Goal: Task Accomplishment & Management: Manage account settings

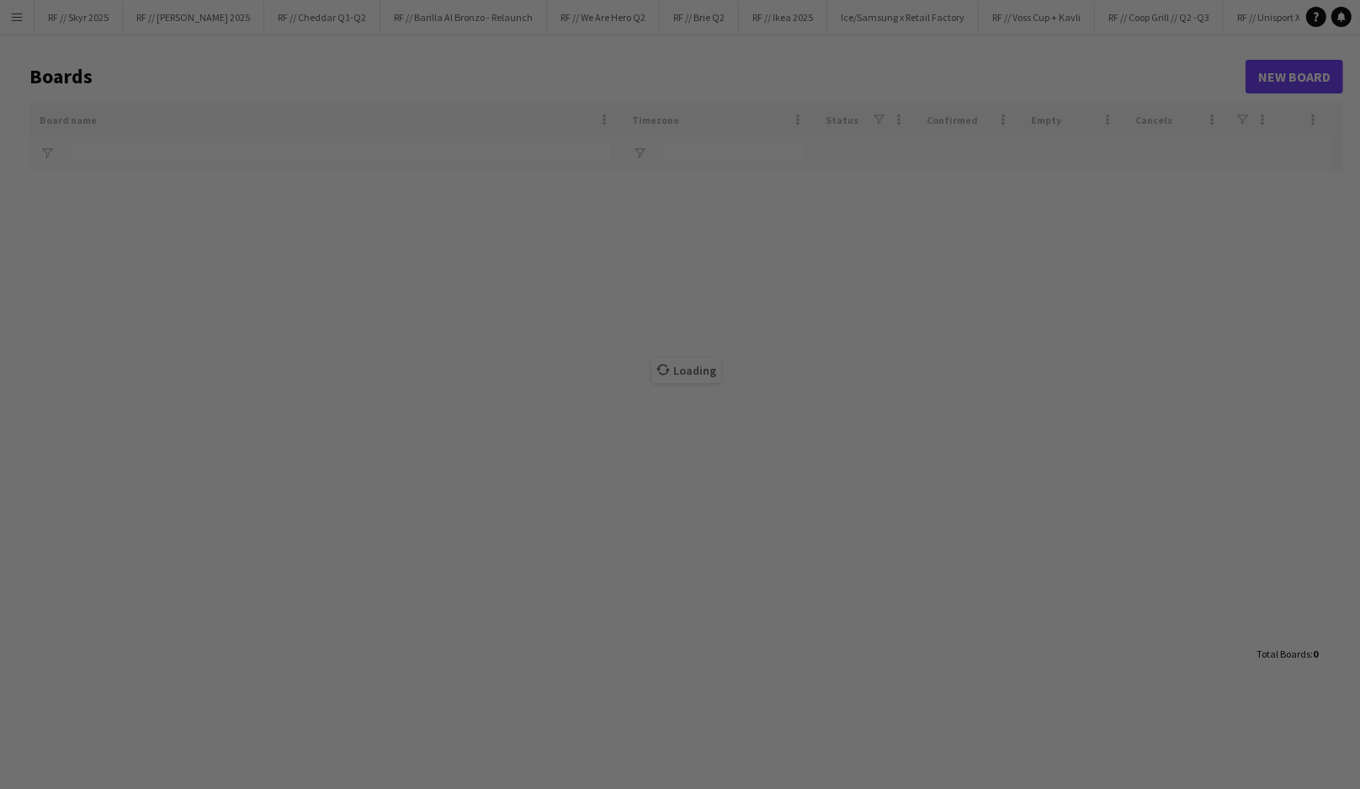
type input "***"
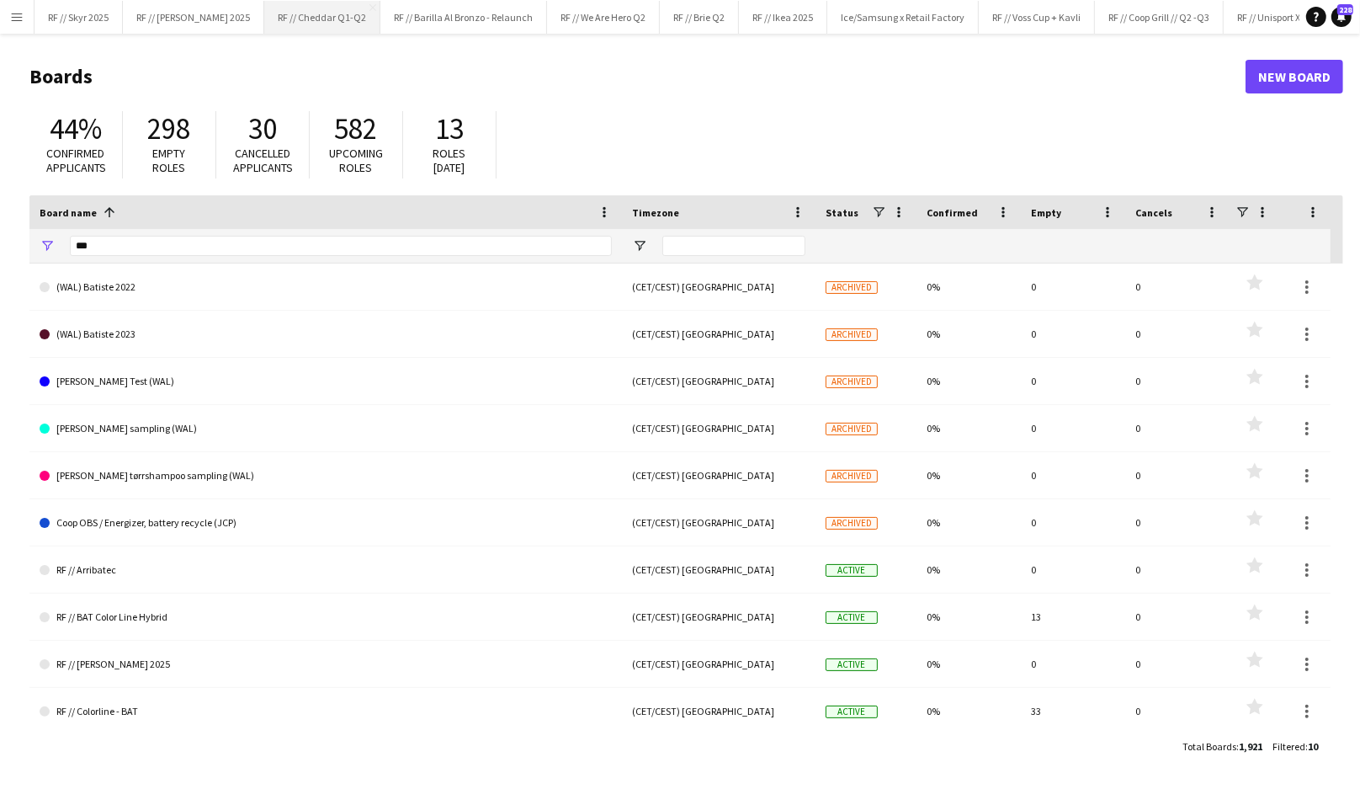
click at [297, 21] on button "RF // Cheddar Q1-Q2 Close" at bounding box center [322, 17] width 116 height 33
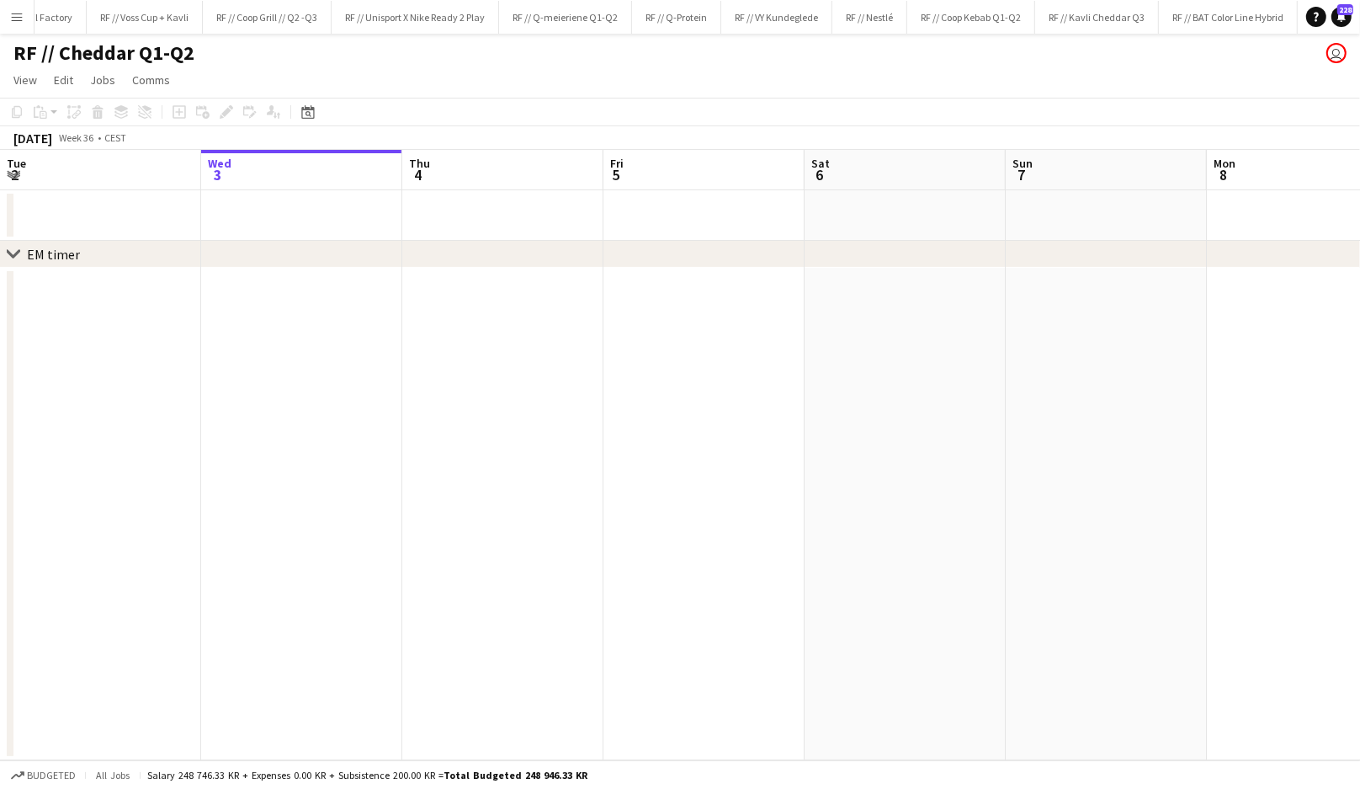
scroll to position [0, 903]
click at [1065, 15] on button "RF // Kavli Cheddar Q3 Close" at bounding box center [1087, 17] width 124 height 33
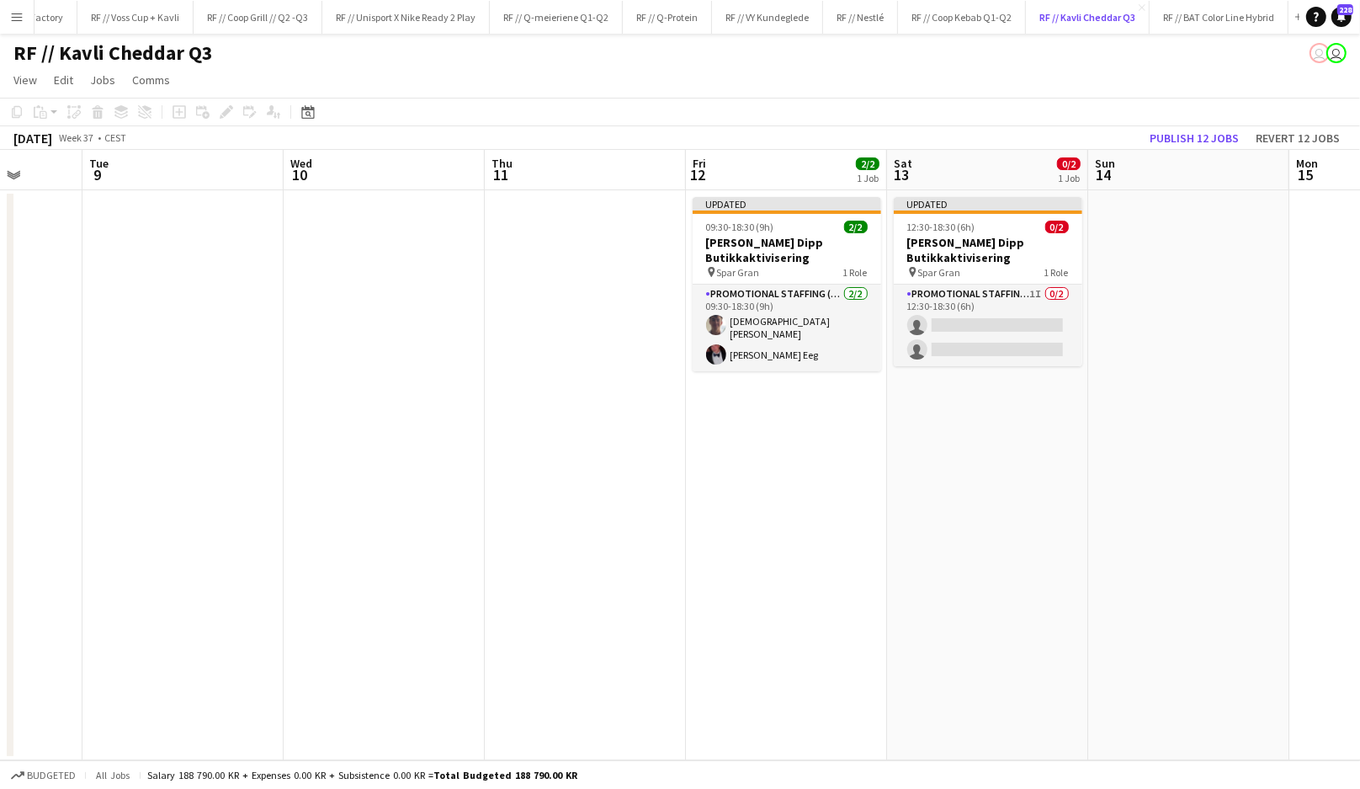
scroll to position [0, 520]
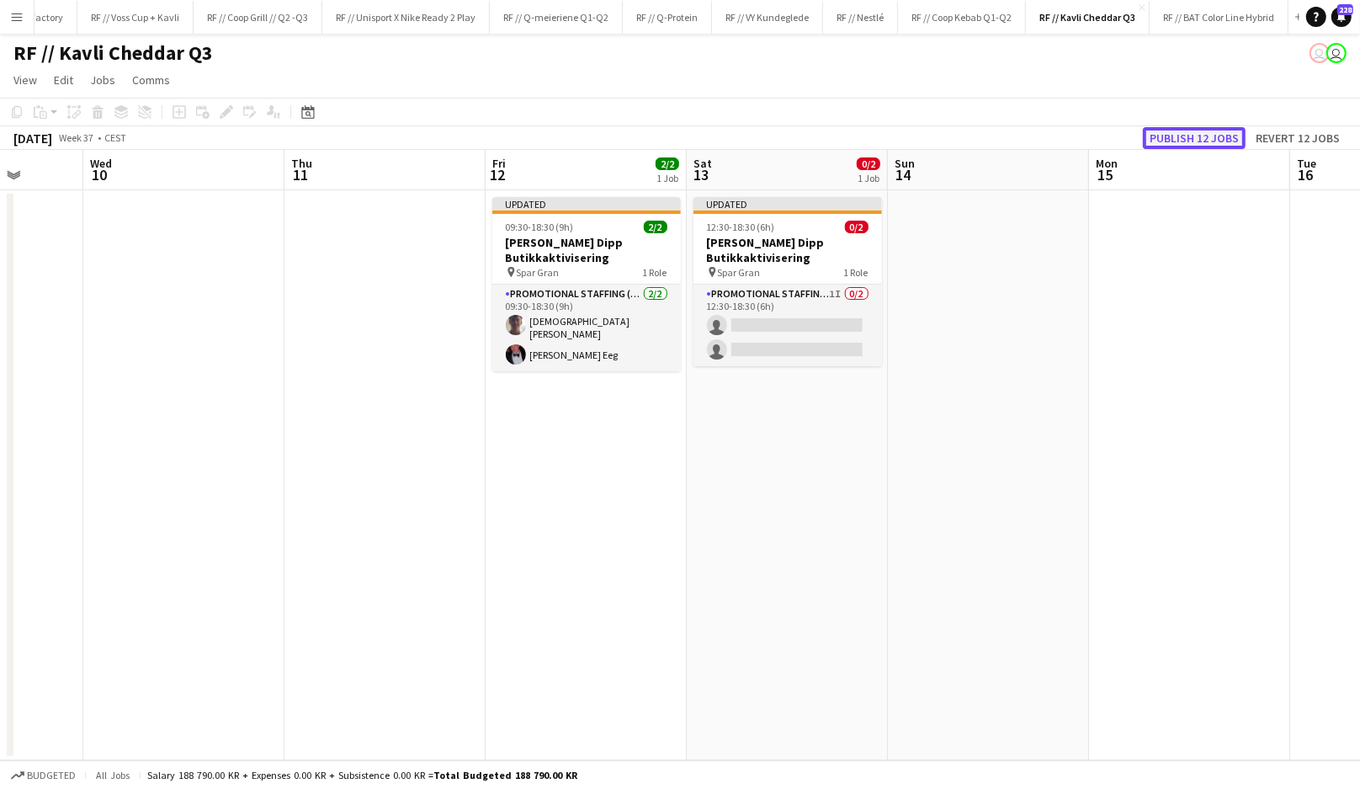
click at [1211, 132] on button "Publish 12 jobs" at bounding box center [1194, 138] width 103 height 22
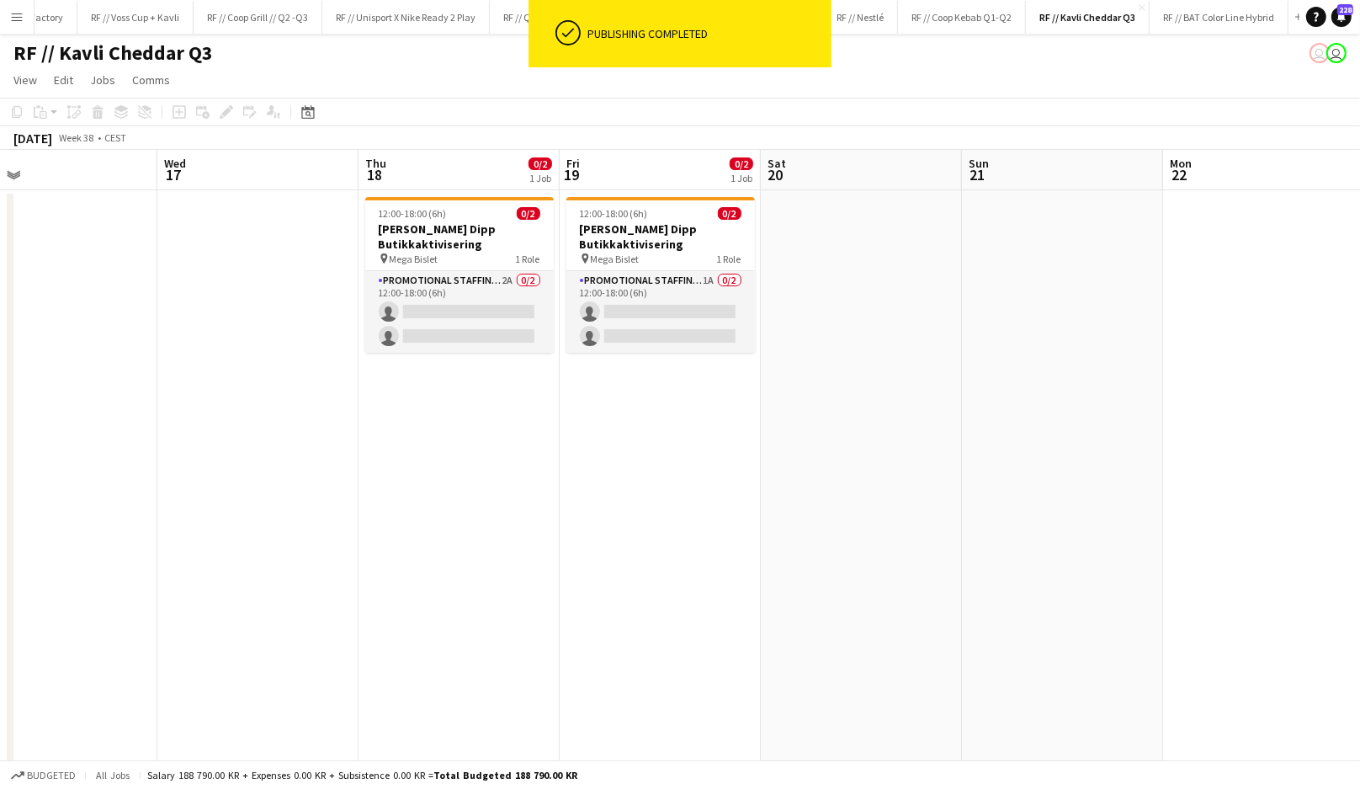
scroll to position [0, 430]
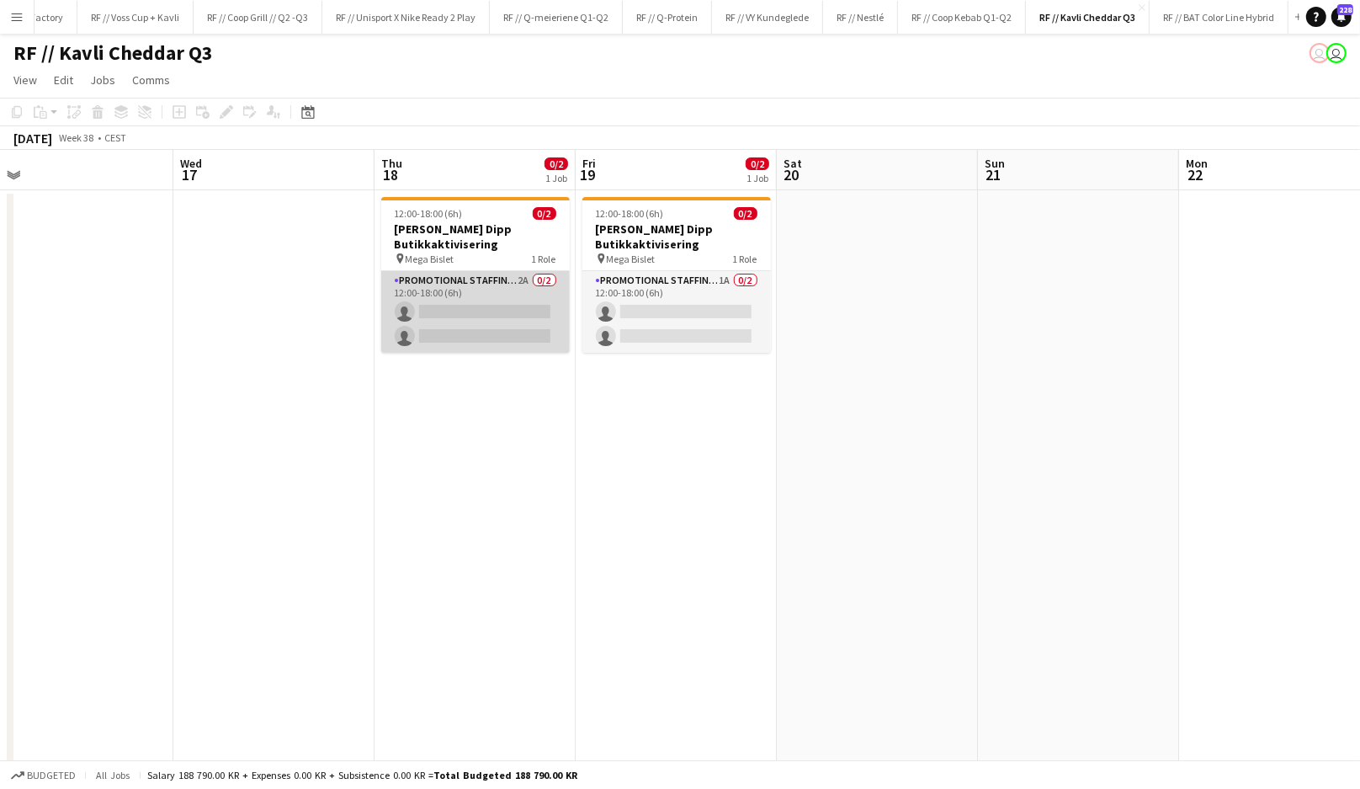
click at [509, 312] on app-card-role "Promotional Staffing (Promotional Staff) 2A 0/2 12:00-18:00 (6h) single-neutral…" at bounding box center [475, 312] width 189 height 82
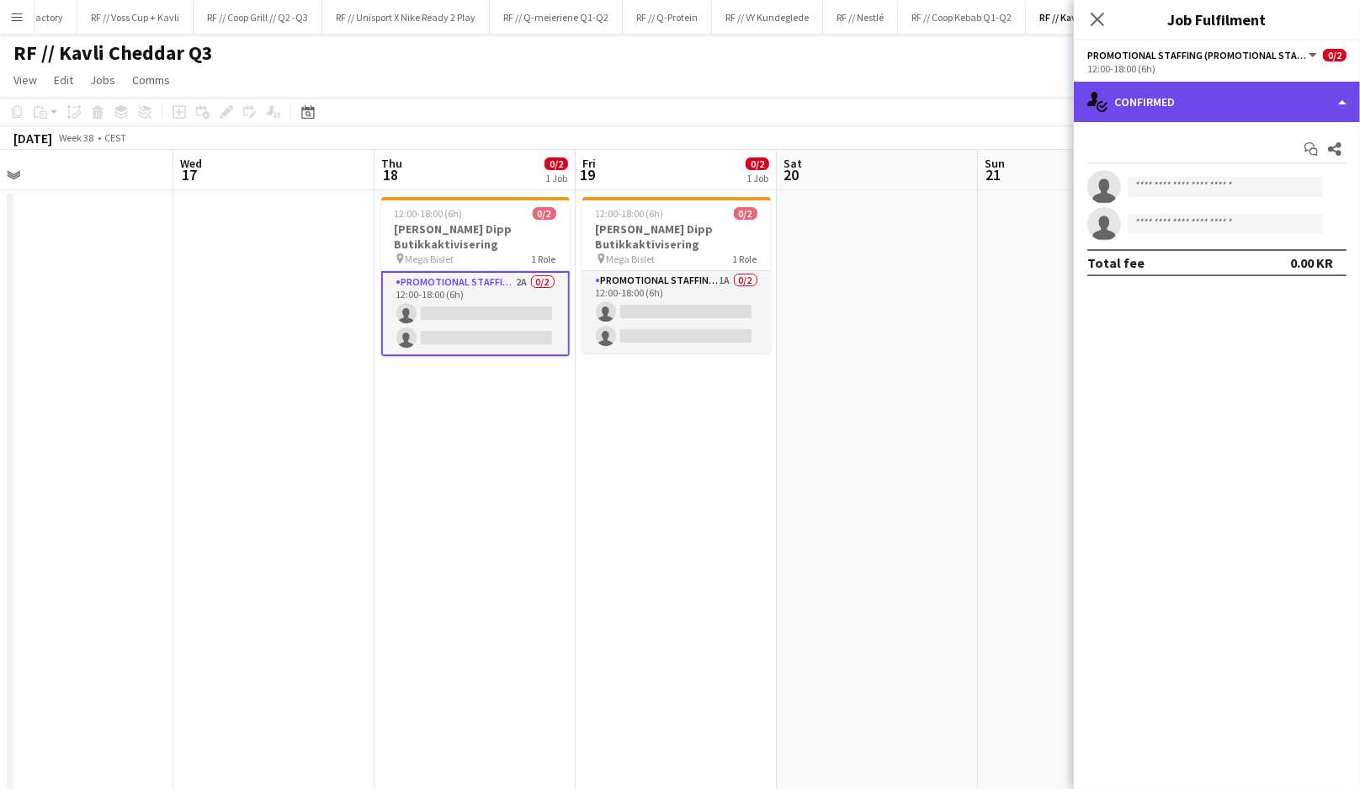
click at [1179, 97] on div "single-neutral-actions-check-2 Confirmed" at bounding box center [1217, 102] width 286 height 40
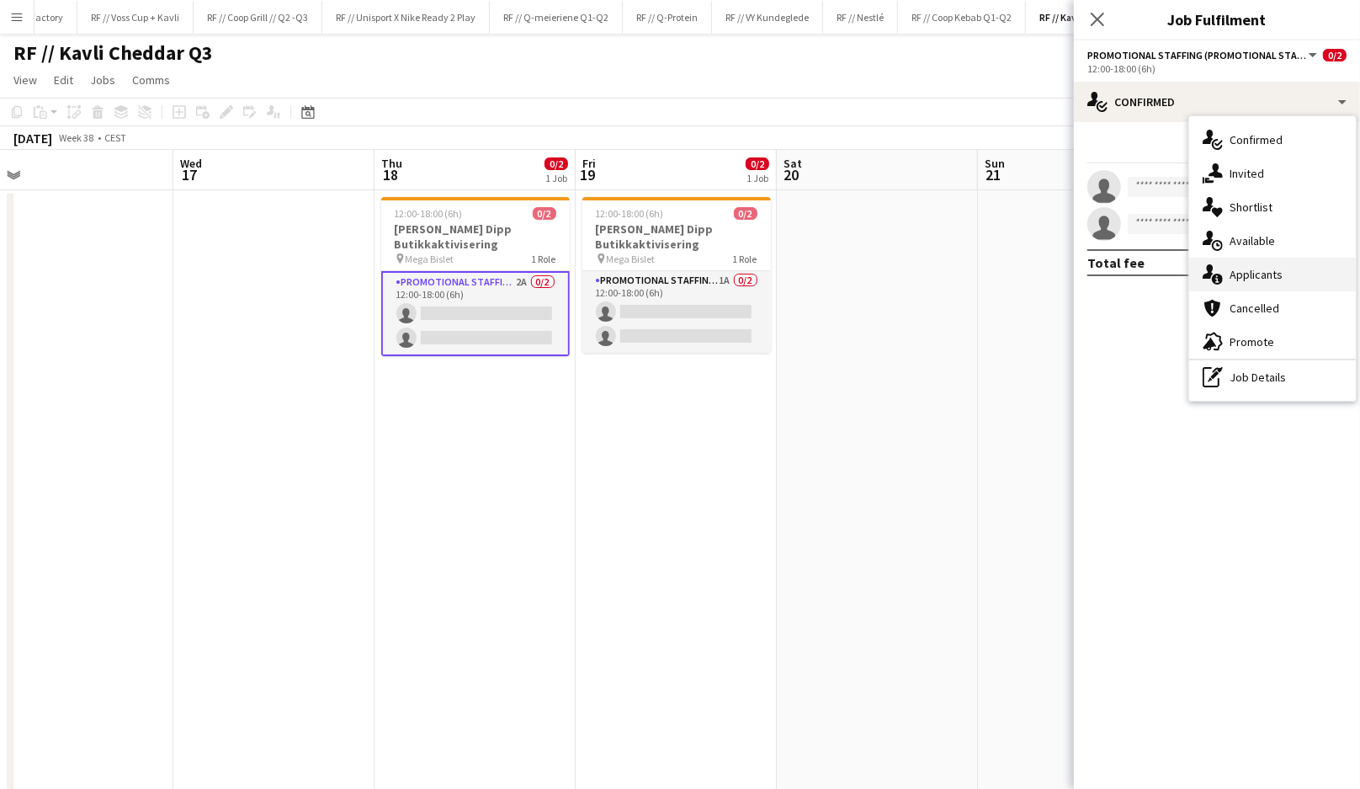
click at [1260, 268] on span "Applicants" at bounding box center [1256, 274] width 53 height 15
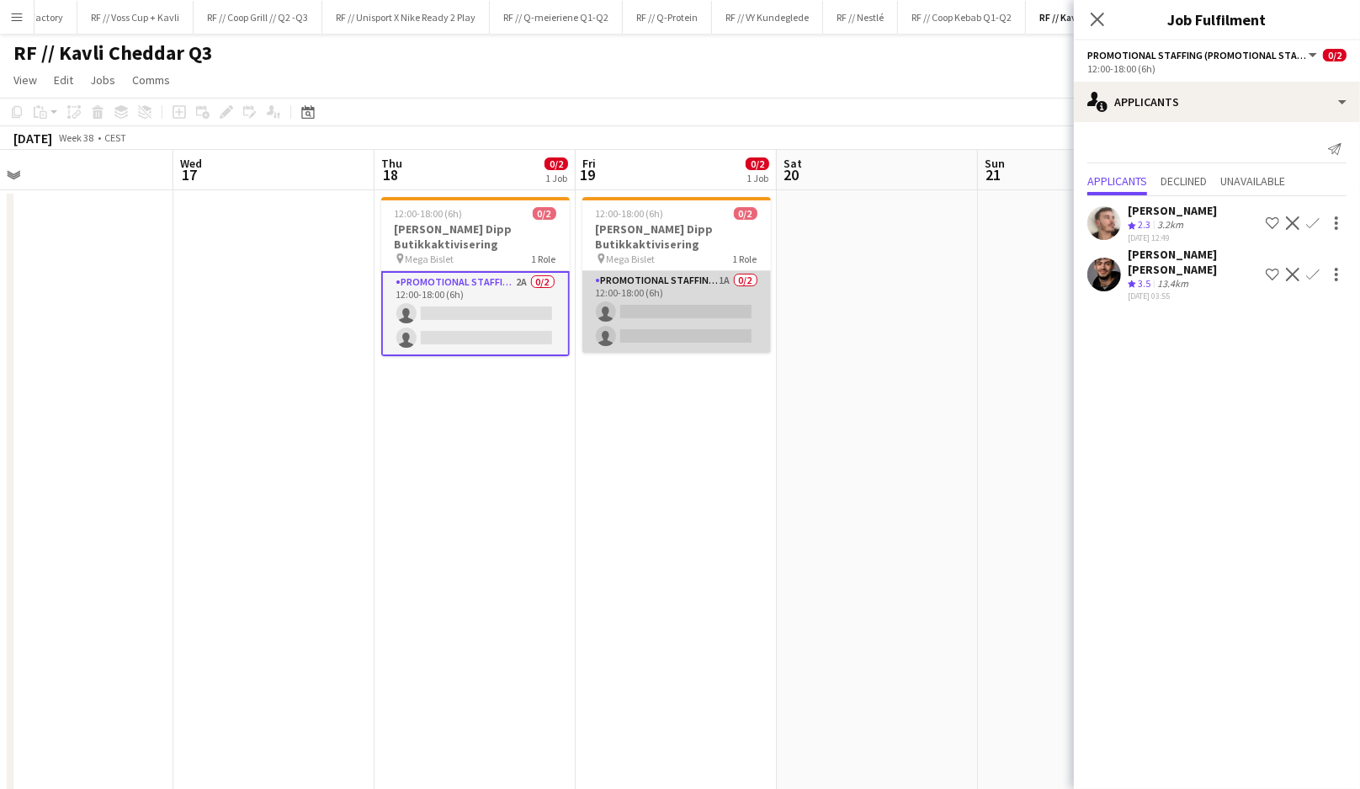
click at [686, 322] on app-card-role "Promotional Staffing (Promotional Staff) 1A 0/2 12:00-18:00 (6h) single-neutral…" at bounding box center [676, 312] width 189 height 82
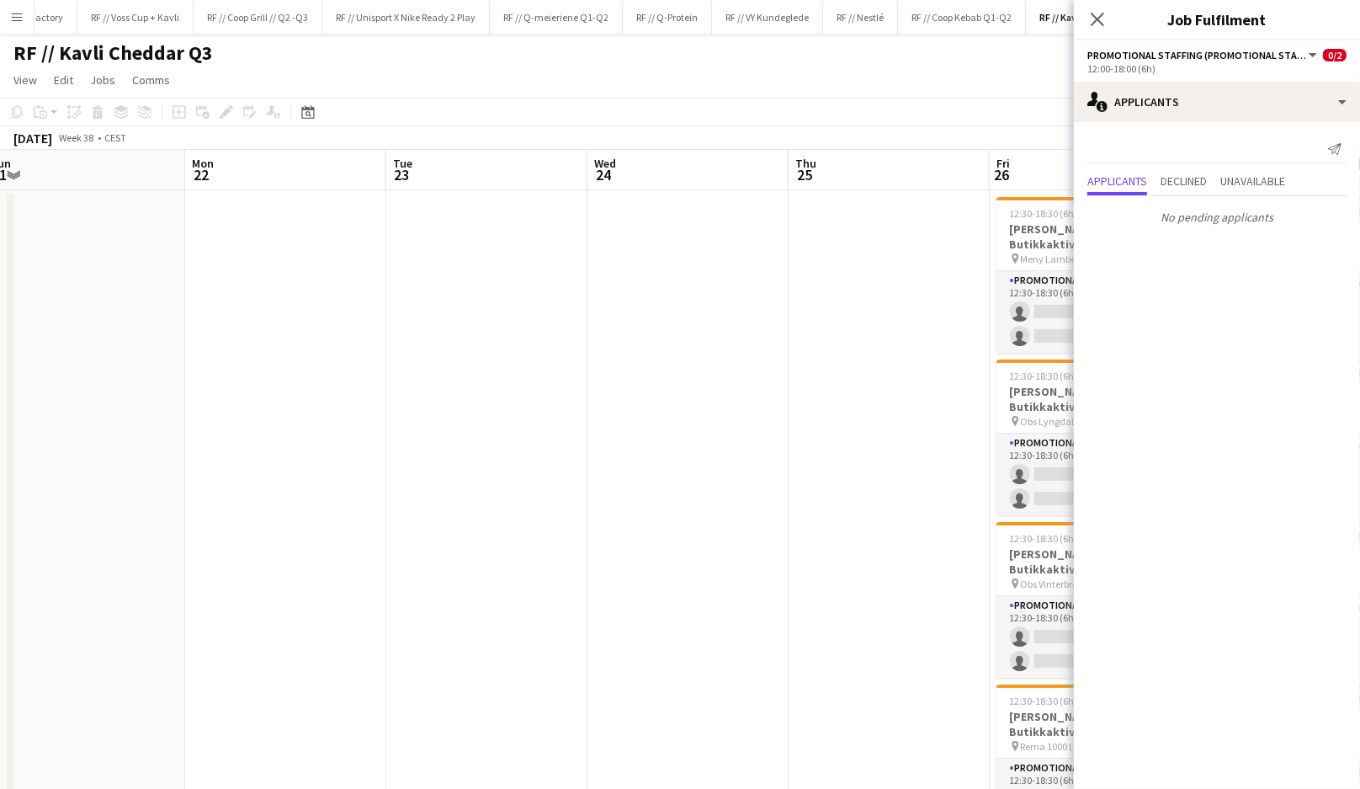
scroll to position [0, 396]
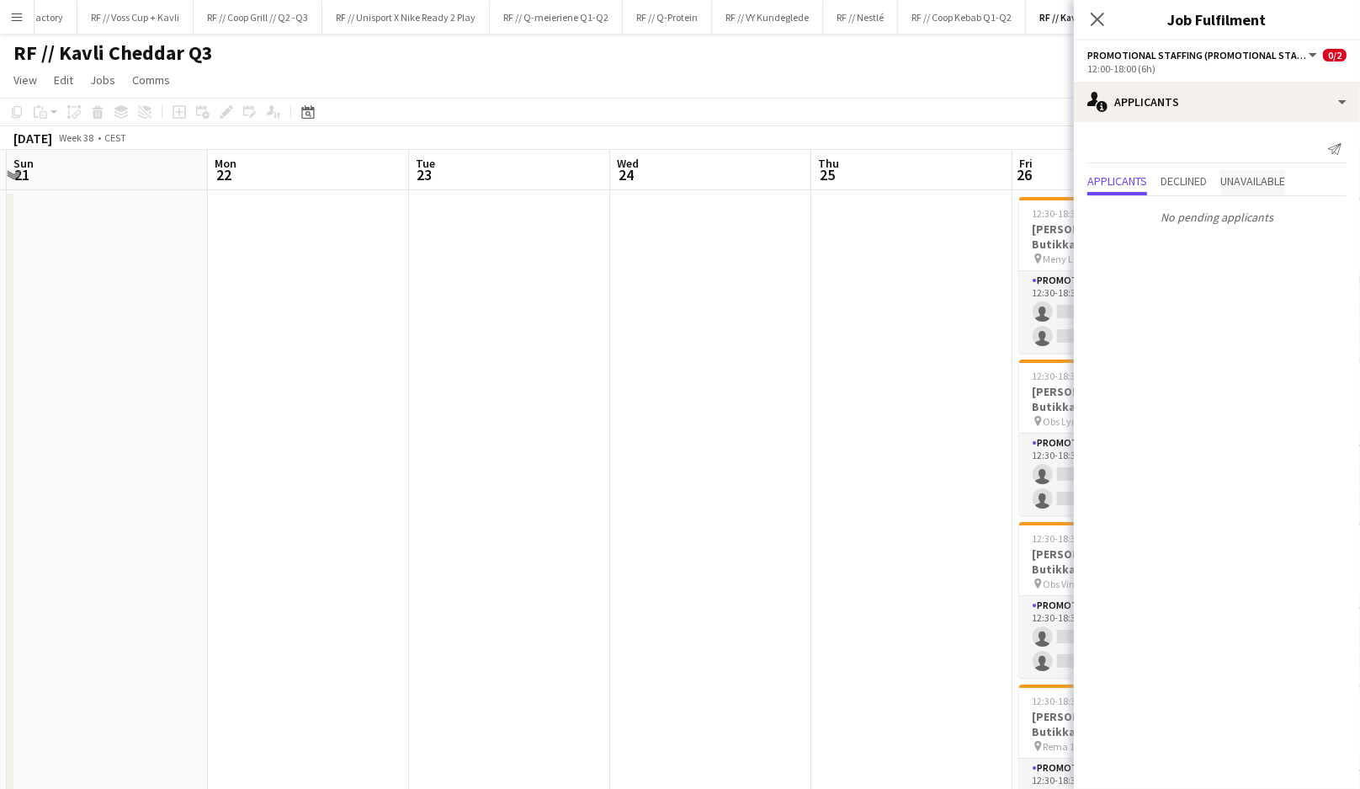
click at [1227, 175] on span "Unavailable" at bounding box center [1253, 181] width 65 height 12
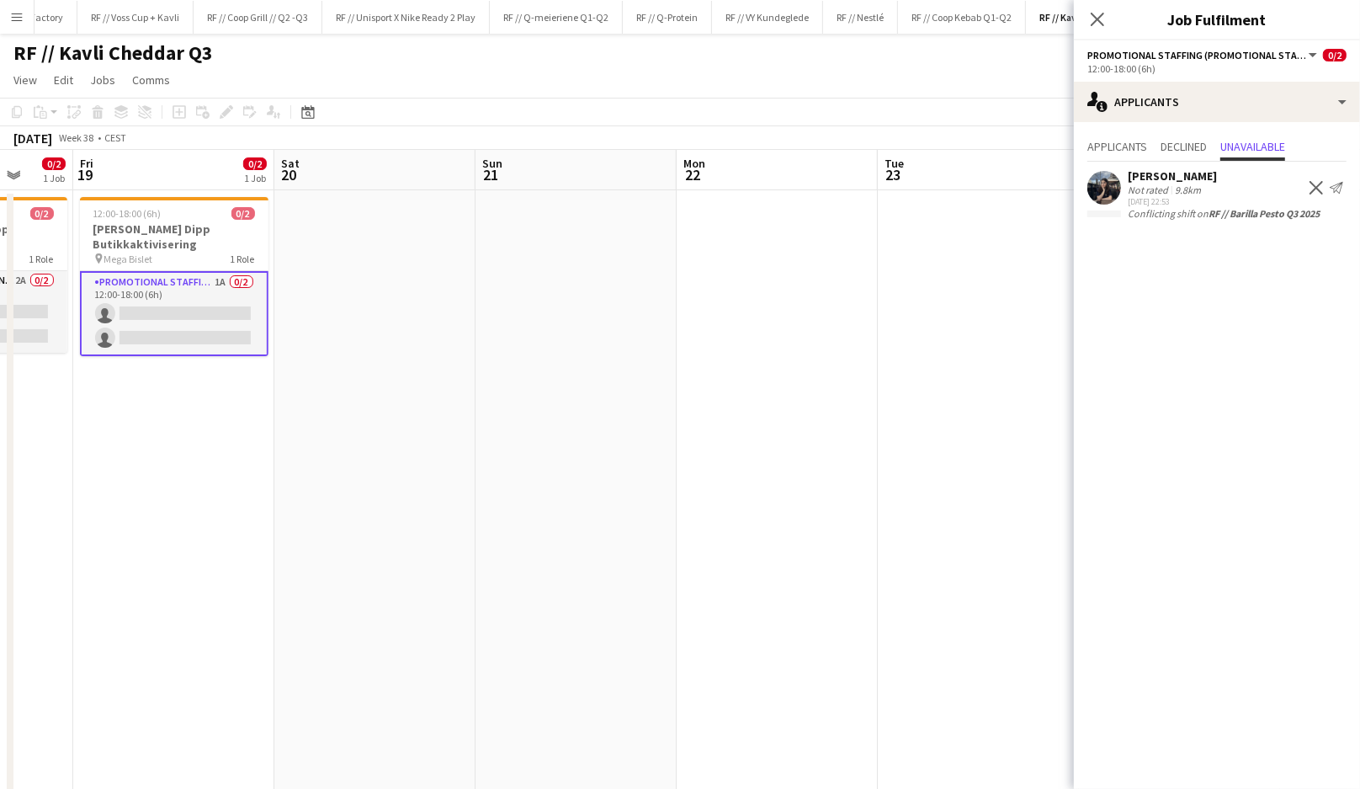
scroll to position [0, 498]
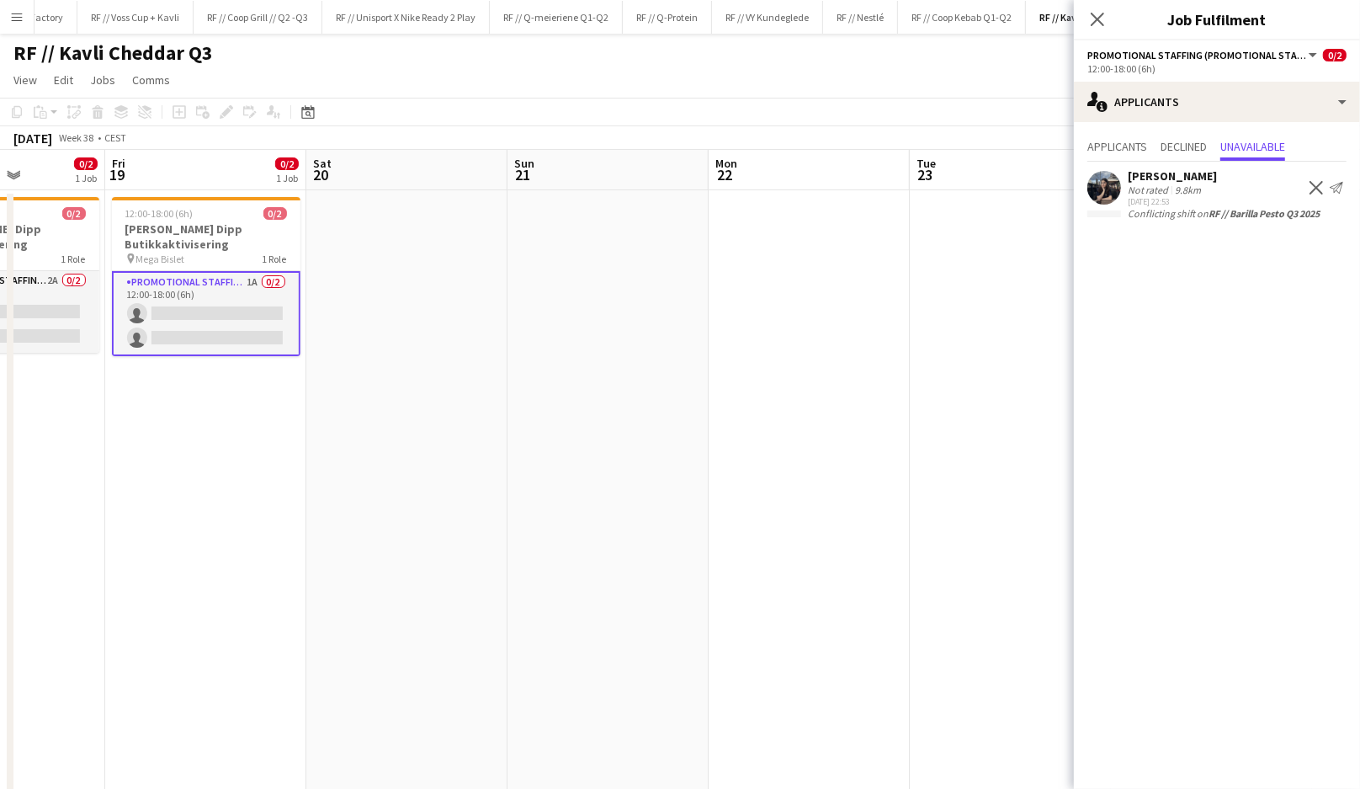
click at [1114, 191] on app-user-avatar at bounding box center [1105, 188] width 34 height 34
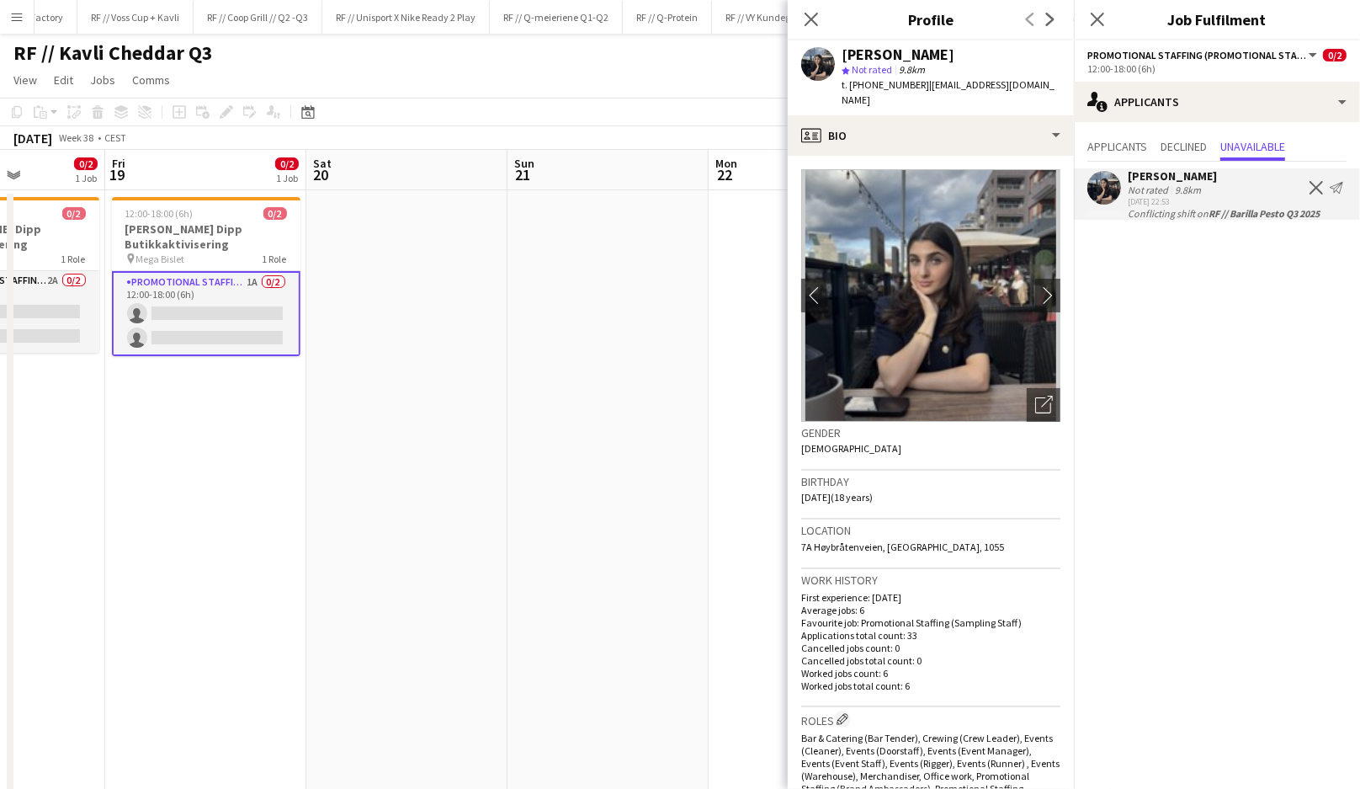
click at [649, 375] on app-date-cell at bounding box center [608, 698] width 201 height 1016
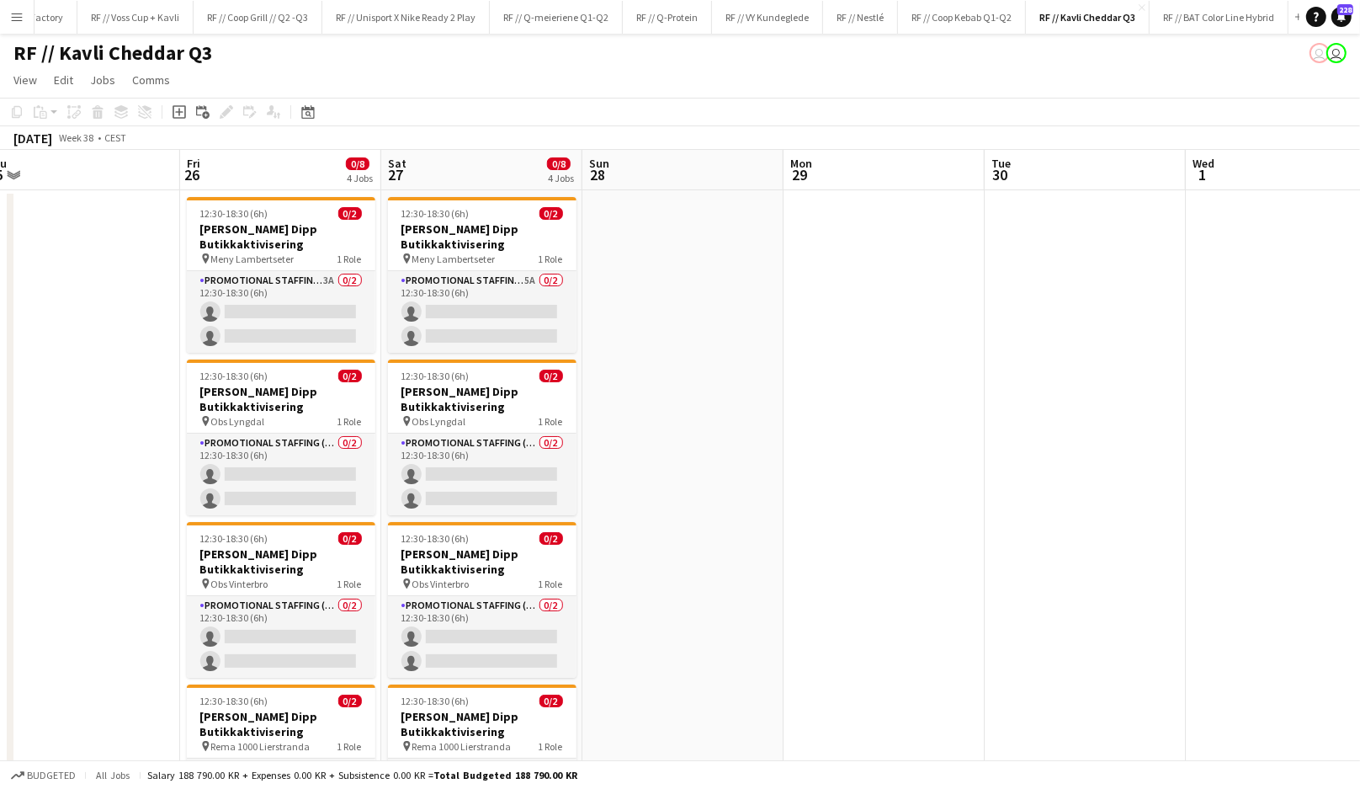
scroll to position [0, 628]
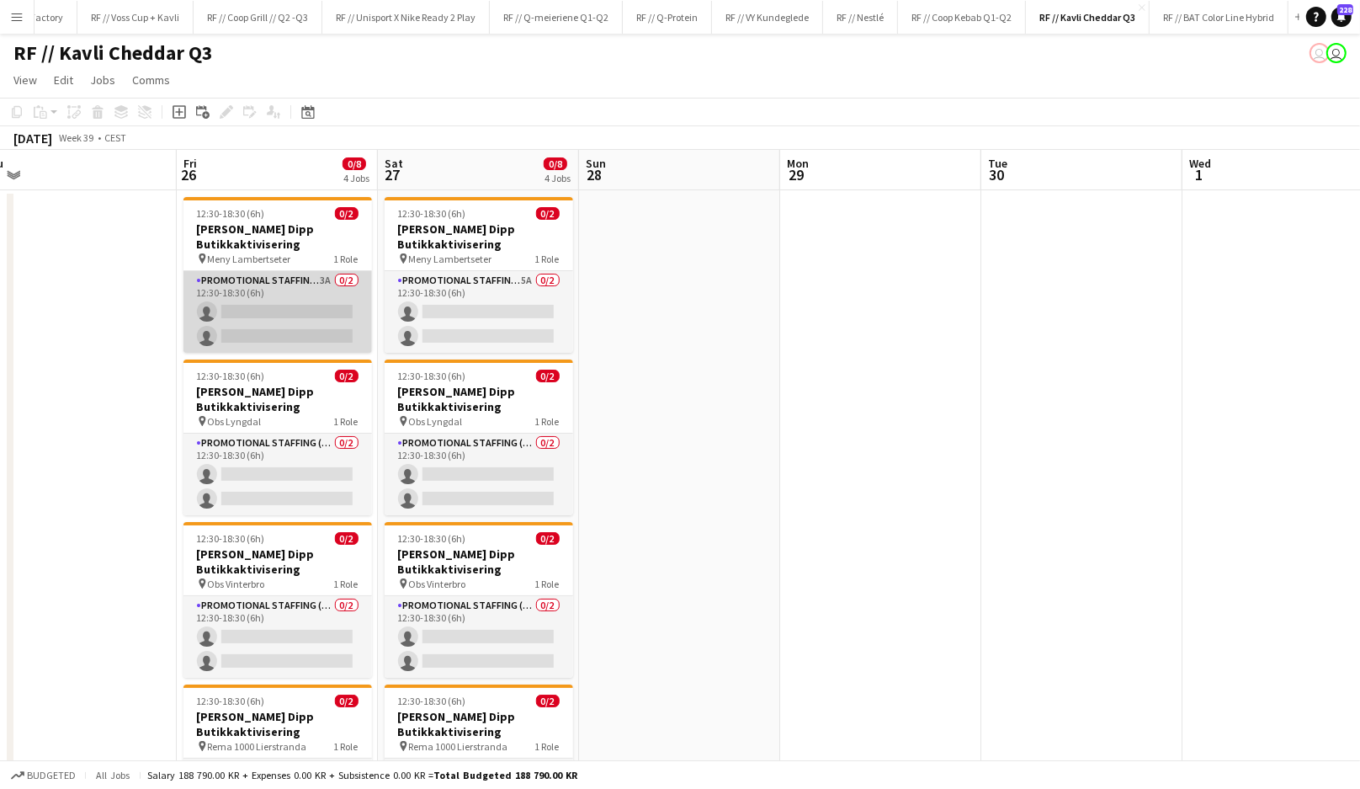
click at [307, 308] on app-card-role "Promotional Staffing (Promotional Staff) 3A 0/2 12:30-18:30 (6h) single-neutral…" at bounding box center [278, 312] width 189 height 82
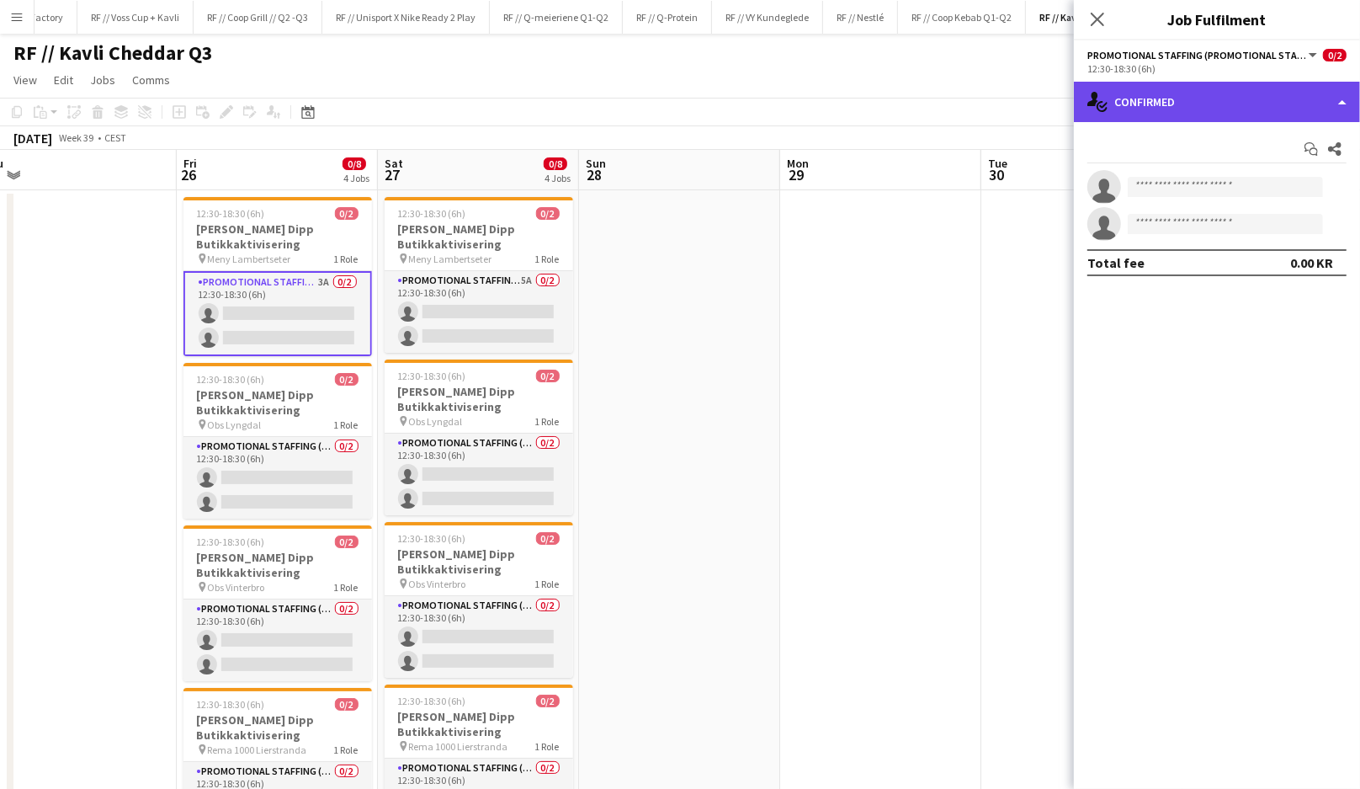
click at [1185, 104] on div "single-neutral-actions-check-2 Confirmed" at bounding box center [1217, 102] width 286 height 40
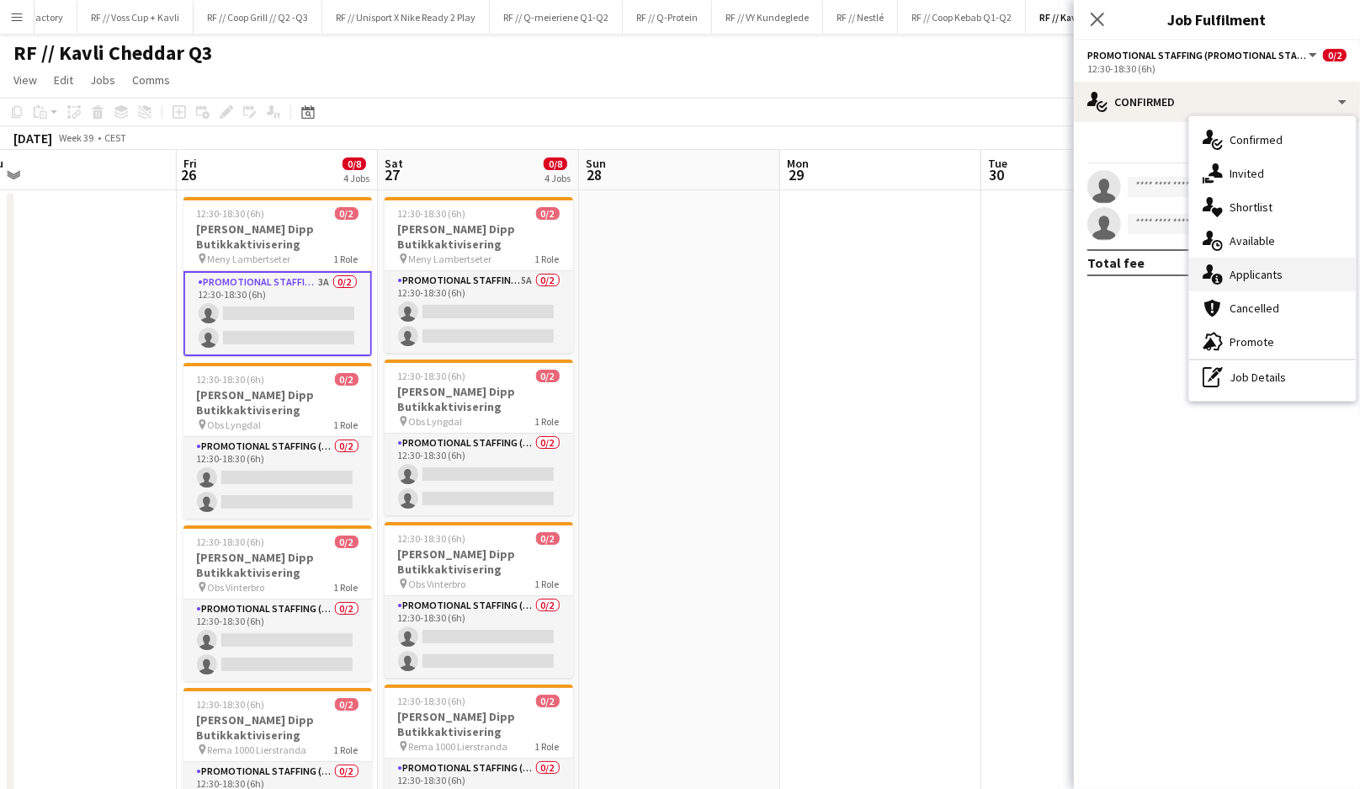
click at [1274, 274] on span "Applicants" at bounding box center [1256, 274] width 53 height 15
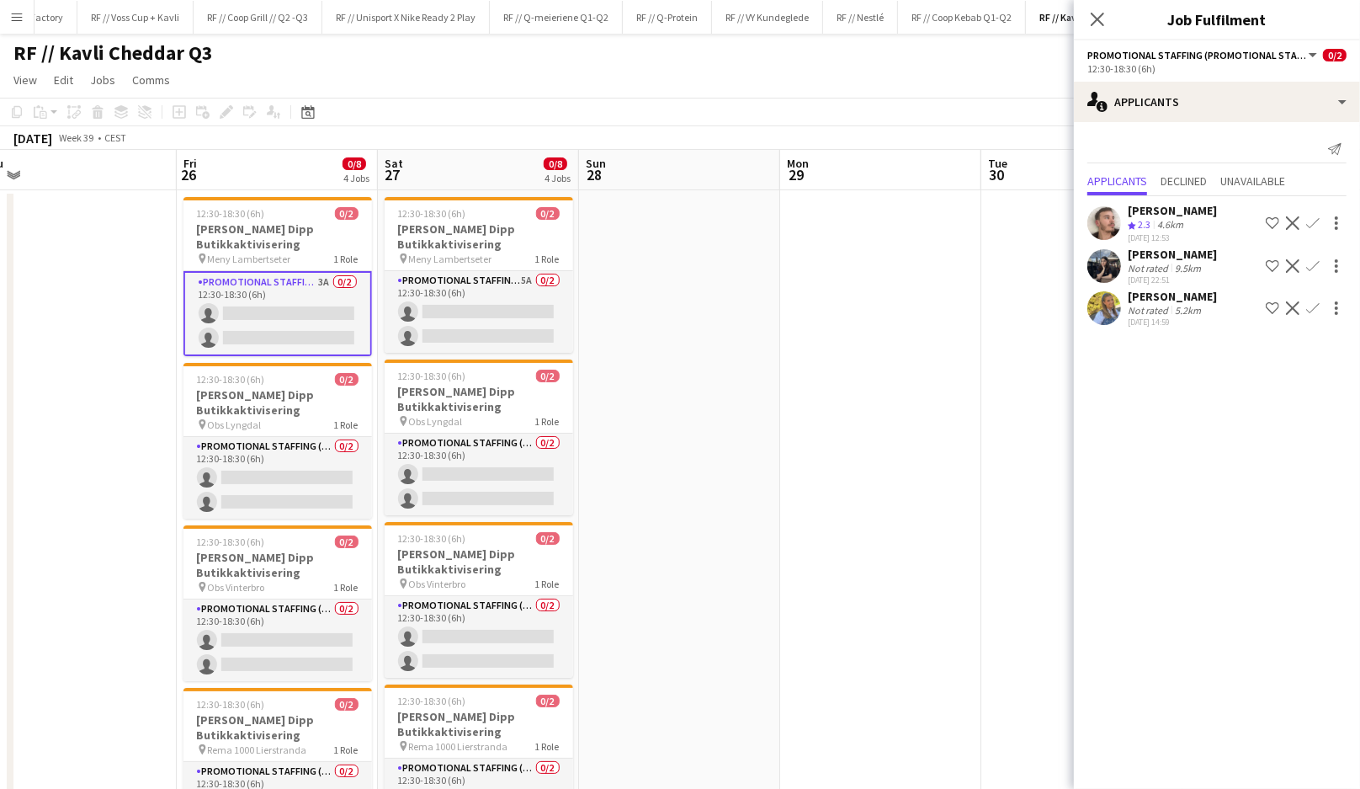
click at [1106, 311] on app-user-avatar at bounding box center [1105, 308] width 34 height 34
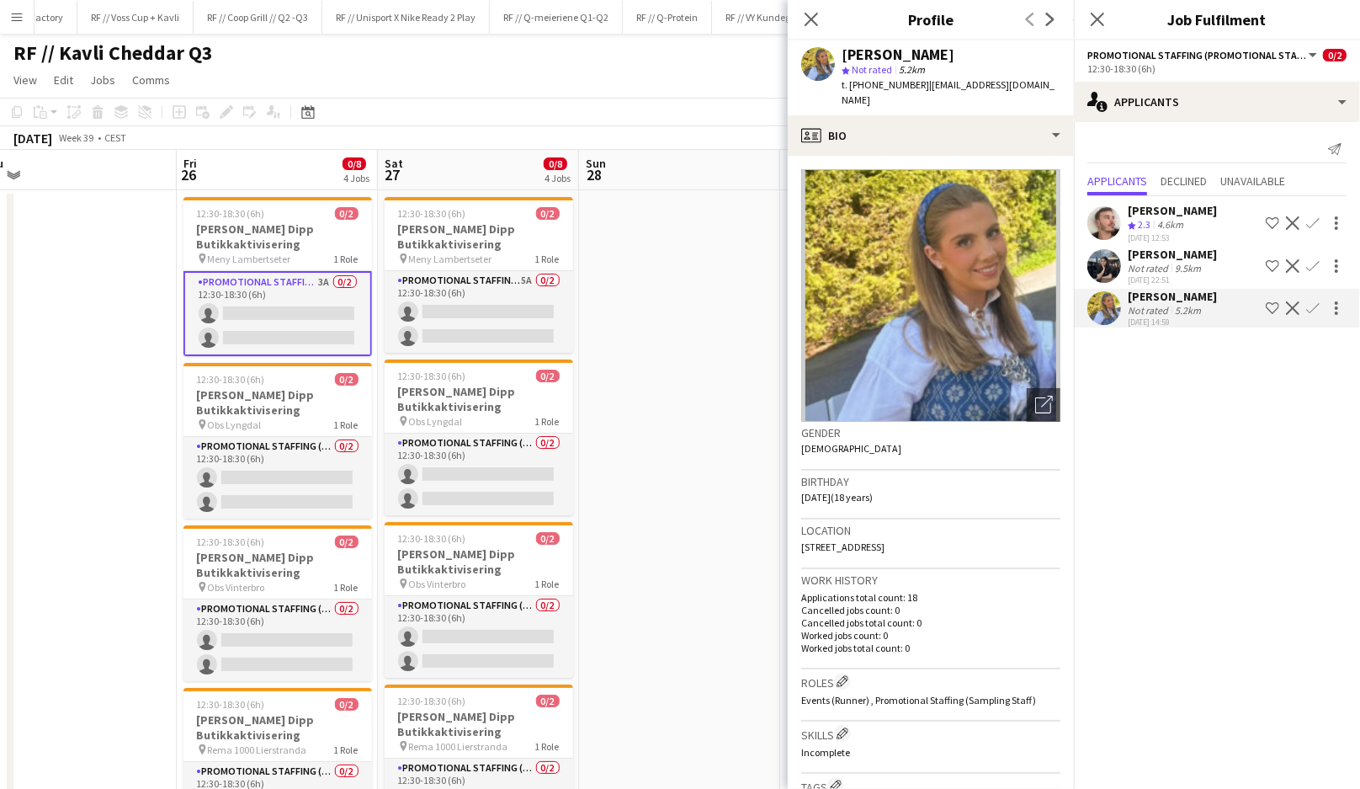
click at [1106, 311] on app-user-avatar at bounding box center [1105, 308] width 34 height 34
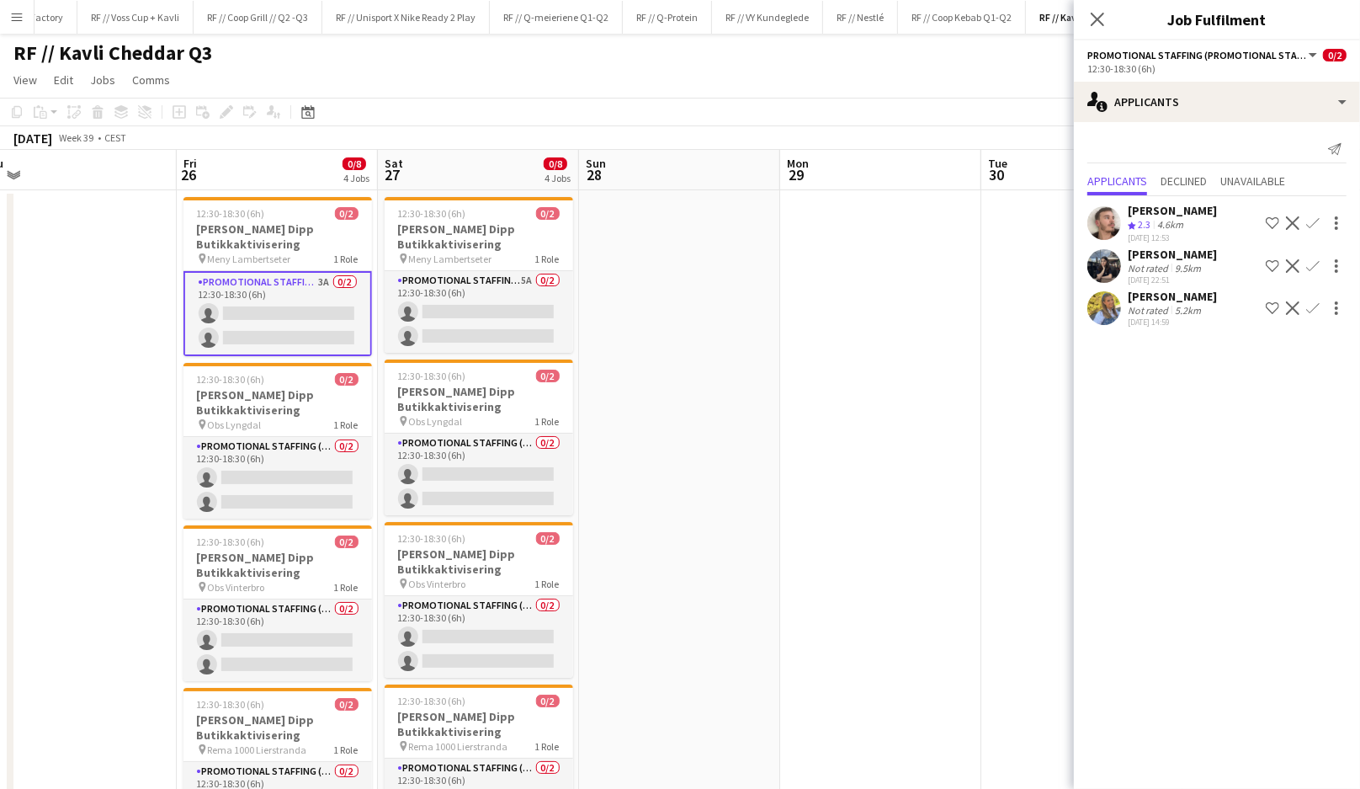
click at [1106, 311] on app-user-avatar at bounding box center [1105, 308] width 34 height 34
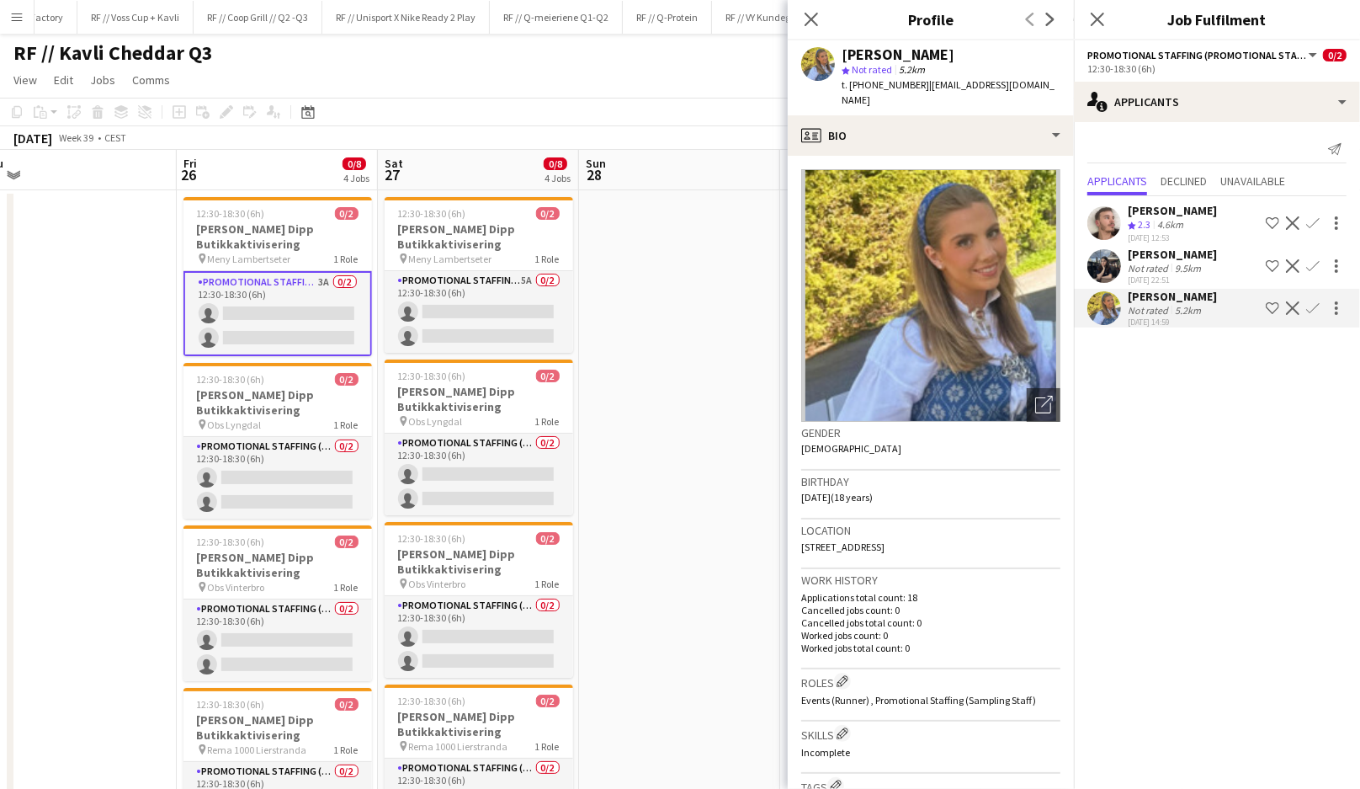
click at [1319, 306] on app-icon "Confirm" at bounding box center [1312, 307] width 13 height 13
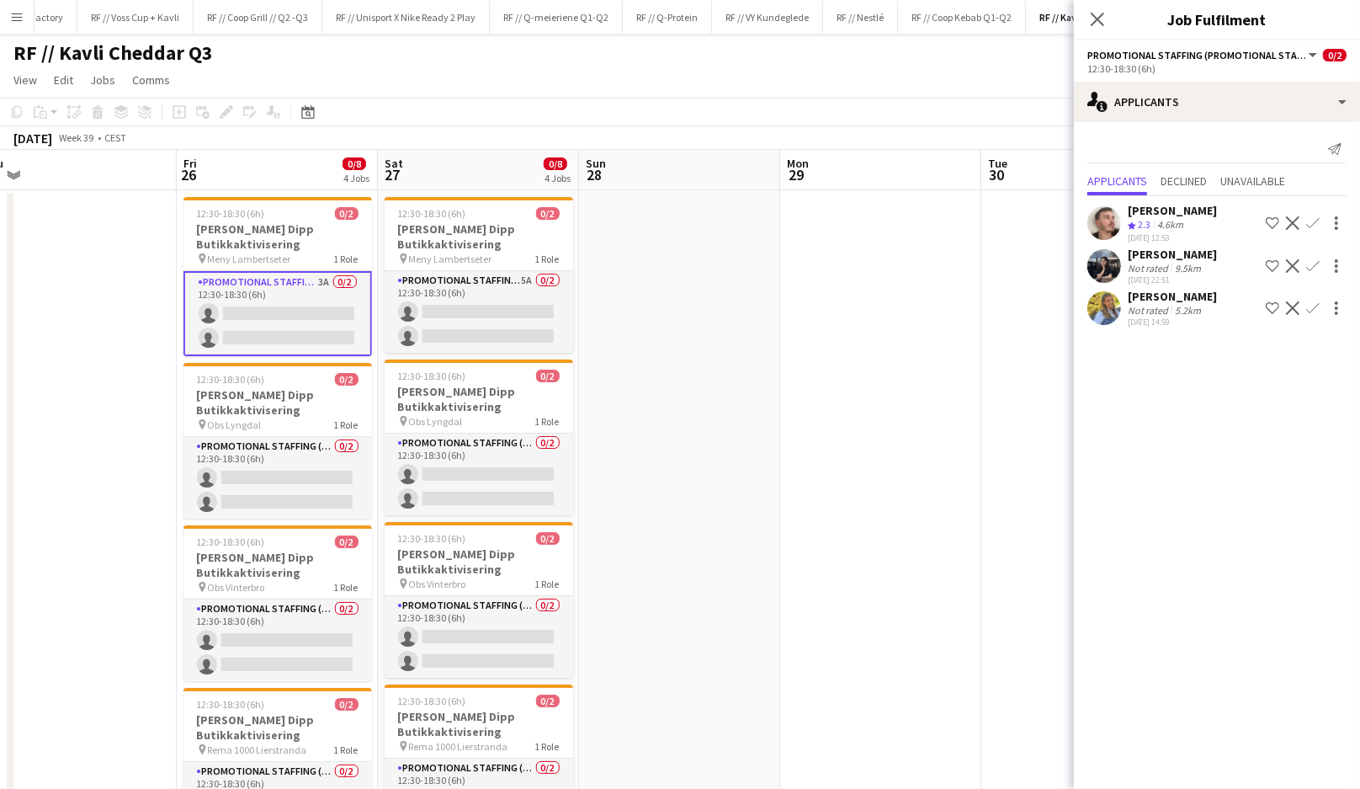
click at [1319, 309] on app-icon "Confirm" at bounding box center [1312, 307] width 13 height 13
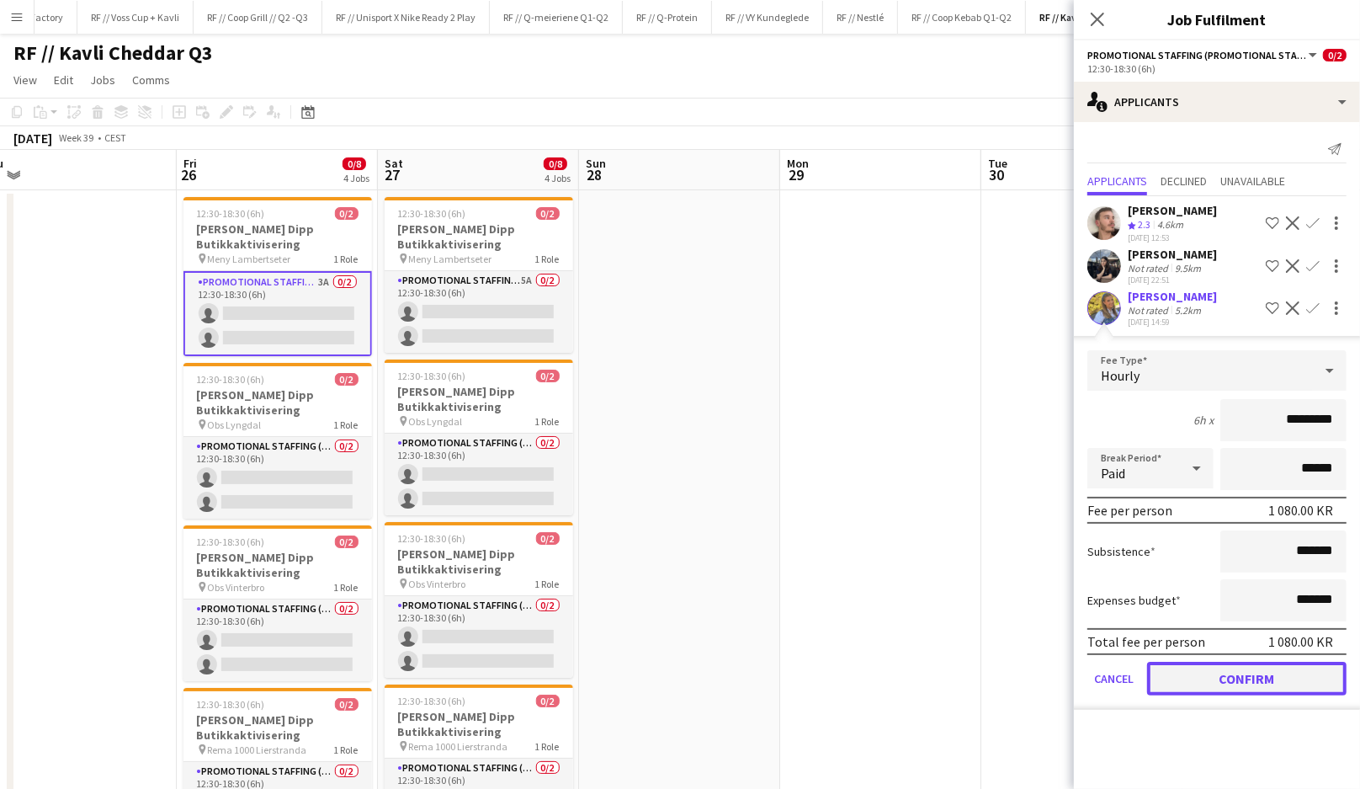
click at [1228, 675] on button "Confirm" at bounding box center [1246, 679] width 199 height 34
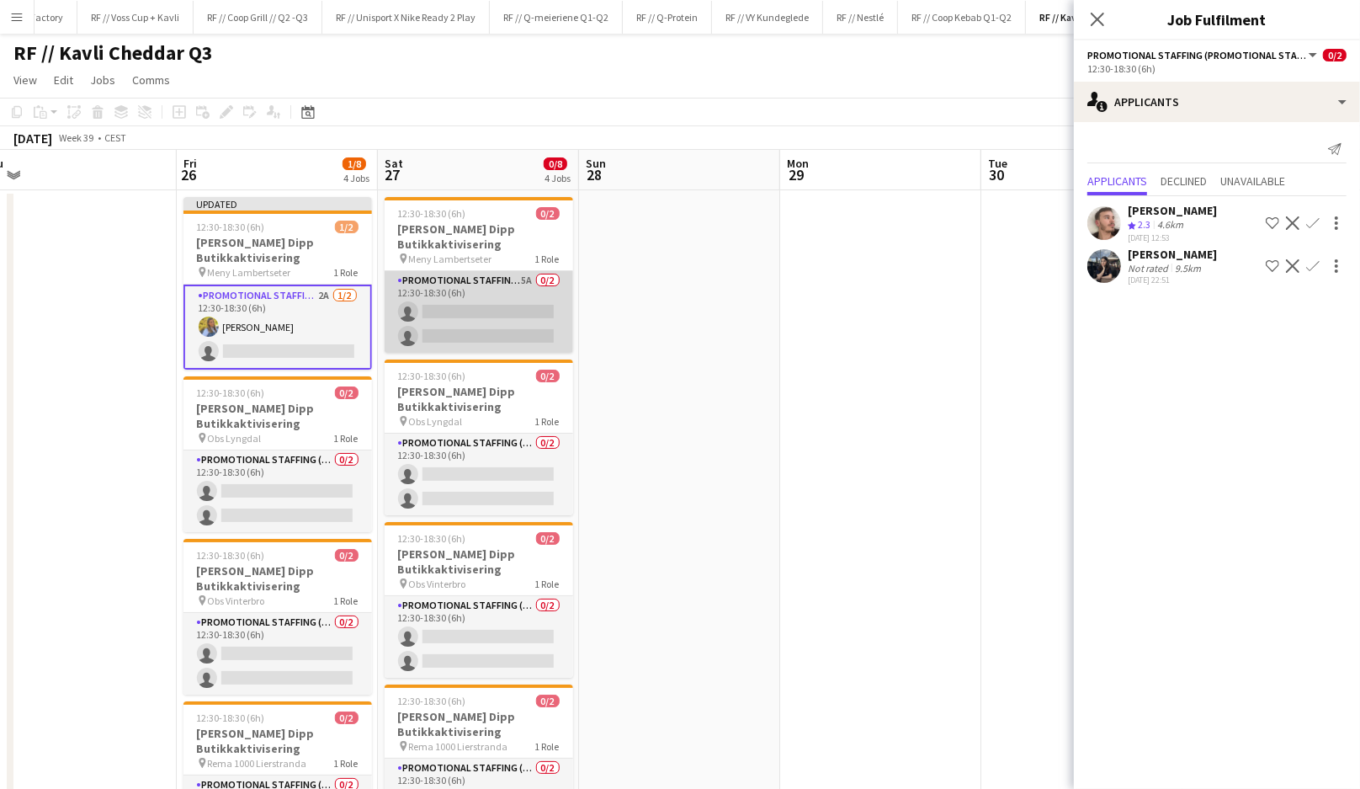
click at [540, 338] on app-card-role "Promotional Staffing (Promotional Staff) 5A 0/2 12:30-18:30 (6h) single-neutral…" at bounding box center [479, 312] width 189 height 82
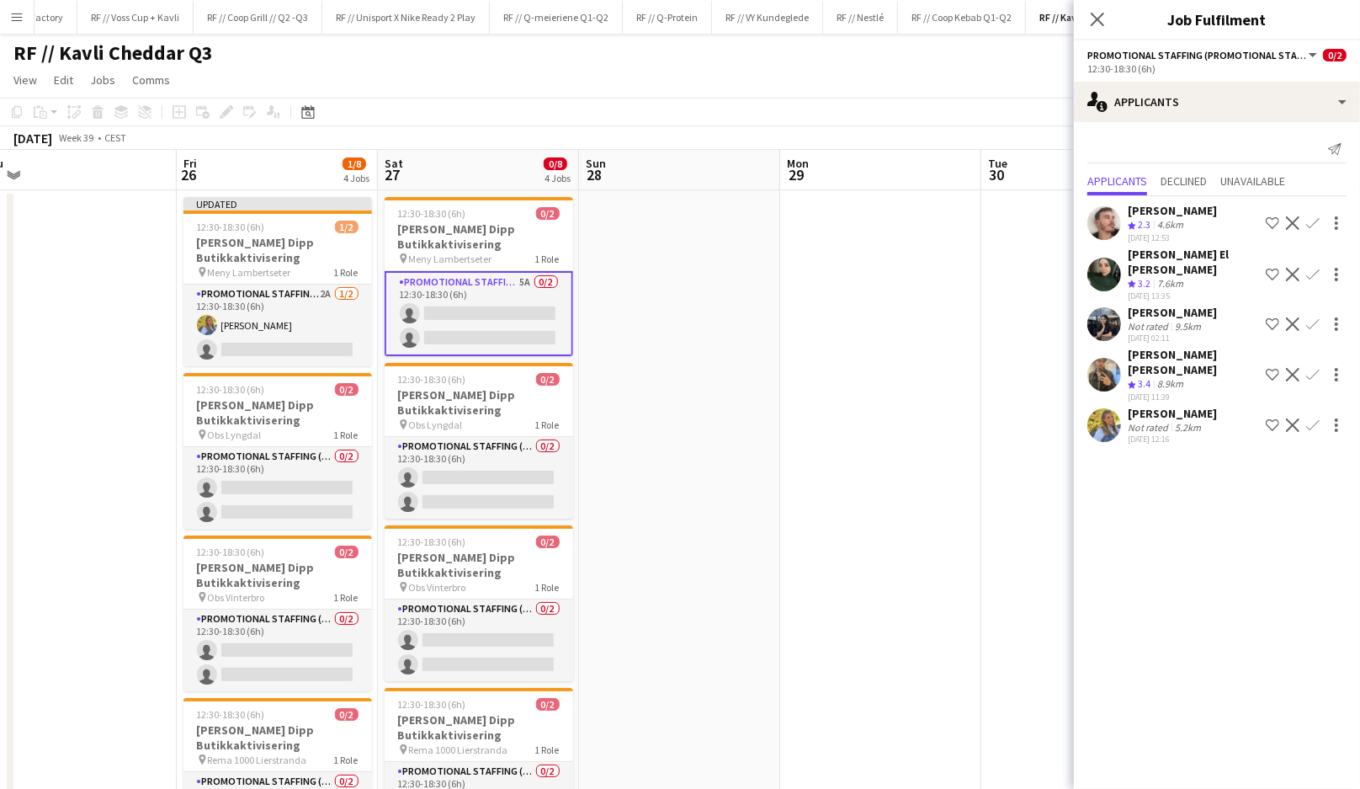
click at [1317, 418] on app-icon "Confirm" at bounding box center [1312, 424] width 13 height 13
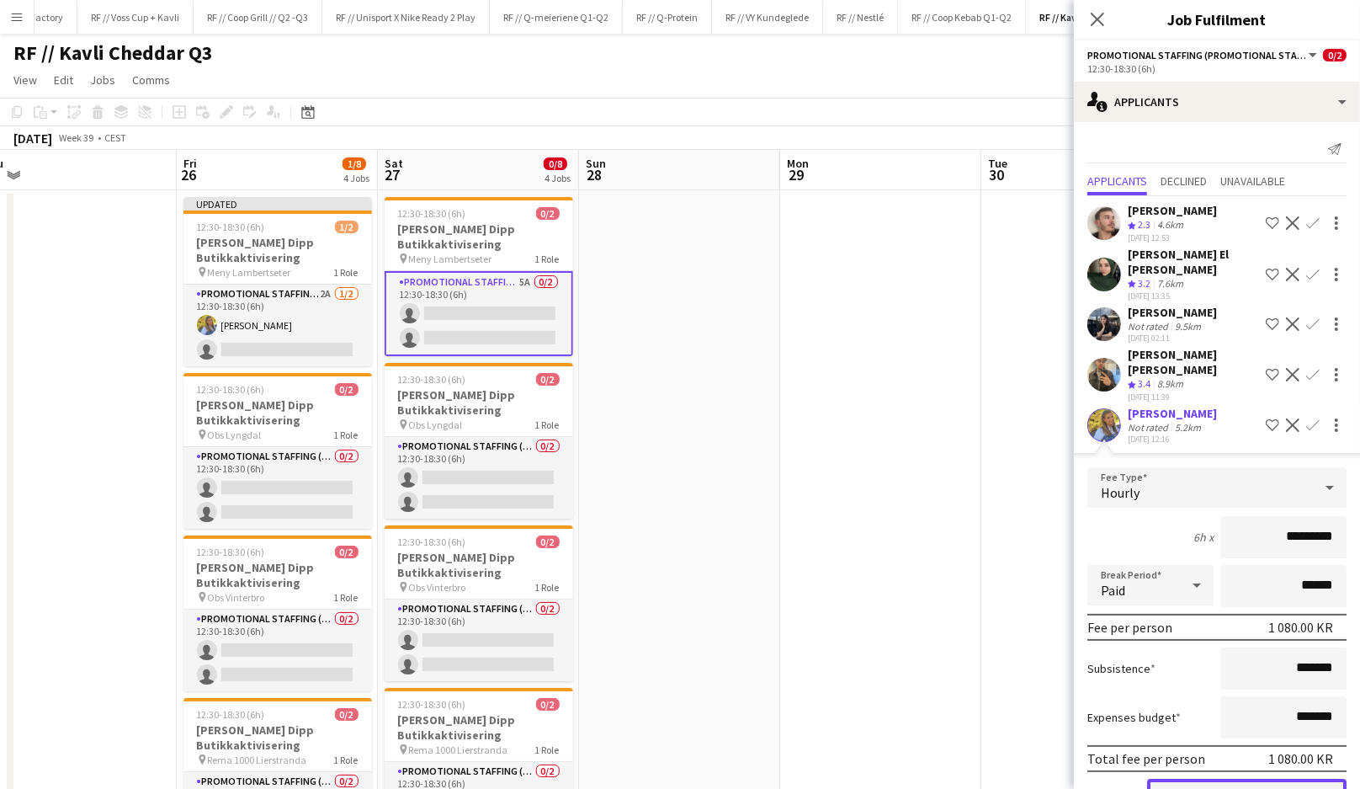
click at [1245, 779] on button "Confirm" at bounding box center [1246, 796] width 199 height 34
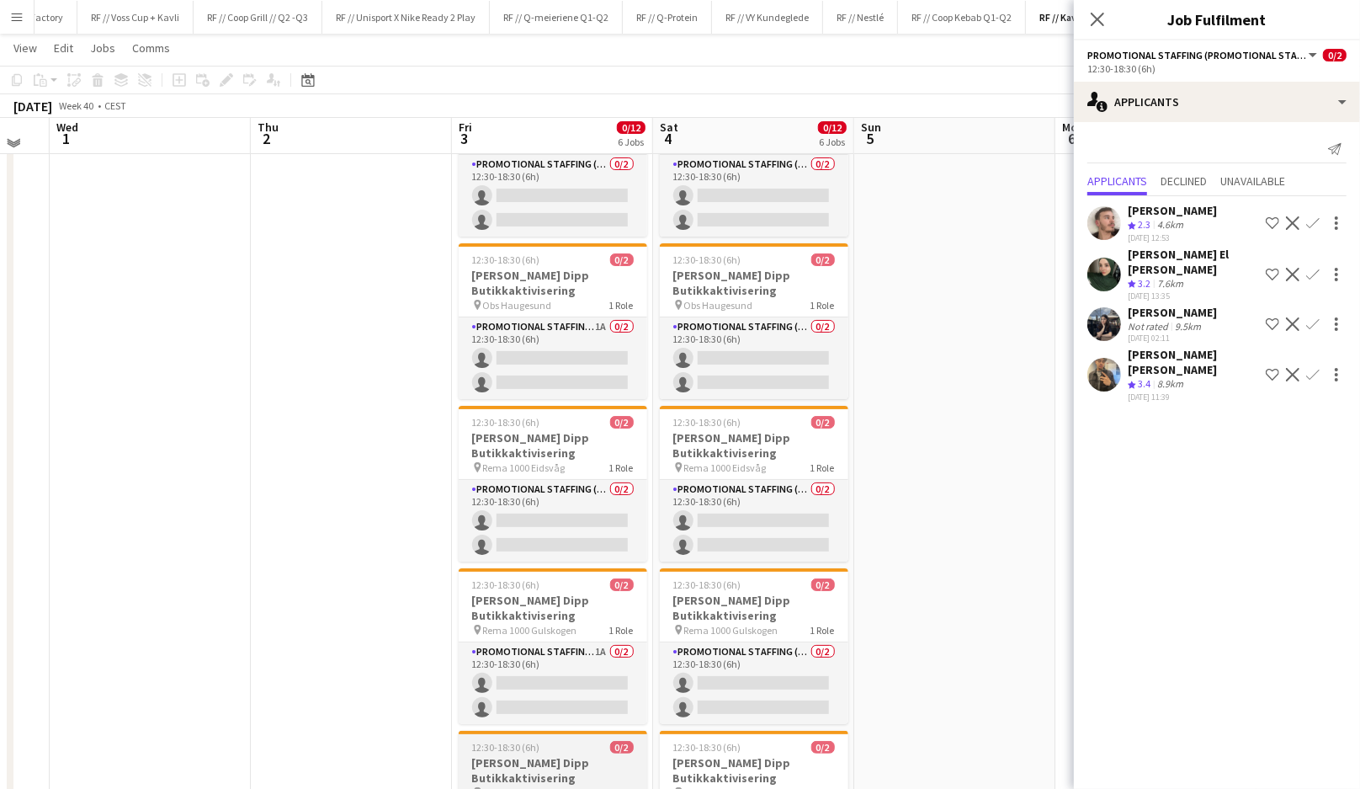
scroll to position [108, 0]
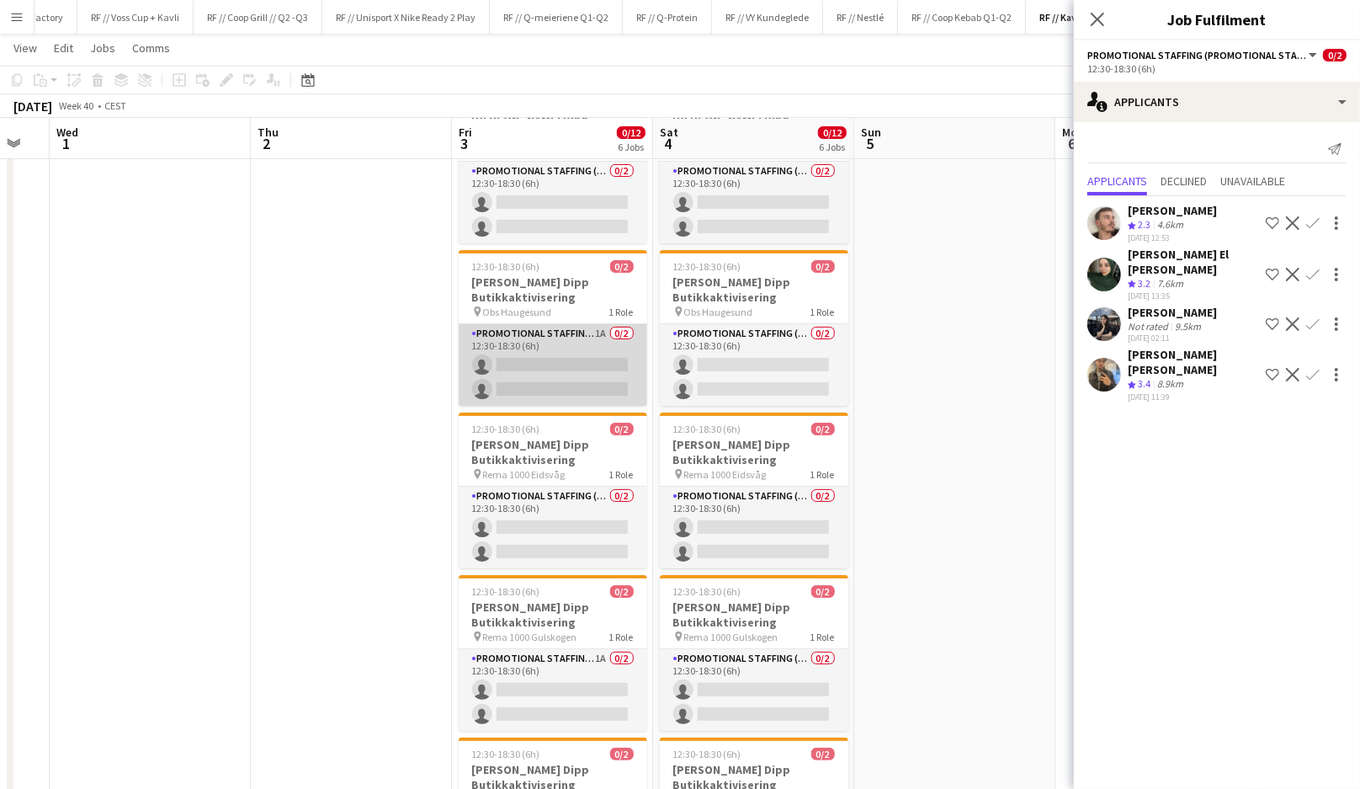
click at [582, 368] on app-card-role "Promotional Staffing (Promotional Staff) 1A 0/2 12:30-18:30 (6h) single-neutral…" at bounding box center [553, 365] width 189 height 82
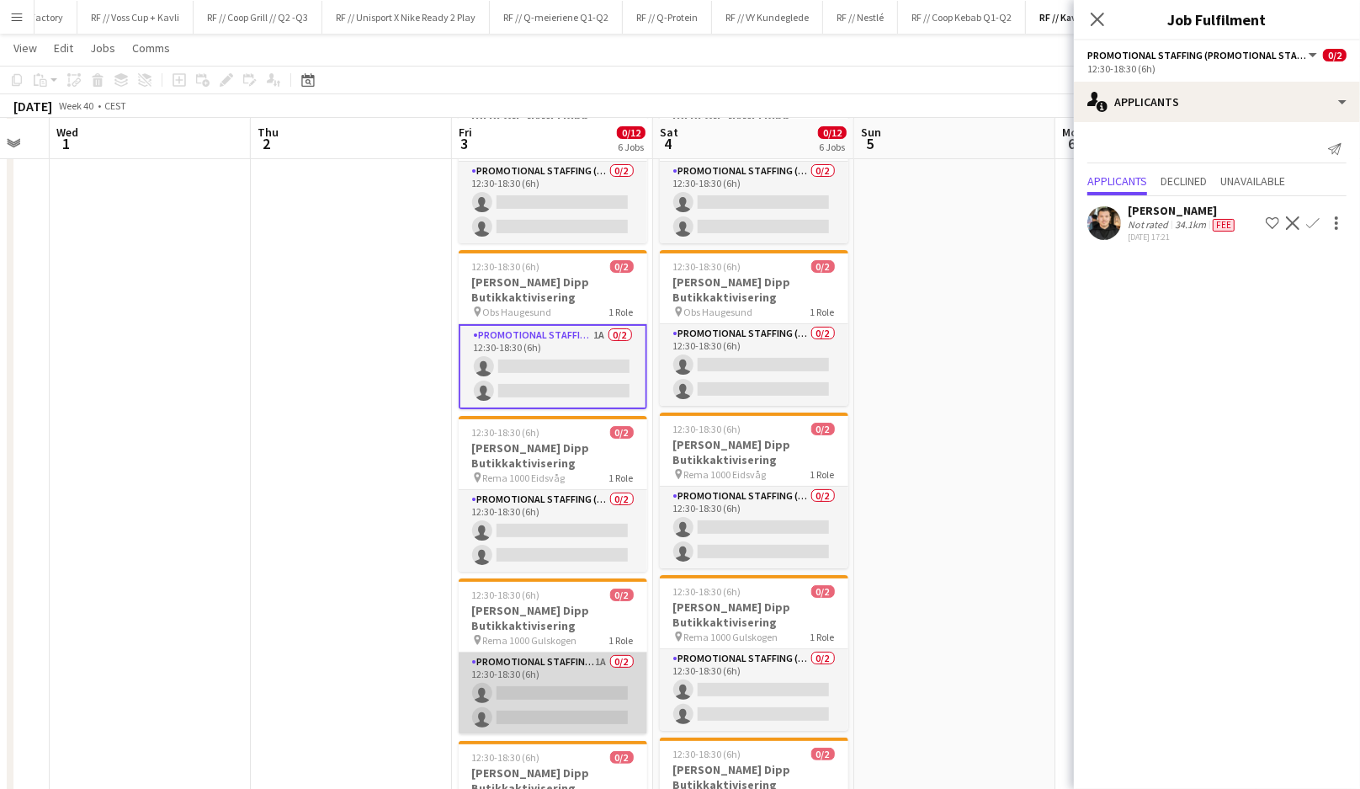
click at [571, 680] on app-card-role "Promotional Staffing (Promotional Staff) 1A 0/2 12:30-18:30 (6h) single-neutral…" at bounding box center [553, 693] width 189 height 82
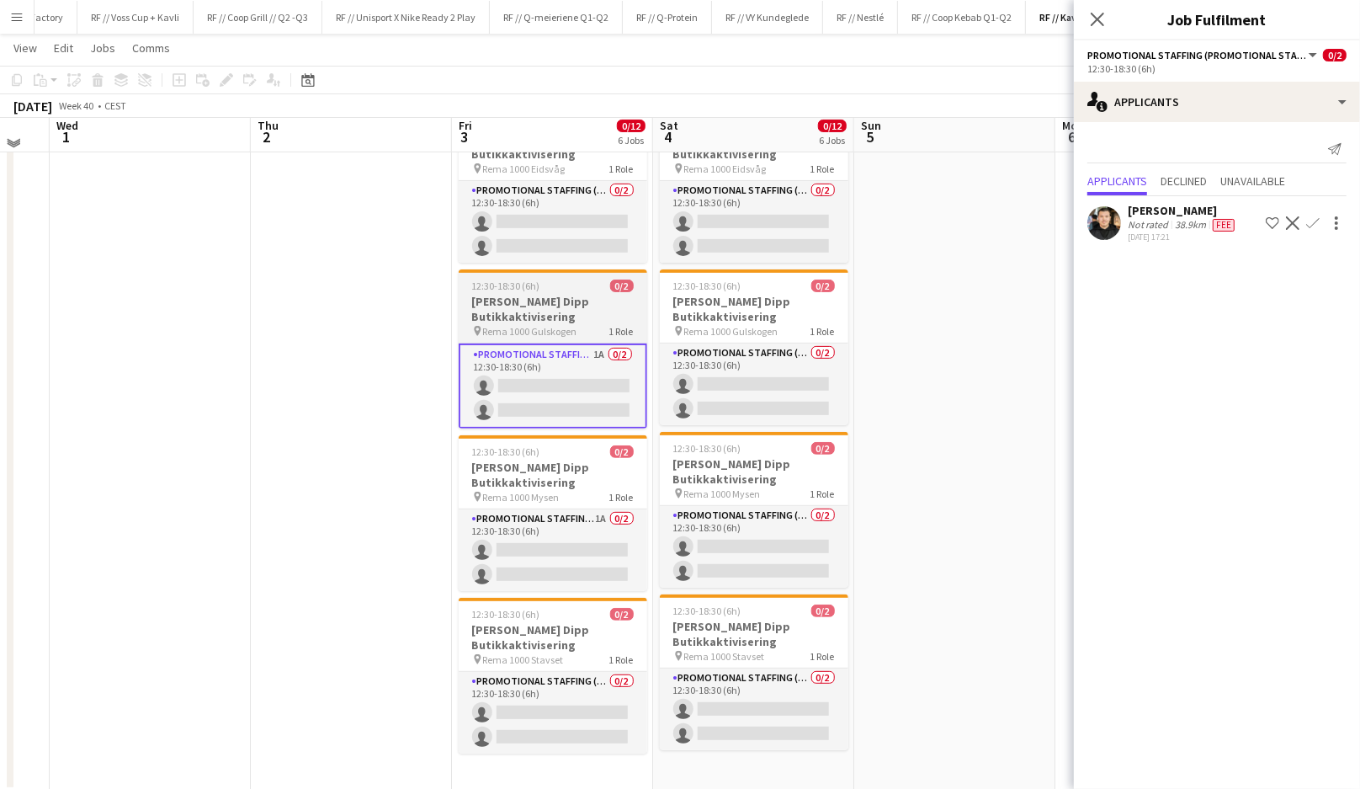
scroll to position [444, 0]
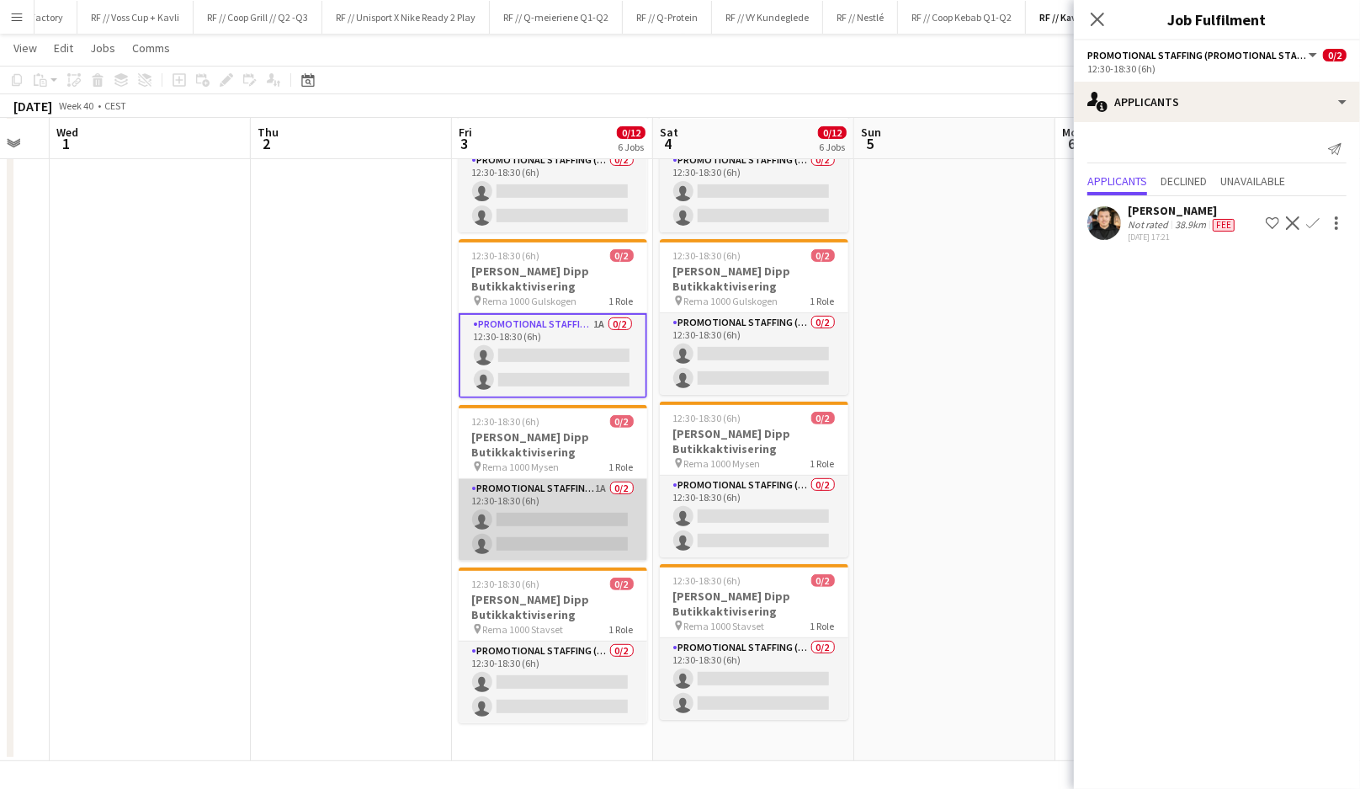
click at [566, 499] on app-card-role "Promotional Staffing (Promotional Staff) 1A 0/2 12:30-18:30 (6h) single-neutral…" at bounding box center [553, 520] width 189 height 82
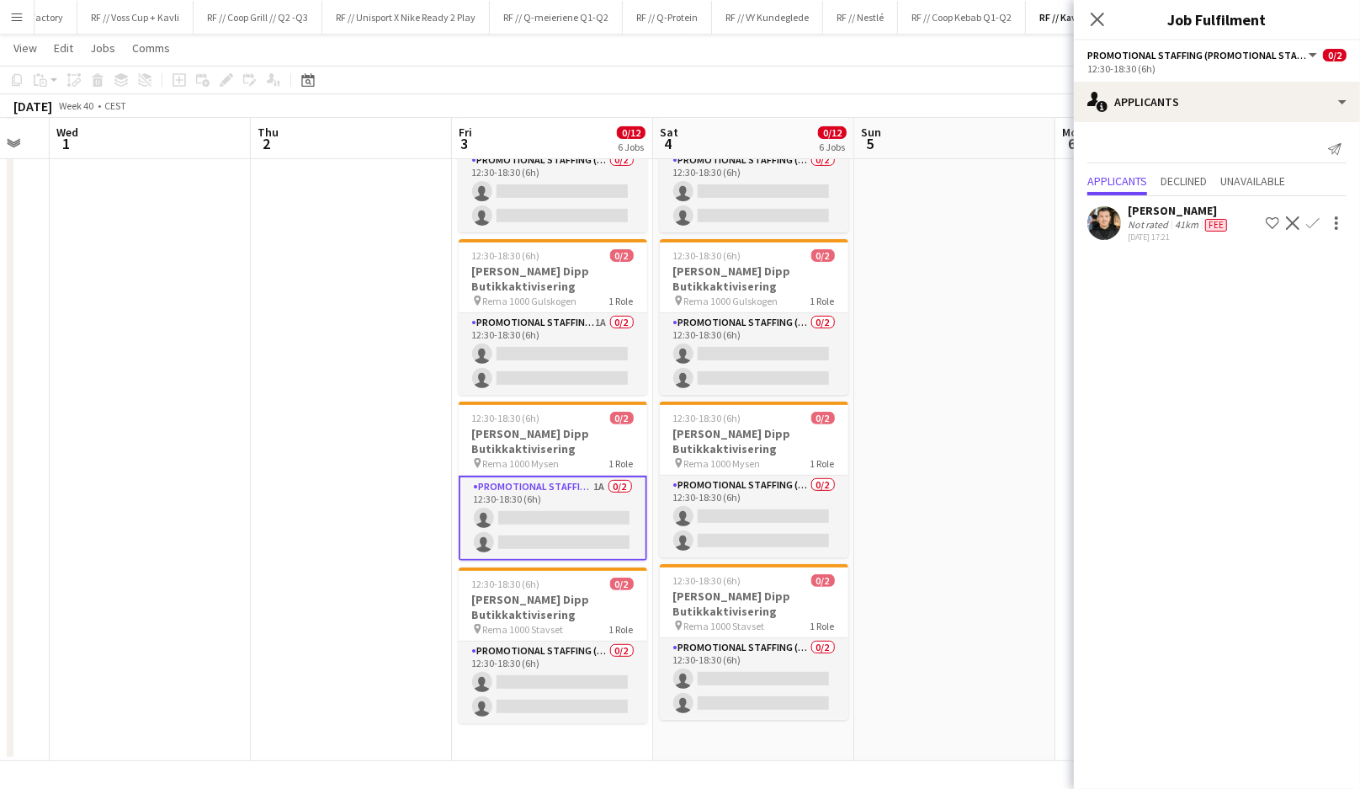
click at [1314, 220] on app-icon "Confirm" at bounding box center [1312, 222] width 13 height 13
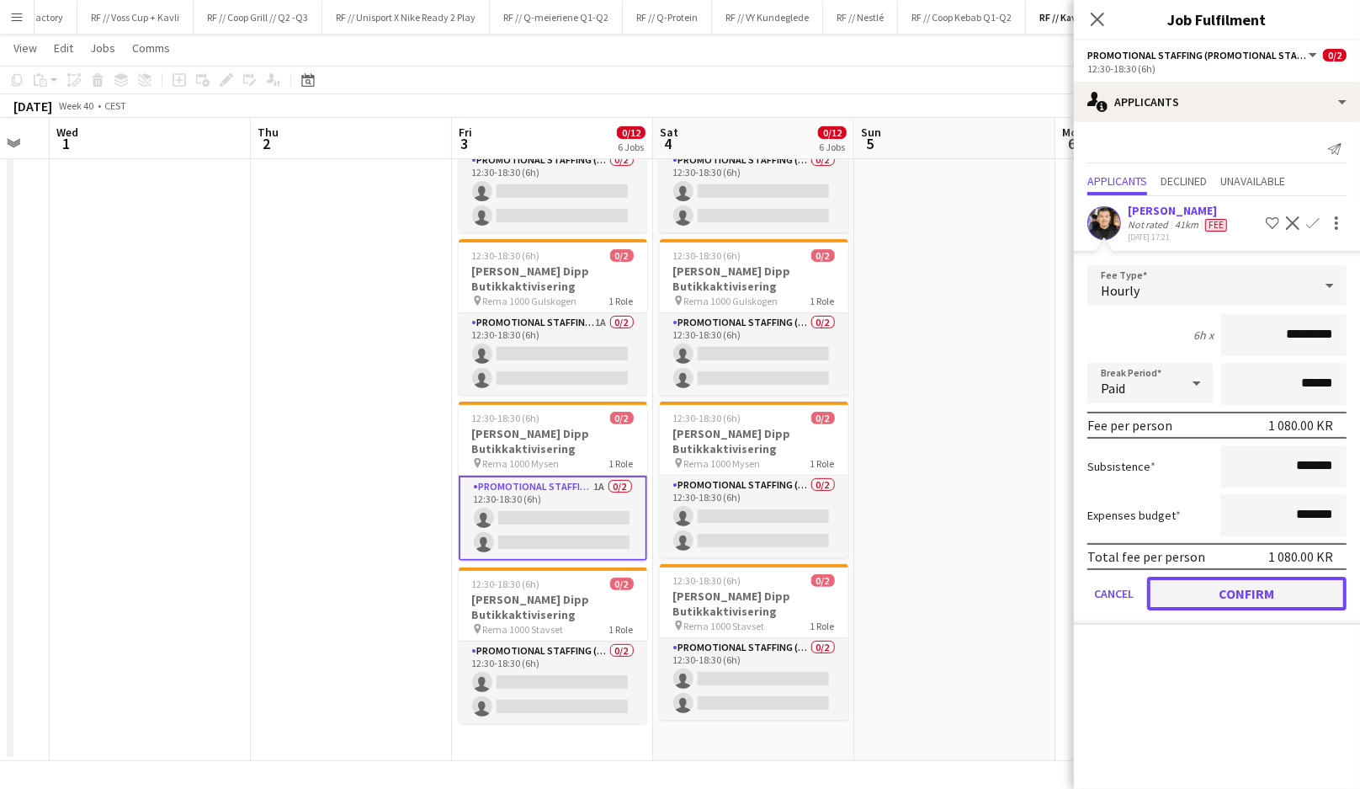
click at [1230, 589] on button "Confirm" at bounding box center [1246, 594] width 199 height 34
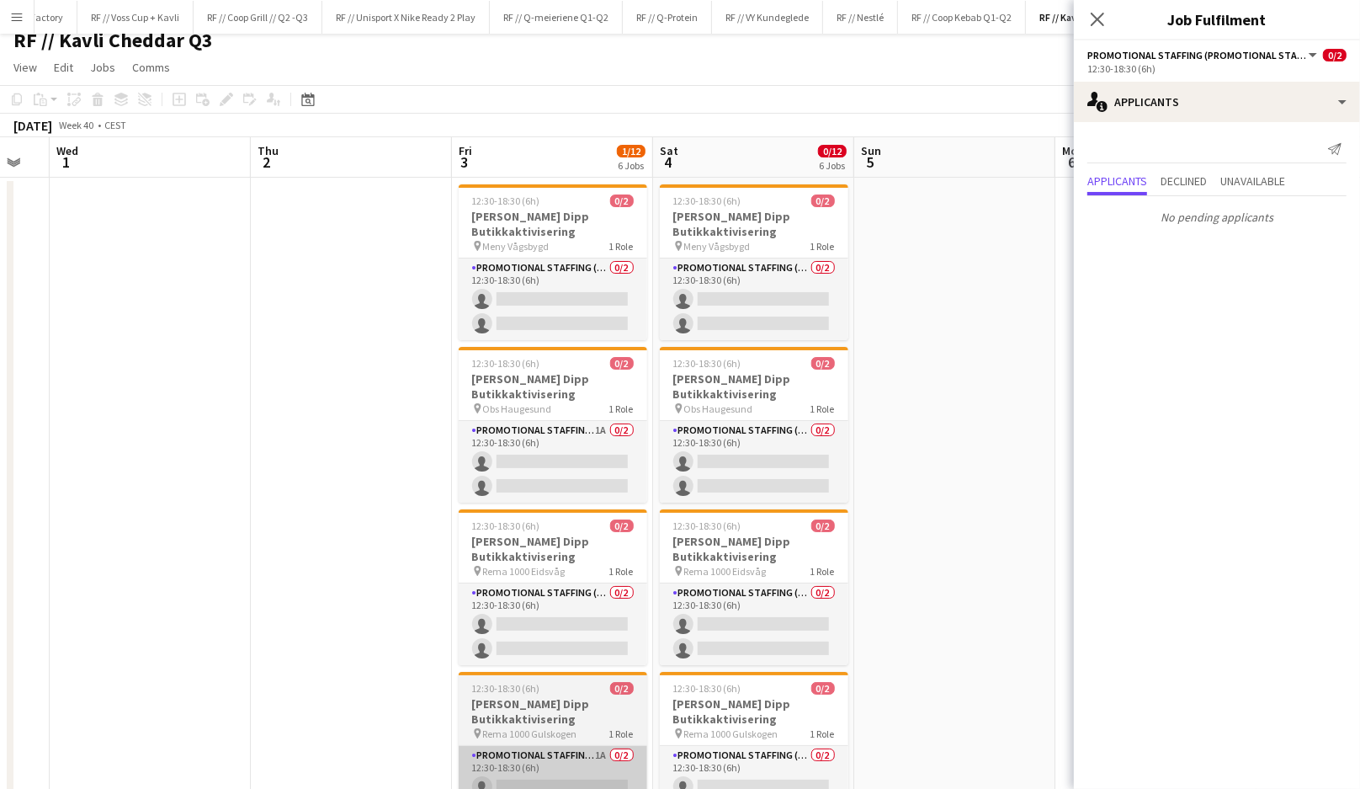
scroll to position [0, 0]
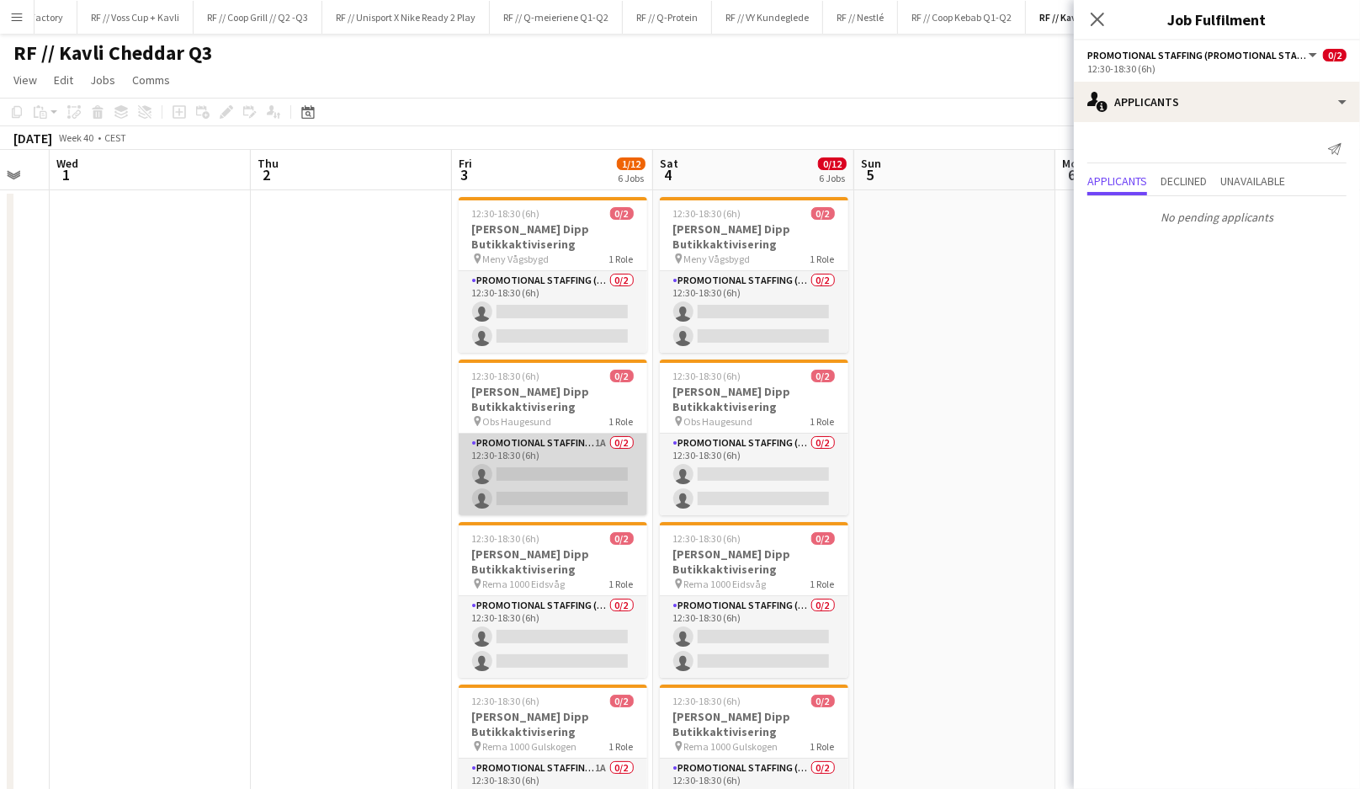
click at [577, 483] on app-card-role "Promotional Staffing (Promotional Staff) 1A 0/2 12:30-18:30 (6h) single-neutral…" at bounding box center [553, 475] width 189 height 82
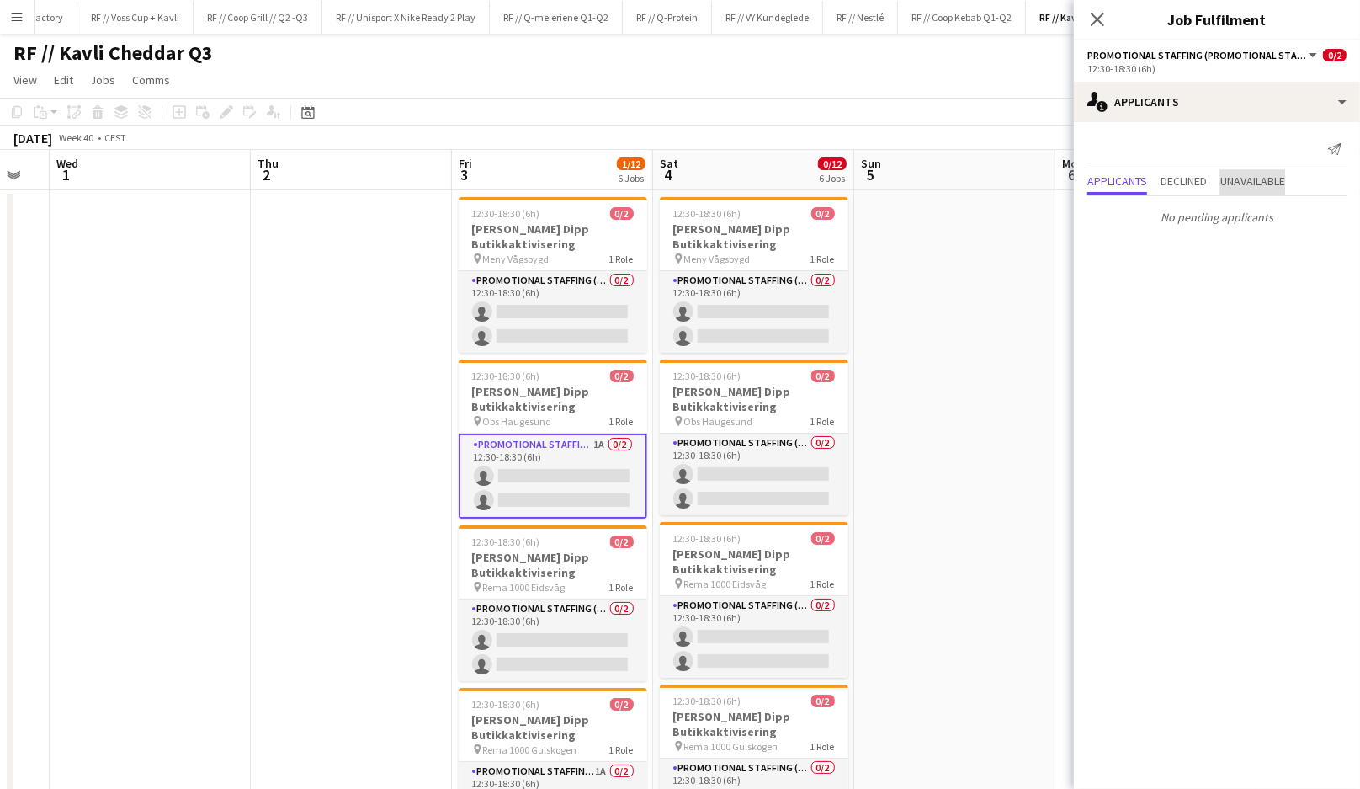
click at [1266, 181] on span "Unavailable" at bounding box center [1253, 181] width 65 height 12
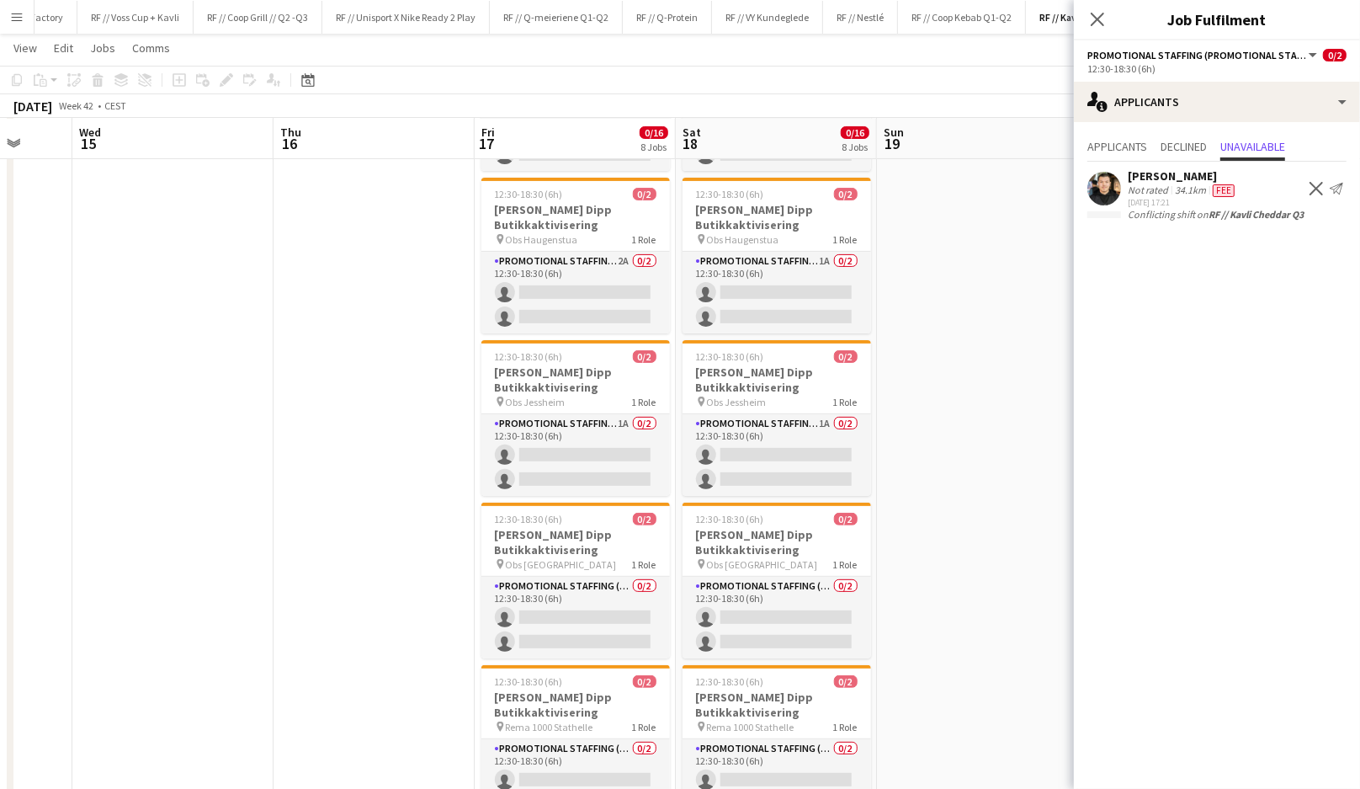
scroll to position [0, 537]
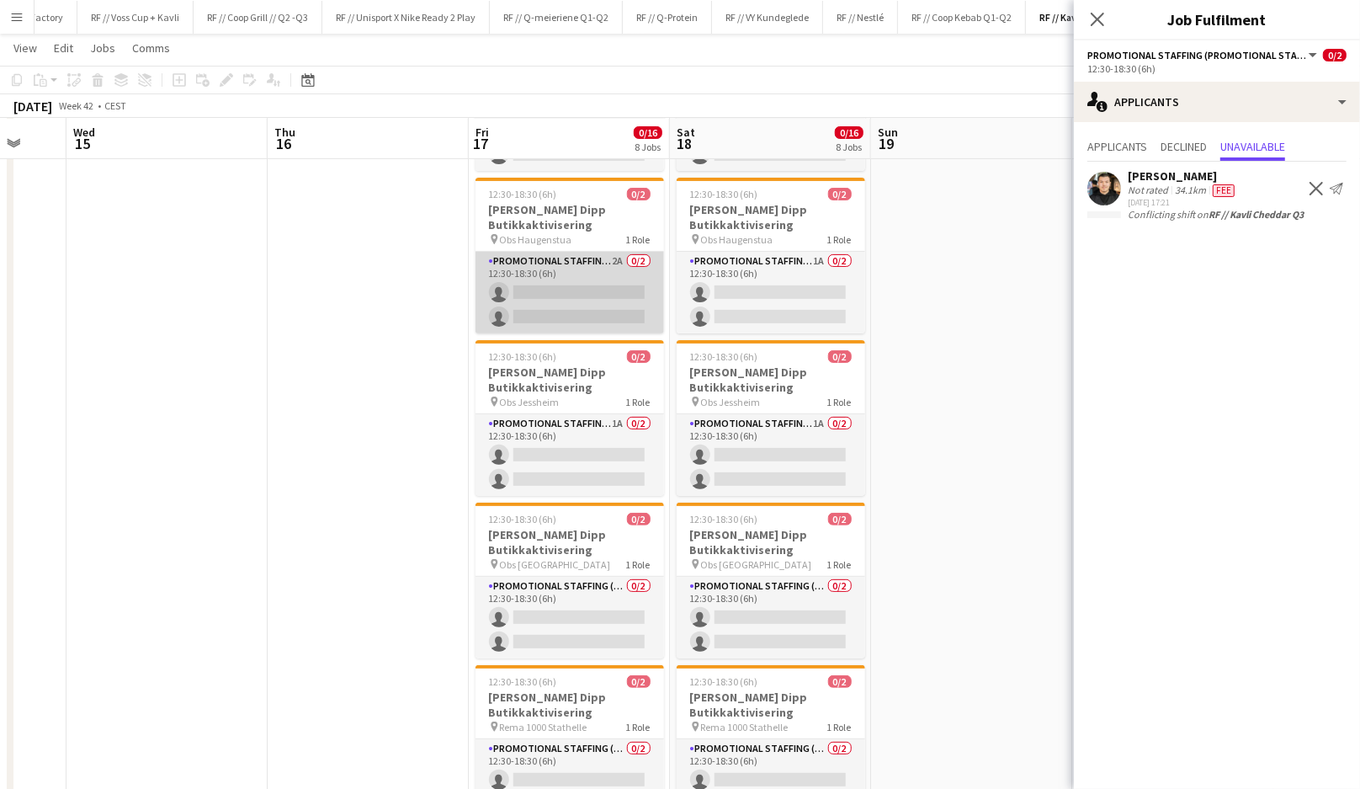
click at [597, 283] on app-card-role "Promotional Staffing (Promotional Staff) 2A 0/2 12:30-18:30 (6h) single-neutral…" at bounding box center [570, 293] width 189 height 82
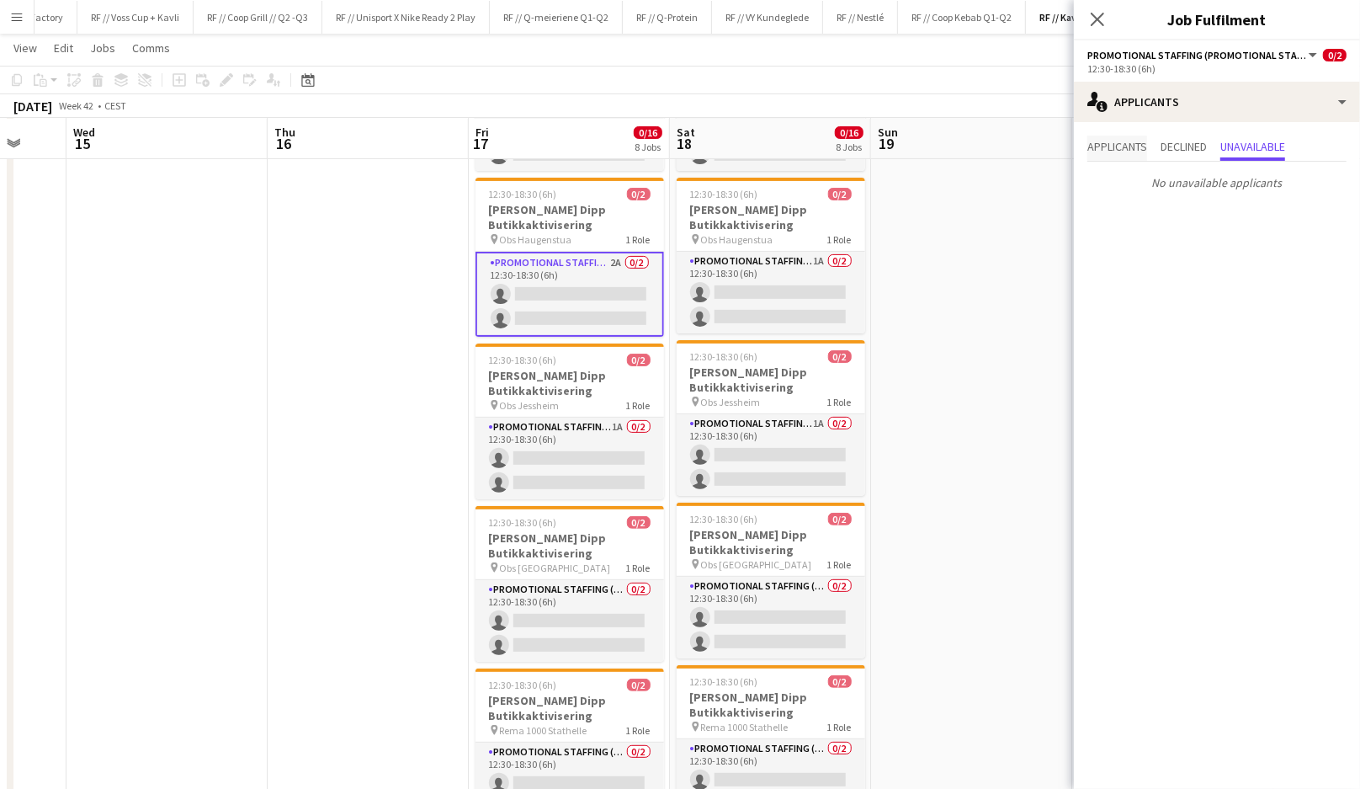
click at [1122, 141] on span "Applicants" at bounding box center [1118, 147] width 60 height 12
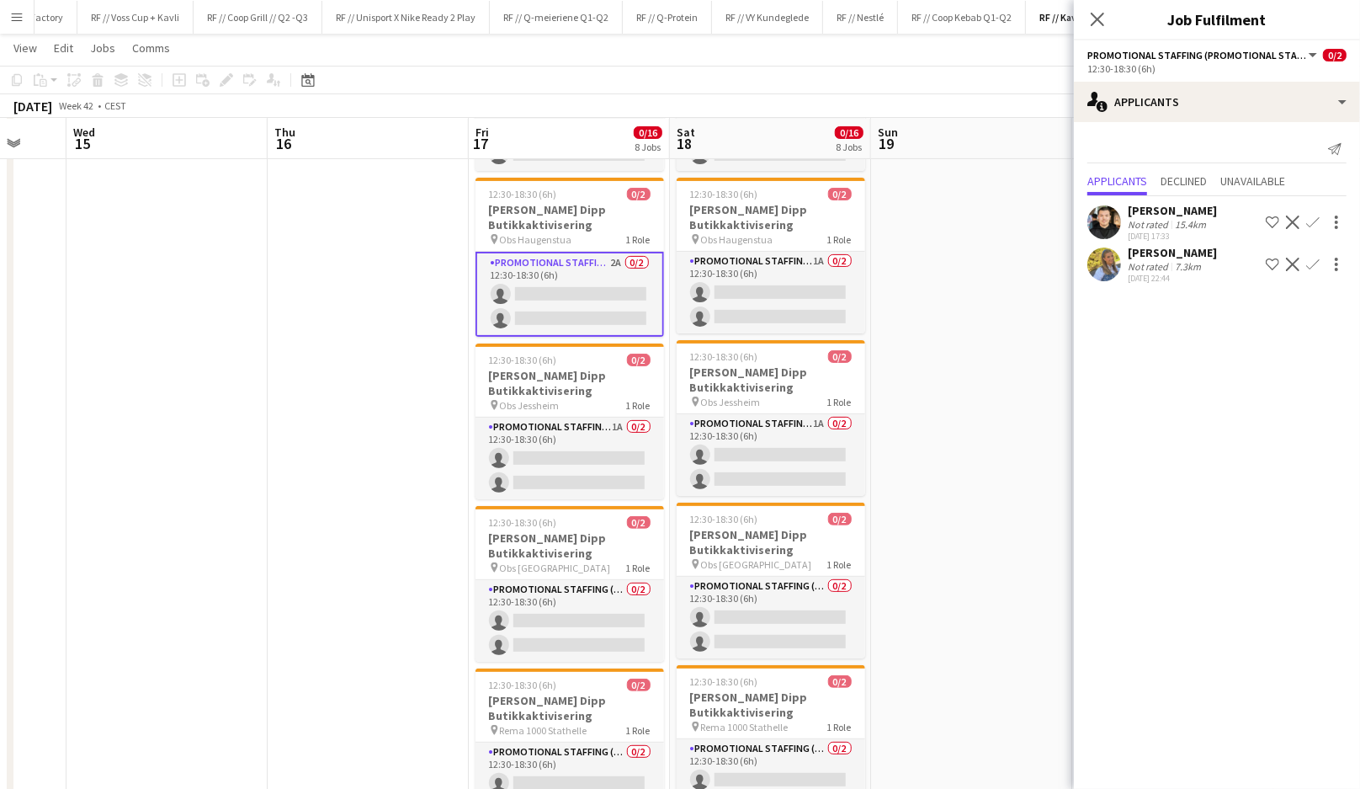
click at [1317, 263] on app-icon "Confirm" at bounding box center [1312, 264] width 13 height 13
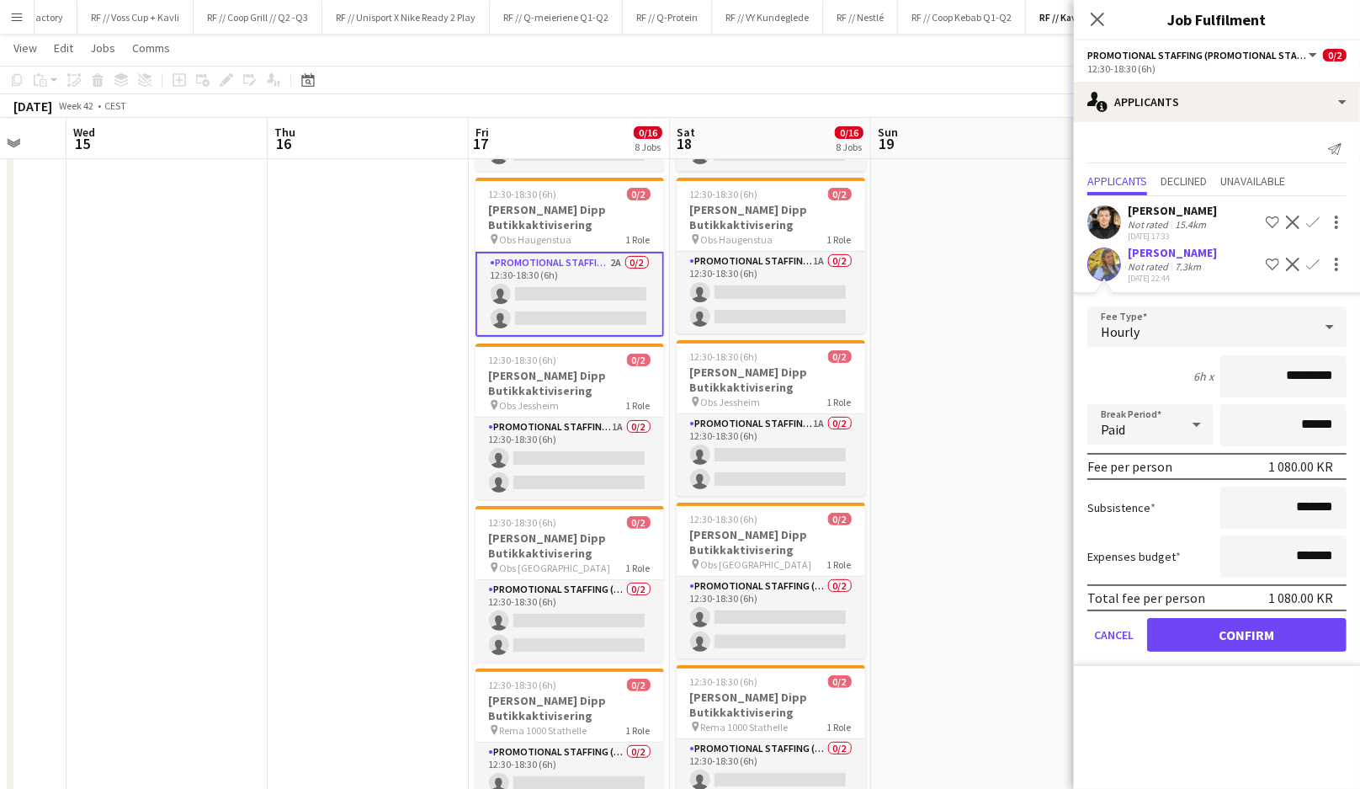
click at [1115, 255] on app-user-avatar at bounding box center [1105, 264] width 34 height 34
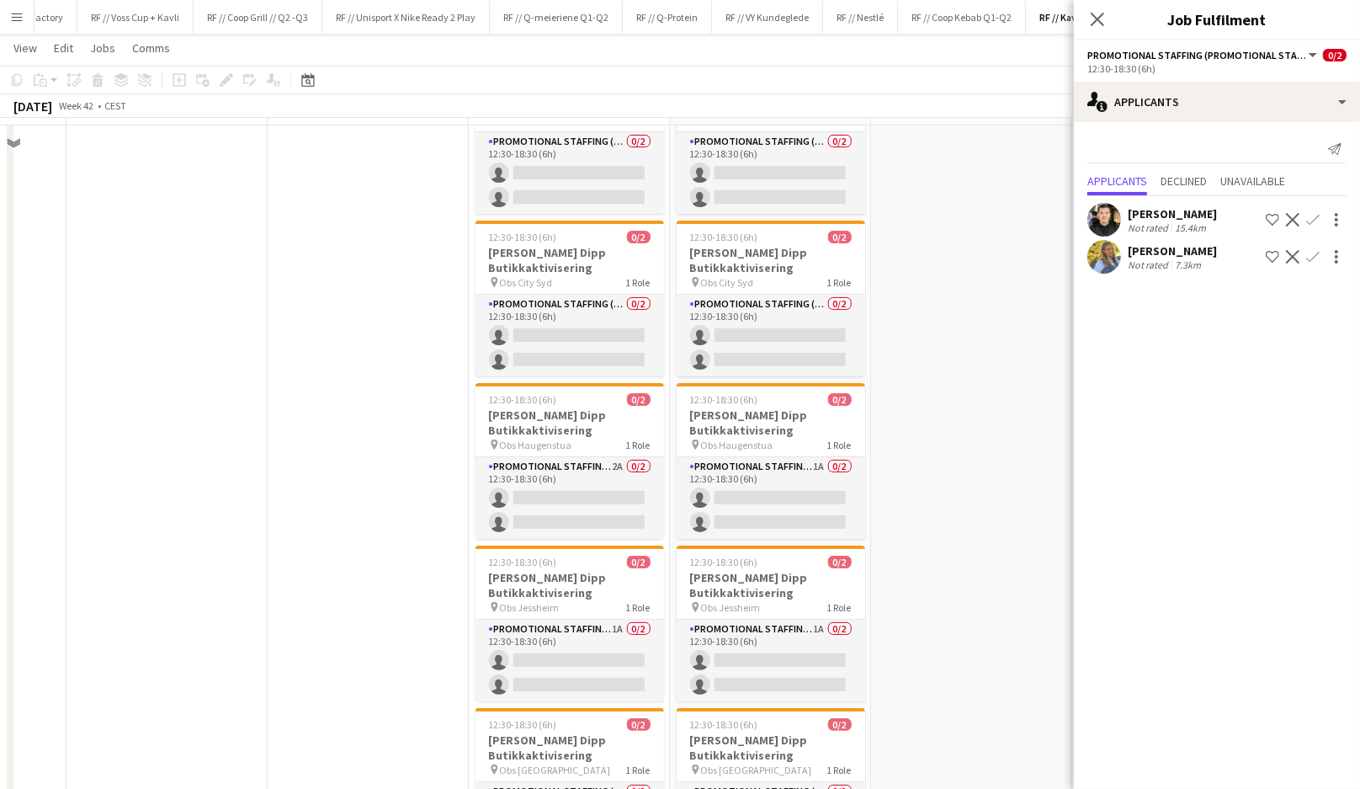
scroll to position [141, 0]
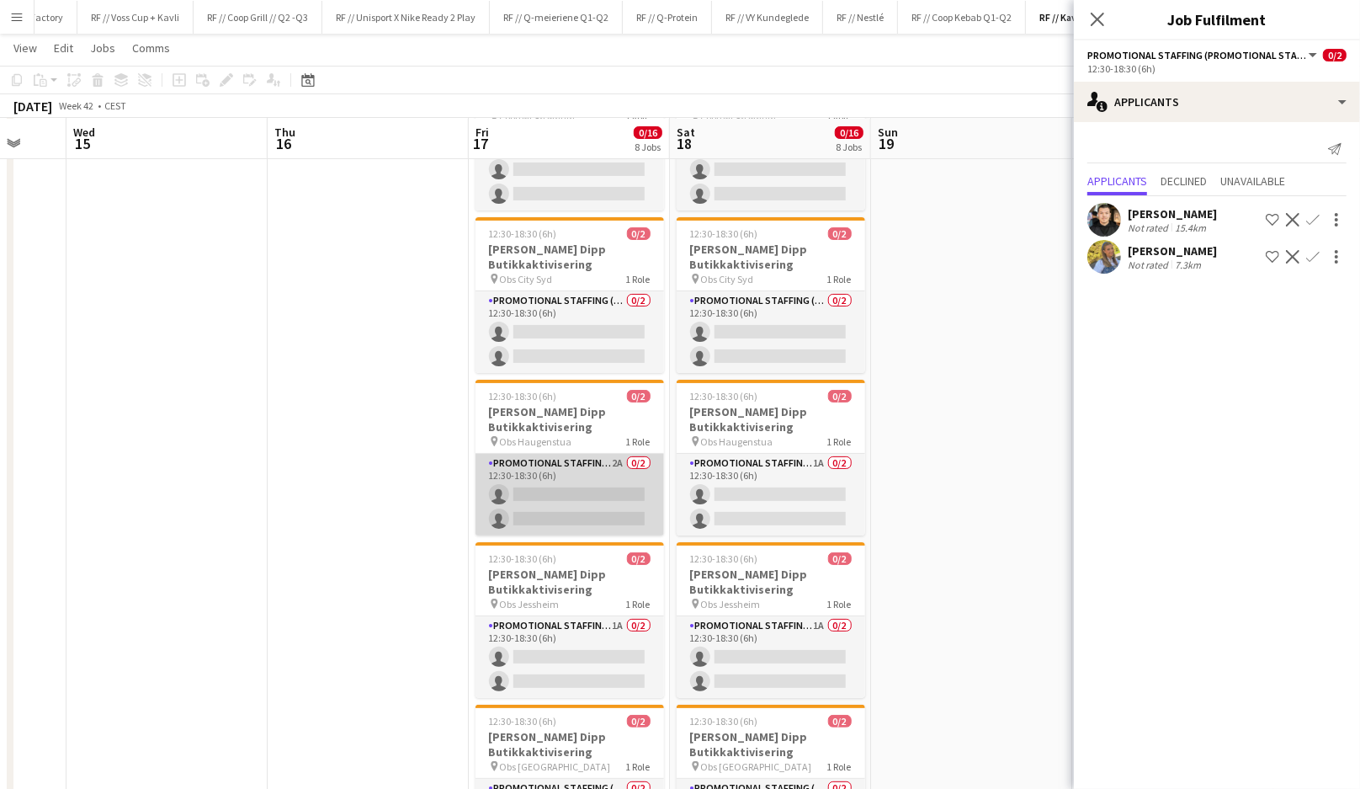
click at [563, 487] on app-card-role "Promotional Staffing (Promotional Staff) 2A 0/2 12:30-18:30 (6h) single-neutral…" at bounding box center [570, 495] width 189 height 82
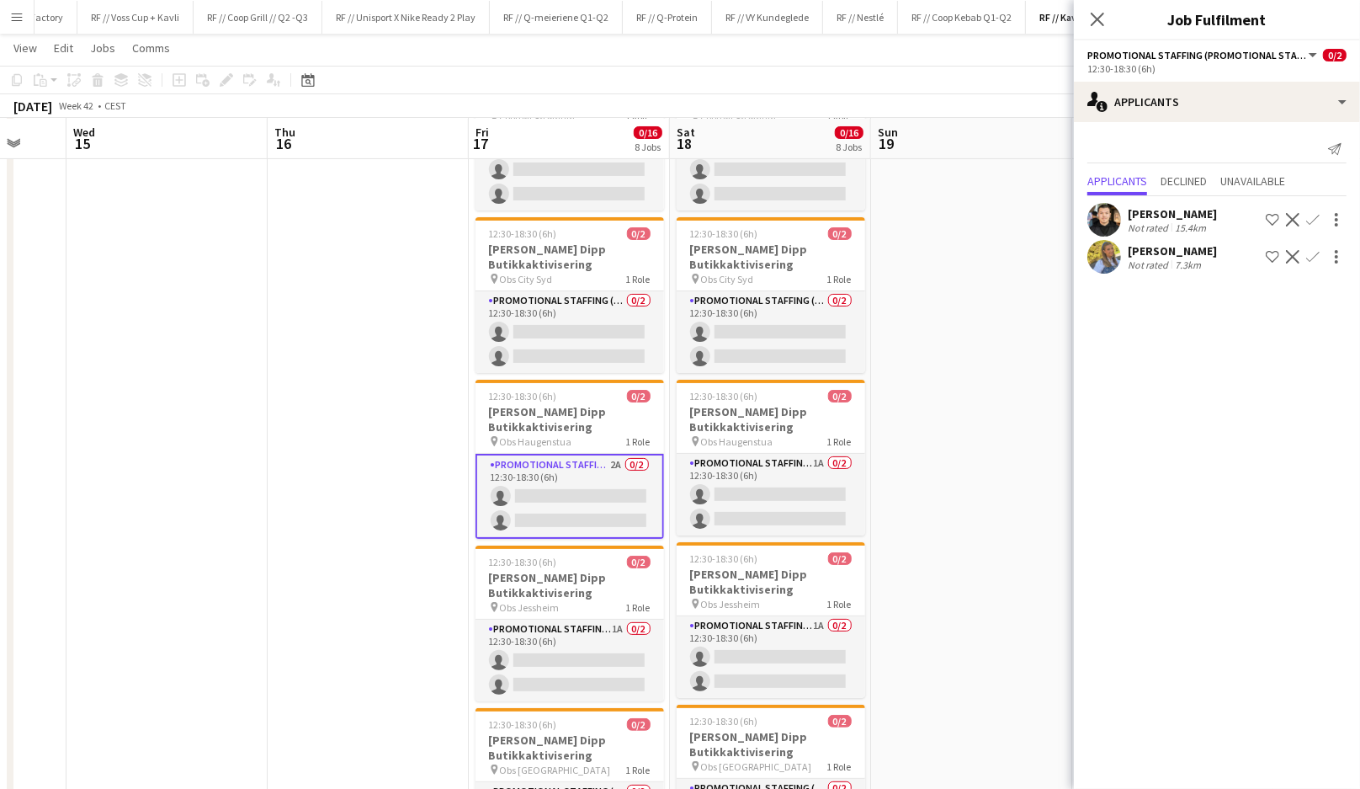
click at [563, 487] on app-card-role "Promotional Staffing (Promotional Staff) 2A 0/2 12:30-18:30 (6h) single-neutral…" at bounding box center [570, 496] width 189 height 85
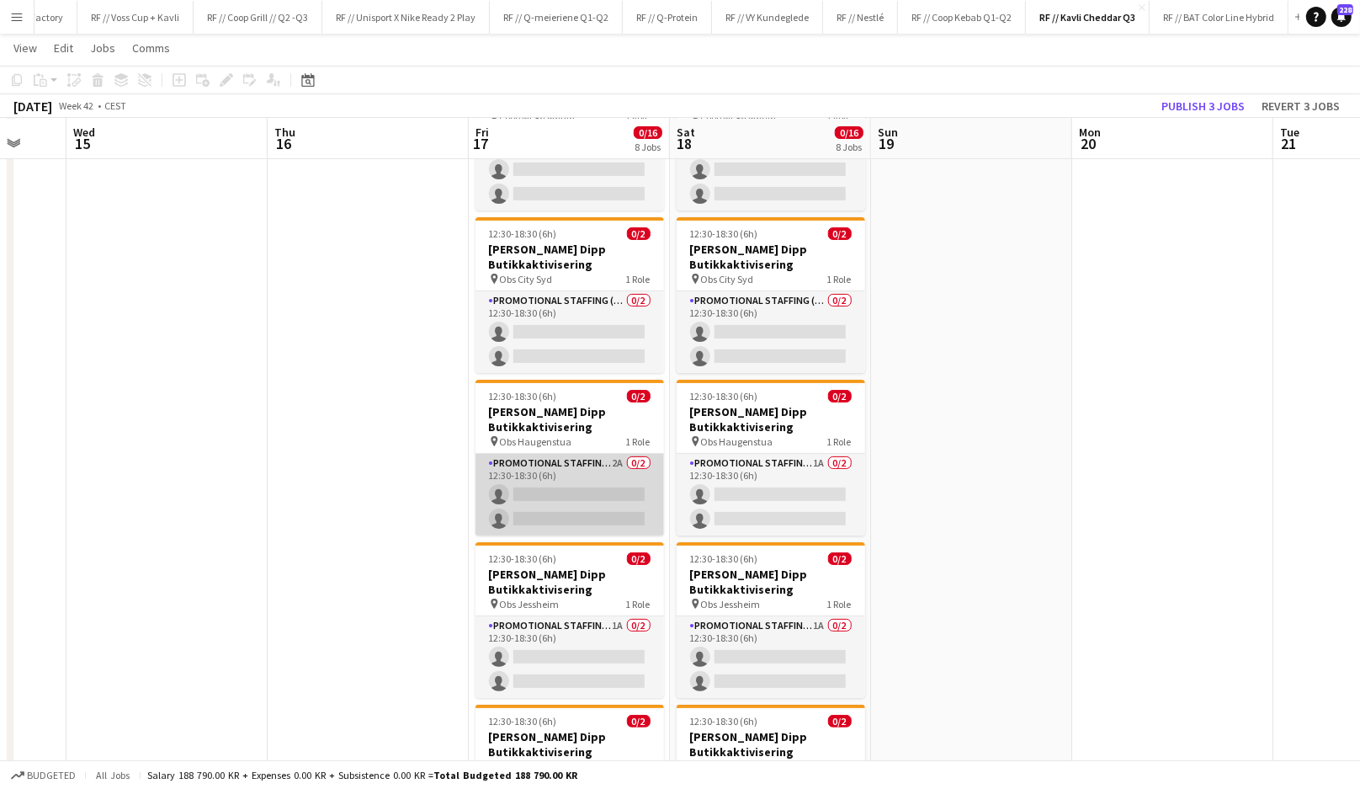
click at [563, 487] on app-card-role "Promotional Staffing (Promotional Staff) 2A 0/2 12:30-18:30 (6h) single-neutral…" at bounding box center [570, 495] width 189 height 82
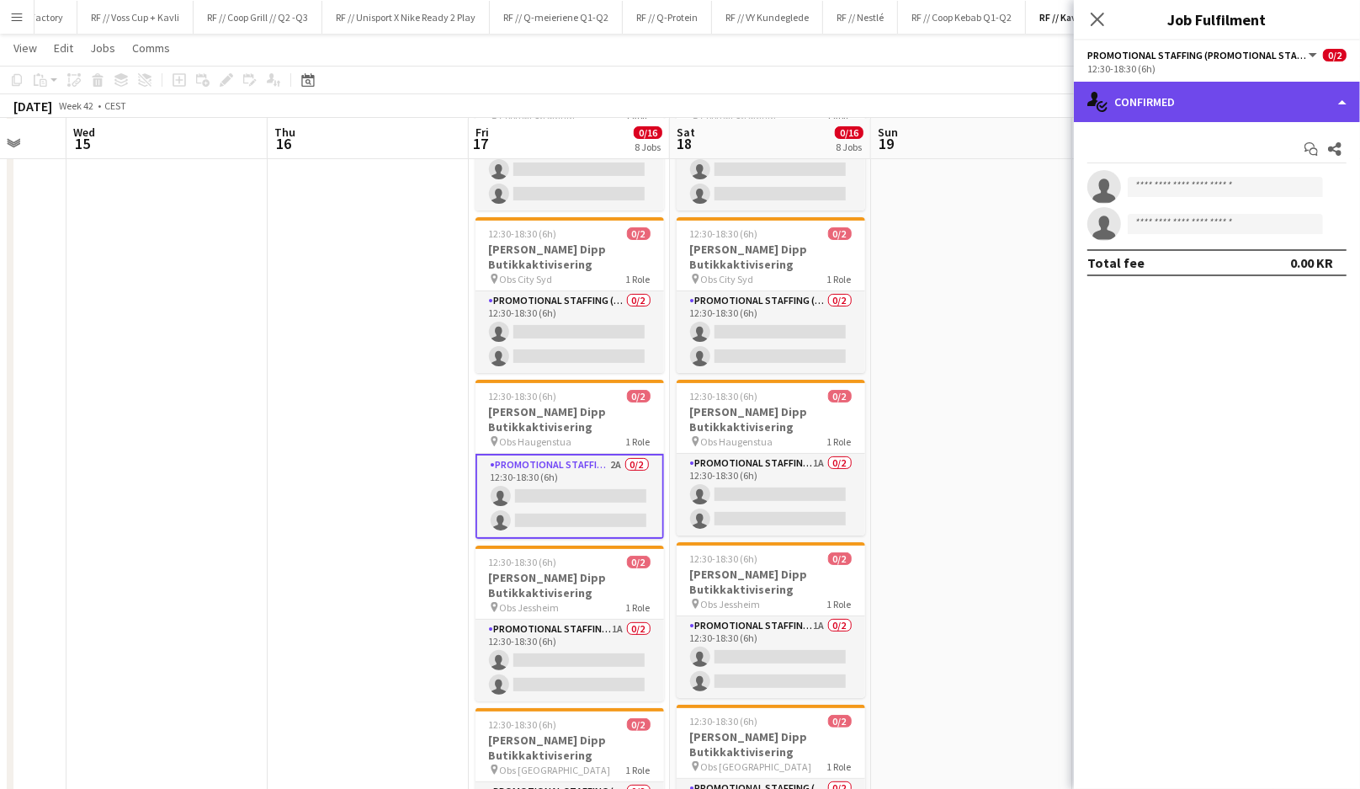
click at [1130, 88] on div "single-neutral-actions-check-2 Confirmed" at bounding box center [1217, 102] width 286 height 40
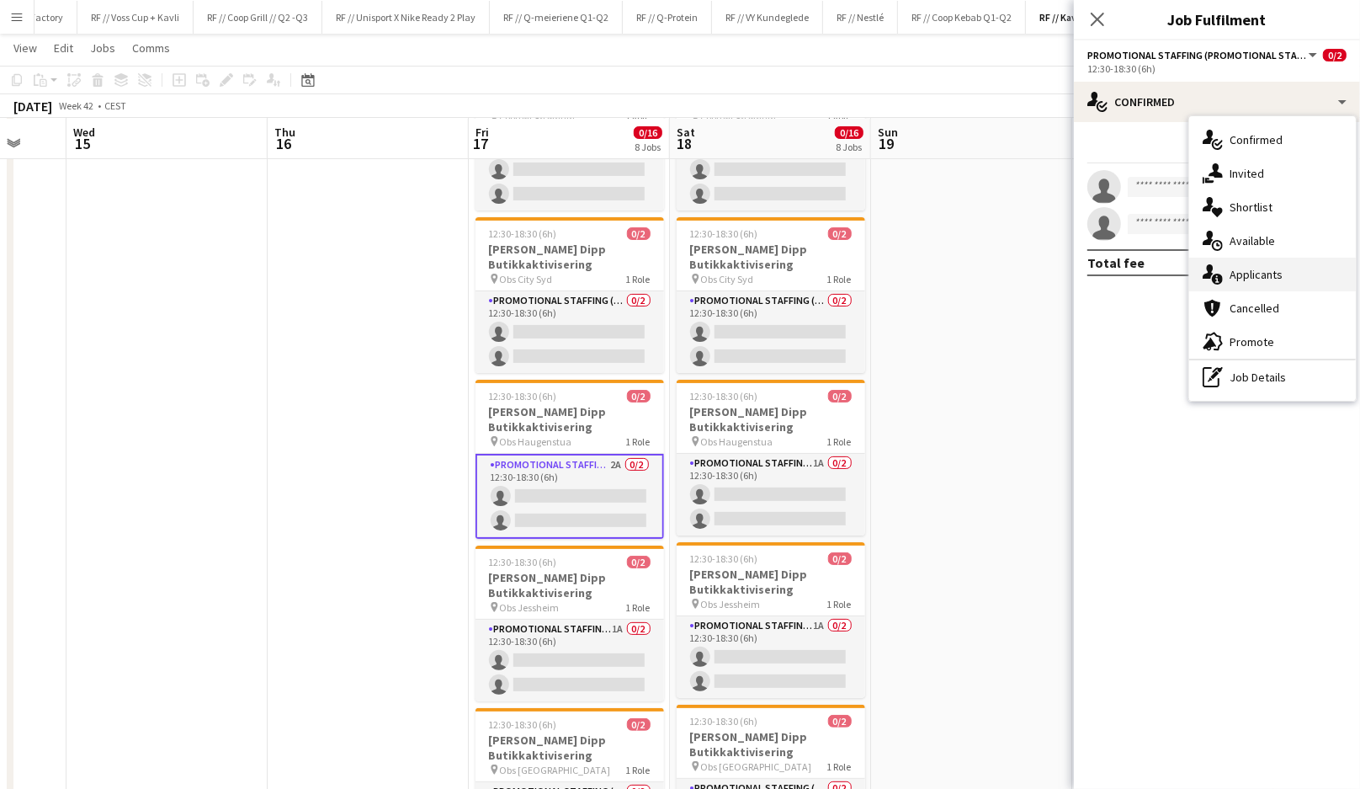
click at [1263, 279] on span "Applicants" at bounding box center [1256, 274] width 53 height 15
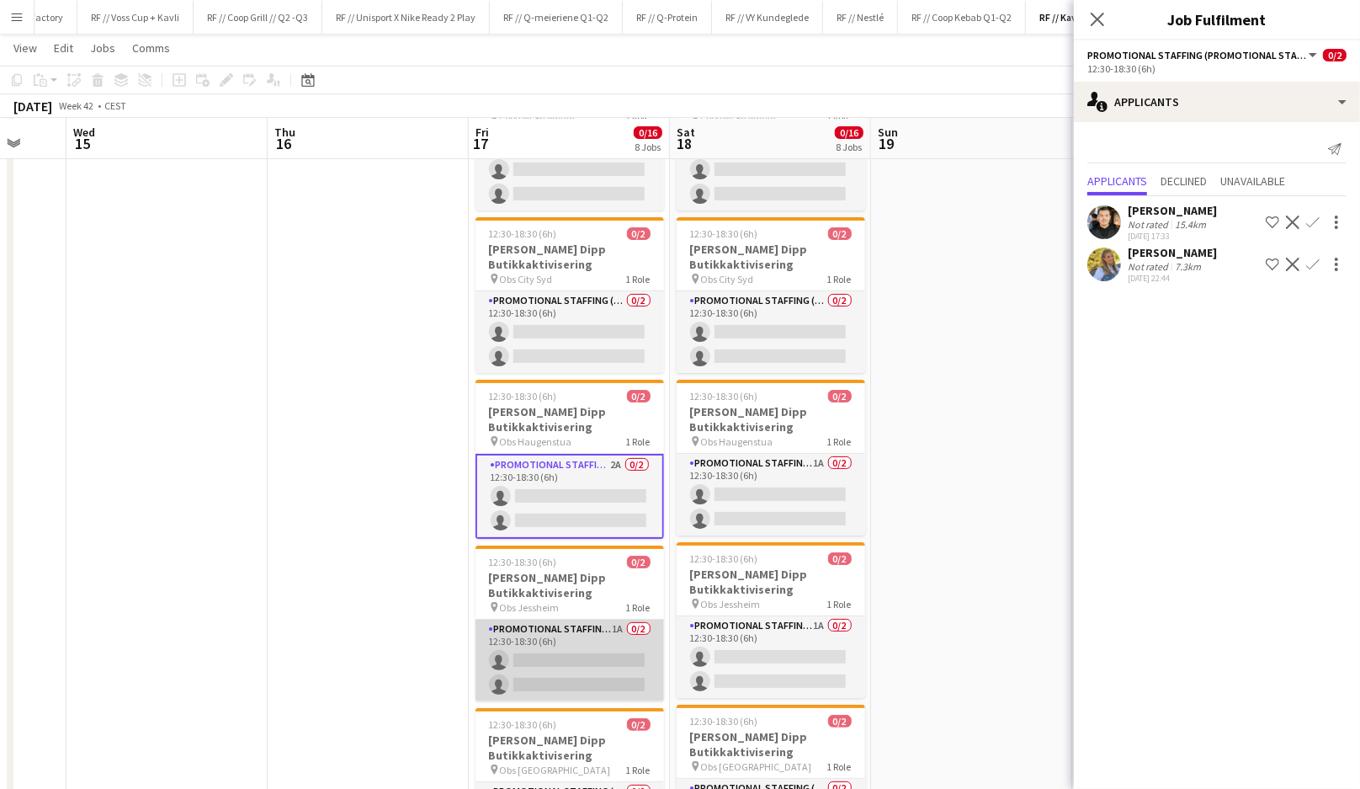
click at [612, 671] on app-card-role "Promotional Staffing (Promotional Staff) 1A 0/2 12:30-18:30 (6h) single-neutral…" at bounding box center [570, 661] width 189 height 82
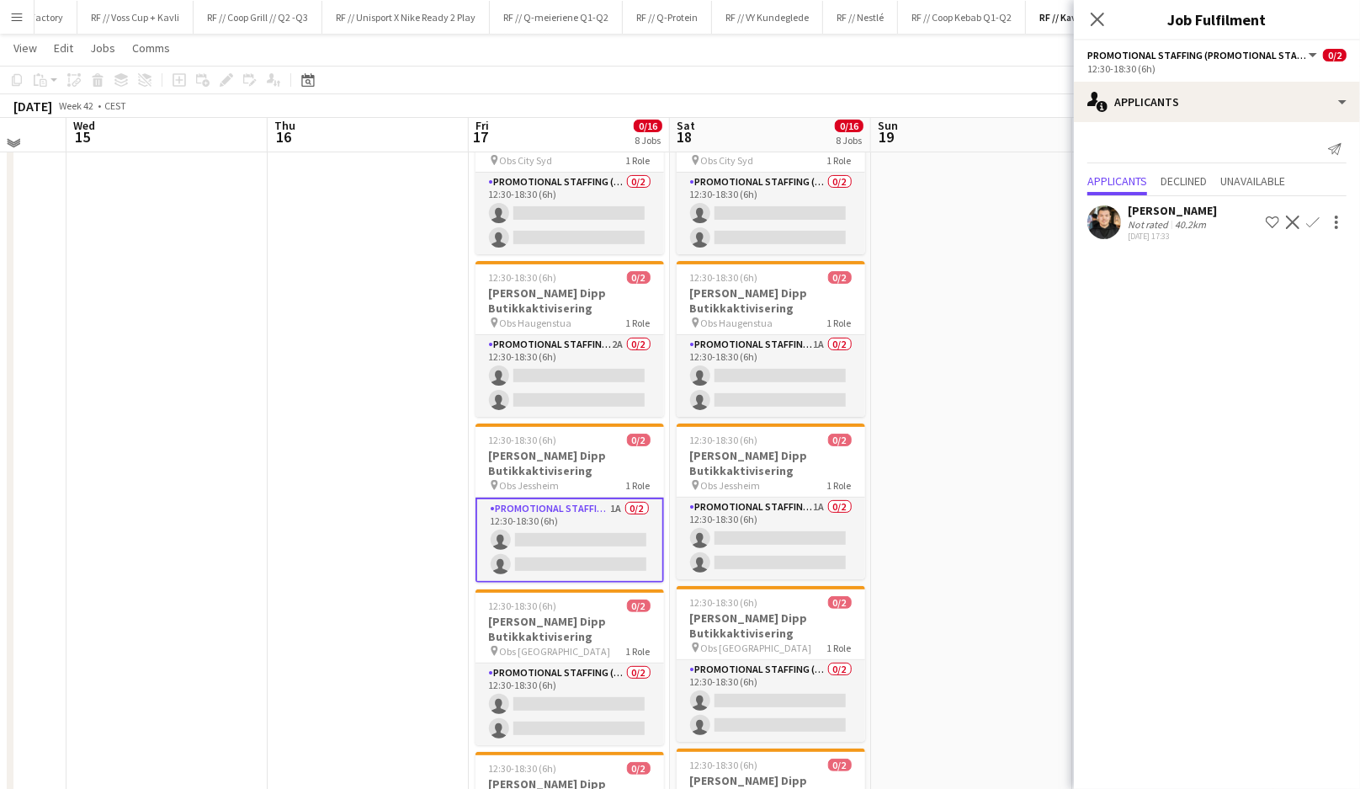
scroll to position [262, 0]
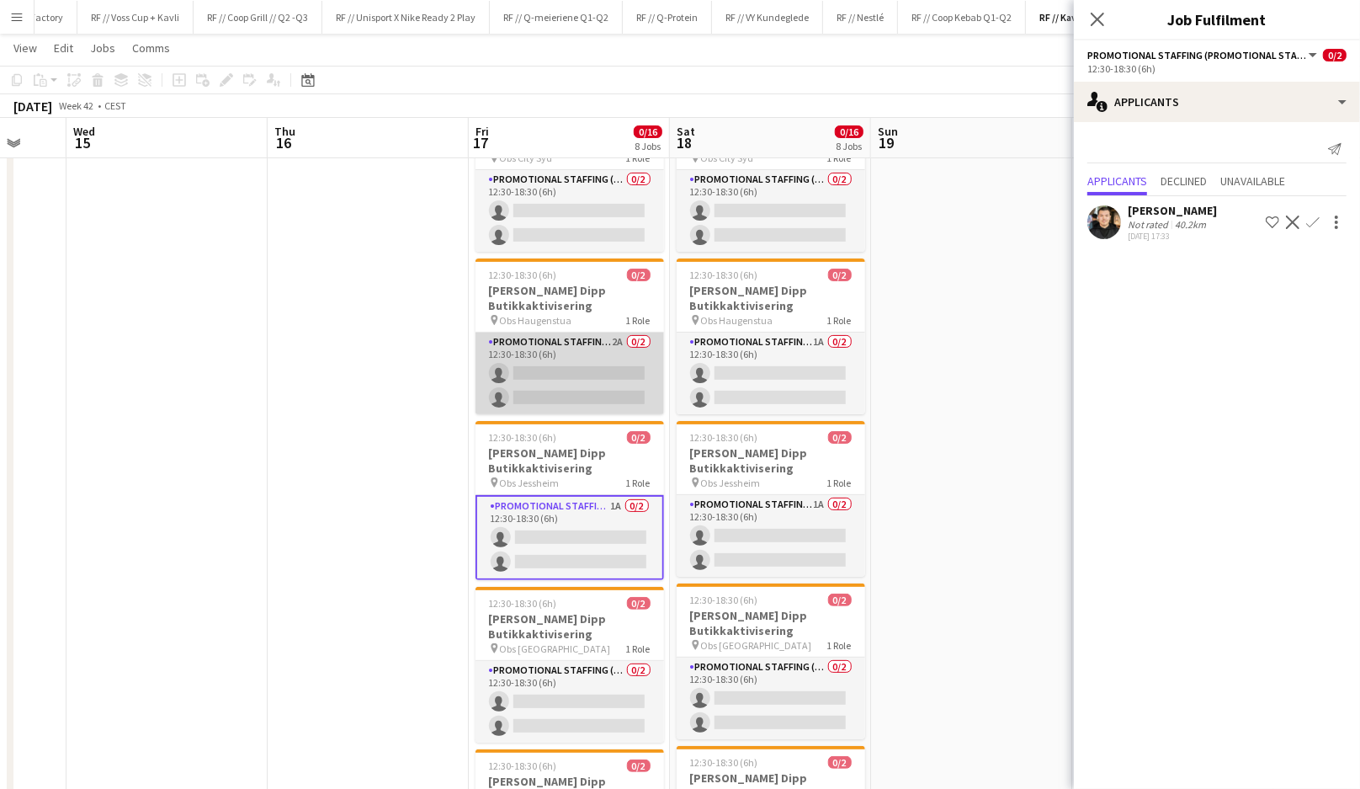
click at [610, 376] on app-card-role "Promotional Staffing (Promotional Staff) 2A 0/2 12:30-18:30 (6h) single-neutral…" at bounding box center [570, 373] width 189 height 82
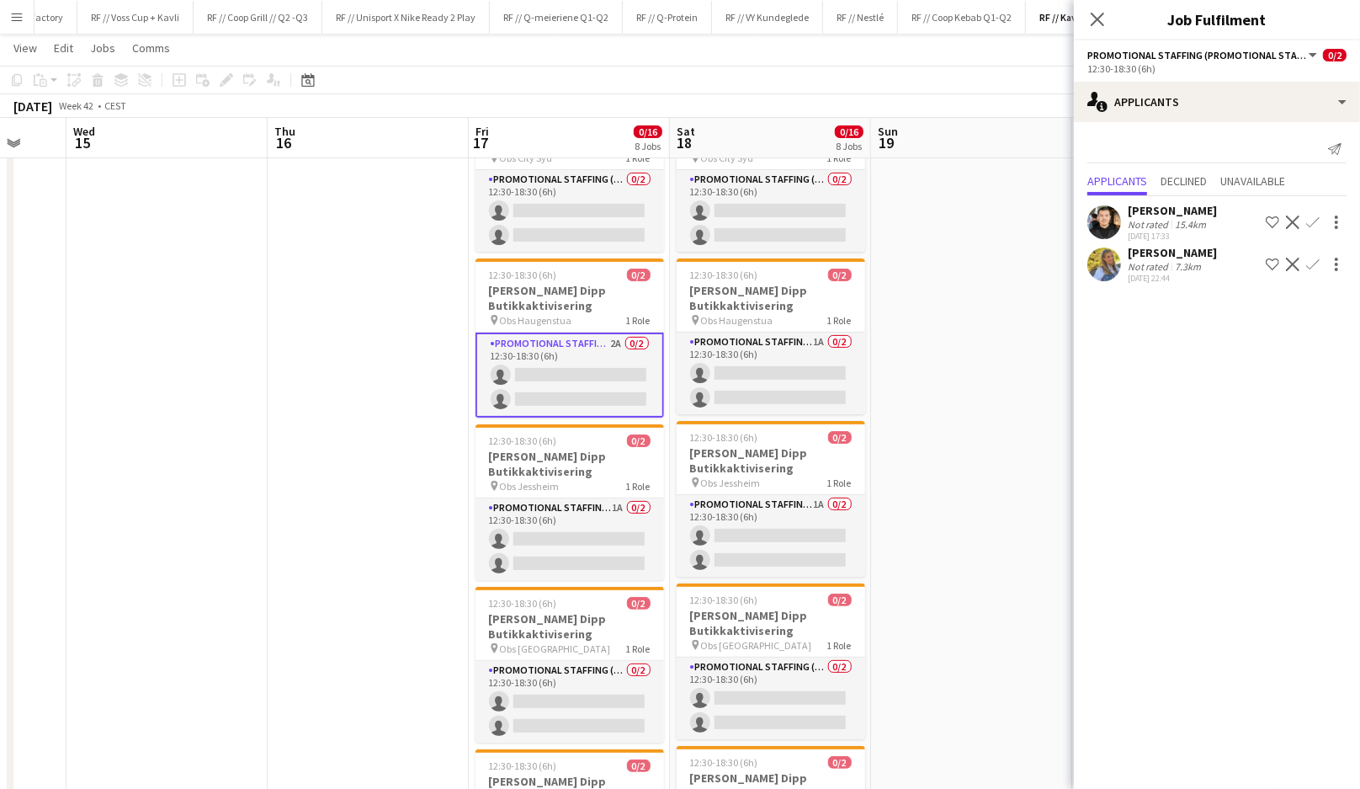
click at [1321, 266] on button "Confirm" at bounding box center [1313, 264] width 20 height 20
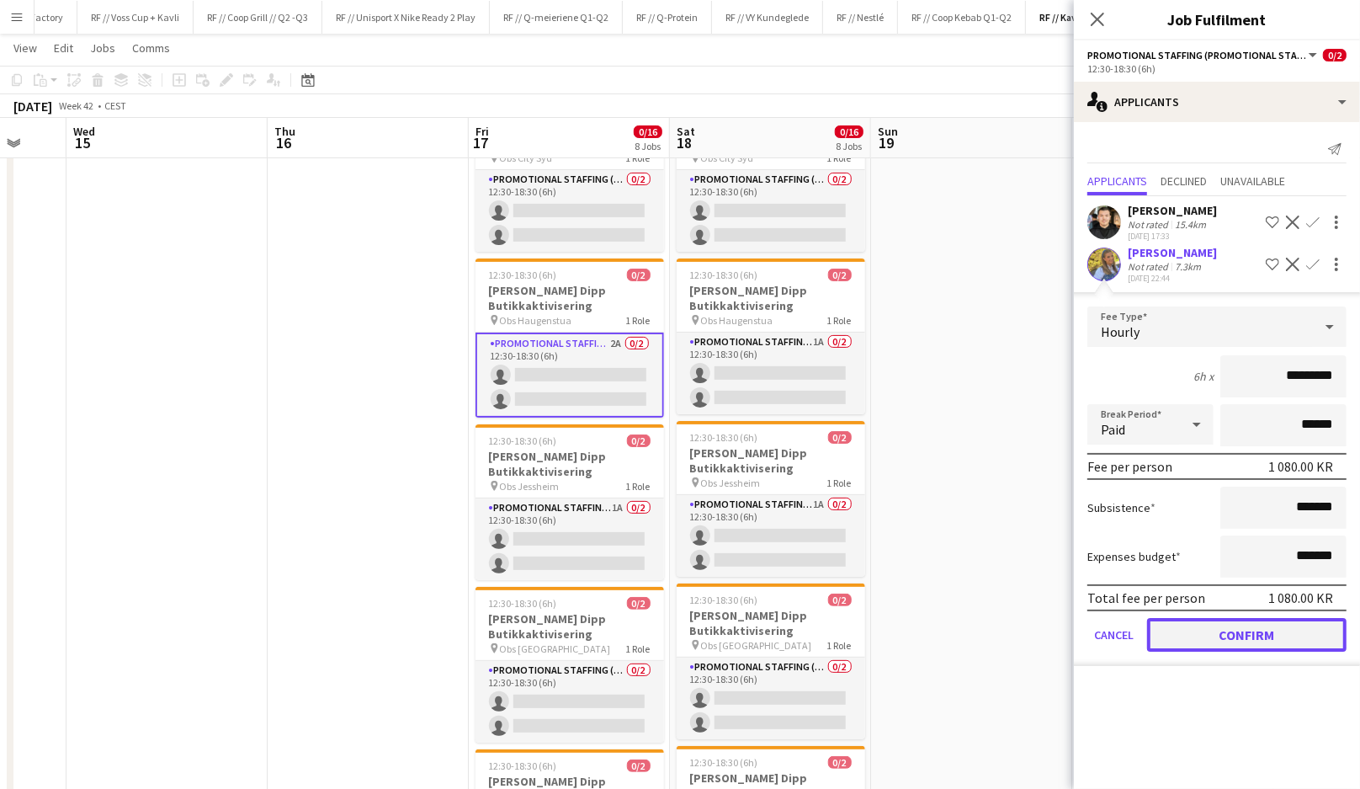
click at [1242, 631] on button "Confirm" at bounding box center [1246, 635] width 199 height 34
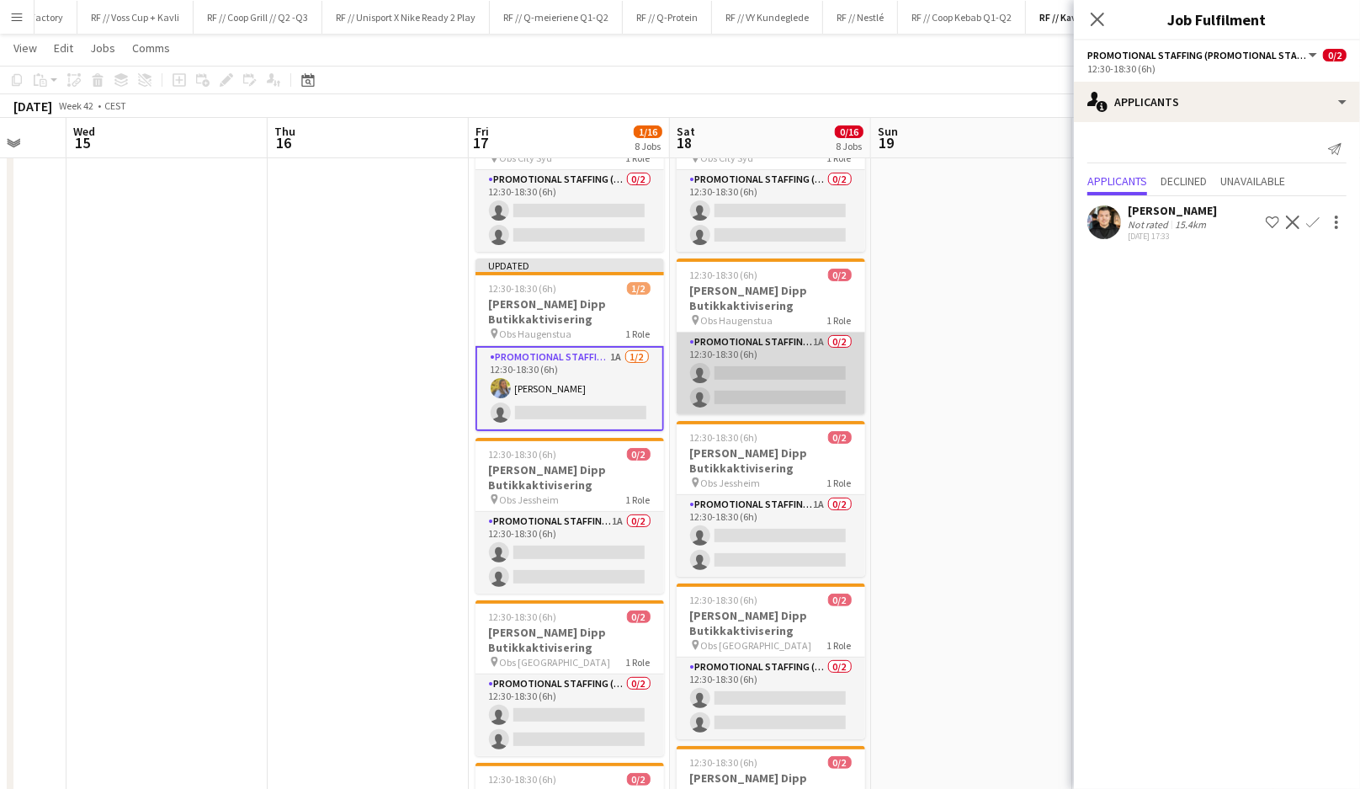
click at [833, 395] on app-card-role "Promotional Staffing (Promotional Staff) 1A 0/2 12:30-18:30 (6h) single-neutral…" at bounding box center [771, 373] width 189 height 82
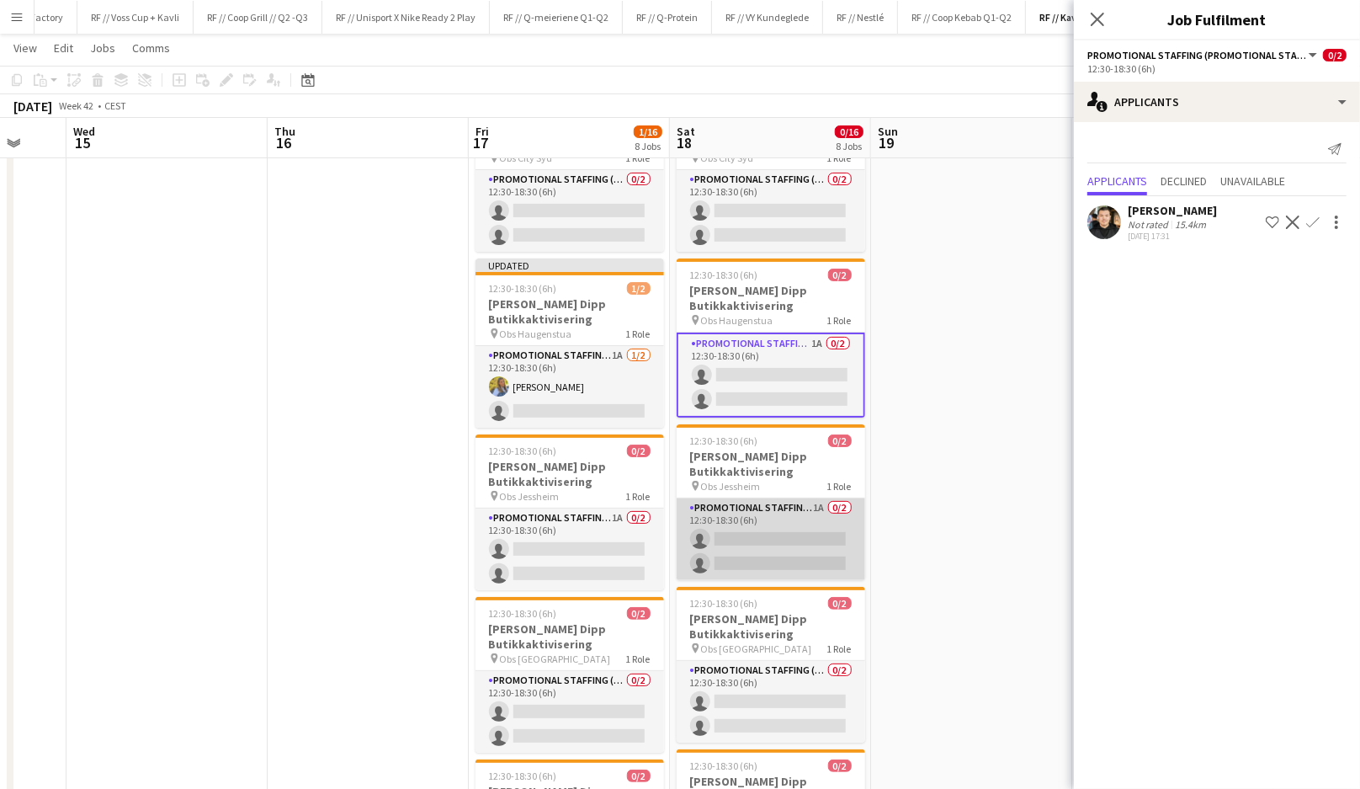
click at [763, 548] on app-card-role "Promotional Staffing (Promotional Staff) 1A 0/2 12:30-18:30 (6h) single-neutral…" at bounding box center [771, 539] width 189 height 82
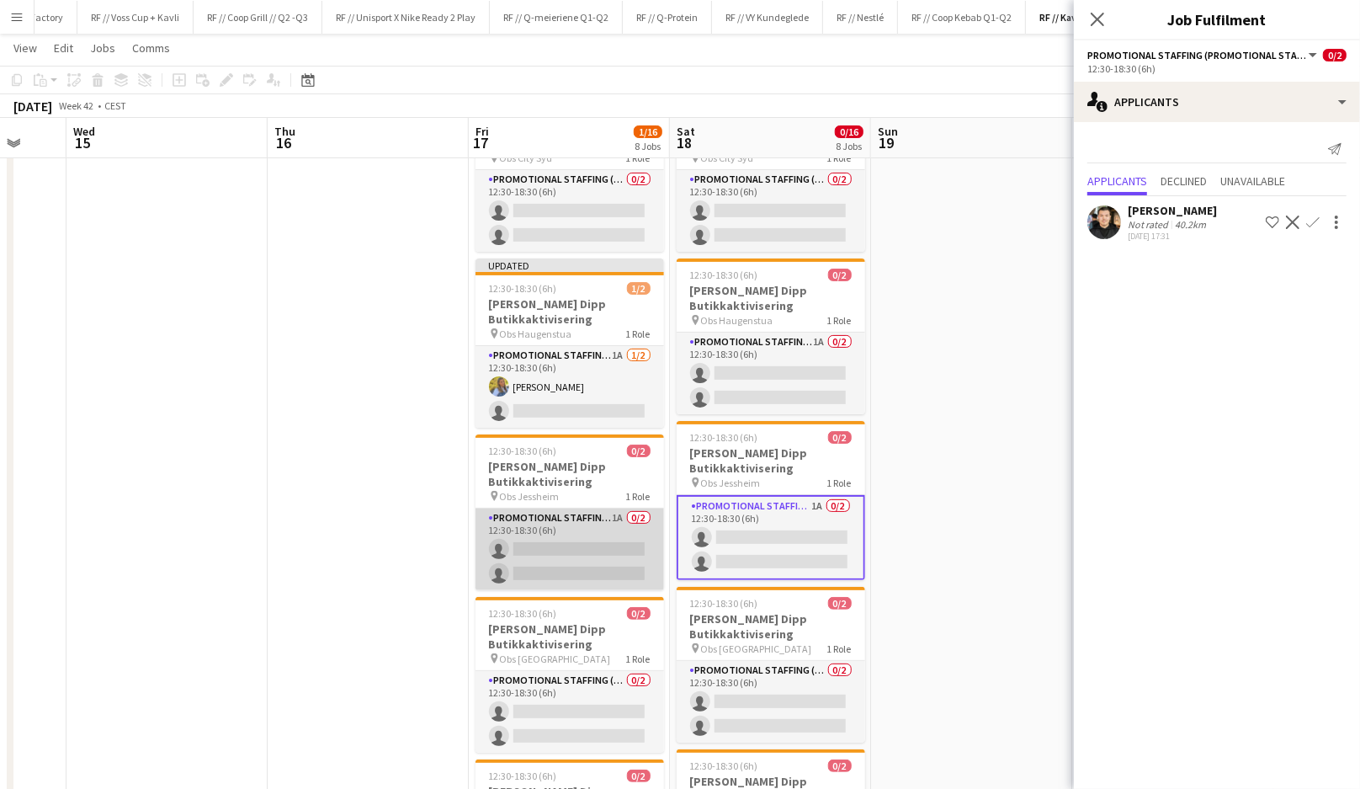
click at [622, 552] on app-card-role "Promotional Staffing (Promotional Staff) 1A 0/2 12:30-18:30 (6h) single-neutral…" at bounding box center [570, 549] width 189 height 82
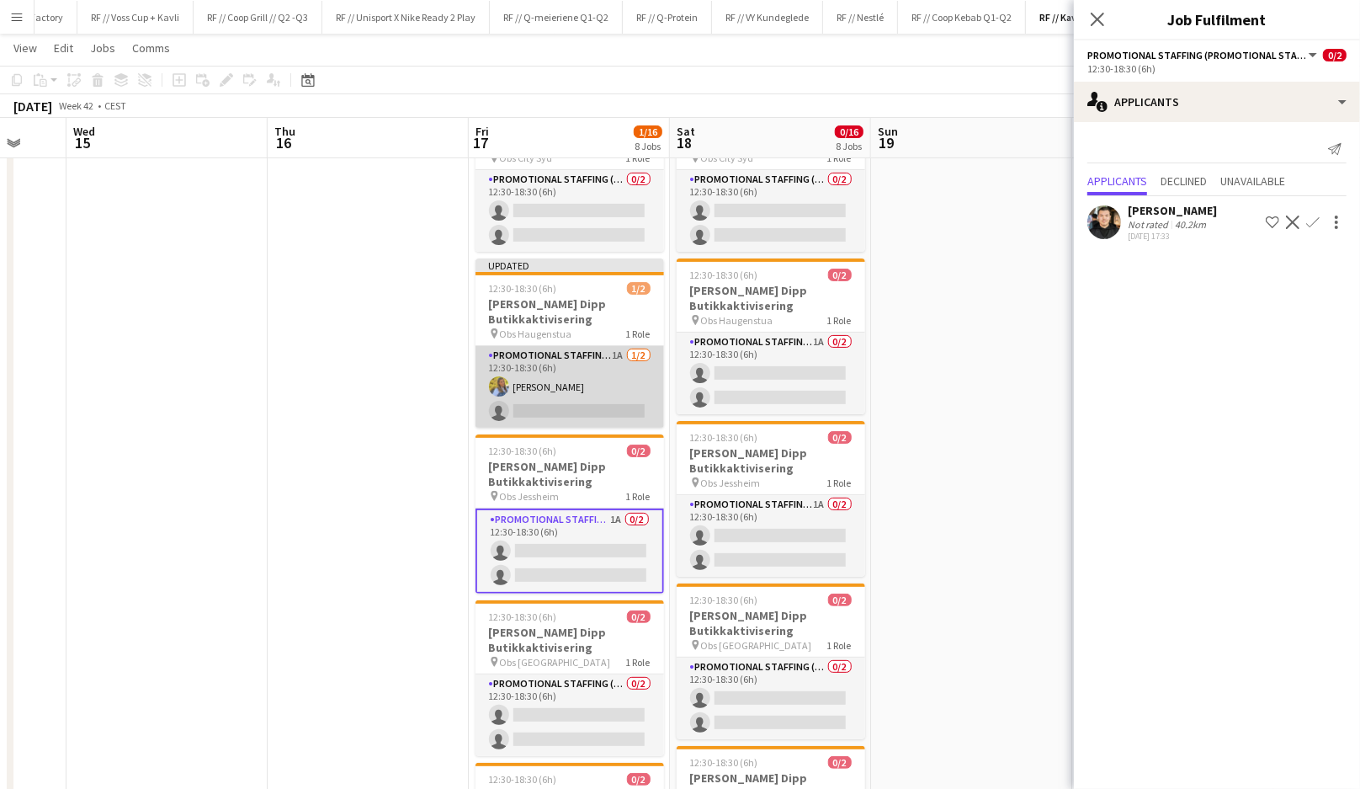
click at [624, 402] on app-card-role "Promotional Staffing (Promotional Staff) 1A [DATE] 12:30-18:30 (6h) [PERSON_NAM…" at bounding box center [570, 387] width 189 height 82
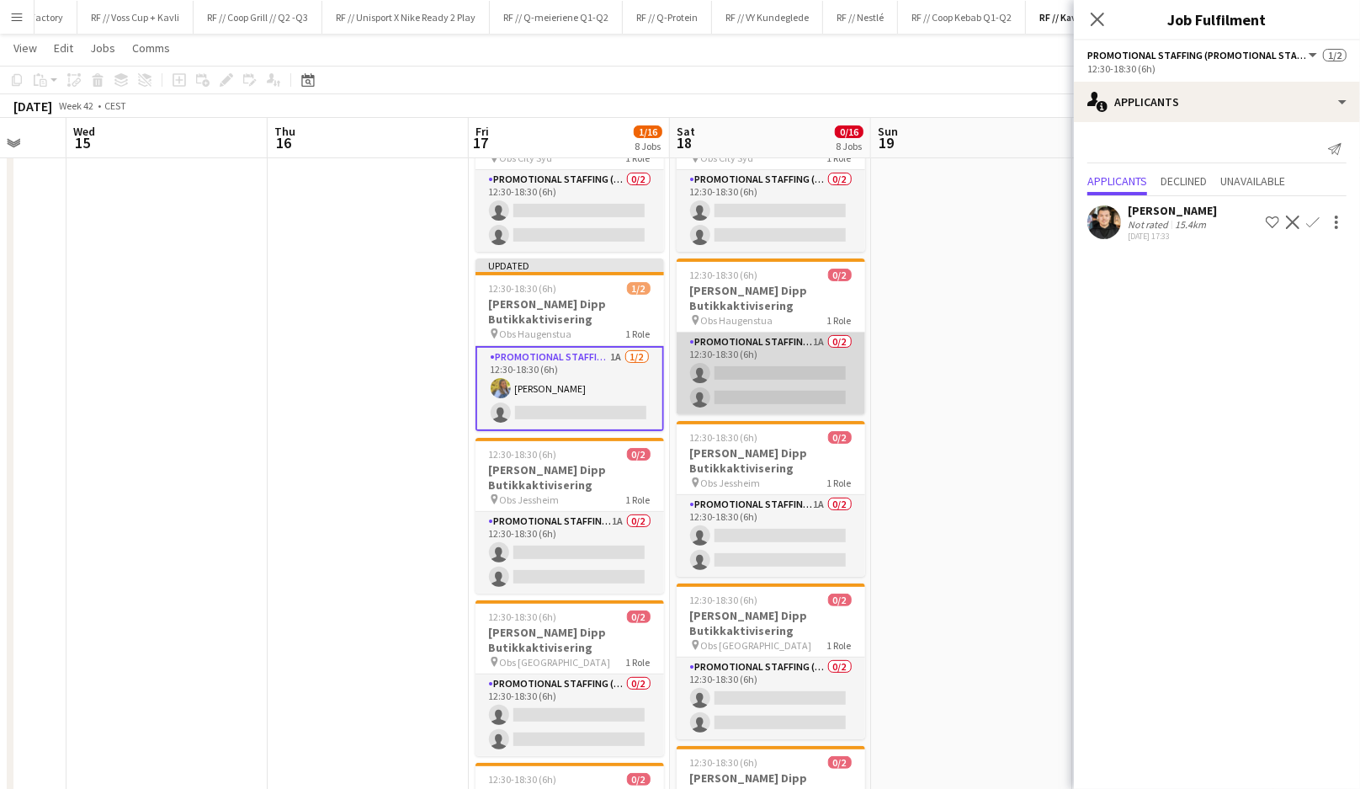
click at [748, 385] on app-card-role "Promotional Staffing (Promotional Staff) 1A 0/2 12:30-18:30 (6h) single-neutral…" at bounding box center [771, 373] width 189 height 82
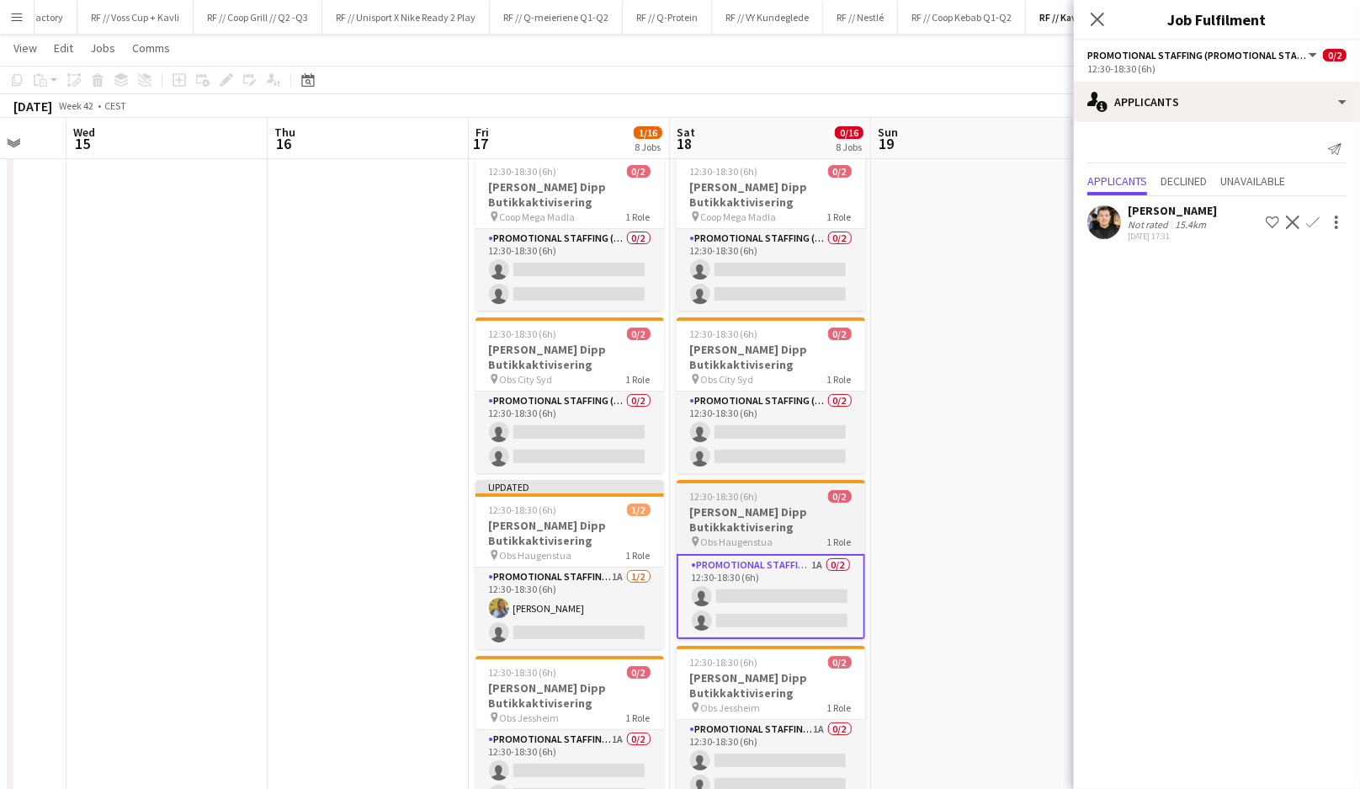
scroll to position [0, 0]
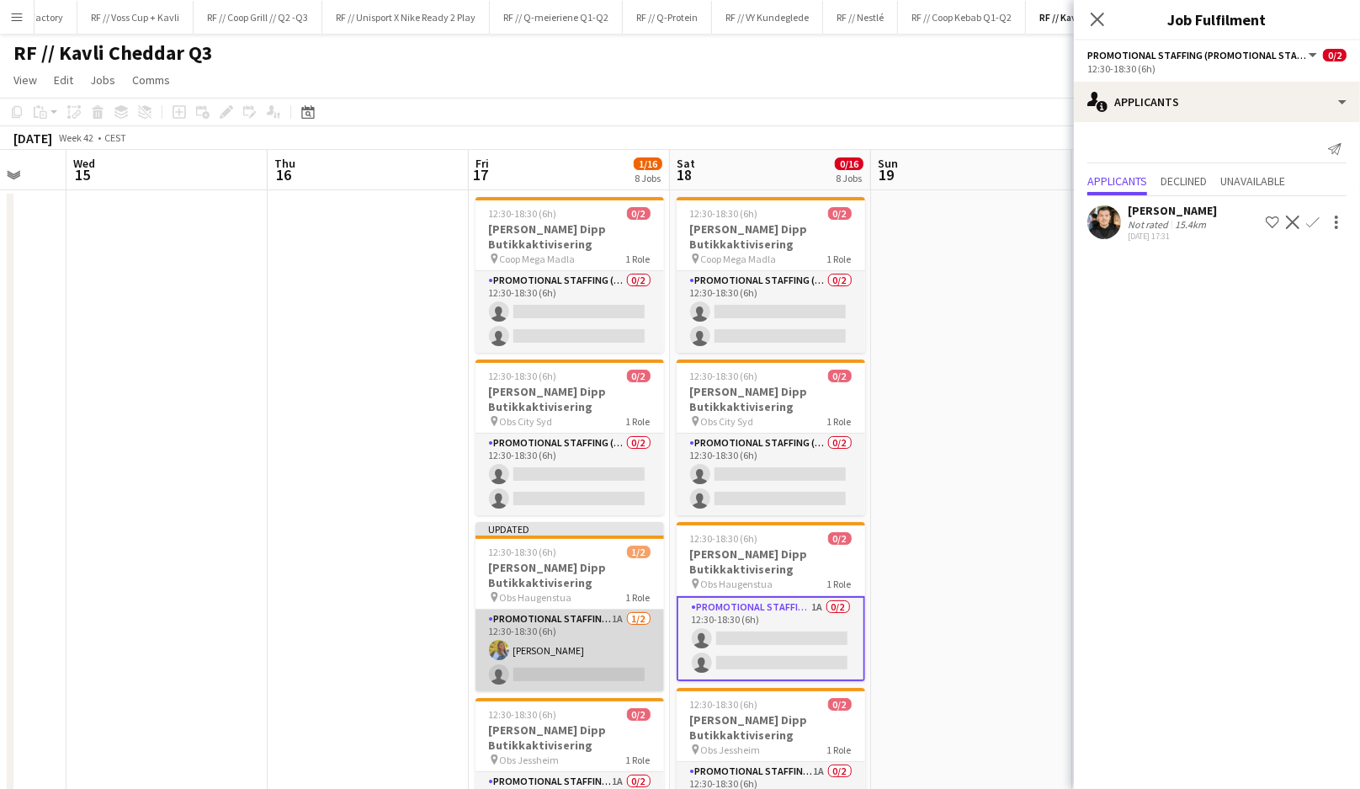
click at [571, 655] on app-card-role "Promotional Staffing (Promotional Staff) 1A [DATE] 12:30-18:30 (6h) [PERSON_NAM…" at bounding box center [570, 650] width 189 height 82
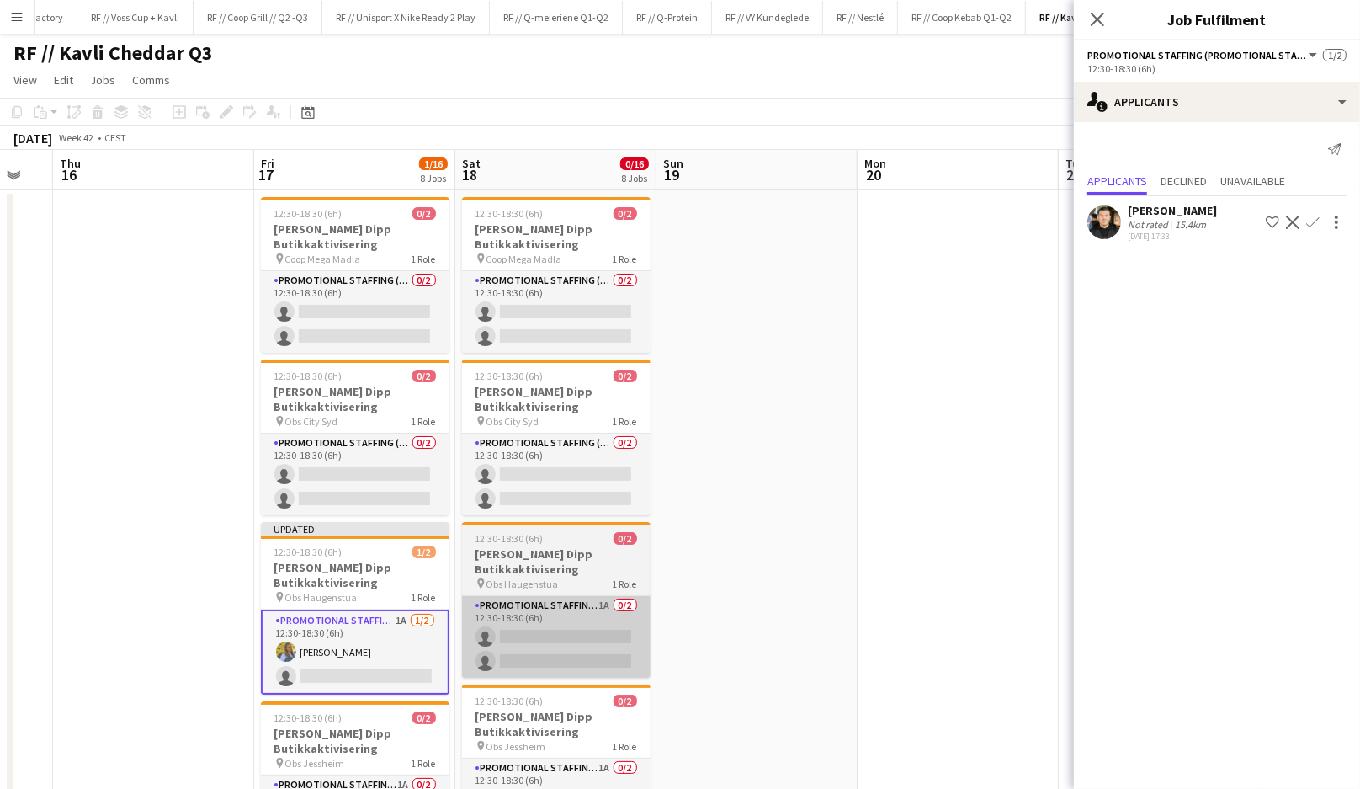
scroll to position [0, 548]
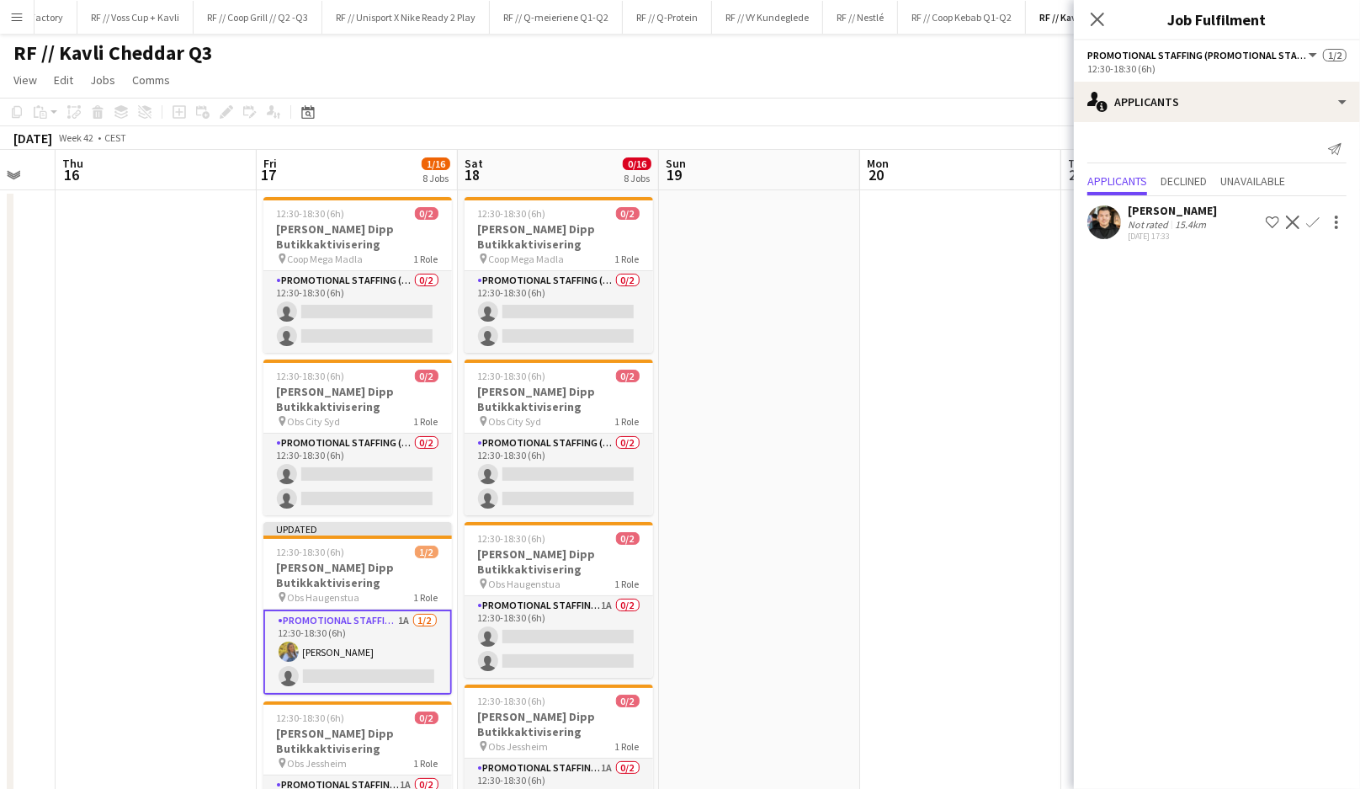
click at [389, 651] on app-card-role "Promotional Staffing (Promotional Staff) 1A [DATE] 12:30-18:30 (6h) [PERSON_NAM…" at bounding box center [357, 651] width 189 height 85
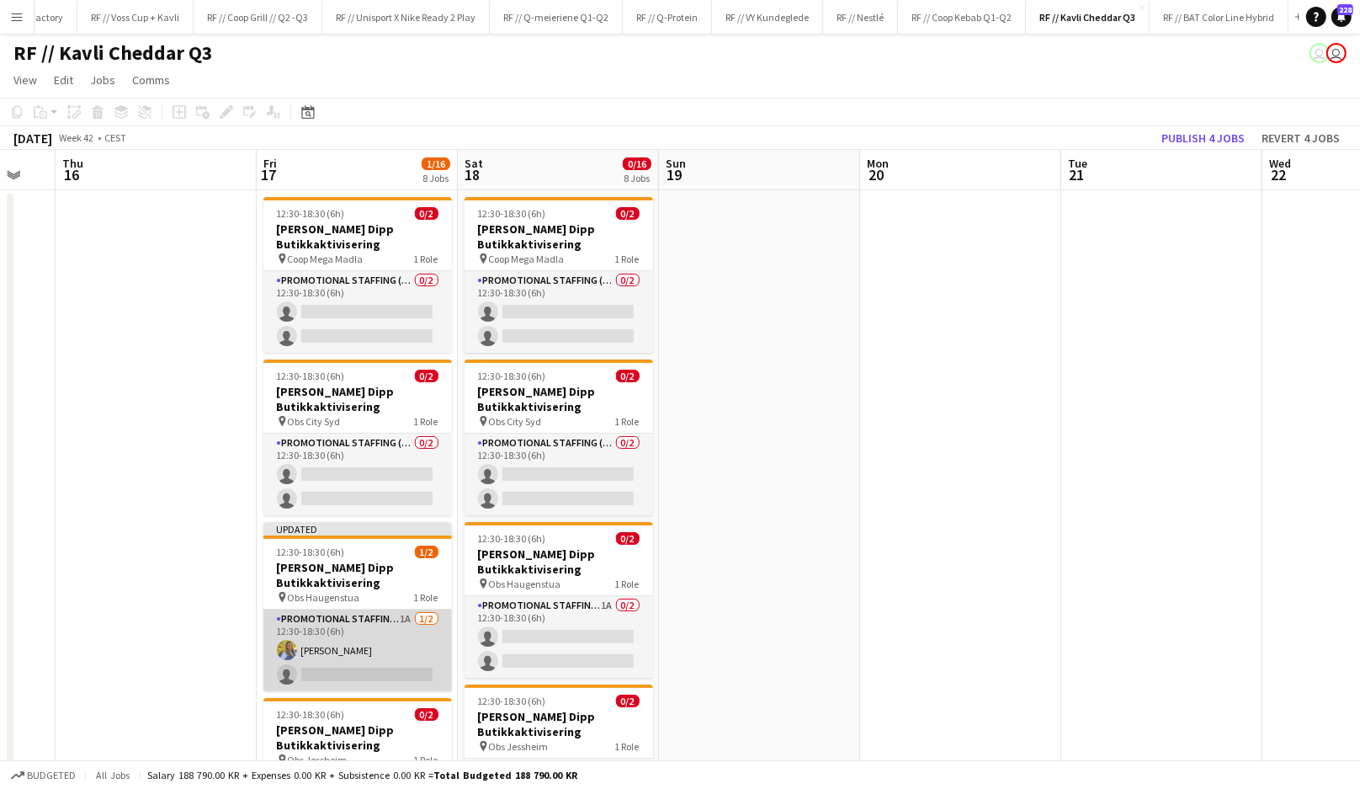
click at [364, 652] on app-card-role "Promotional Staffing (Promotional Staff) 1A [DATE] 12:30-18:30 (6h) [PERSON_NAM…" at bounding box center [357, 650] width 189 height 82
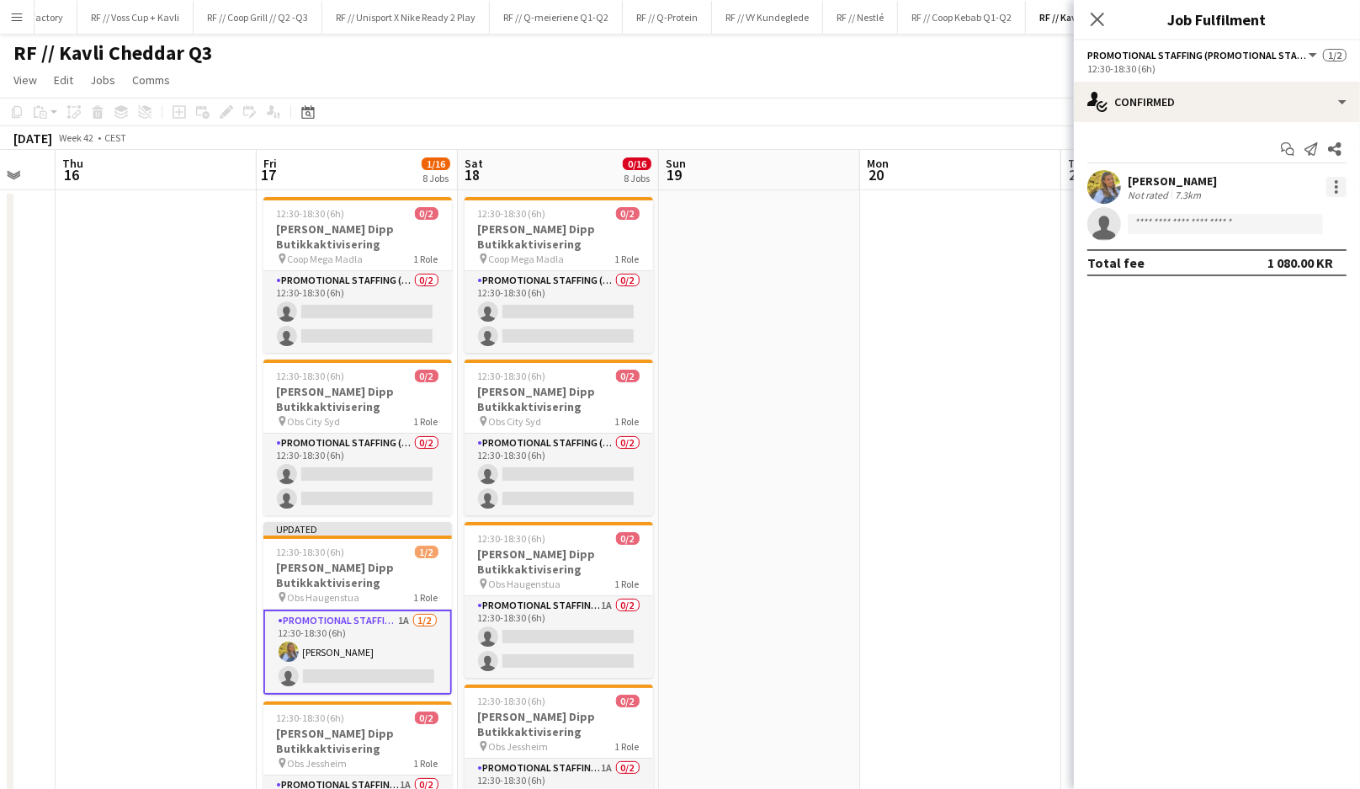
click at [1338, 188] on div at bounding box center [1337, 187] width 20 height 20
click at [944, 360] on div at bounding box center [680, 394] width 1360 height 789
click at [593, 627] on app-card-role "Promotional Staffing (Promotional Staff) 1A 0/2 12:30-18:30 (6h) single-neutral…" at bounding box center [559, 637] width 189 height 82
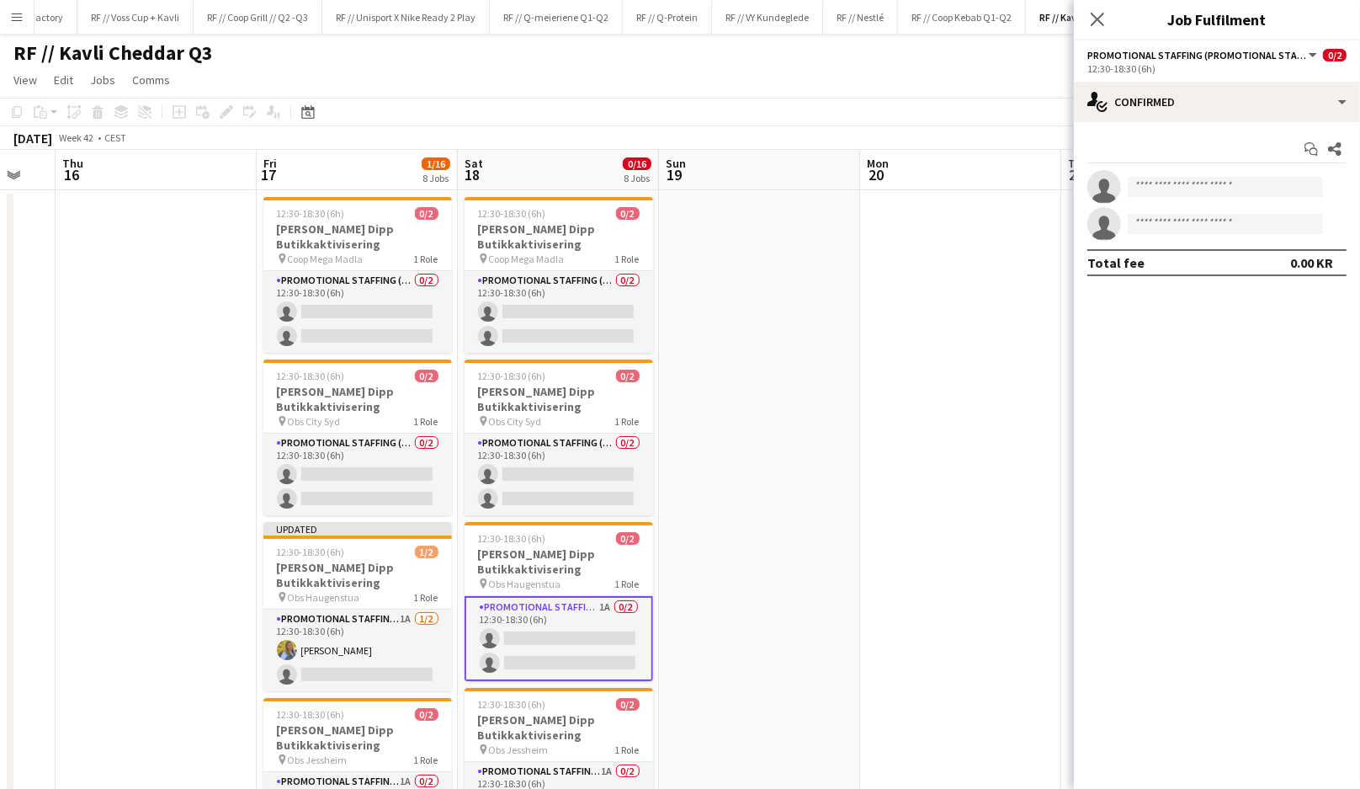
click at [1260, 123] on div "Start chat Share single-neutral-actions single-neutral-actions Total fee 0.00 KR" at bounding box center [1217, 206] width 286 height 168
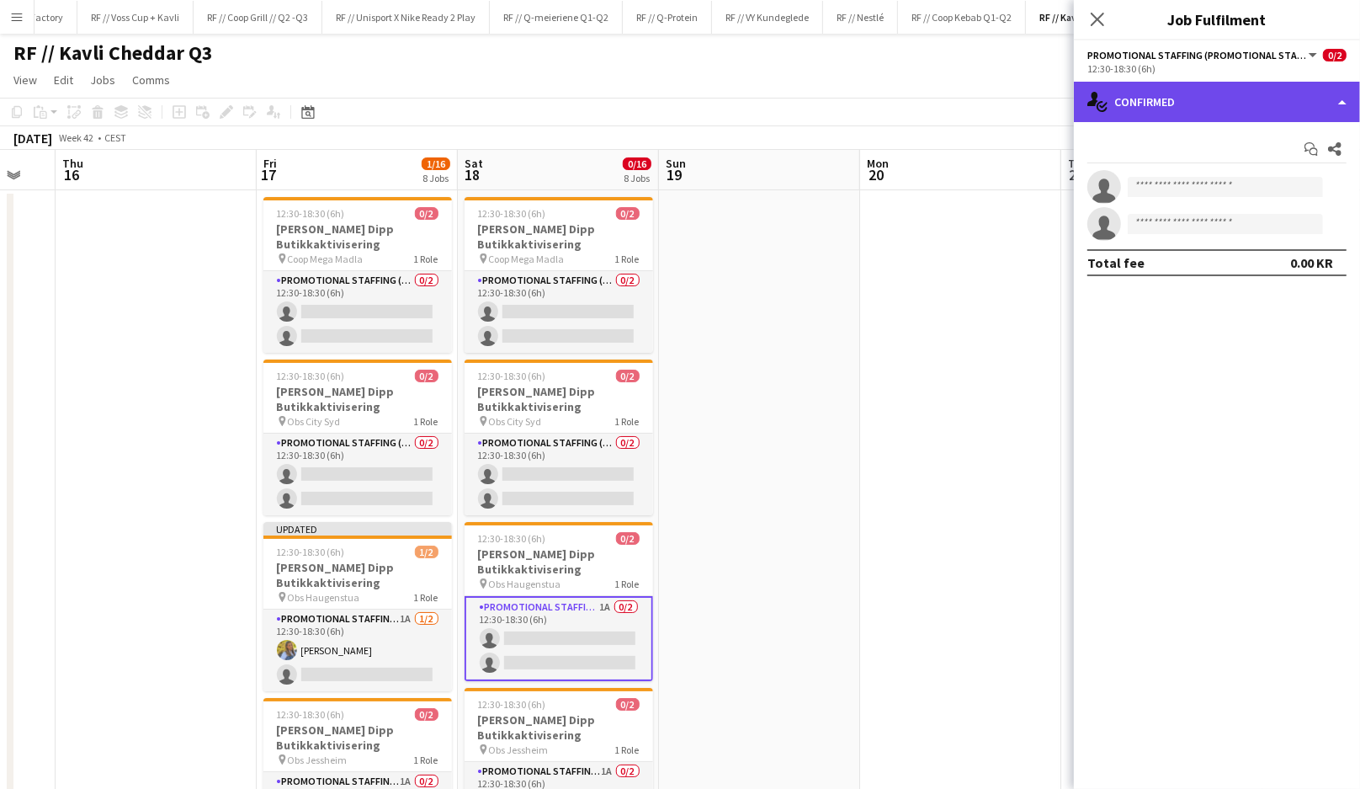
click at [1251, 116] on div "single-neutral-actions-check-2 Confirmed" at bounding box center [1217, 102] width 286 height 40
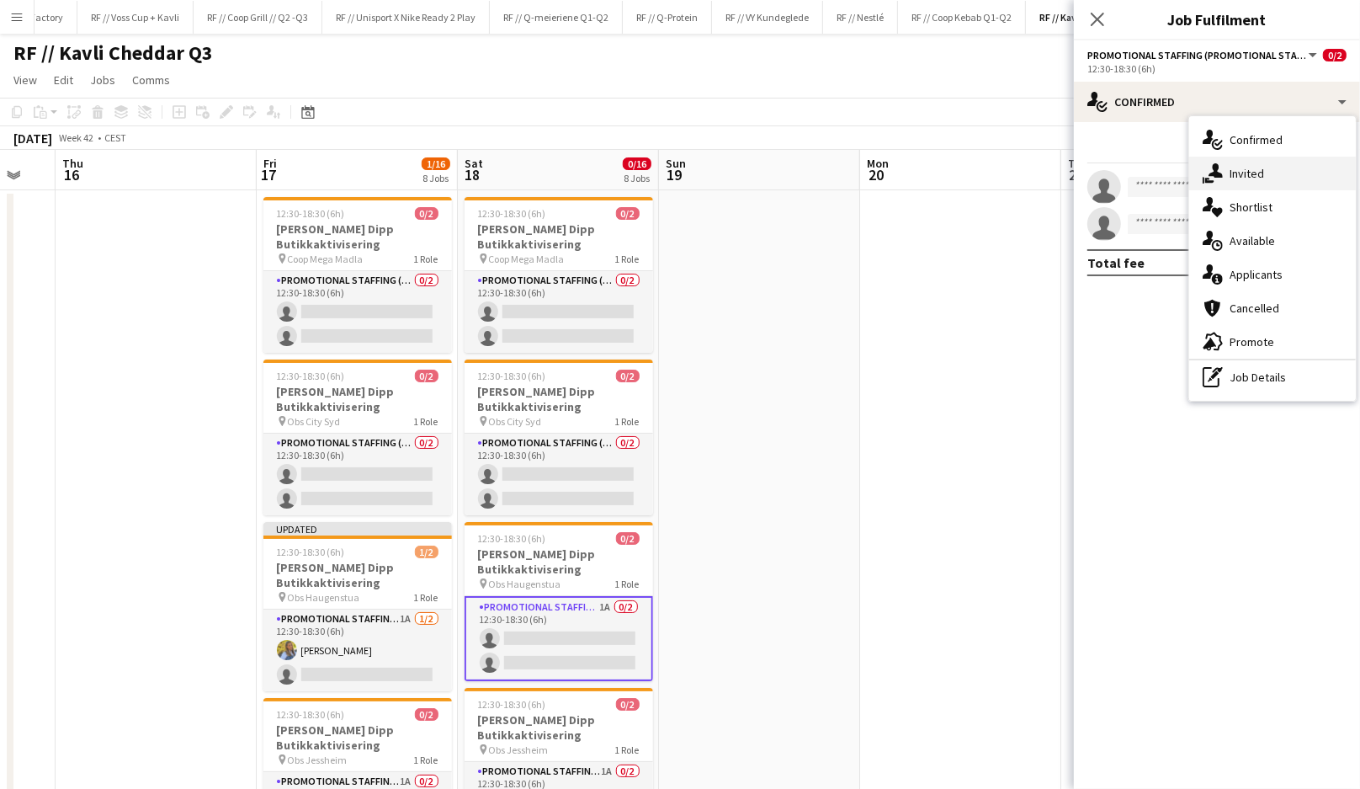
click at [1261, 162] on div "single-neutral-actions-share-1 Invited" at bounding box center [1272, 174] width 167 height 34
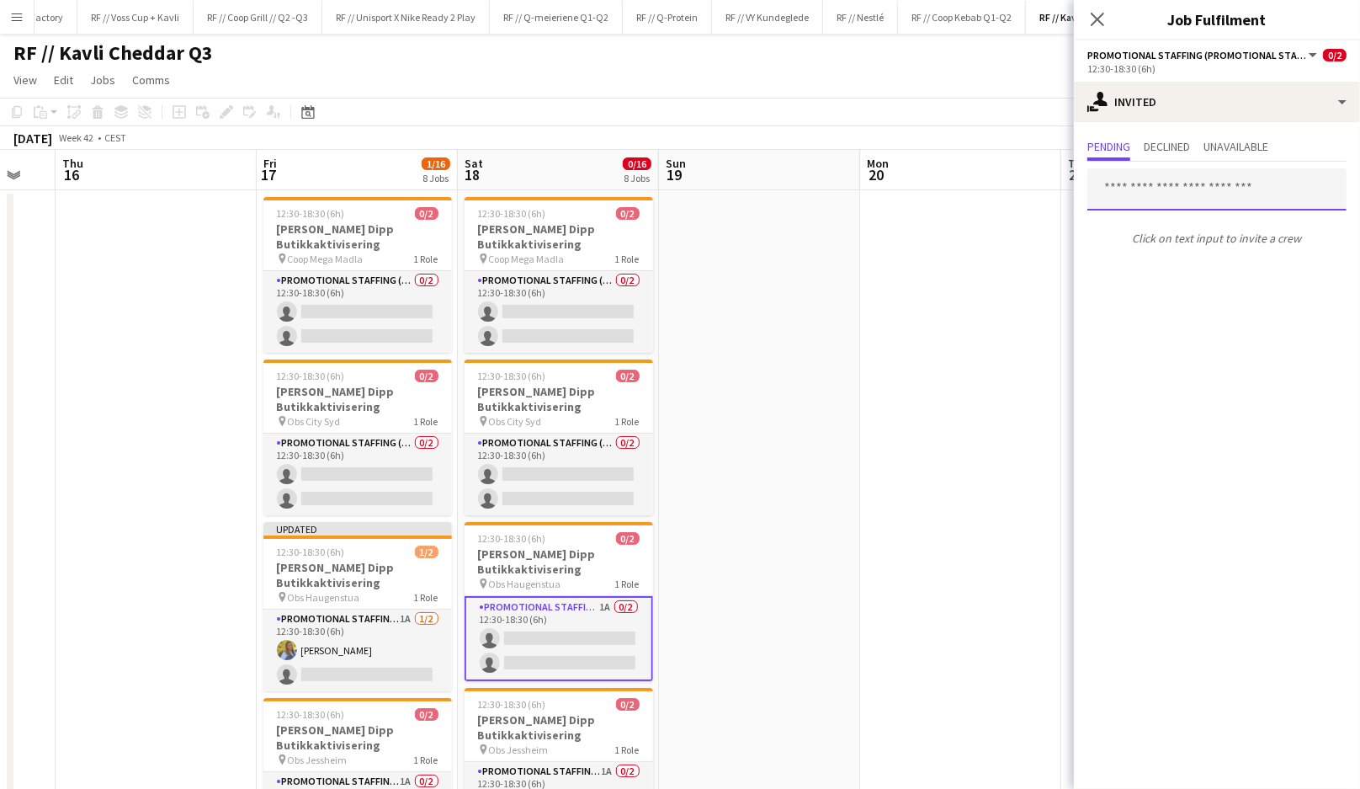
click at [1187, 187] on input "text" at bounding box center [1217, 189] width 259 height 42
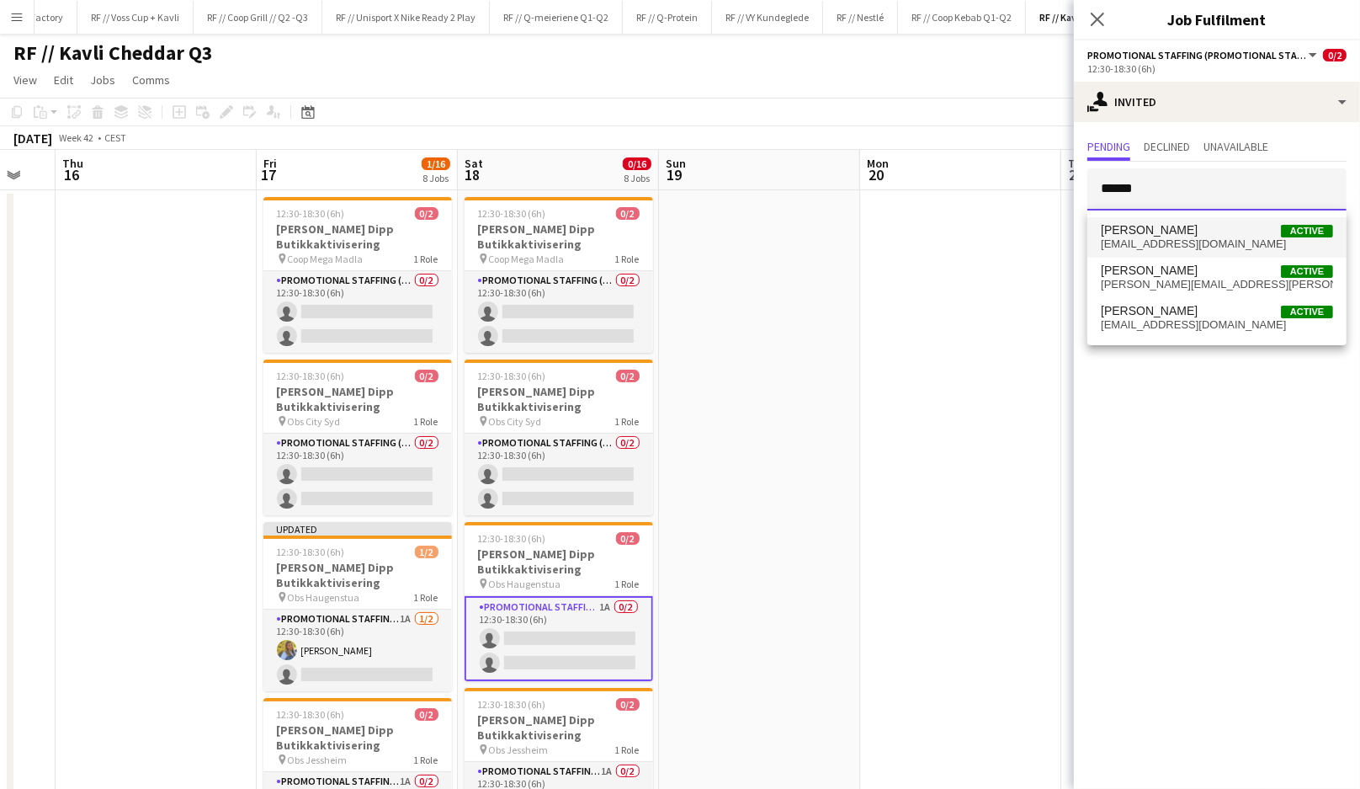
type input "******"
click at [1205, 241] on span "[EMAIL_ADDRESS][DOMAIN_NAME]" at bounding box center [1217, 243] width 232 height 13
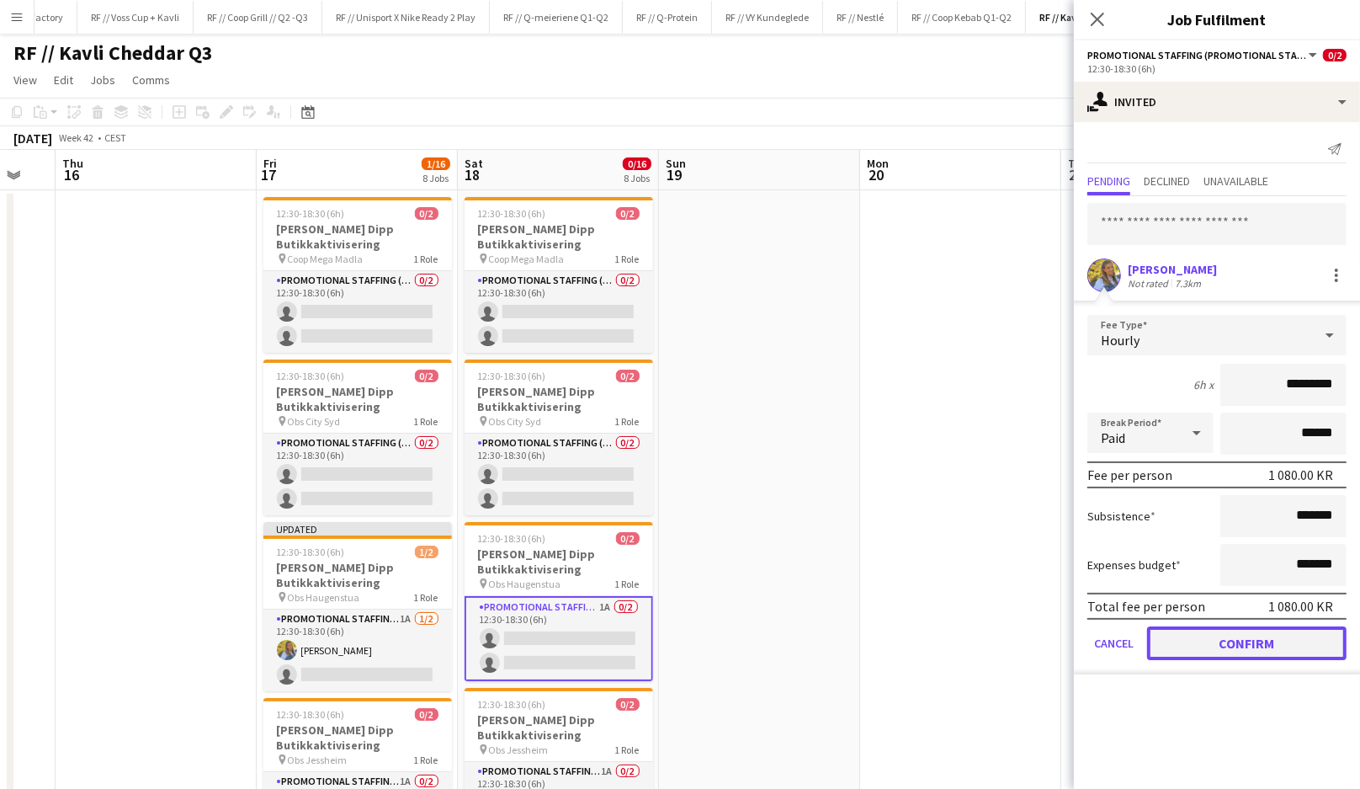
click at [1221, 646] on button "Confirm" at bounding box center [1246, 643] width 199 height 34
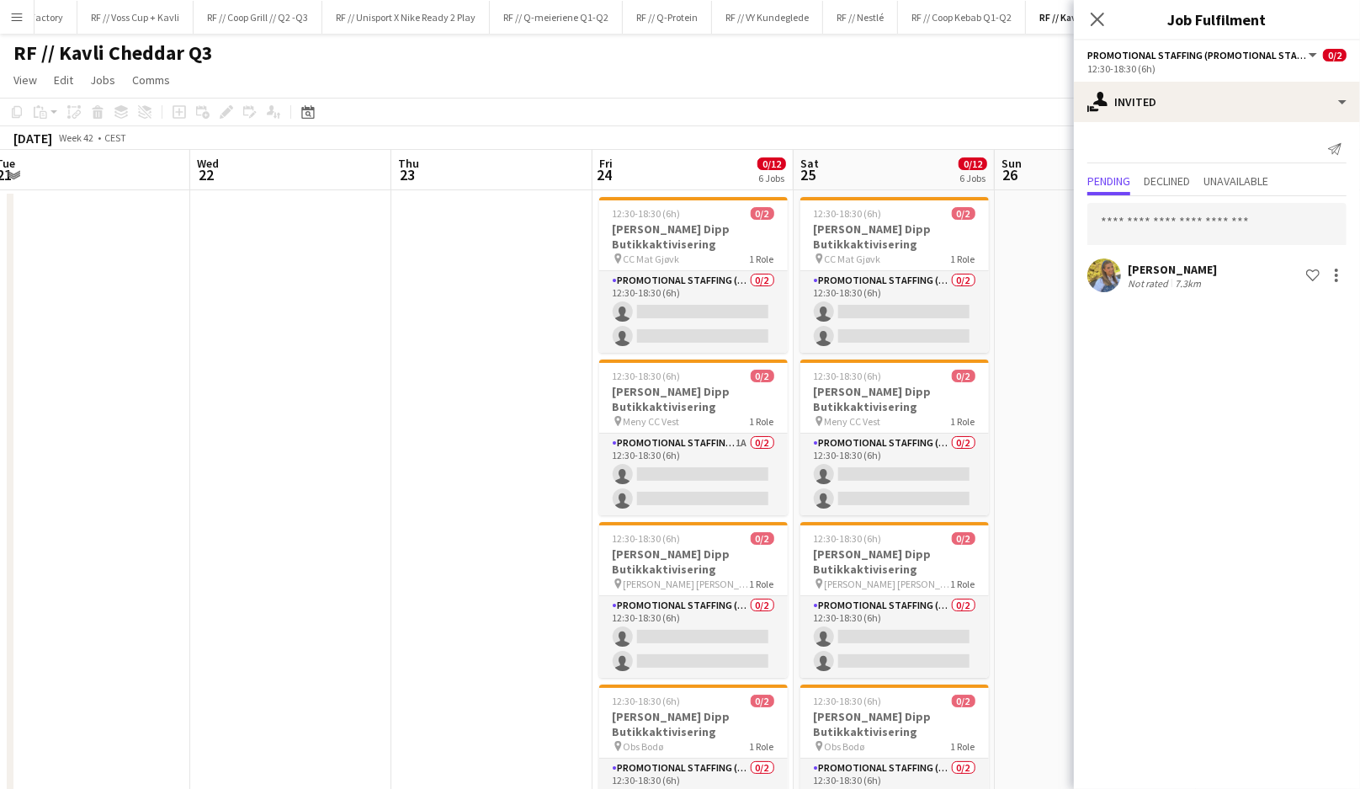
scroll to position [0, 615]
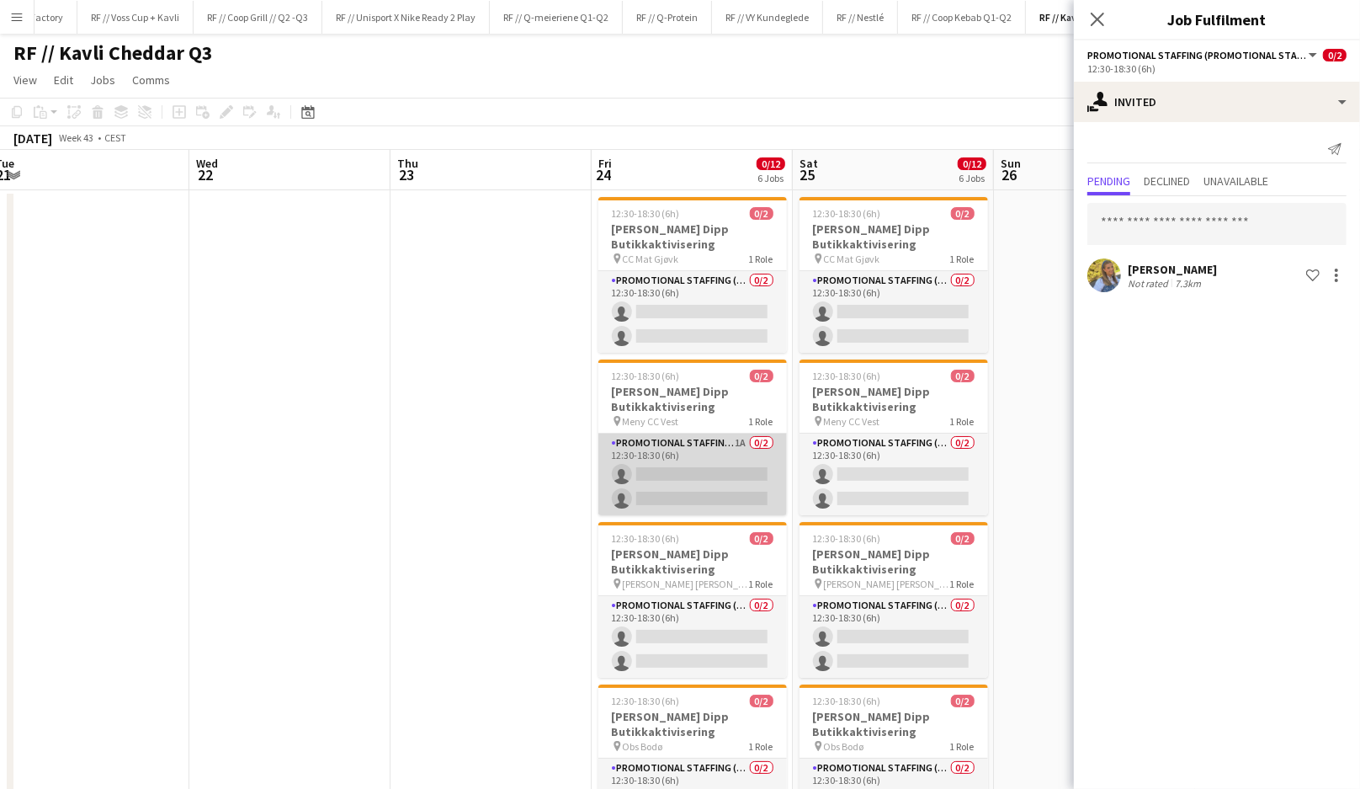
click at [669, 487] on app-card-role "Promotional Staffing (Promotional Staff) 1A 0/2 12:30-18:30 (6h) single-neutral…" at bounding box center [692, 475] width 189 height 82
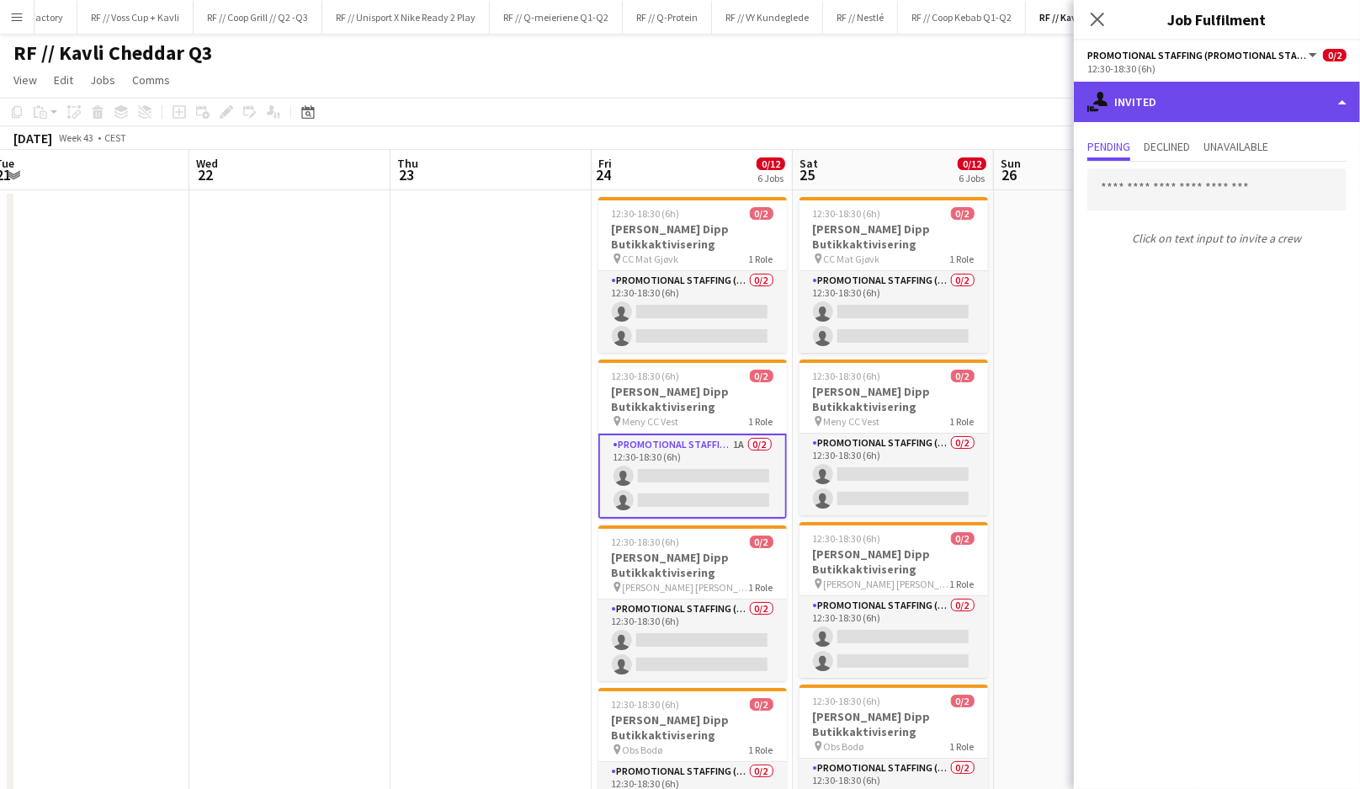
click at [1179, 110] on div "single-neutral-actions-share-1 Invited" at bounding box center [1217, 102] width 286 height 40
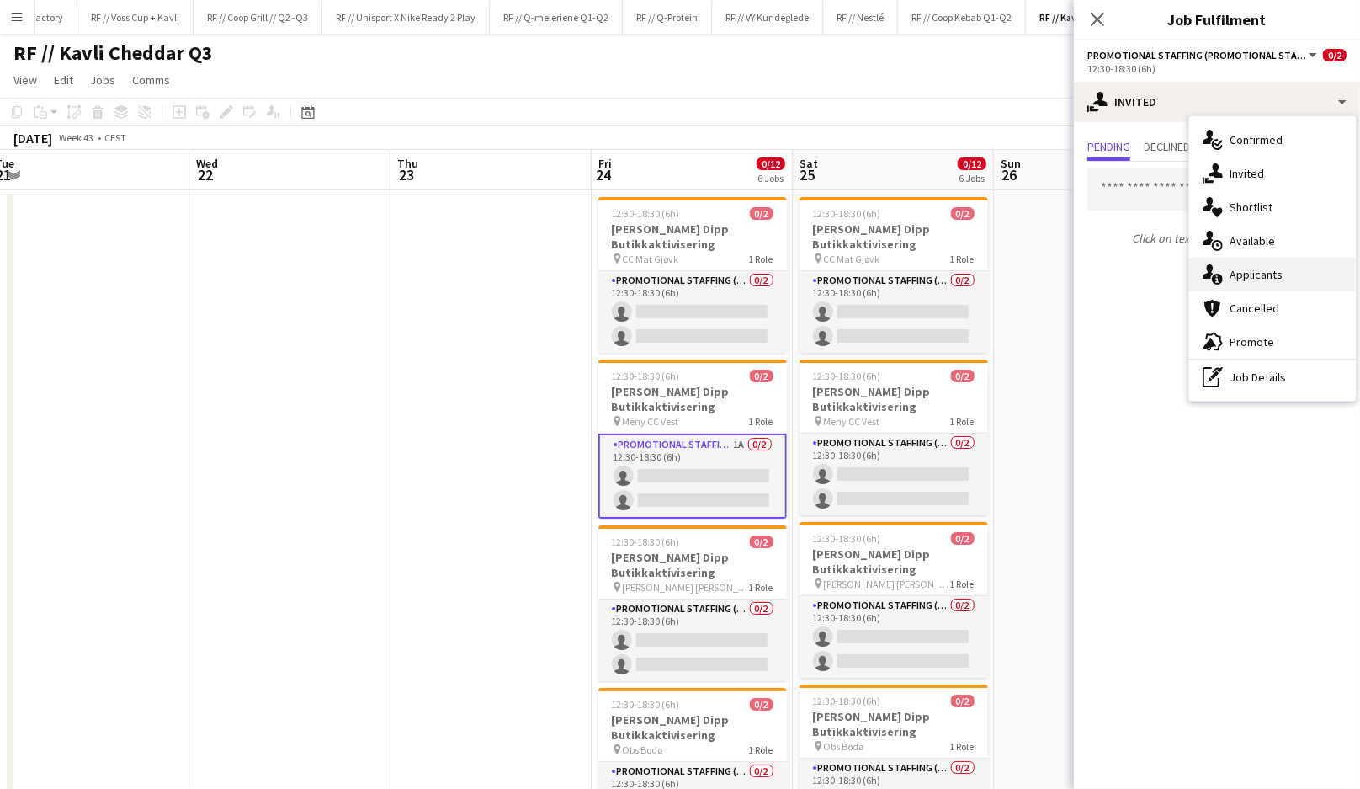
click at [1253, 268] on span "Applicants" at bounding box center [1256, 274] width 53 height 15
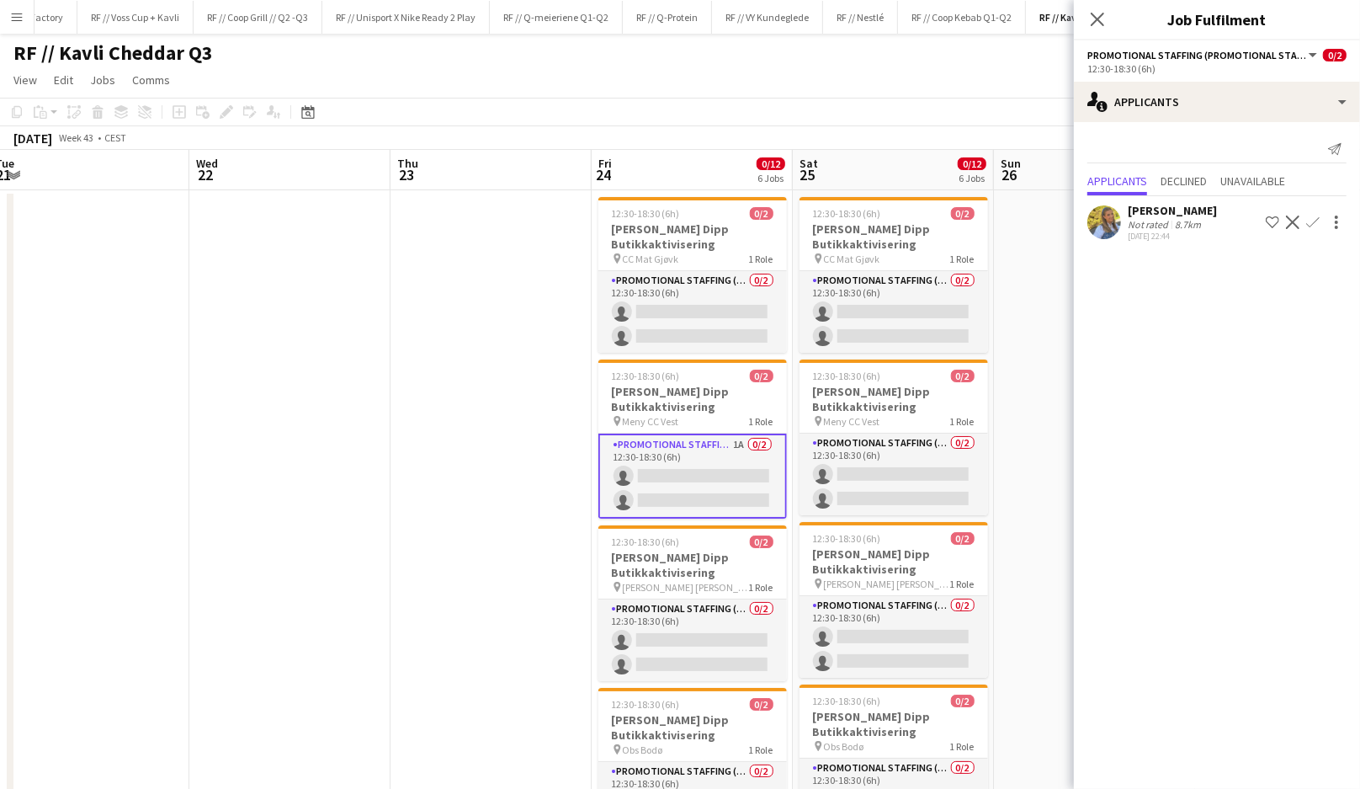
click at [1317, 222] on app-icon "Confirm" at bounding box center [1312, 221] width 13 height 13
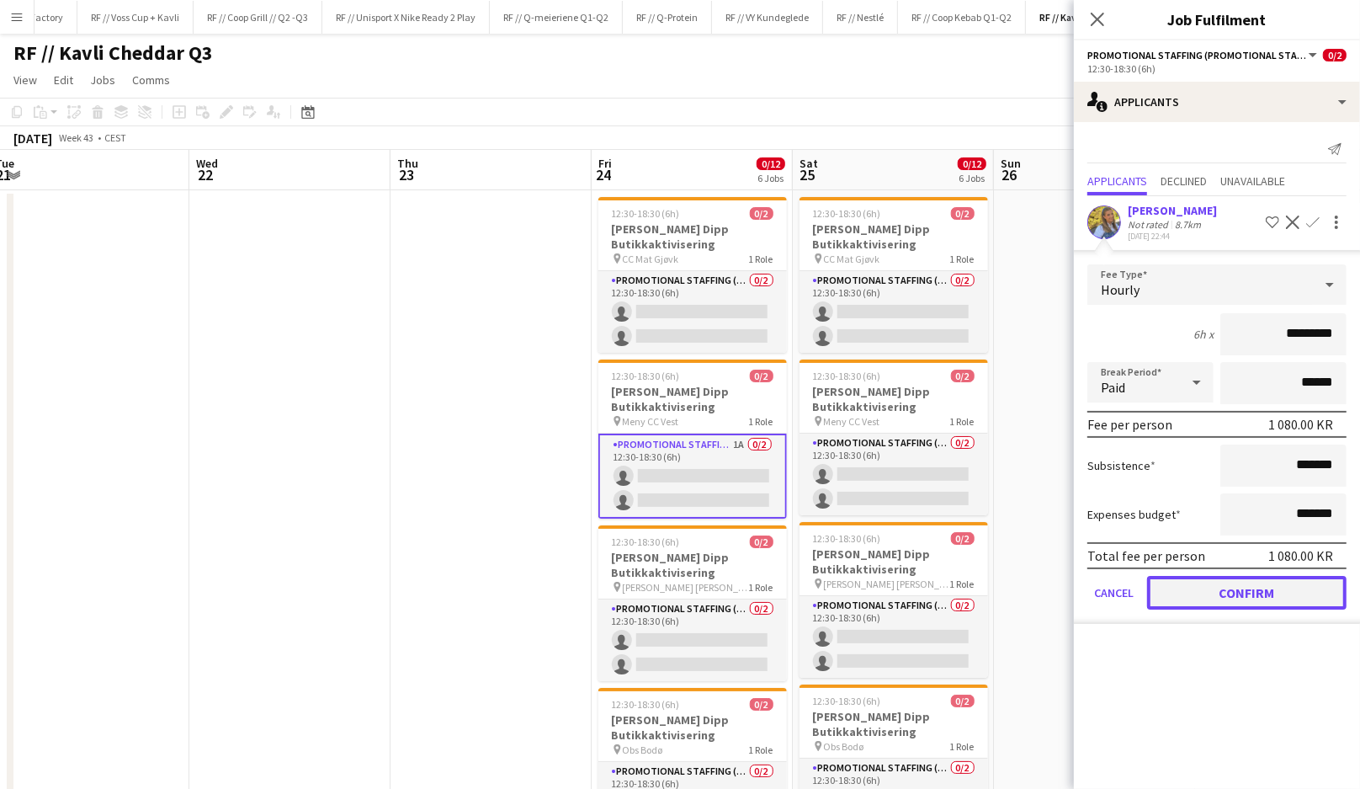
click at [1264, 586] on button "Confirm" at bounding box center [1246, 593] width 199 height 34
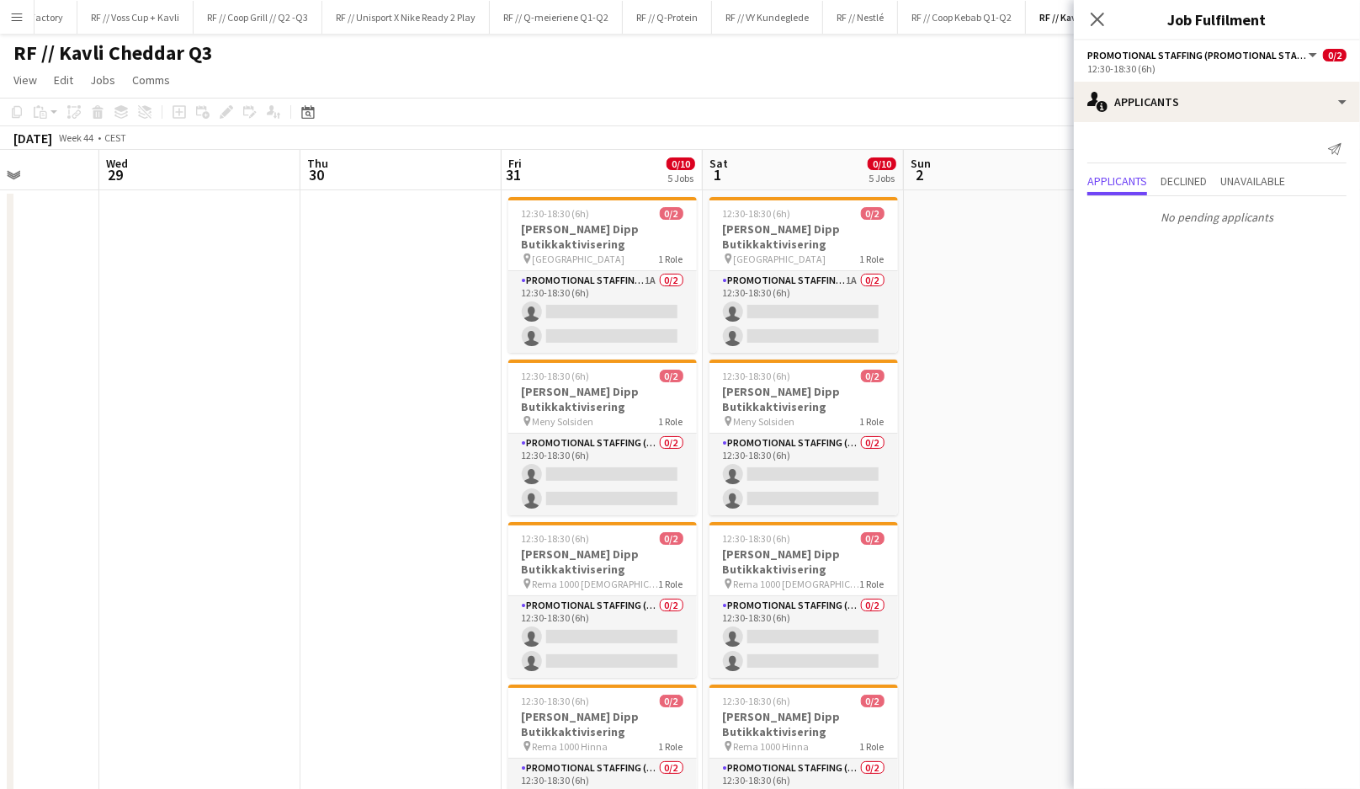
scroll to position [0, 712]
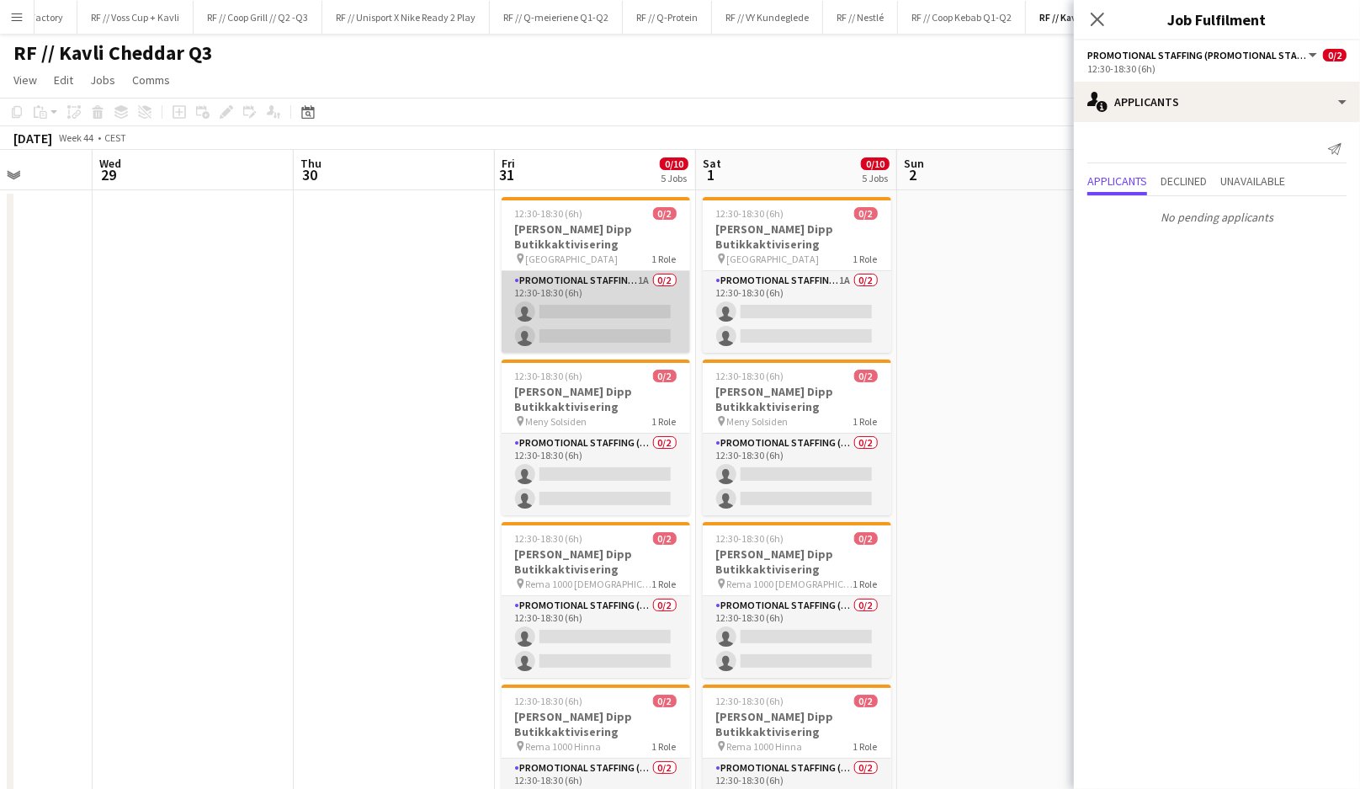
click at [616, 288] on app-card-role "Promotional Staffing (Promotional Staff) 1A 0/2 12:30-18:30 (6h) single-neutral…" at bounding box center [596, 312] width 189 height 82
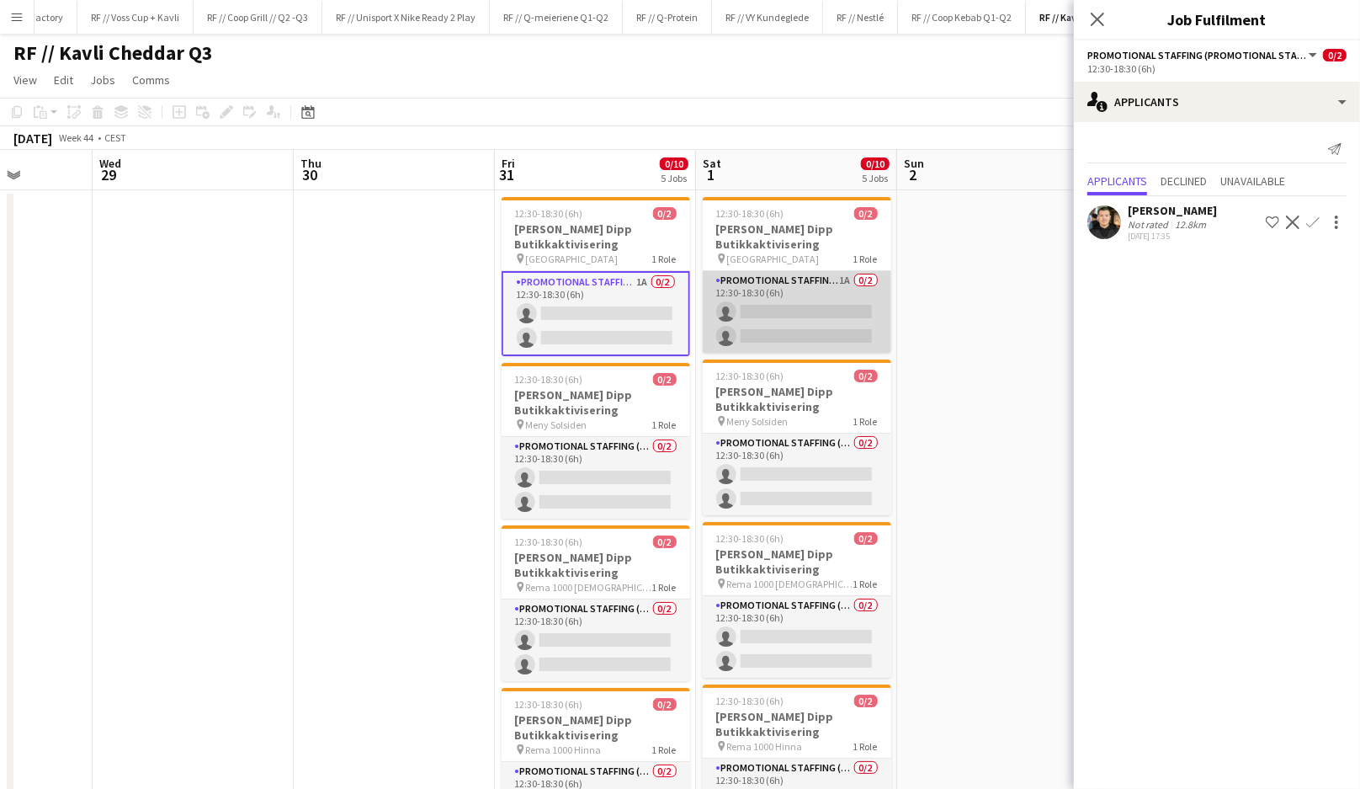
click at [766, 314] on app-card-role "Promotional Staffing (Promotional Staff) 1A 0/2 12:30-18:30 (6h) single-neutral…" at bounding box center [797, 312] width 189 height 82
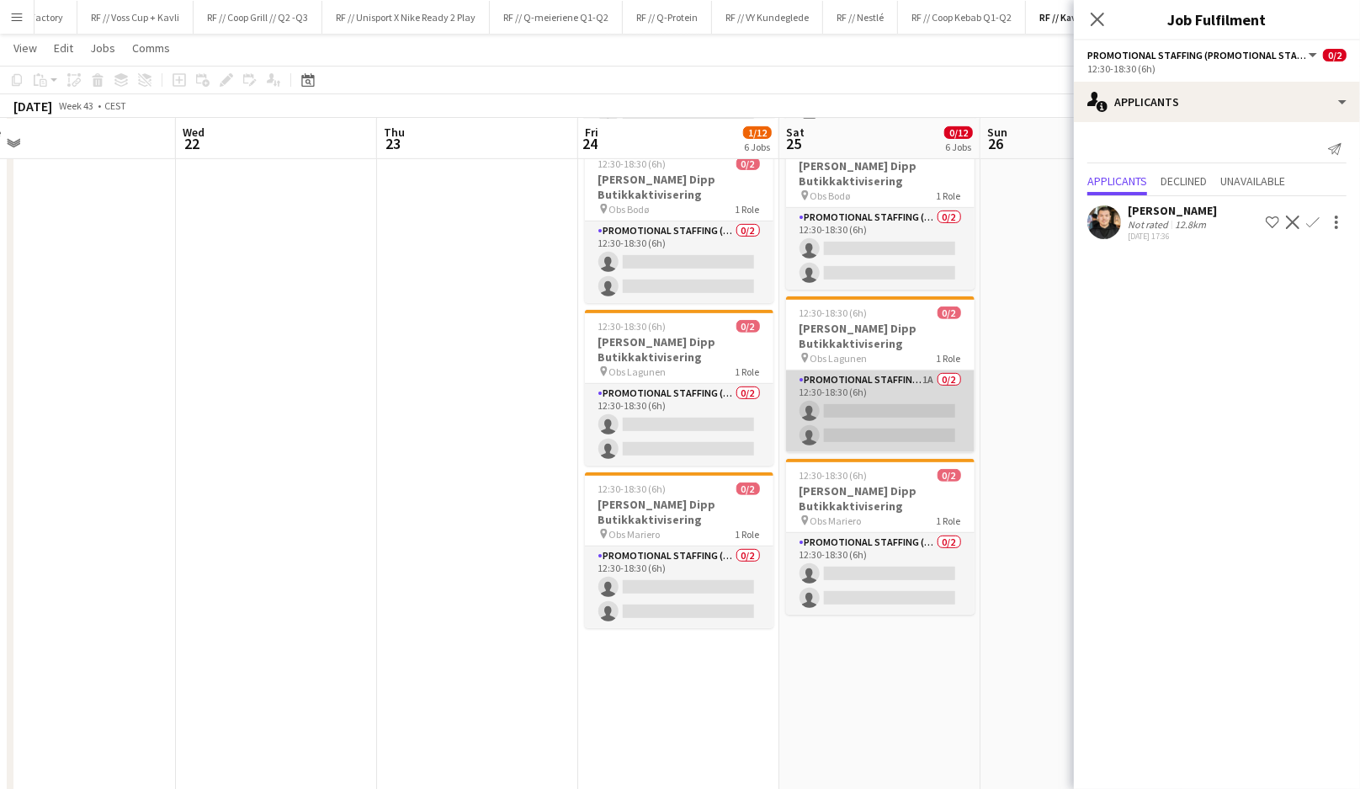
scroll to position [0, 630]
click at [967, 430] on app-card-role "Promotional Staffing (Promotional Staff) 1A 0/2 12:30-18:30 (6h) single-neutral…" at bounding box center [879, 411] width 189 height 82
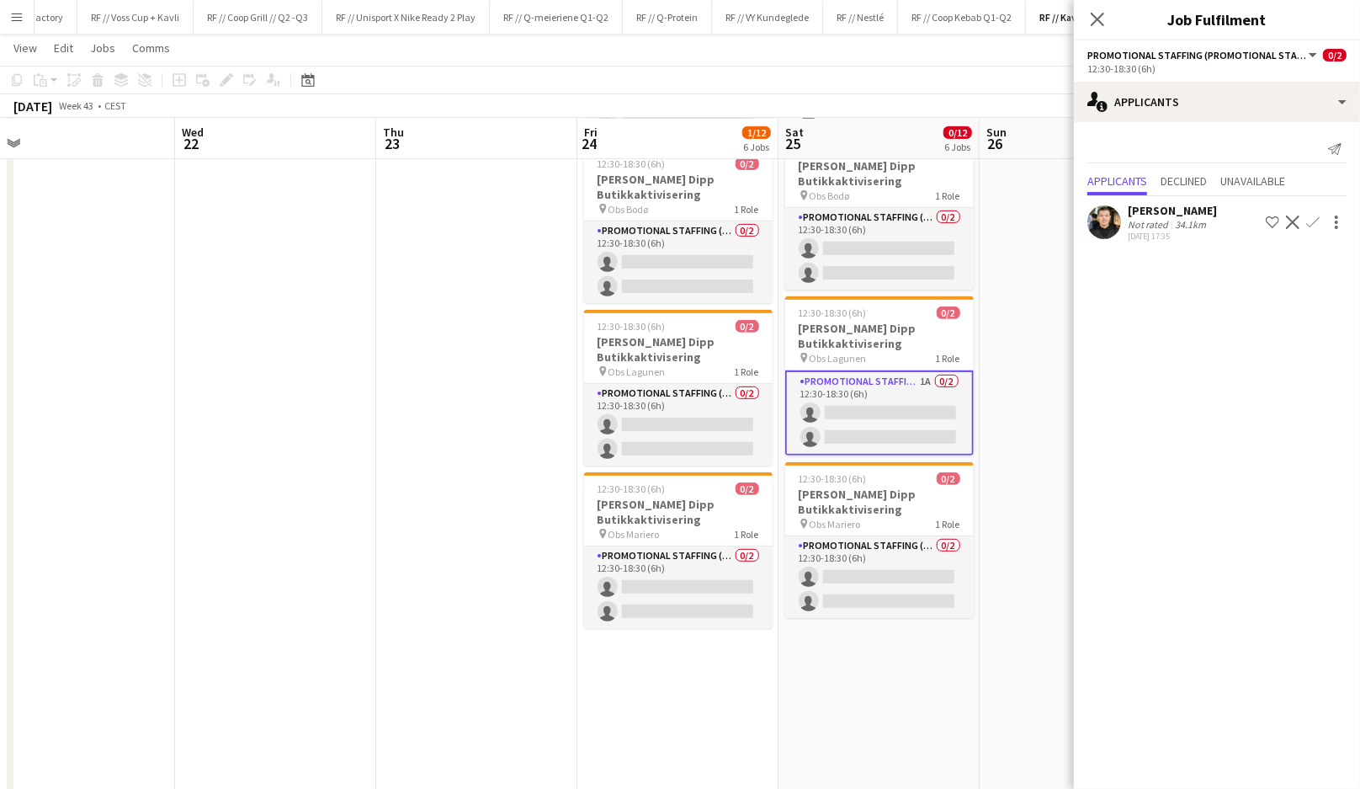
click at [459, 448] on app-date-cell at bounding box center [476, 318] width 201 height 1357
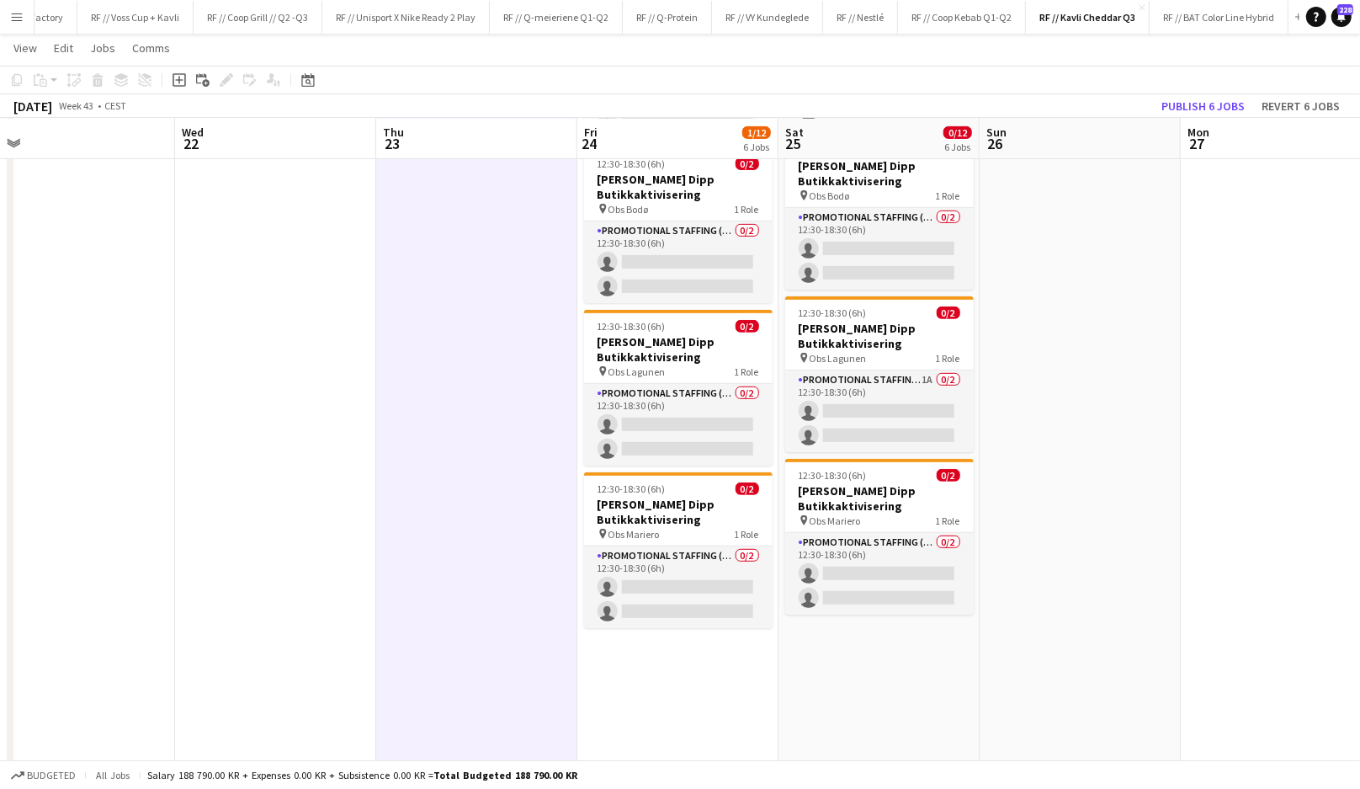
click at [459, 448] on app-date-cell at bounding box center [476, 318] width 201 height 1357
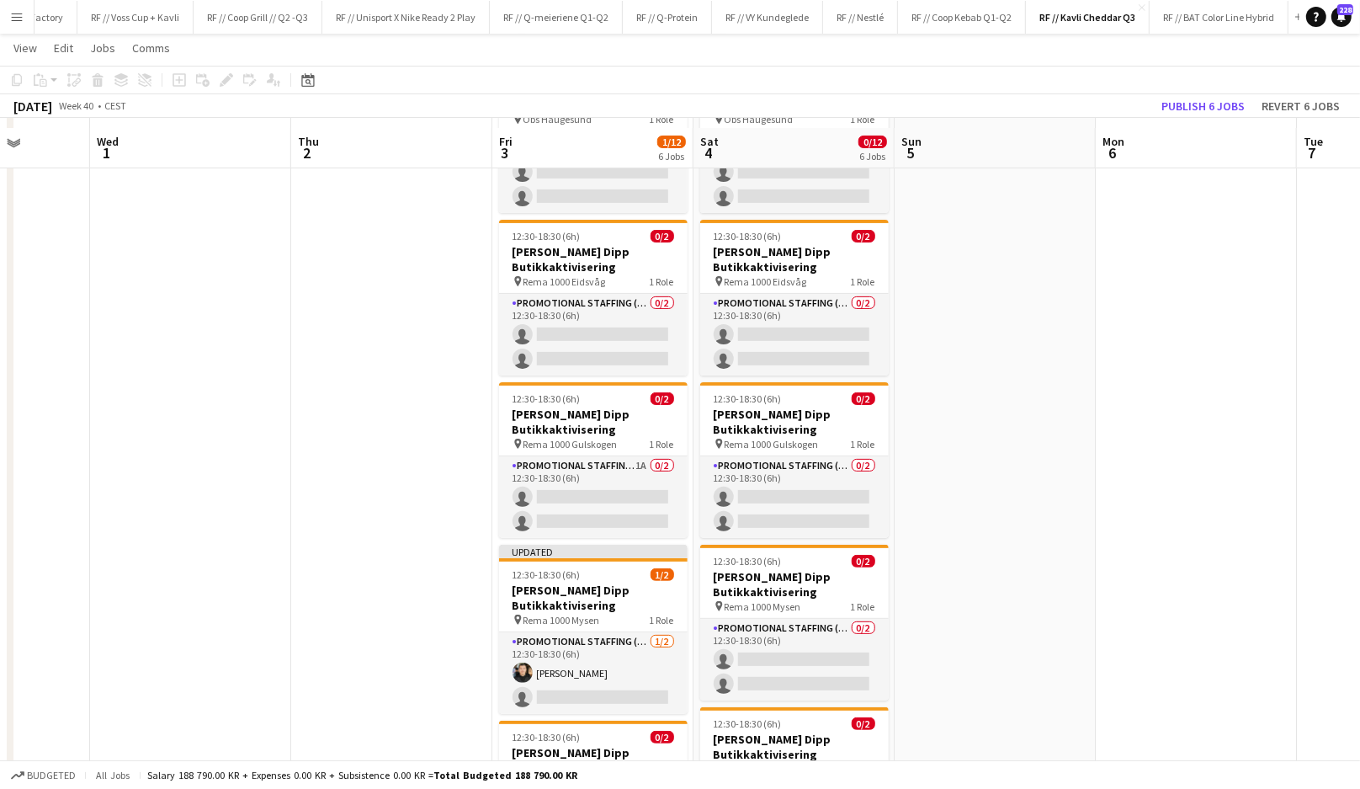
scroll to position [254, 0]
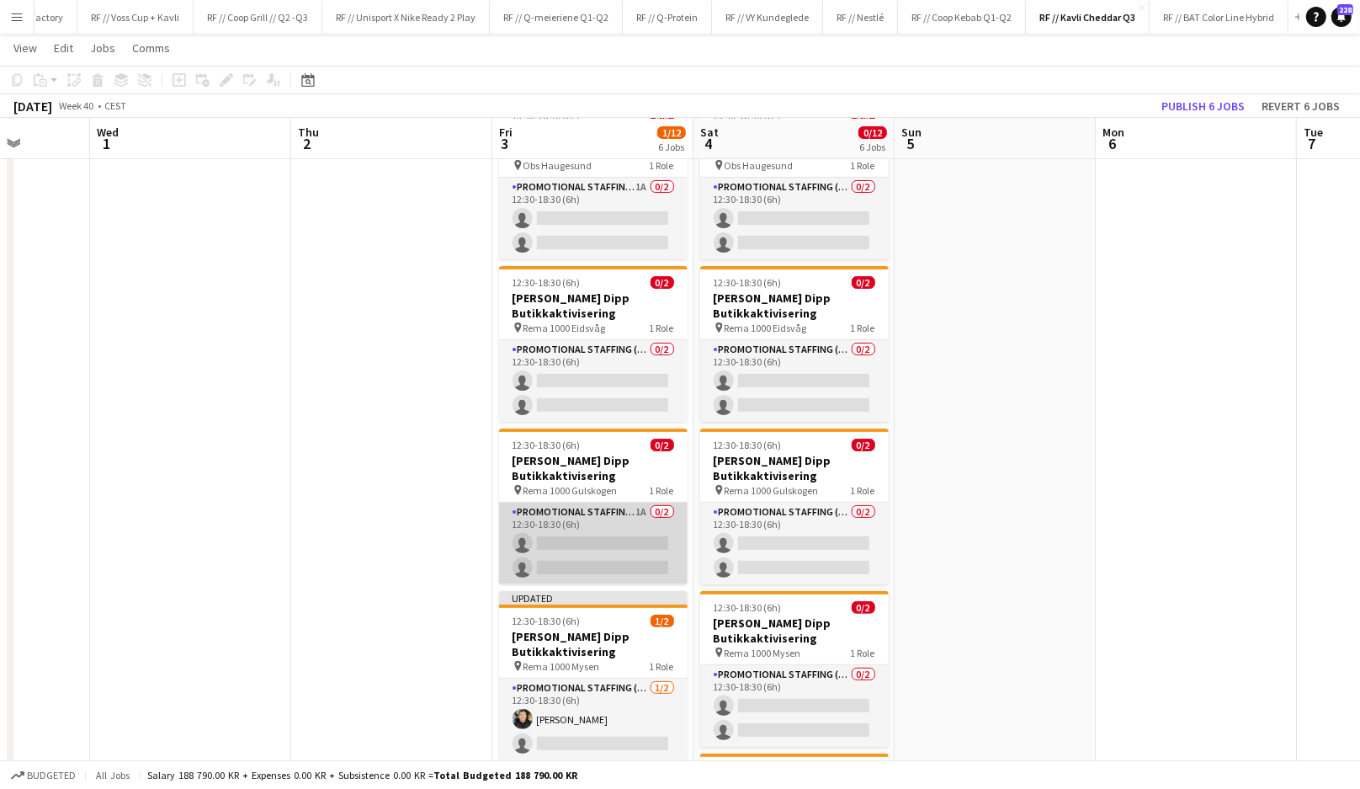
click at [579, 529] on app-card-role "Promotional Staffing (Promotional Staff) 1A 0/2 12:30-18:30 (6h) single-neutral…" at bounding box center [593, 544] width 189 height 82
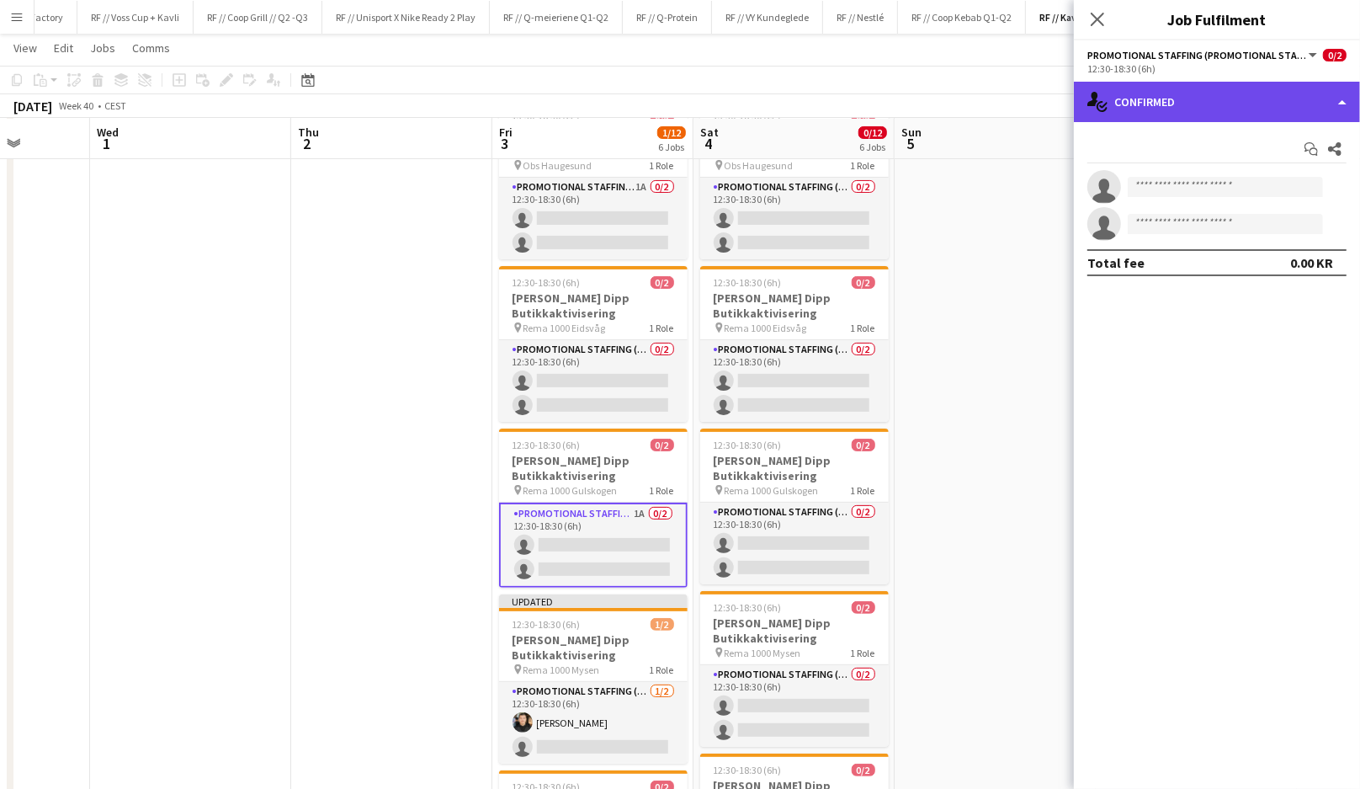
click at [1162, 103] on div "single-neutral-actions-check-2 Confirmed" at bounding box center [1217, 102] width 286 height 40
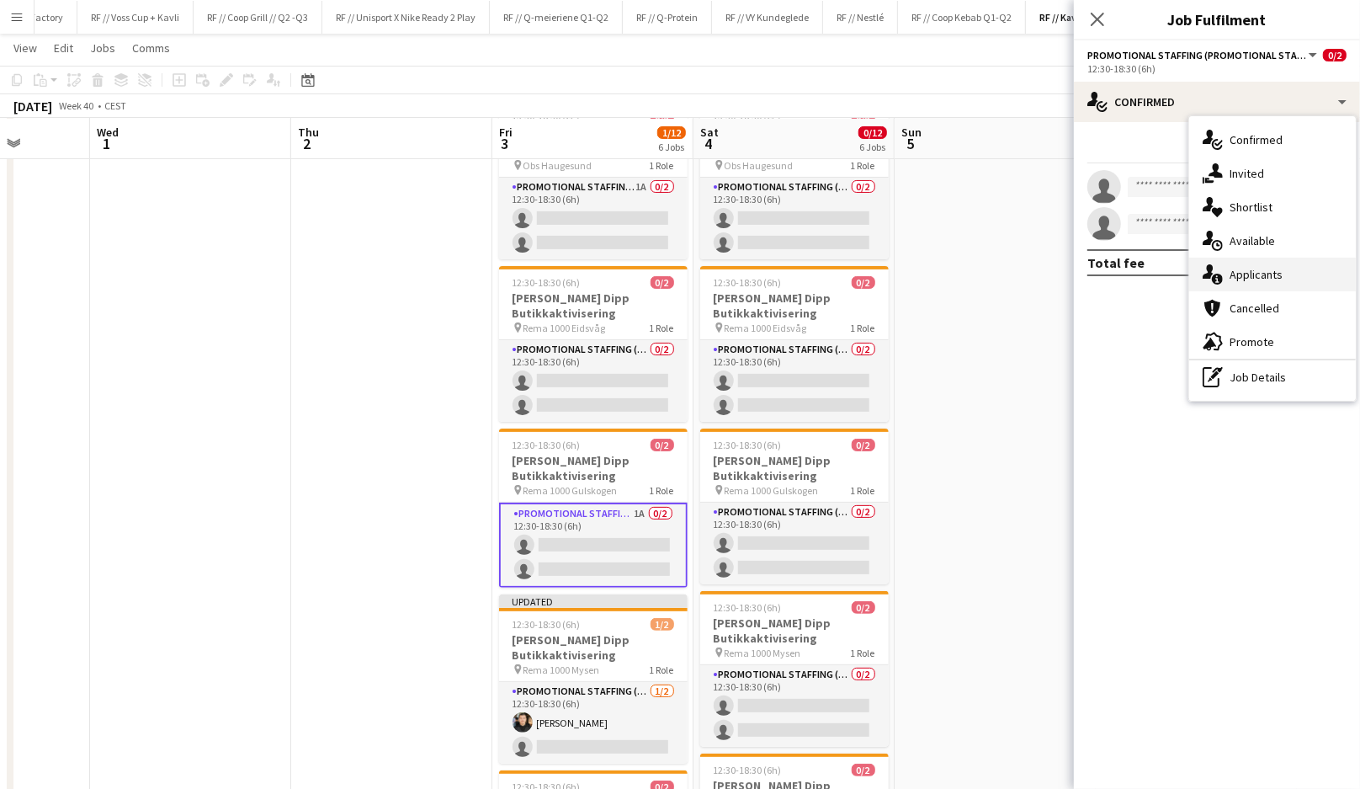
click at [1276, 279] on span "Applicants" at bounding box center [1256, 274] width 53 height 15
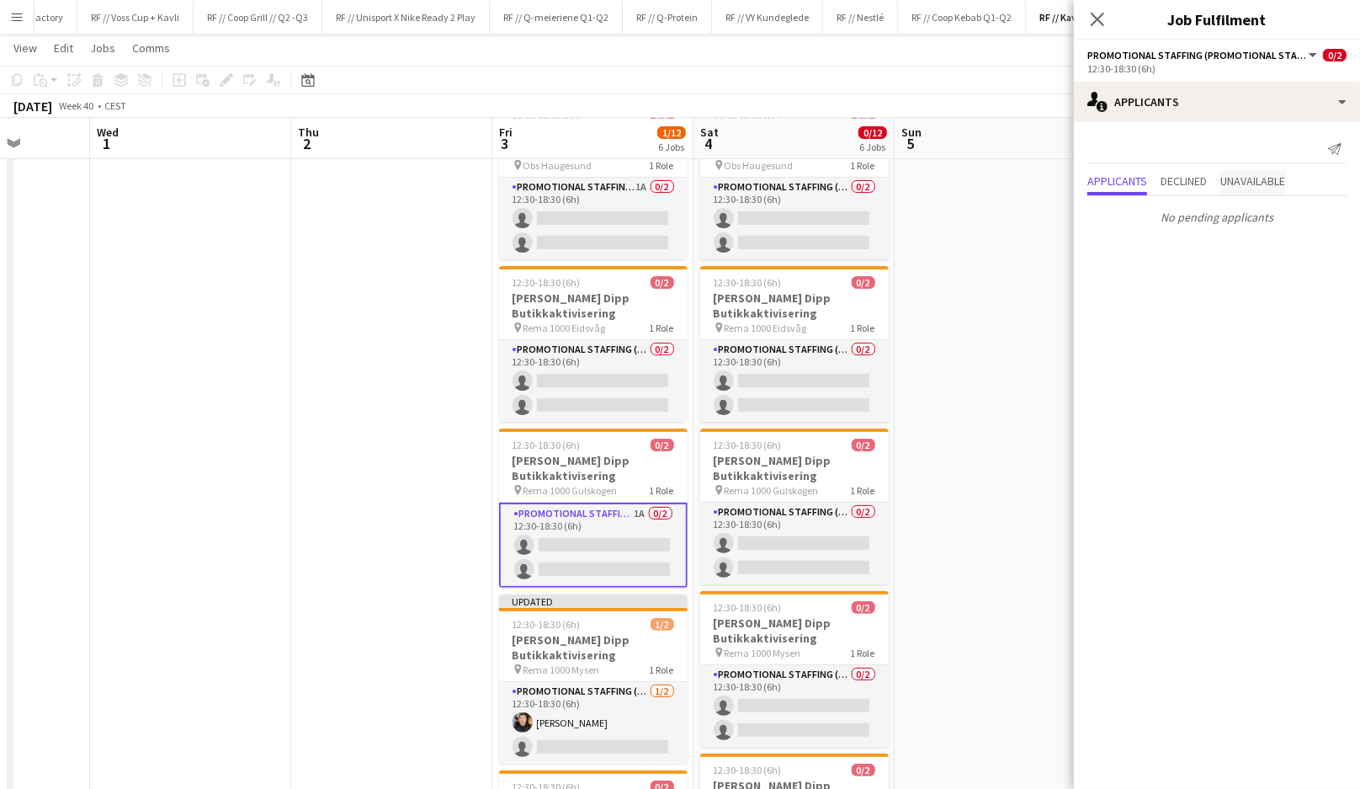
click at [1272, 179] on span "Unavailable" at bounding box center [1253, 181] width 65 height 12
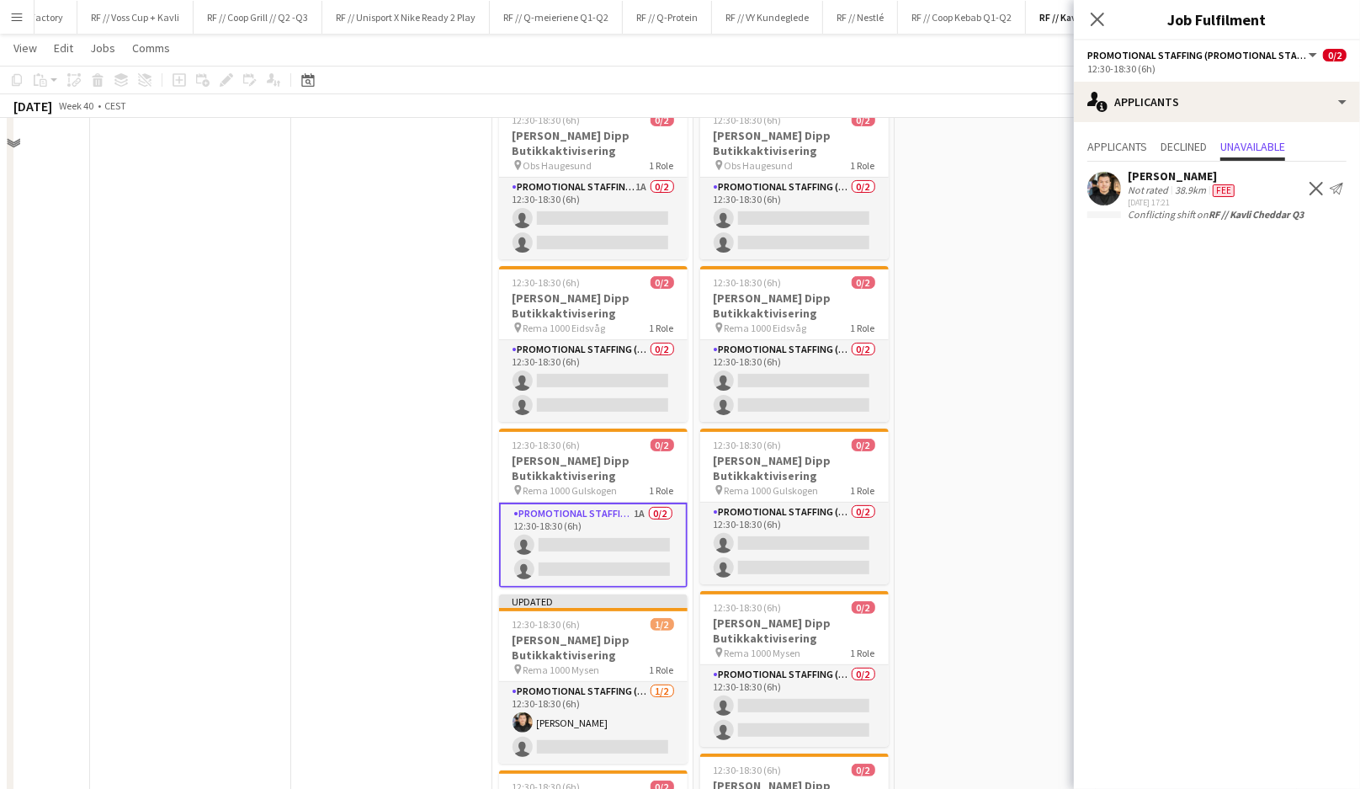
scroll to position [0, 0]
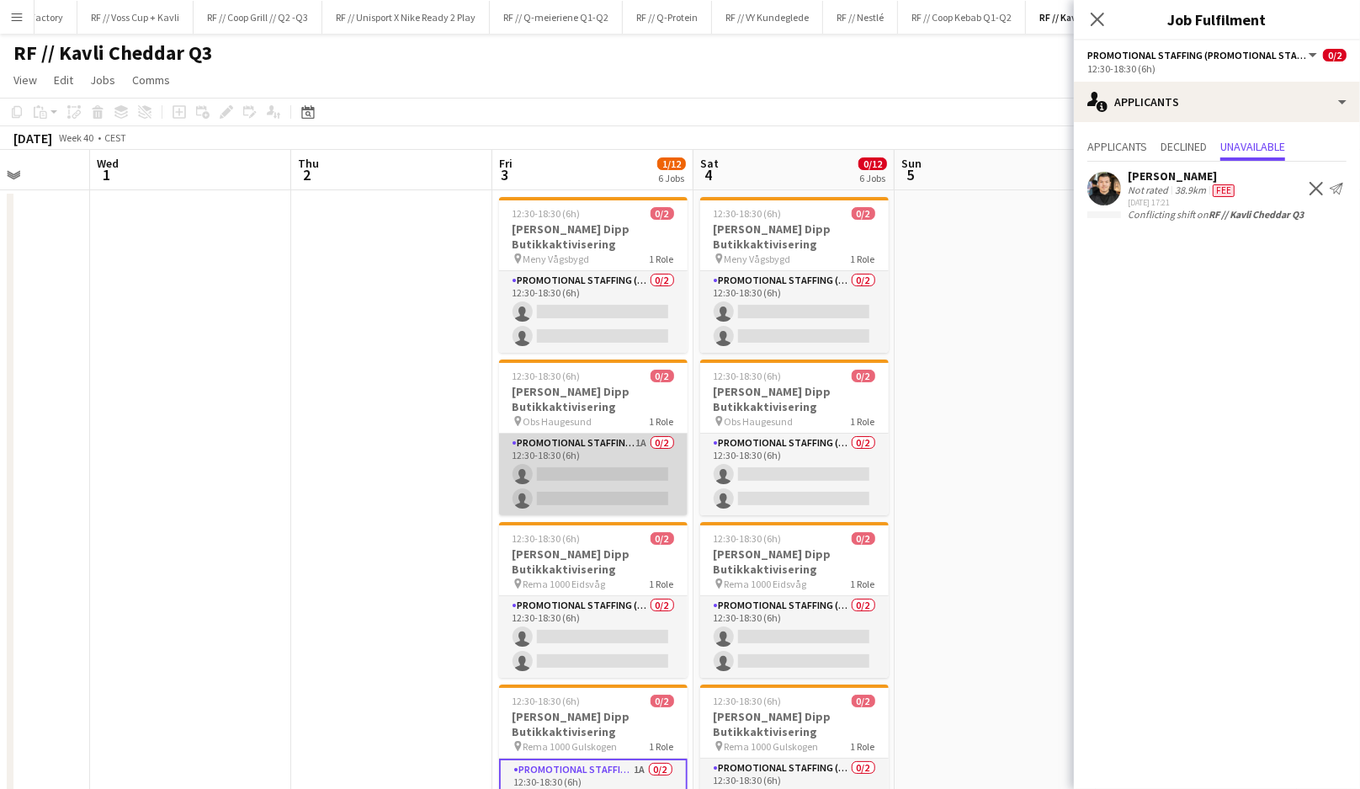
click at [612, 505] on app-card-role "Promotional Staffing (Promotional Staff) 1A 0/2 12:30-18:30 (6h) single-neutral…" at bounding box center [593, 475] width 189 height 82
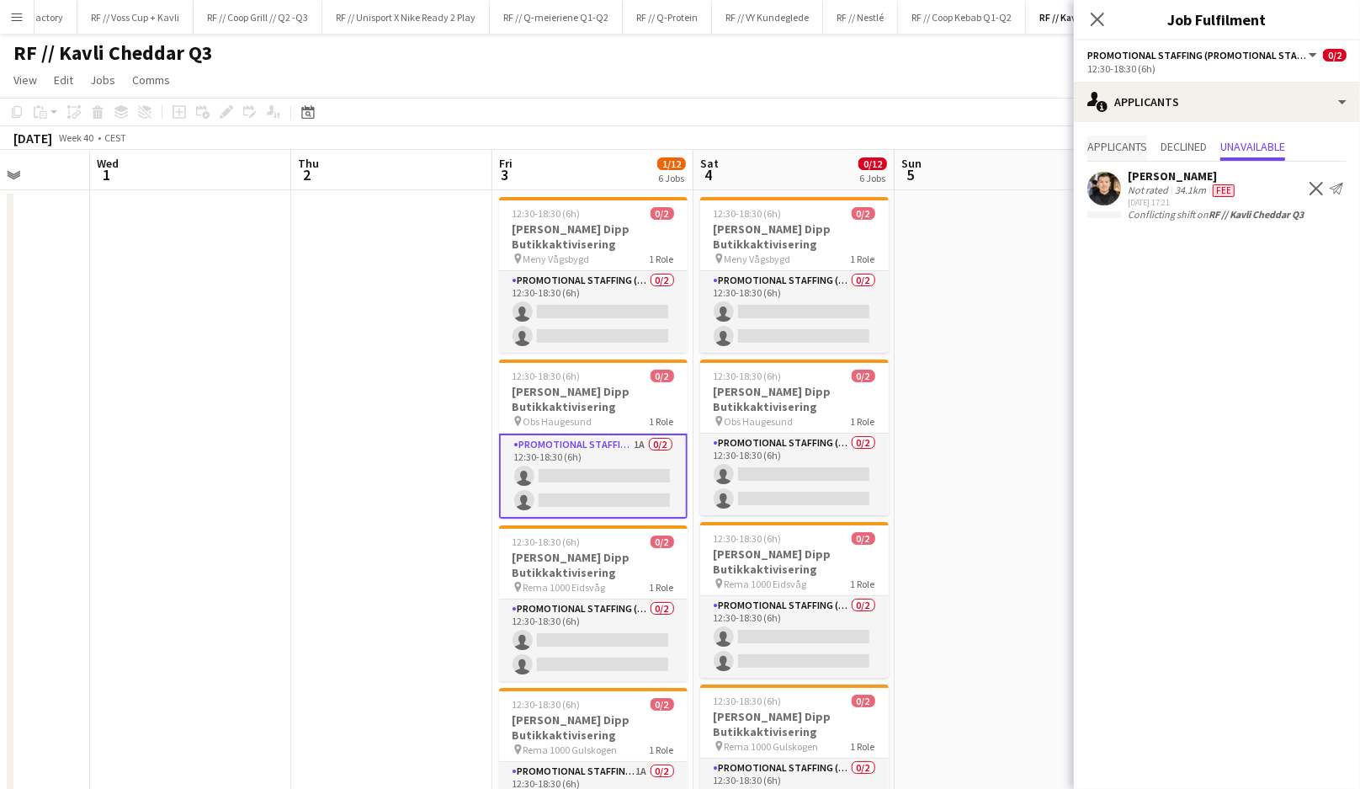
click at [1111, 142] on span "Applicants" at bounding box center [1118, 147] width 60 height 12
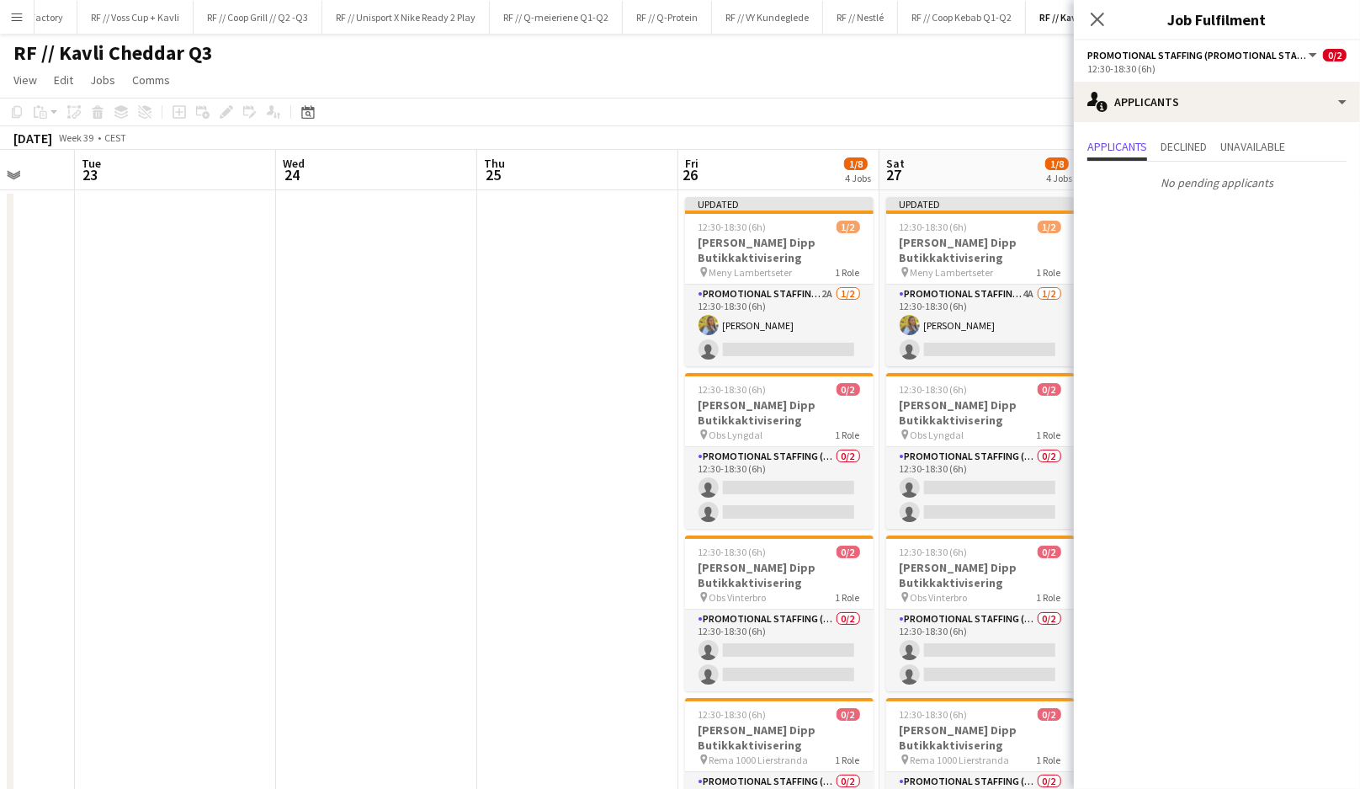
scroll to position [0, 670]
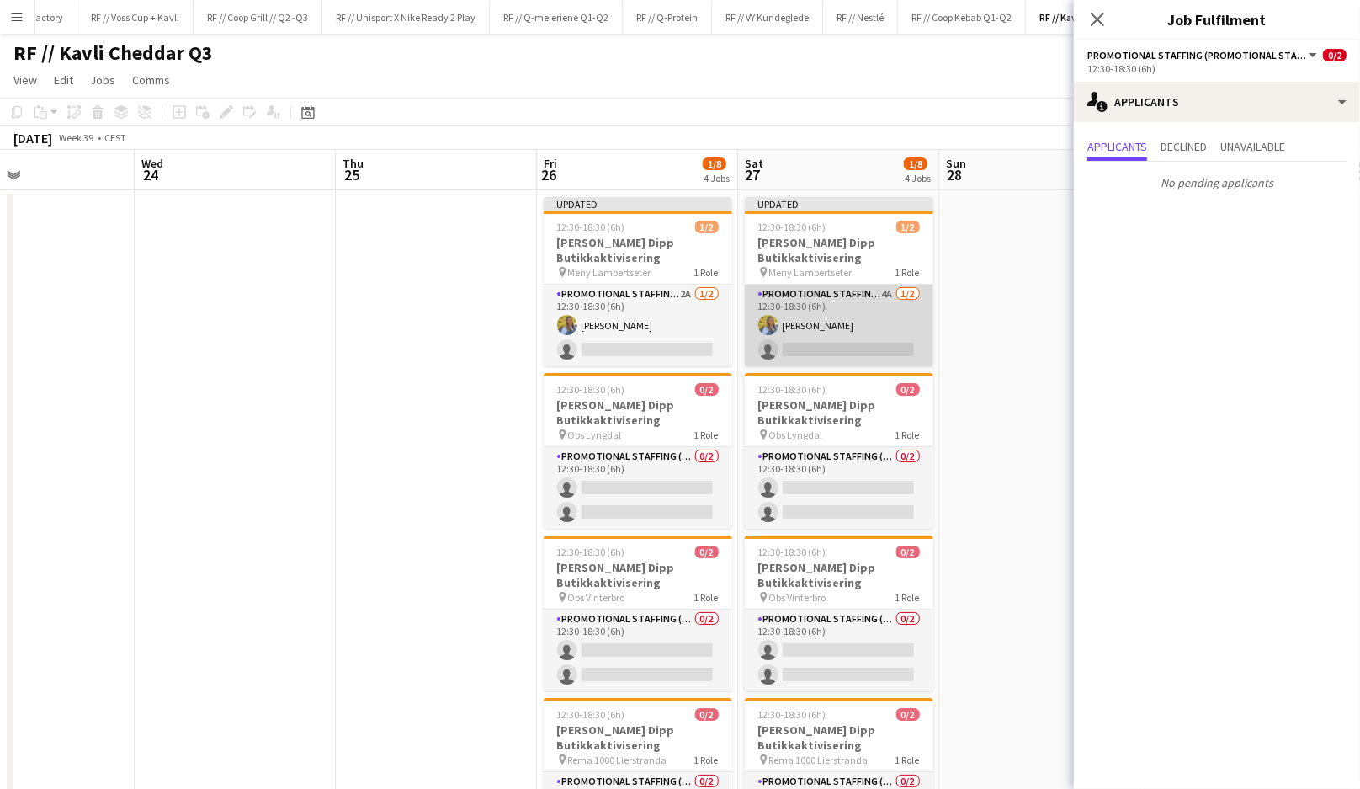
click at [846, 335] on app-card-role "Promotional Staffing (Promotional Staff) 4A [DATE] 12:30-18:30 (6h) [PERSON_NAM…" at bounding box center [839, 326] width 189 height 82
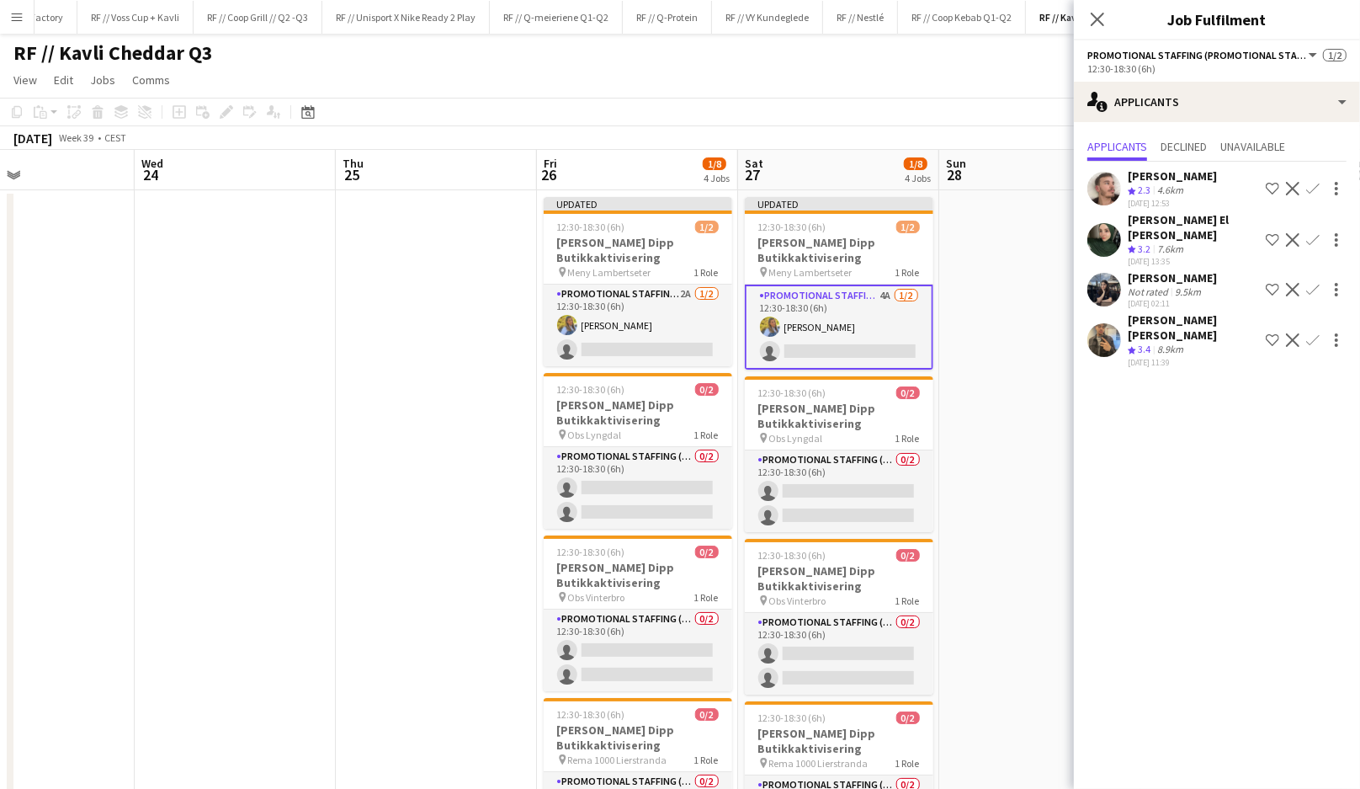
click at [1111, 323] on app-user-avatar at bounding box center [1105, 340] width 34 height 34
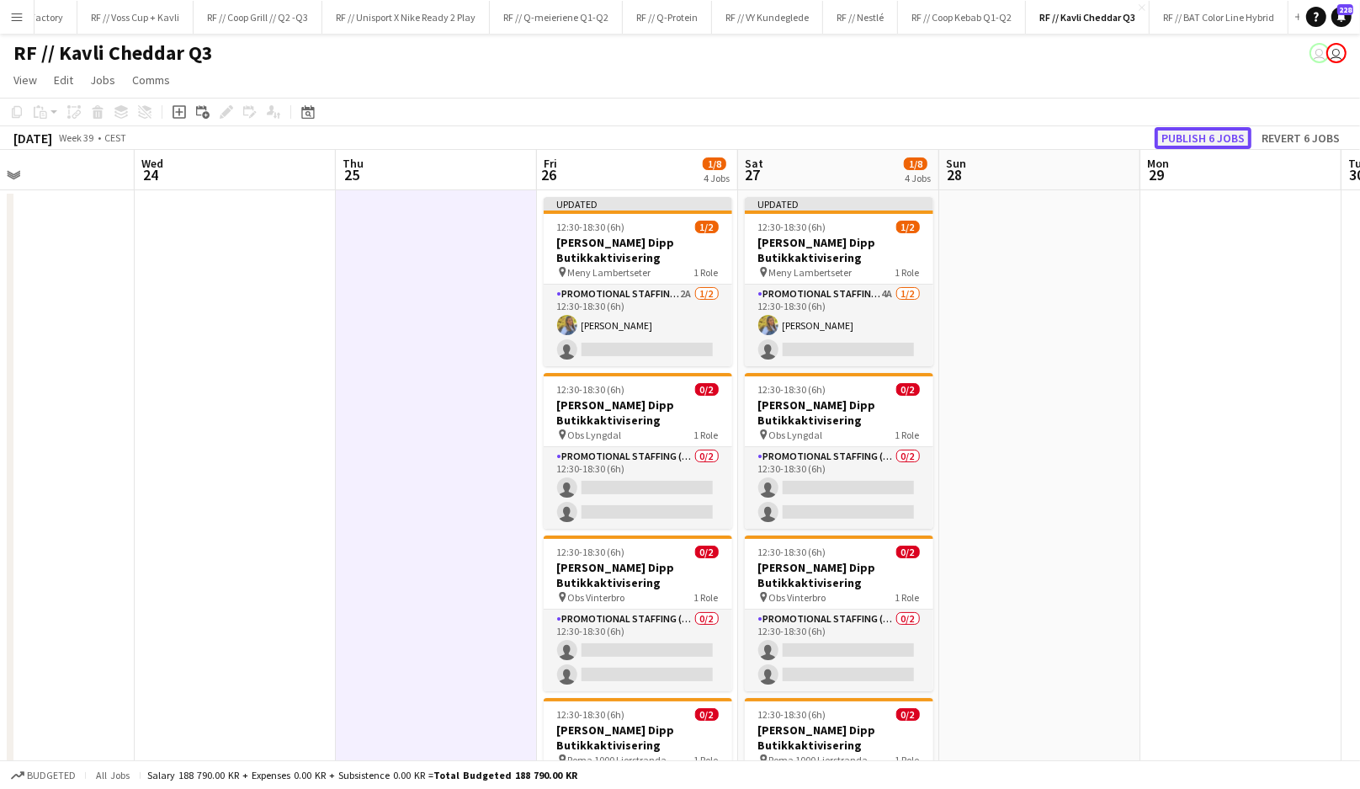
click at [1208, 139] on button "Publish 6 jobs" at bounding box center [1203, 138] width 97 height 22
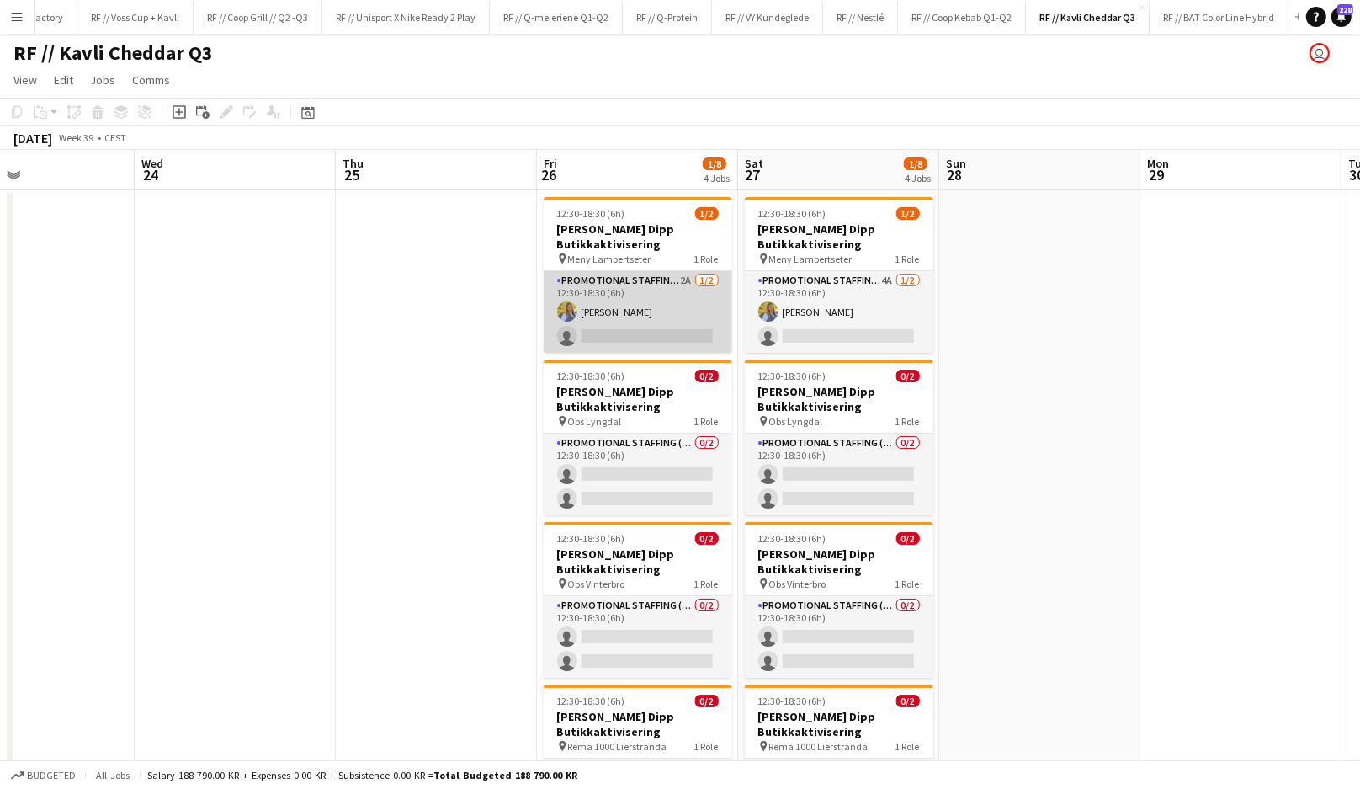
click at [669, 293] on app-card-role "Promotional Staffing (Promotional Staff) 2A [DATE] 12:30-18:30 (6h) [PERSON_NAM…" at bounding box center [638, 312] width 189 height 82
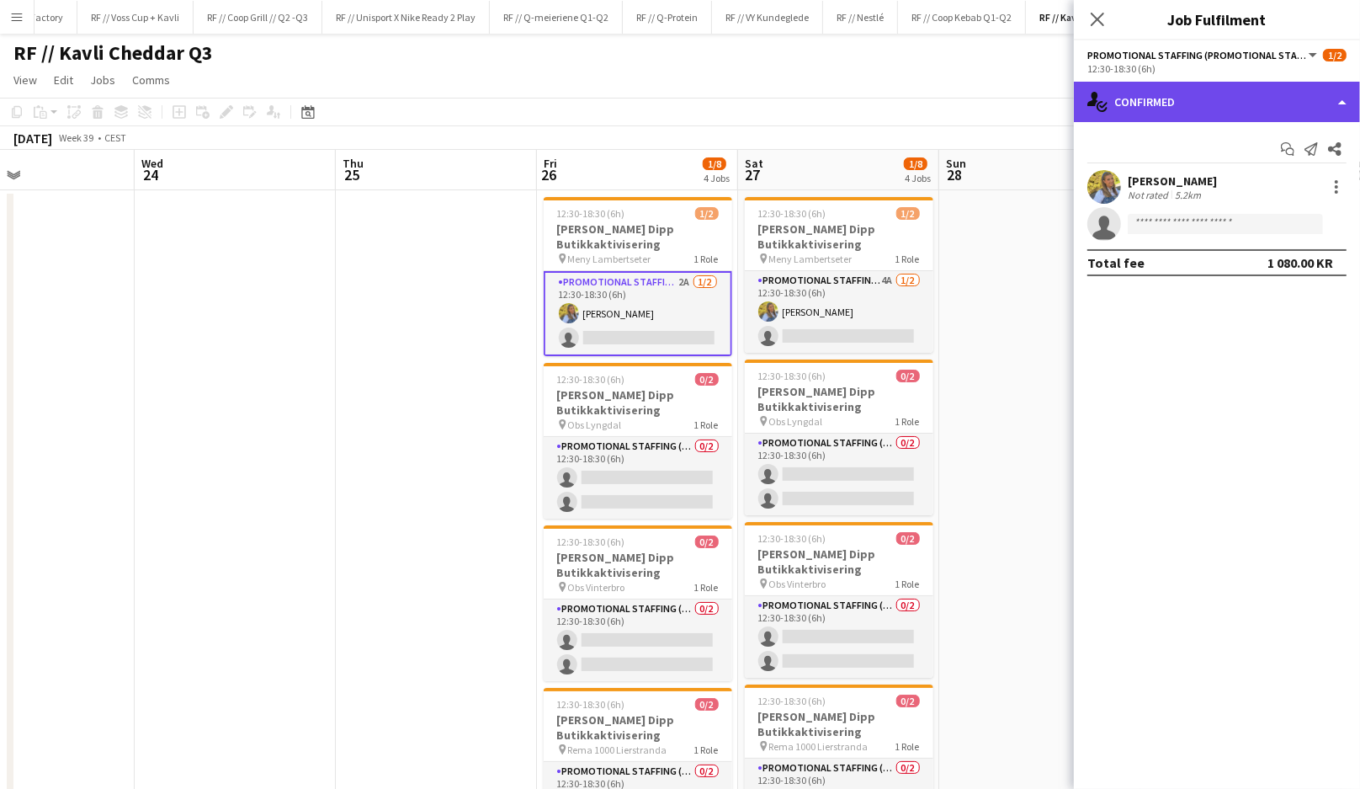
click at [1219, 99] on div "single-neutral-actions-check-2 Confirmed" at bounding box center [1217, 102] width 286 height 40
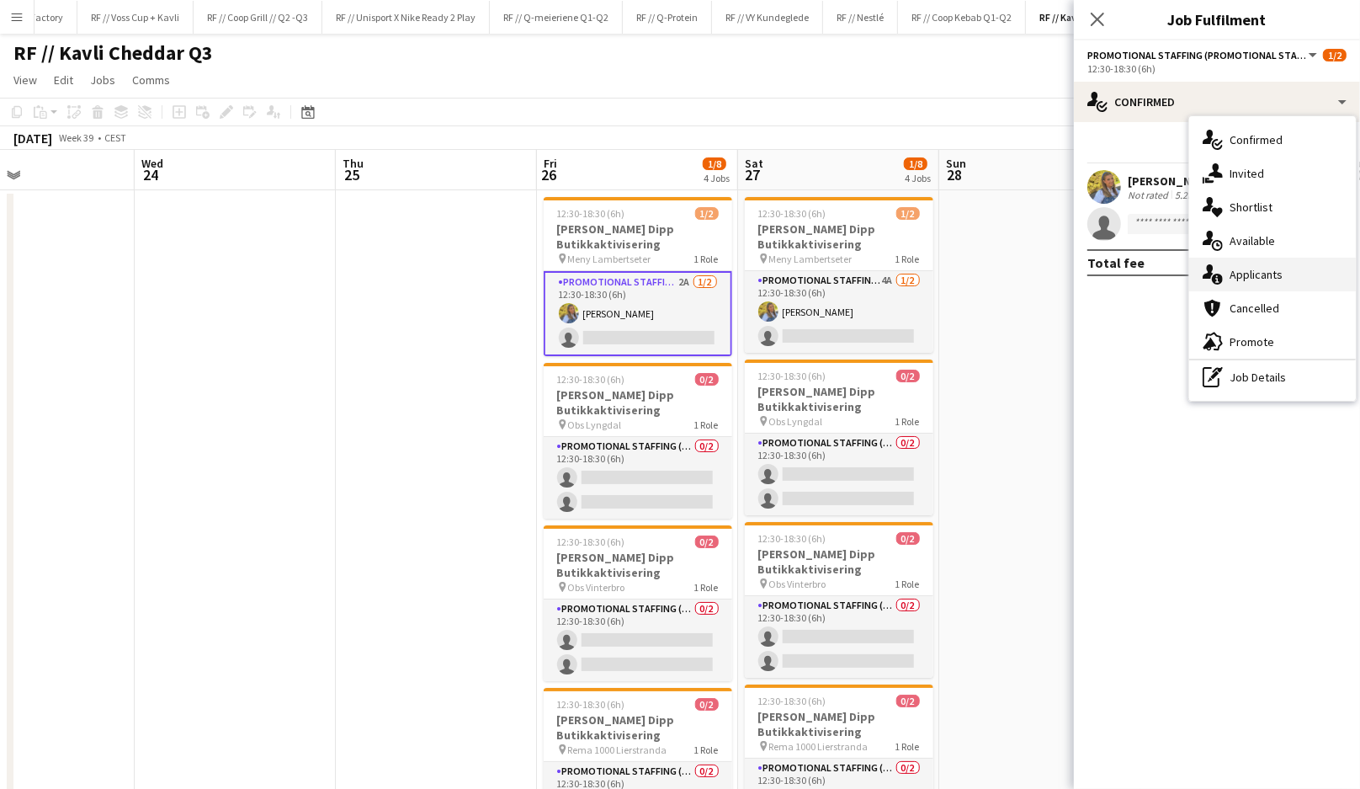
click at [1277, 277] on span "Applicants" at bounding box center [1256, 274] width 53 height 15
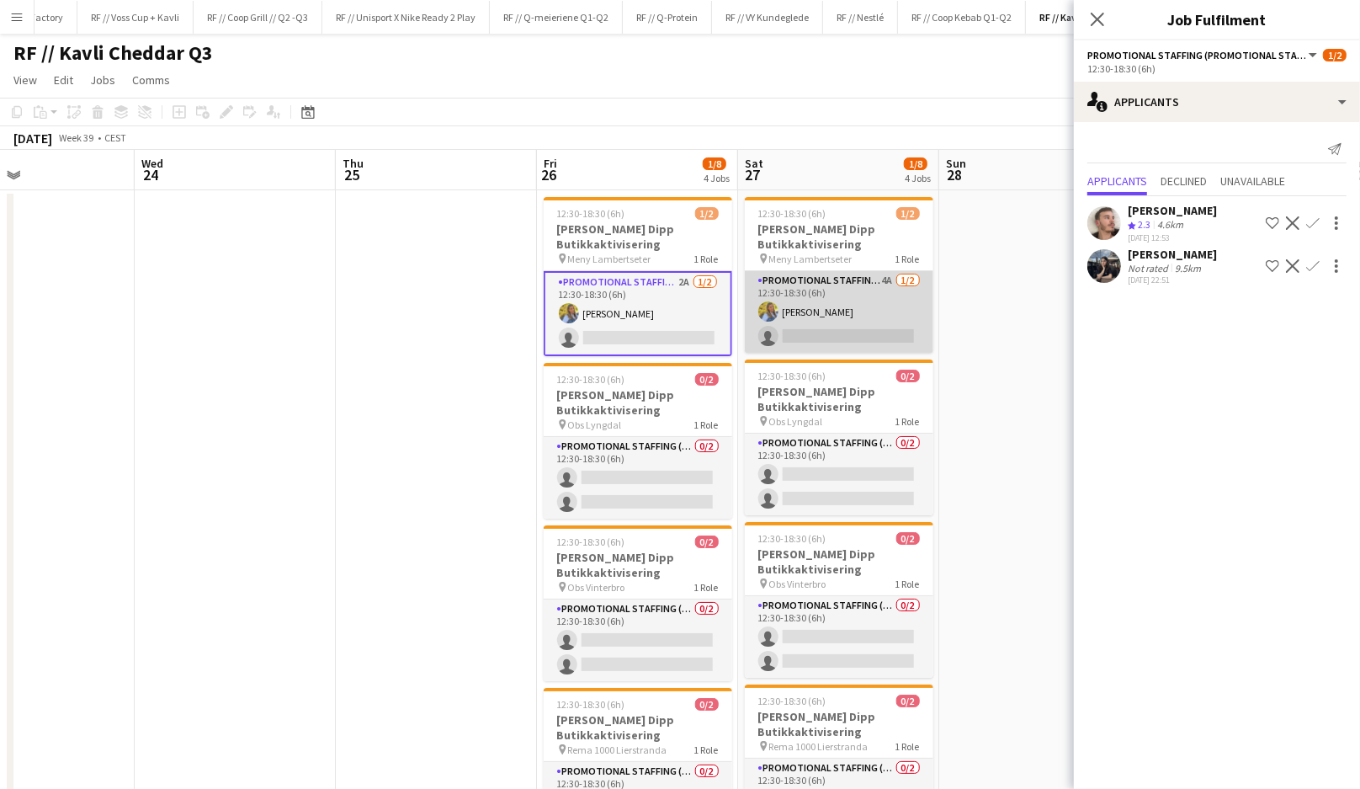
click at [863, 328] on app-card-role "Promotional Staffing (Promotional Staff) 4A [DATE] 12:30-18:30 (6h) [PERSON_NAM…" at bounding box center [839, 312] width 189 height 82
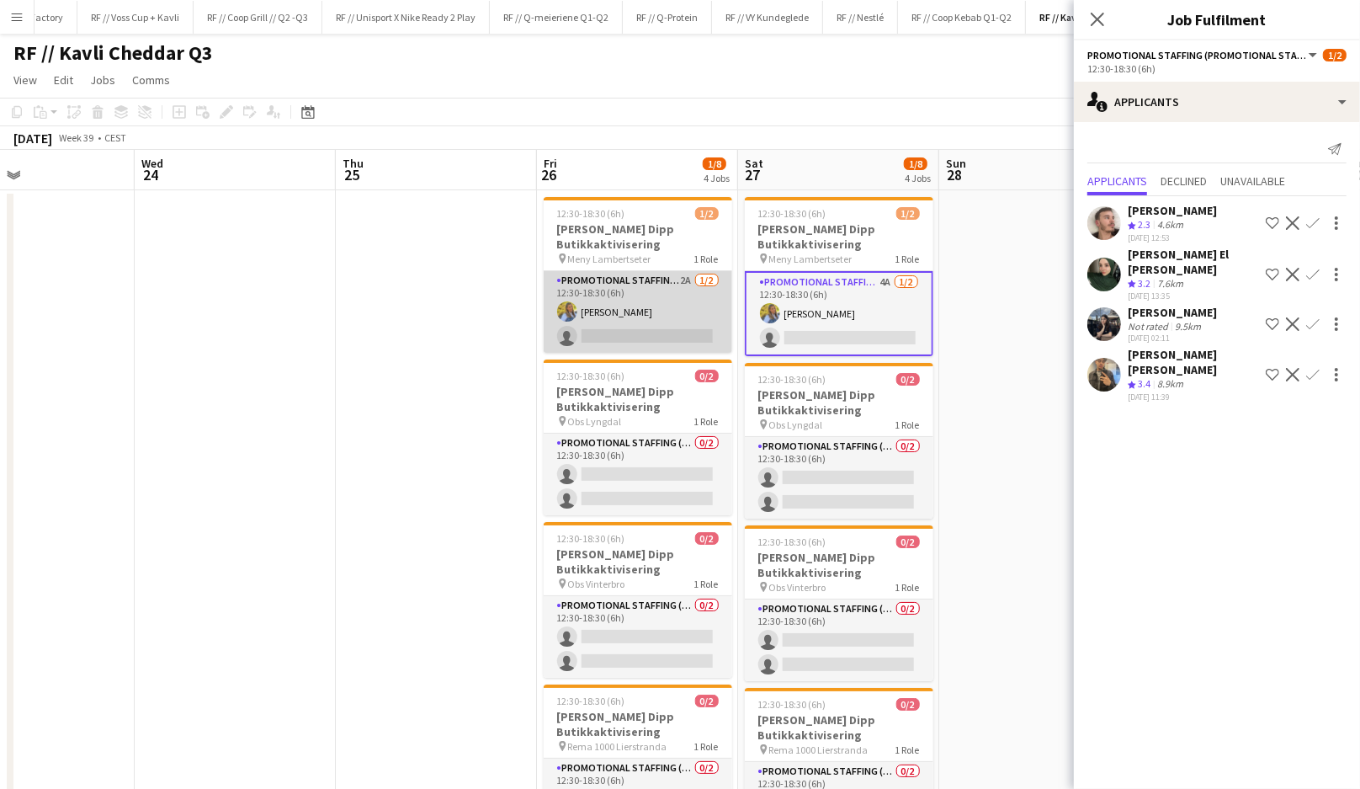
click at [649, 341] on app-card-role "Promotional Staffing (Promotional Staff) 2A [DATE] 12:30-18:30 (6h) [PERSON_NAM…" at bounding box center [638, 312] width 189 height 82
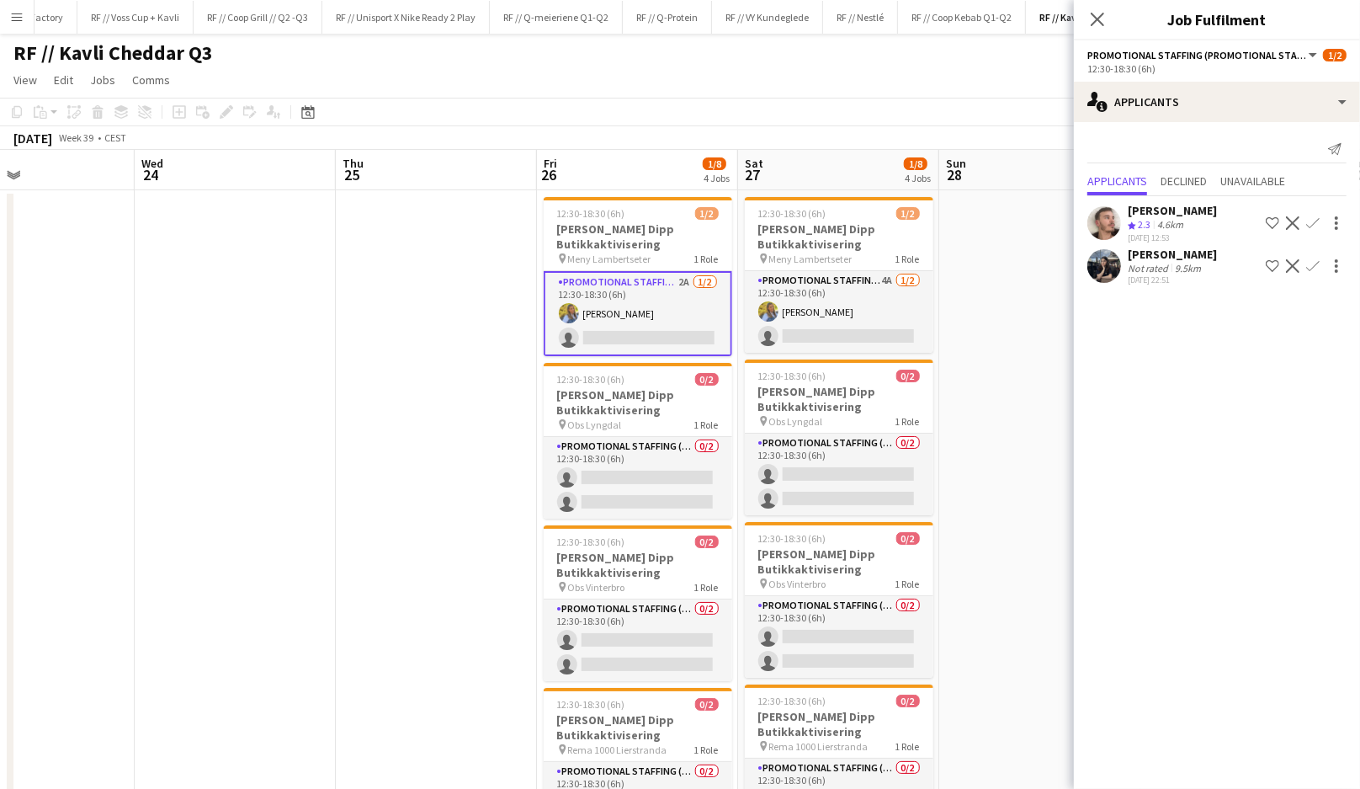
click at [1197, 268] on div "9.5km" at bounding box center [1188, 268] width 33 height 13
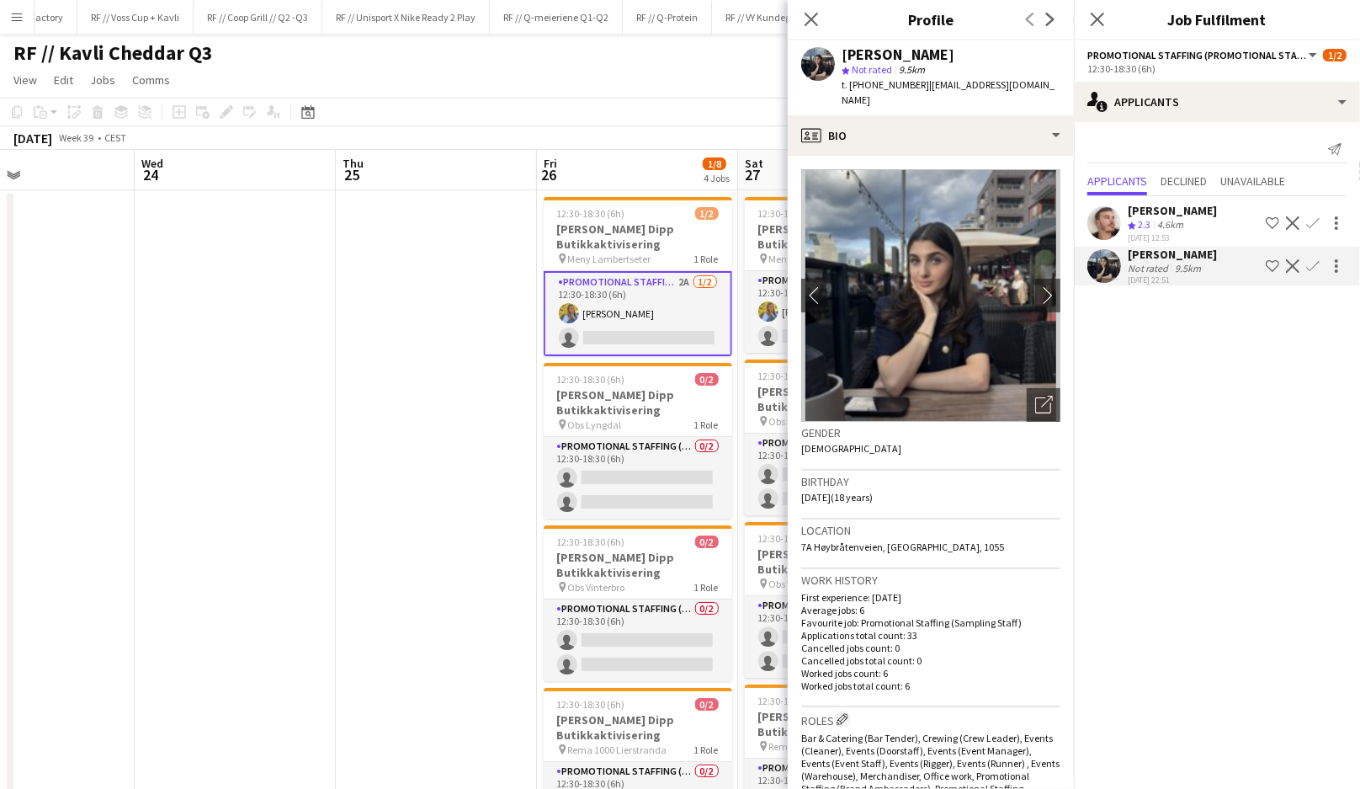
click at [1197, 268] on div "9.5km" at bounding box center [1188, 268] width 33 height 13
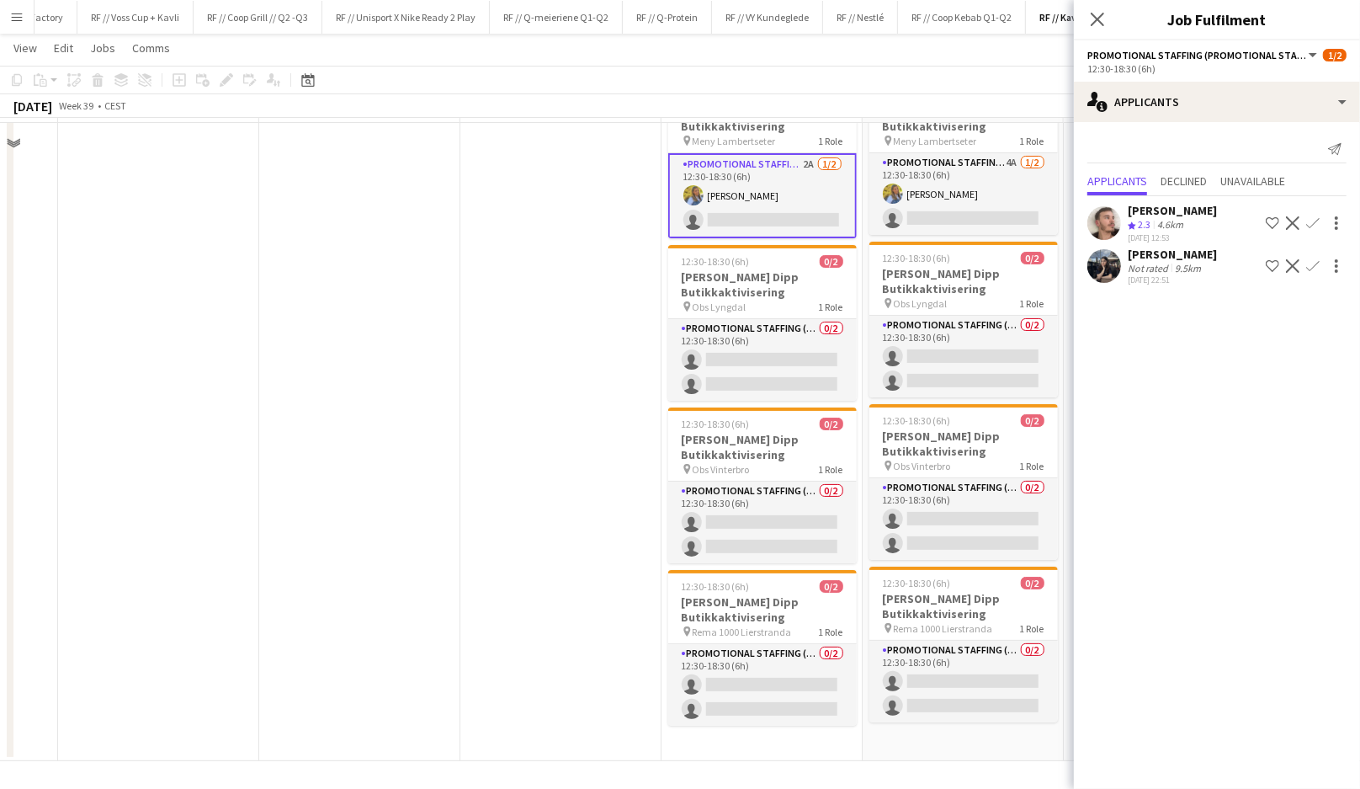
scroll to position [0, 0]
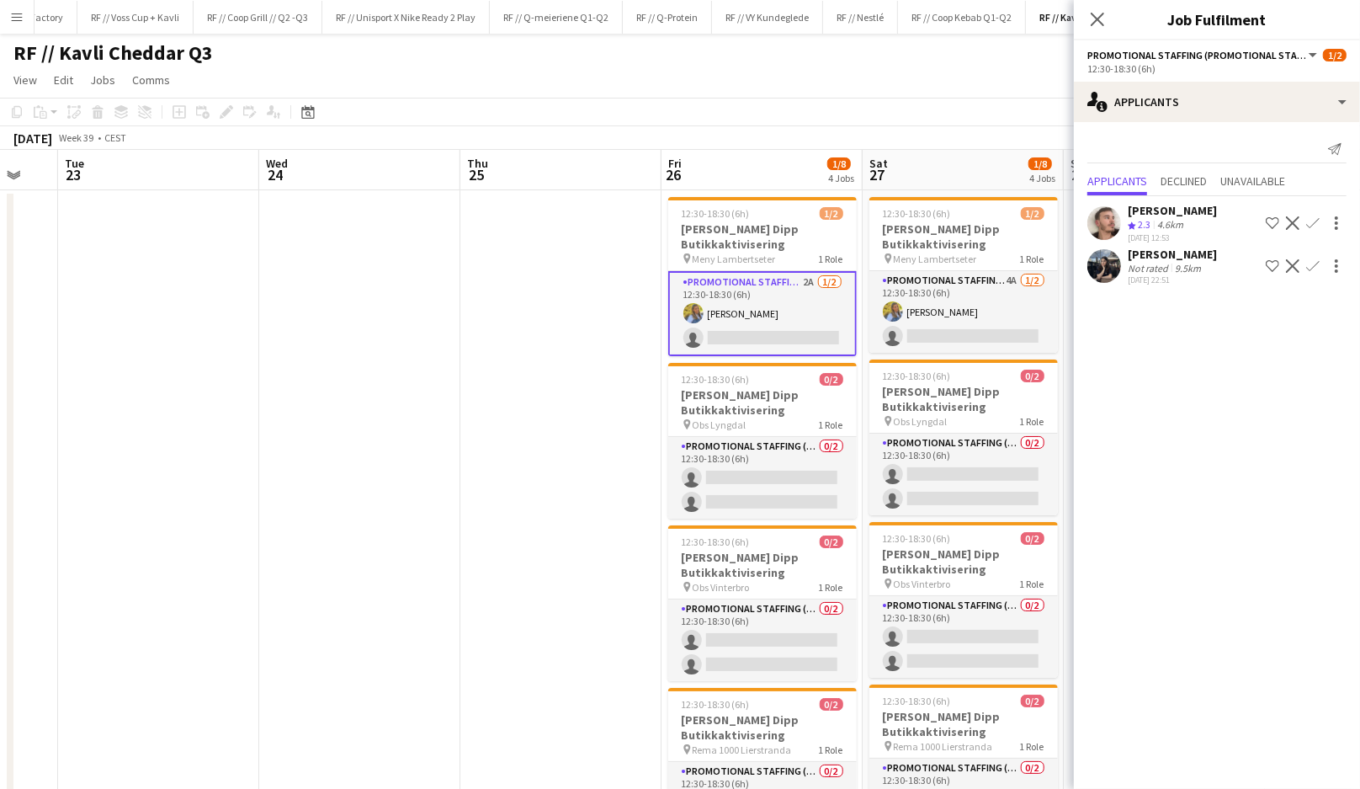
click at [529, 396] on app-date-cell at bounding box center [560, 534] width 201 height 689
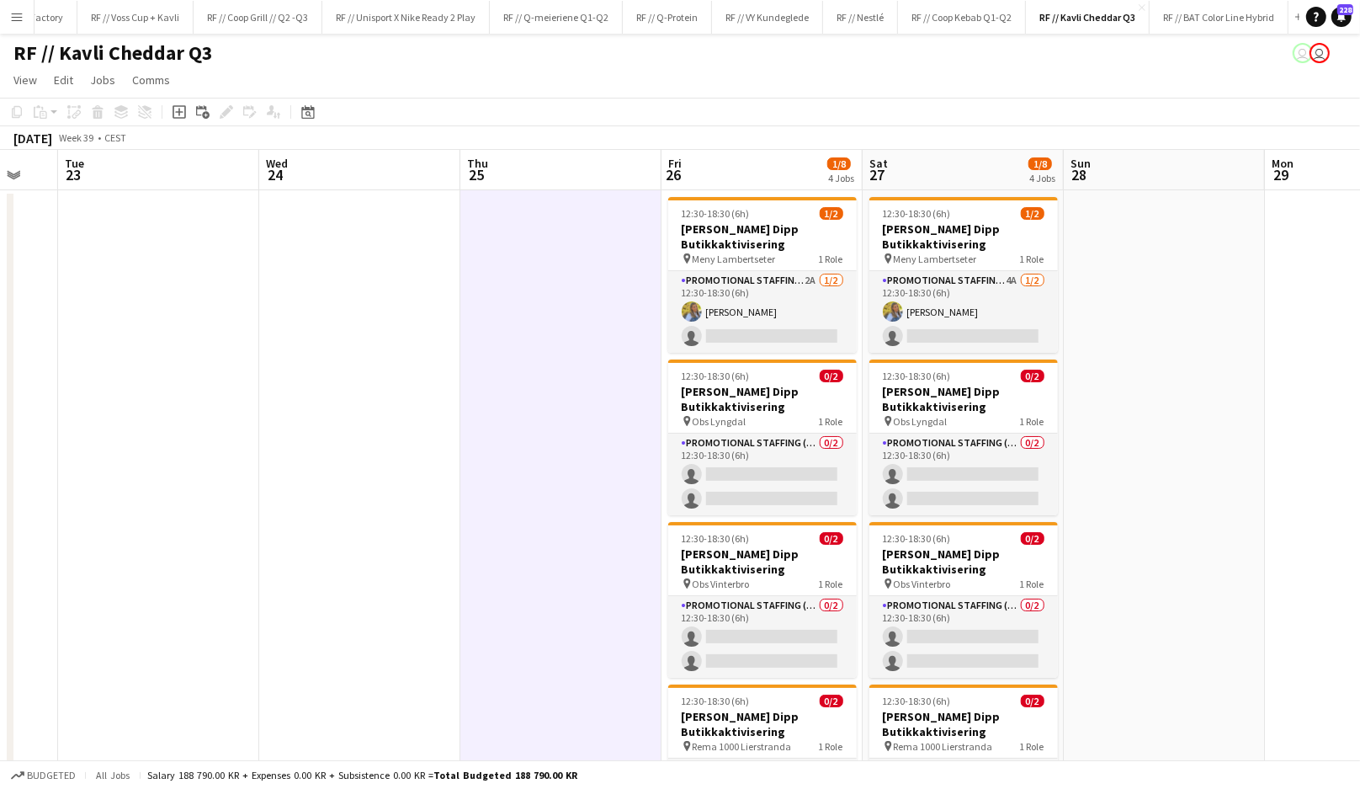
click at [529, 396] on app-date-cell at bounding box center [560, 534] width 201 height 689
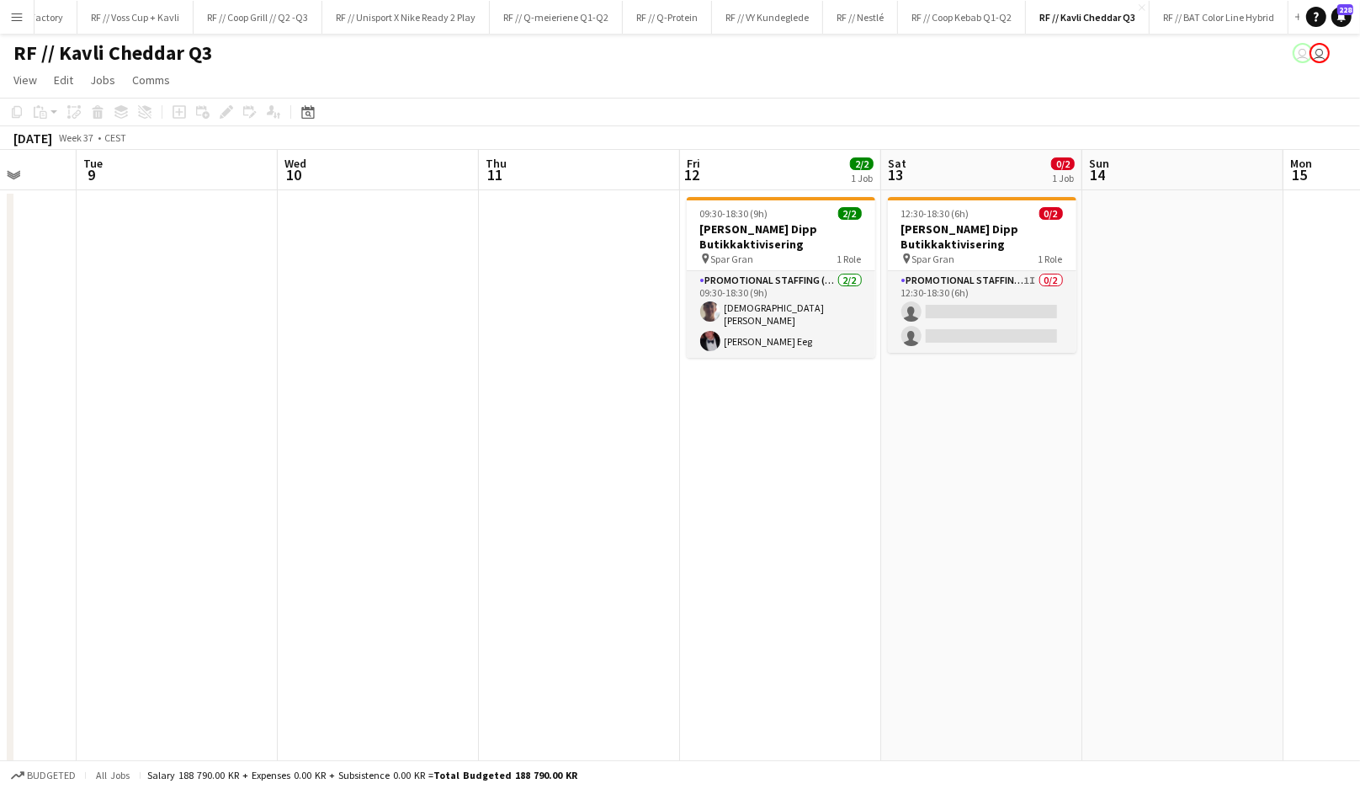
scroll to position [0, 524]
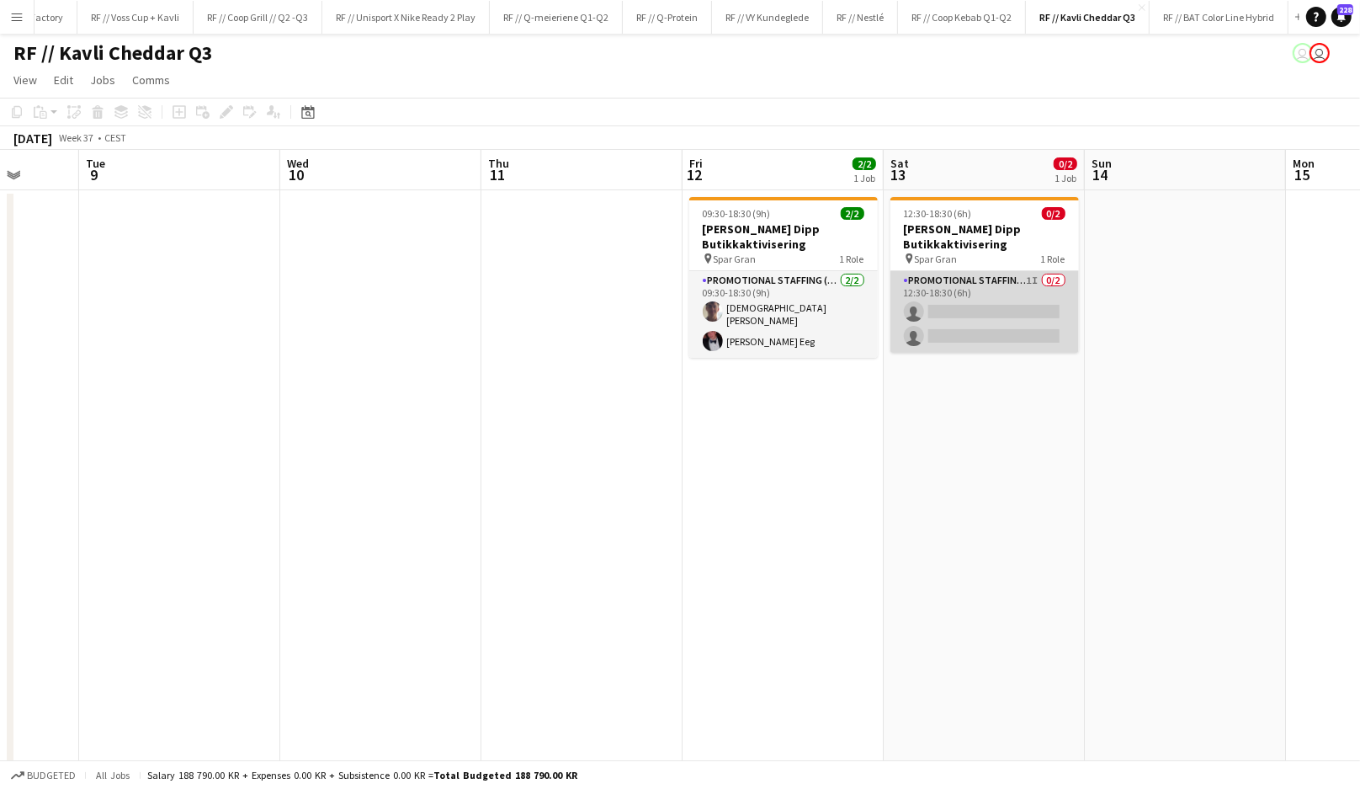
click at [965, 332] on app-card-role "Promotional Staffing (Promotional Staff) 1I 0/2 12:30-18:30 (6h) single-neutral…" at bounding box center [985, 312] width 189 height 82
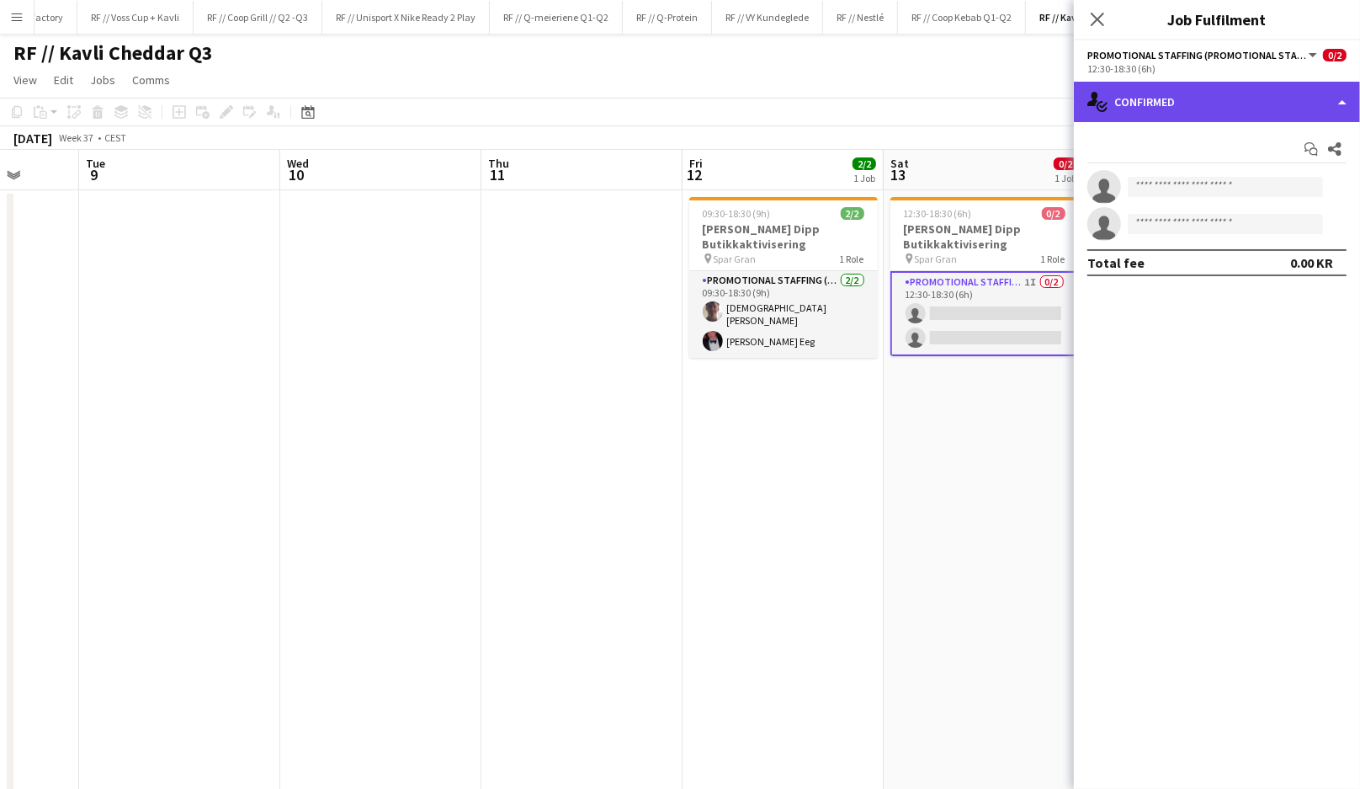
click at [1230, 94] on div "single-neutral-actions-check-2 Confirmed" at bounding box center [1217, 102] width 286 height 40
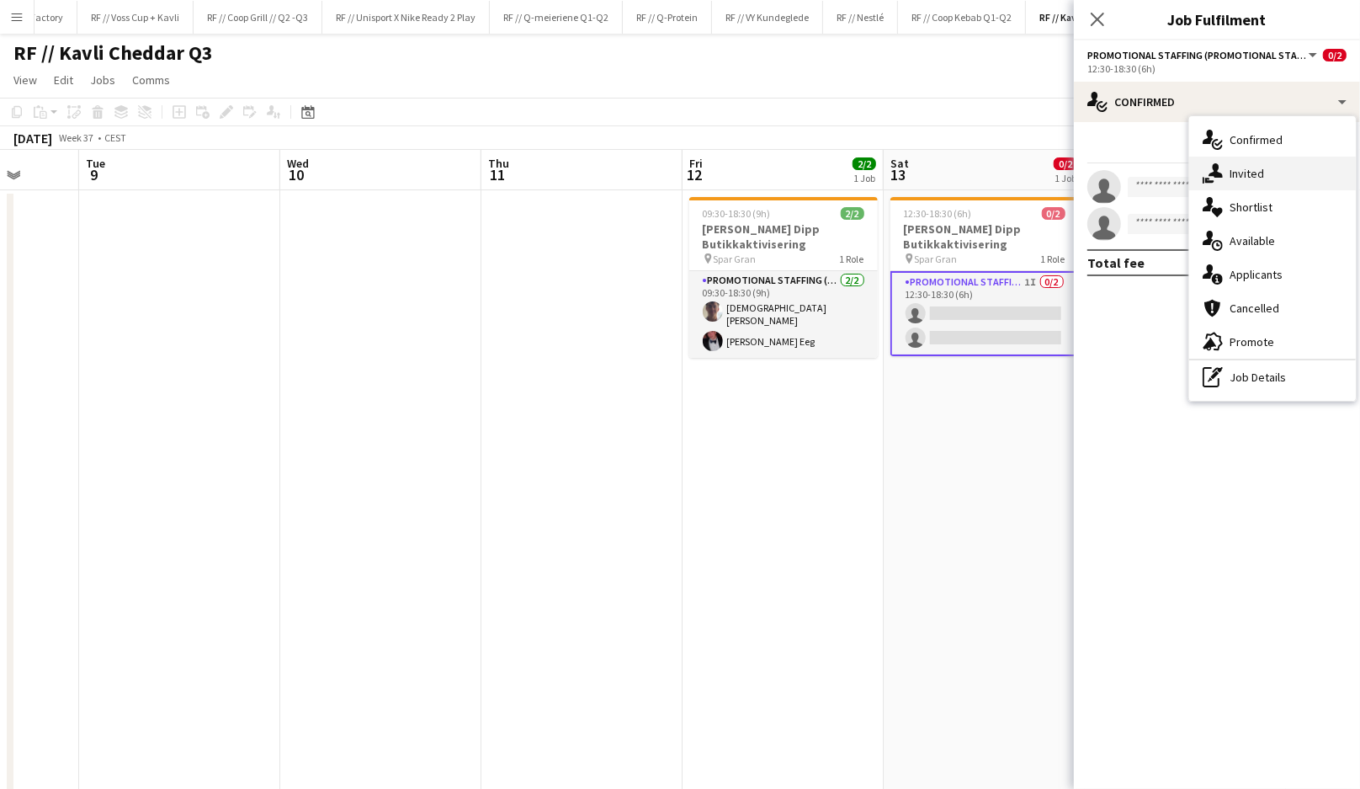
click at [1231, 170] on span "Invited" at bounding box center [1247, 173] width 35 height 15
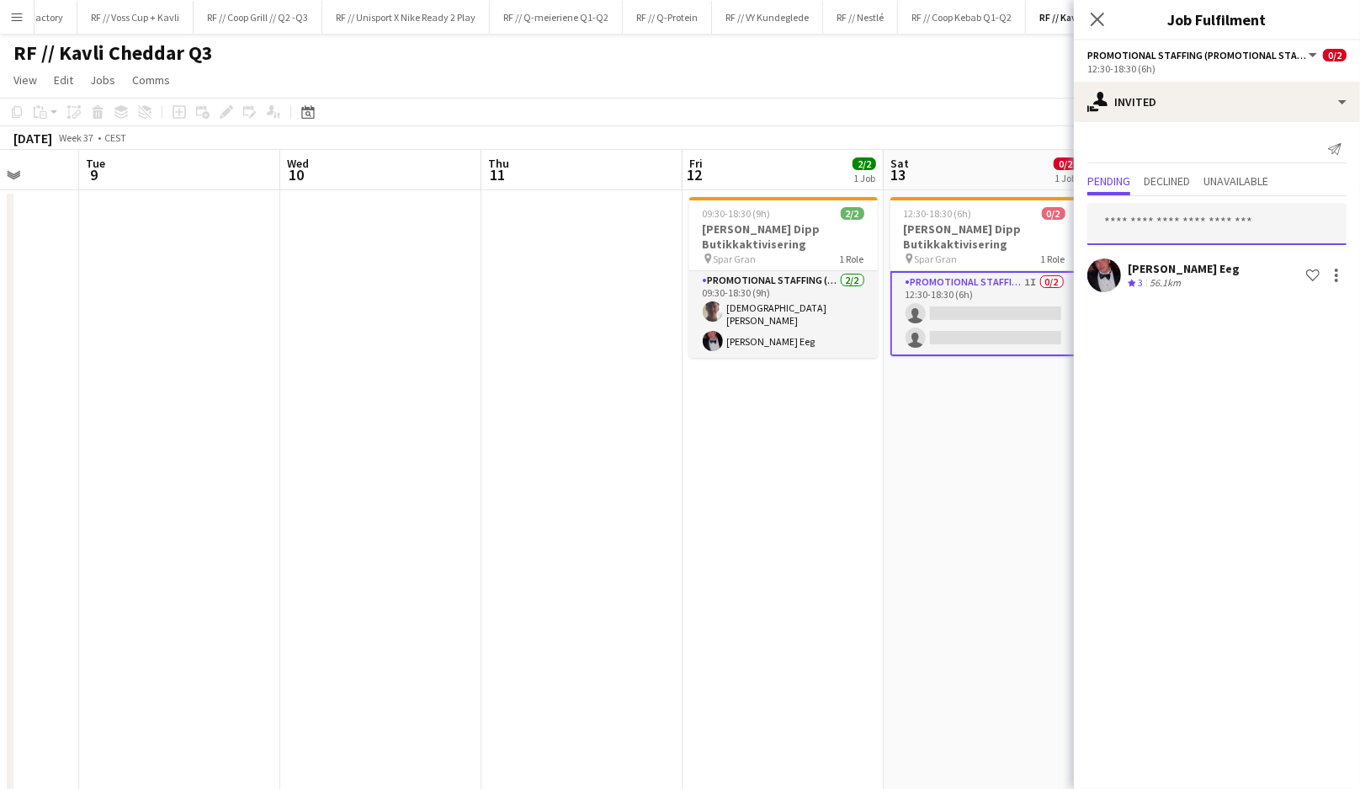
click at [1177, 239] on input "text" at bounding box center [1217, 224] width 259 height 42
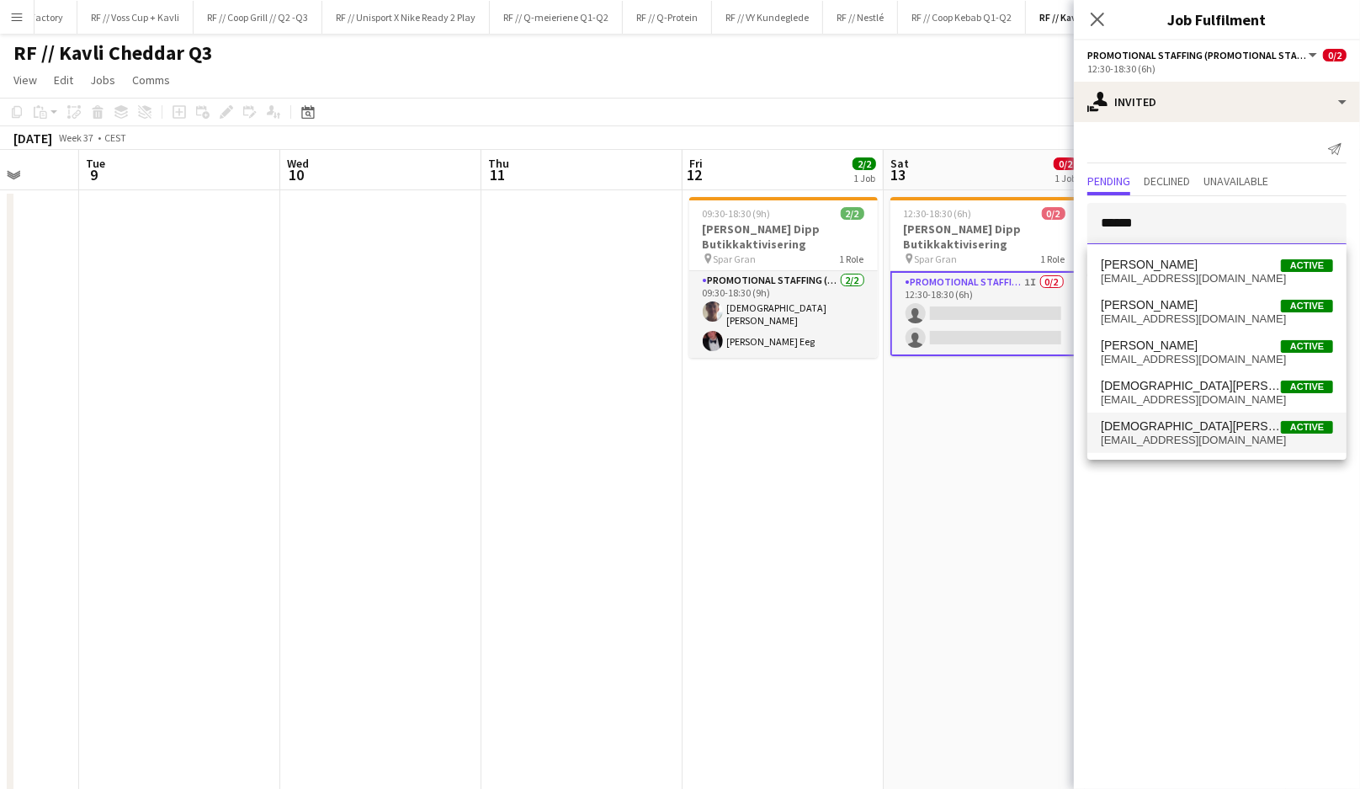
type input "******"
click at [1203, 423] on span "[DEMOGRAPHIC_DATA][PERSON_NAME] Active" at bounding box center [1217, 426] width 232 height 14
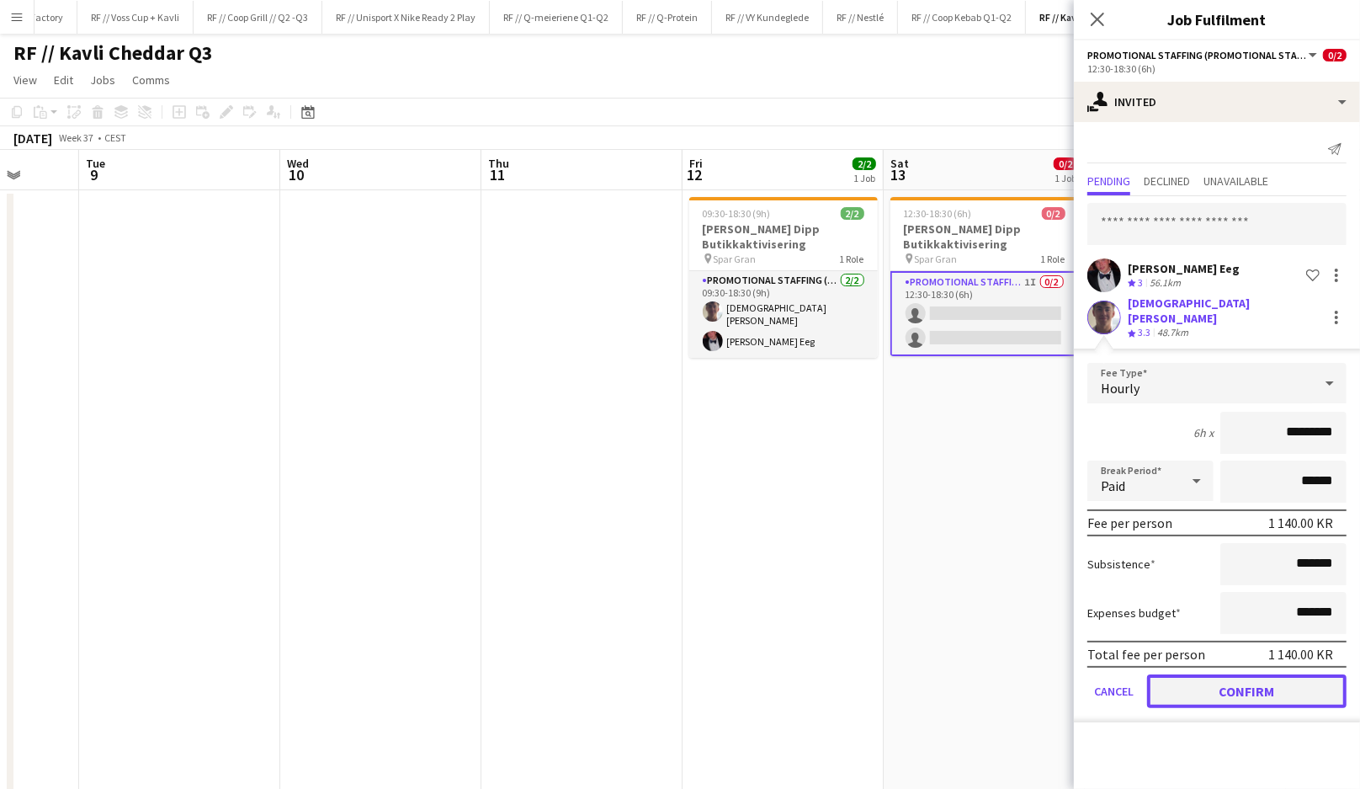
click at [1233, 689] on button "Confirm" at bounding box center [1246, 691] width 199 height 34
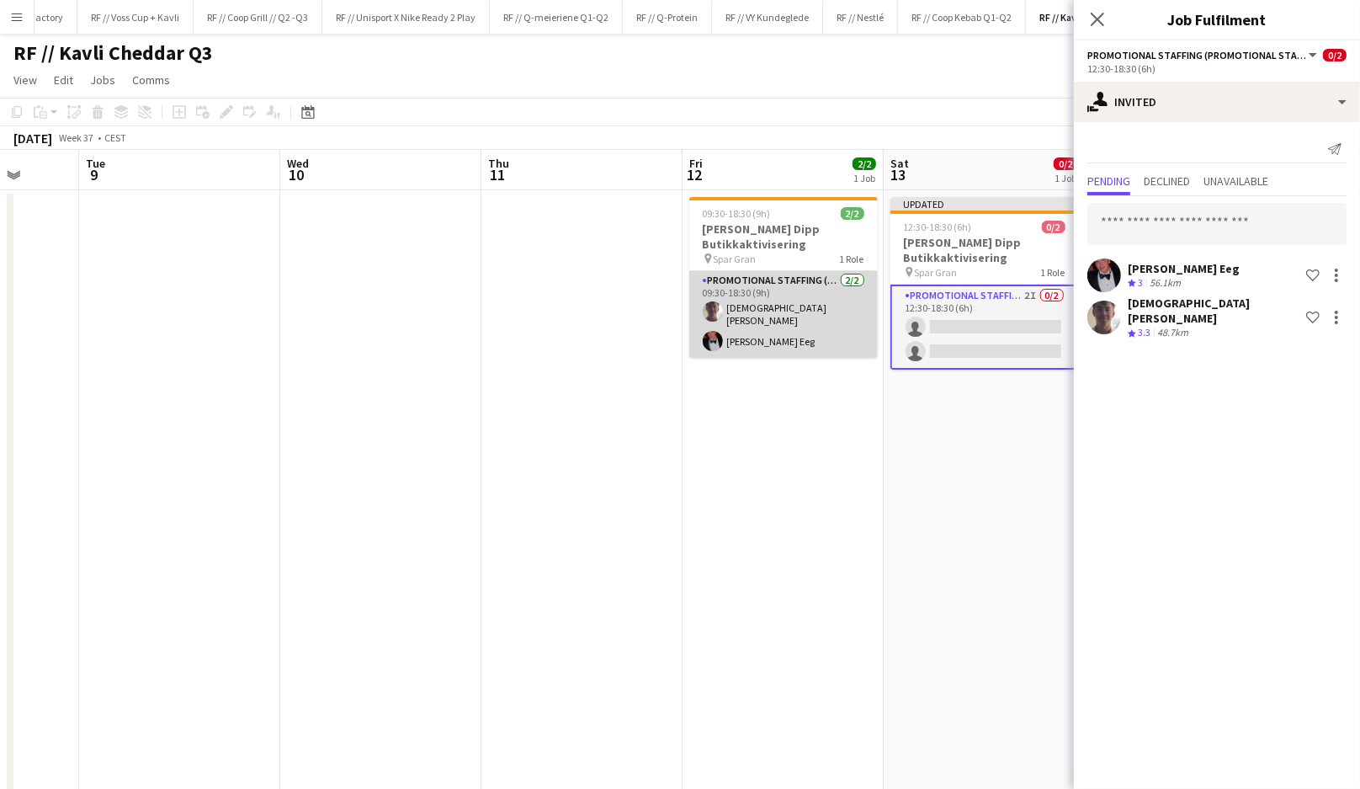
click at [759, 315] on app-card-role "Promotional Staffing (Promotional Staff) [DATE] 09:30-18:30 (9h) [DEMOGRAPHIC_D…" at bounding box center [783, 314] width 189 height 87
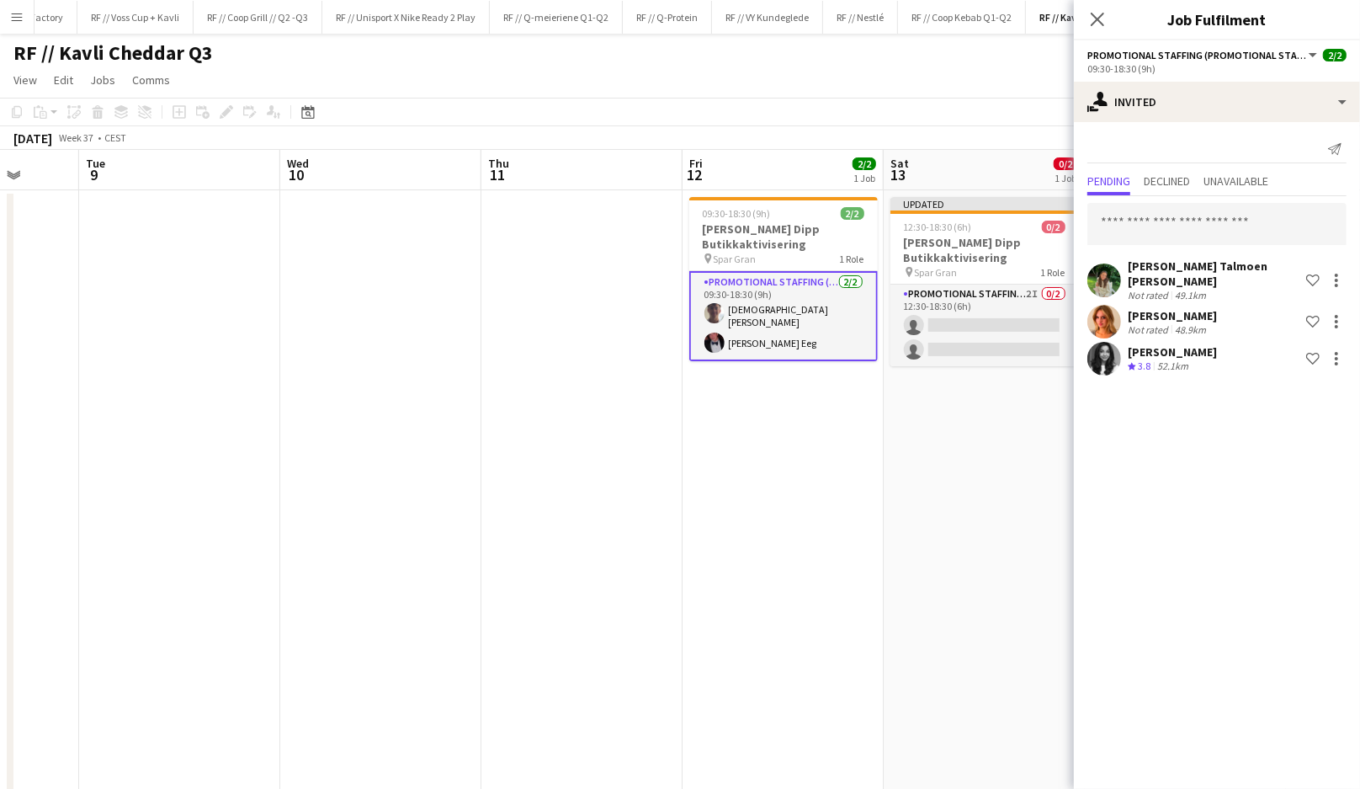
click at [1111, 268] on app-user-avatar at bounding box center [1105, 280] width 34 height 34
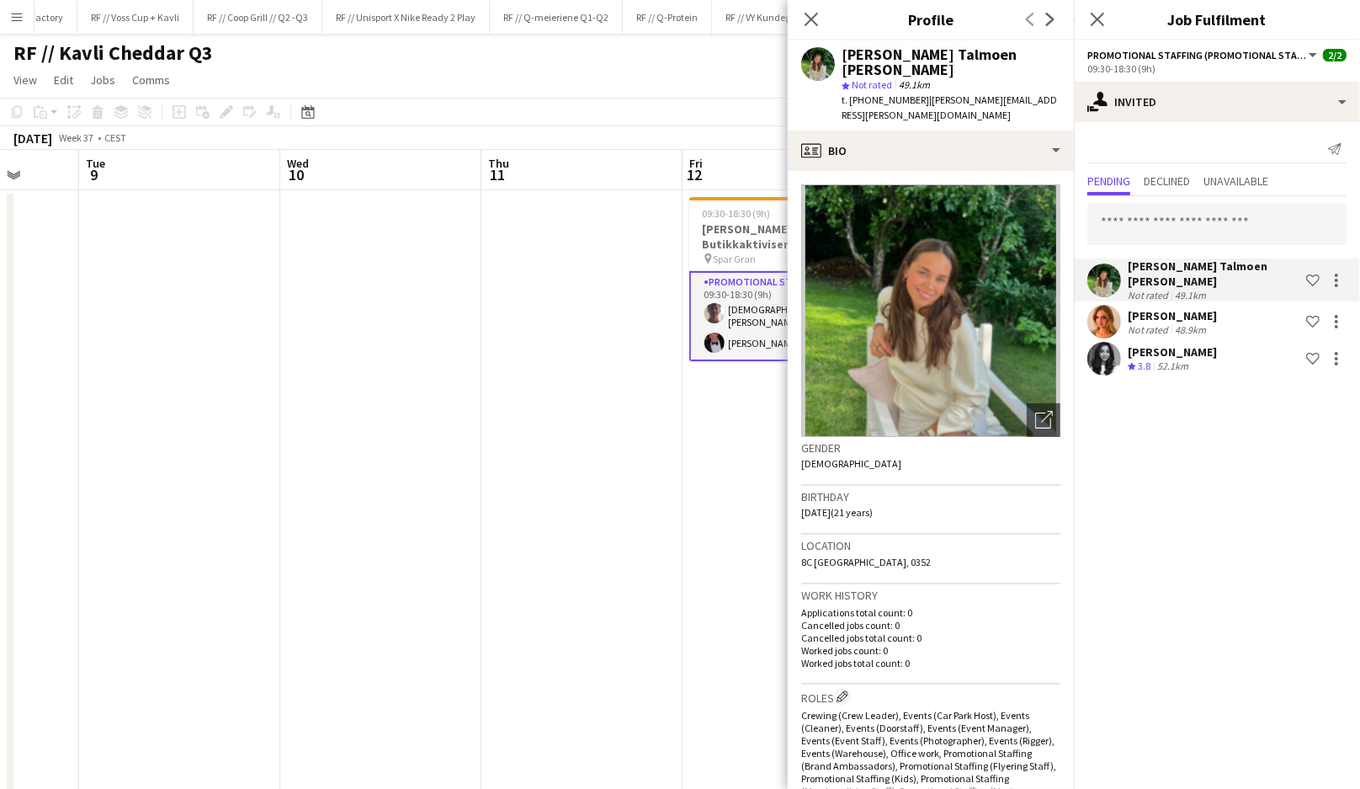
click at [1112, 305] on app-user-avatar at bounding box center [1105, 322] width 34 height 34
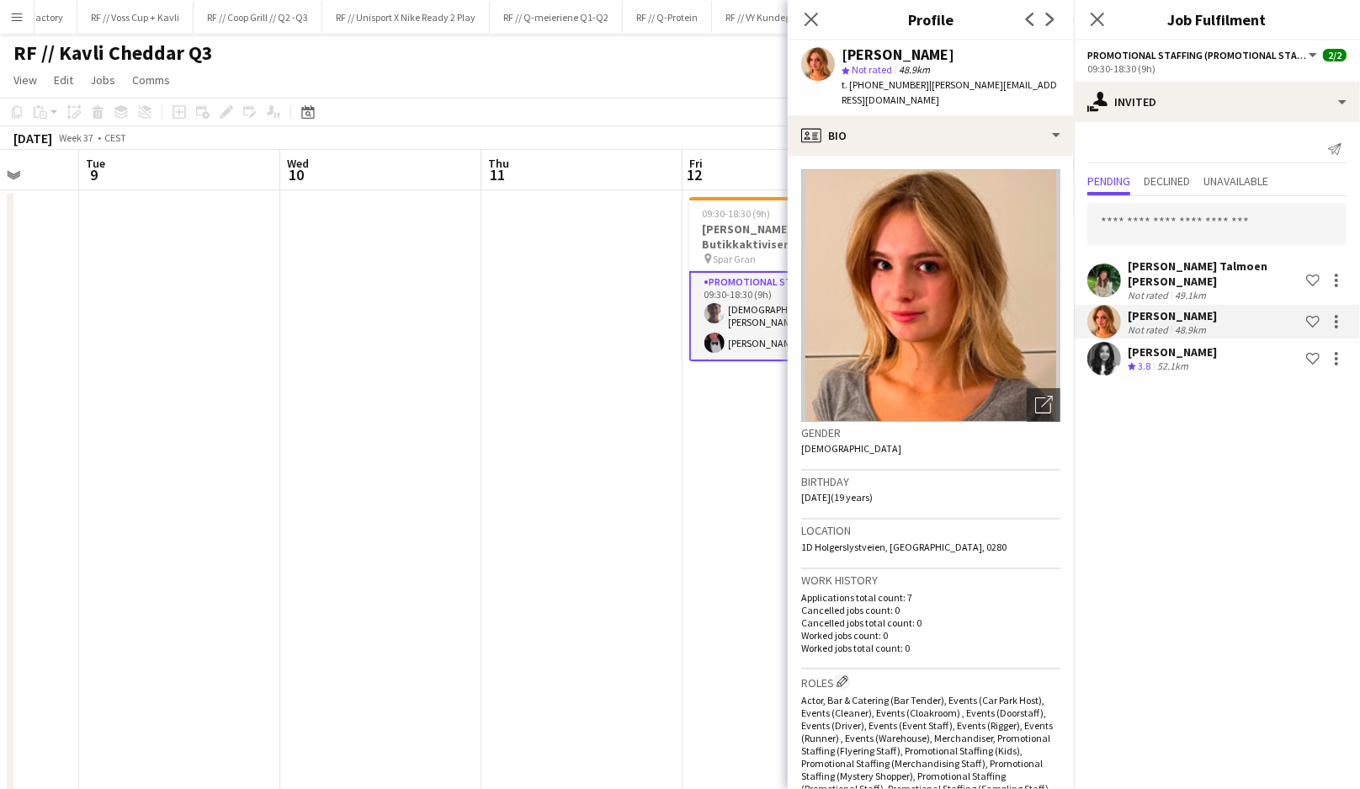
click at [1111, 351] on app-user-avatar at bounding box center [1105, 359] width 34 height 34
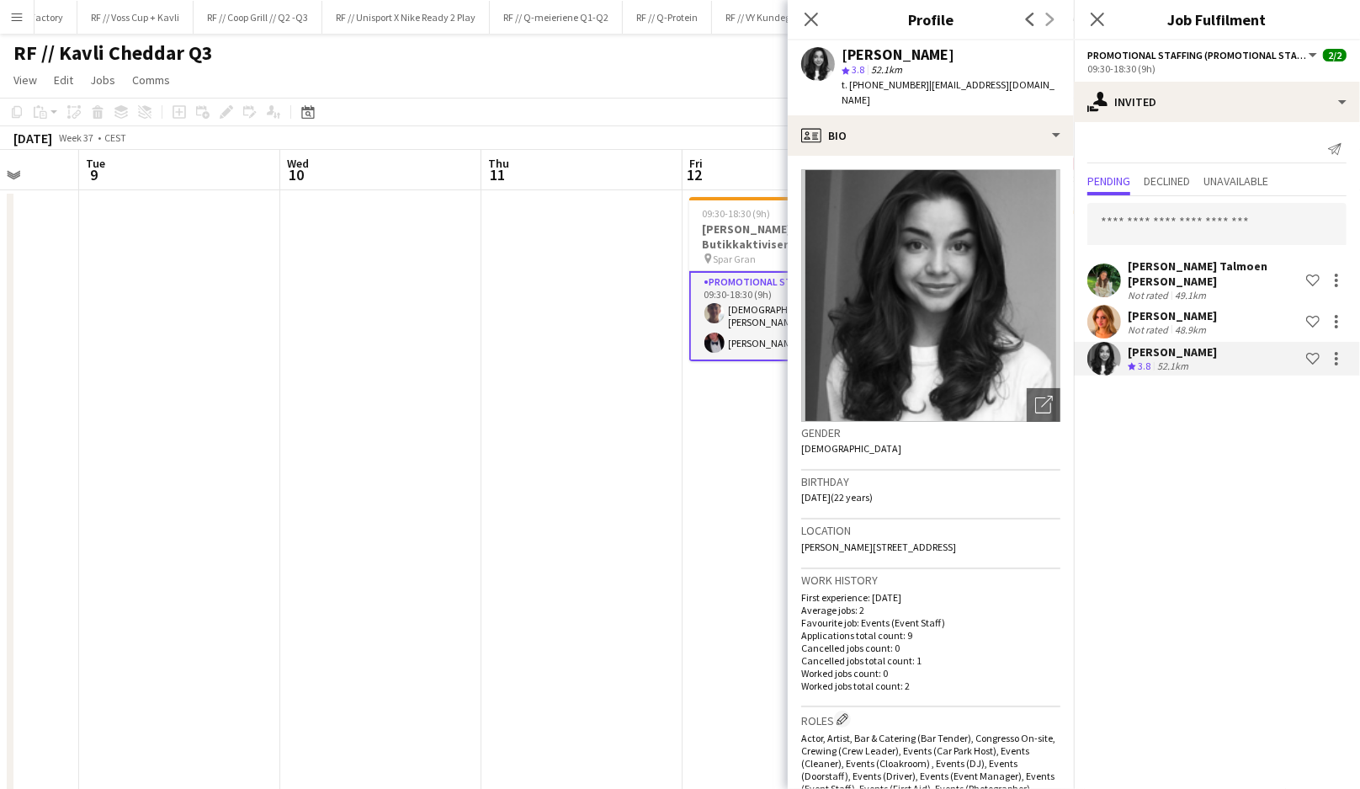
click at [653, 438] on app-date-cell at bounding box center [581, 534] width 201 height 689
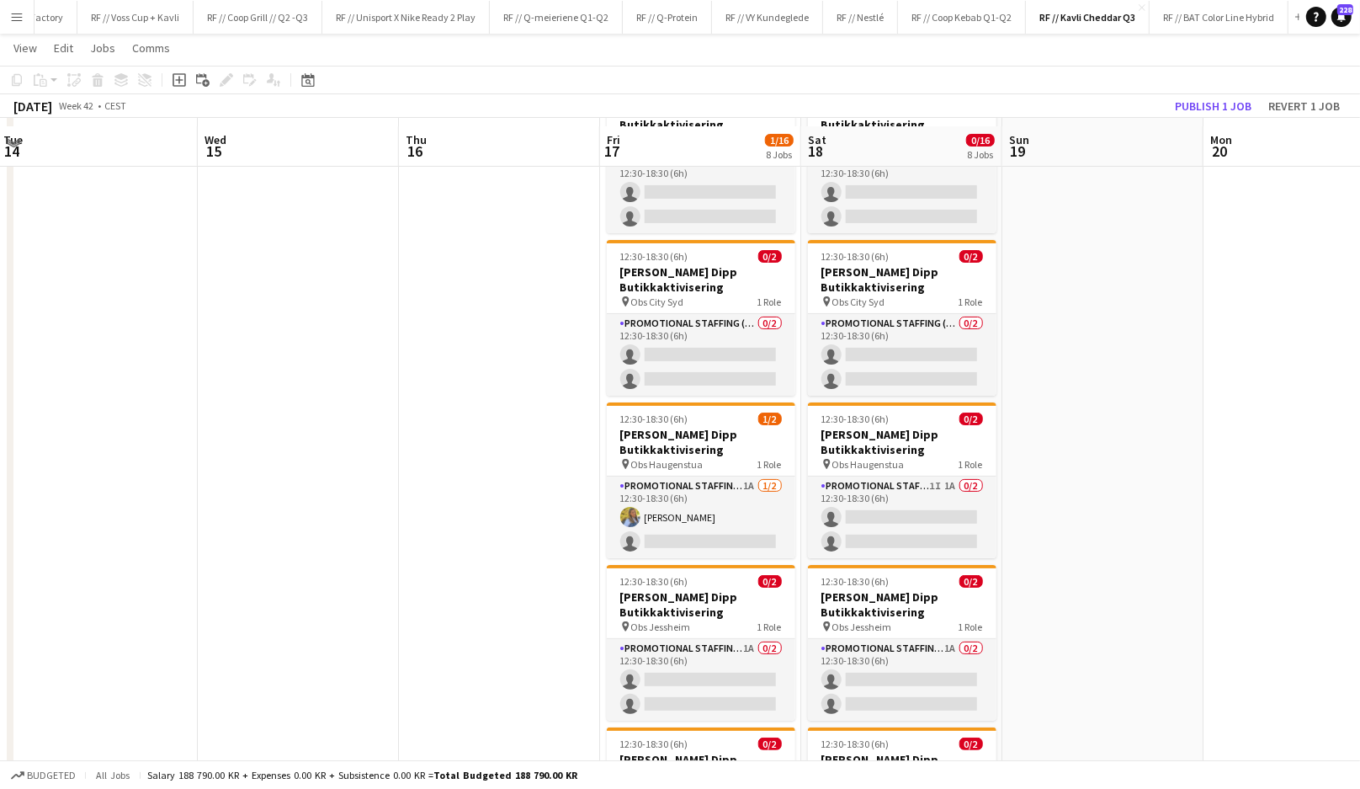
scroll to position [98, 0]
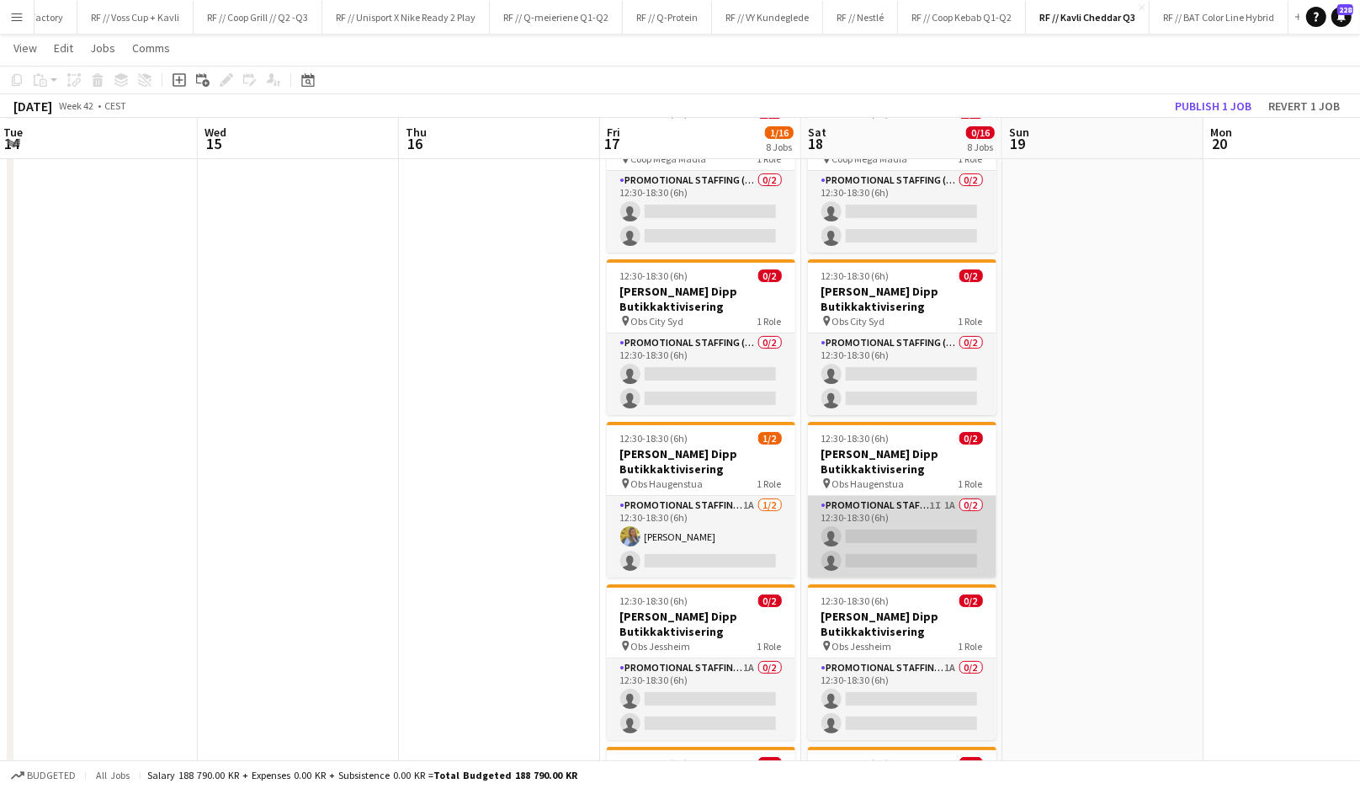
click at [867, 524] on app-card-role "Promotional Staffing (Promotional Staff) 1I 1A 0/2 12:30-18:30 (6h) single-neut…" at bounding box center [902, 537] width 189 height 82
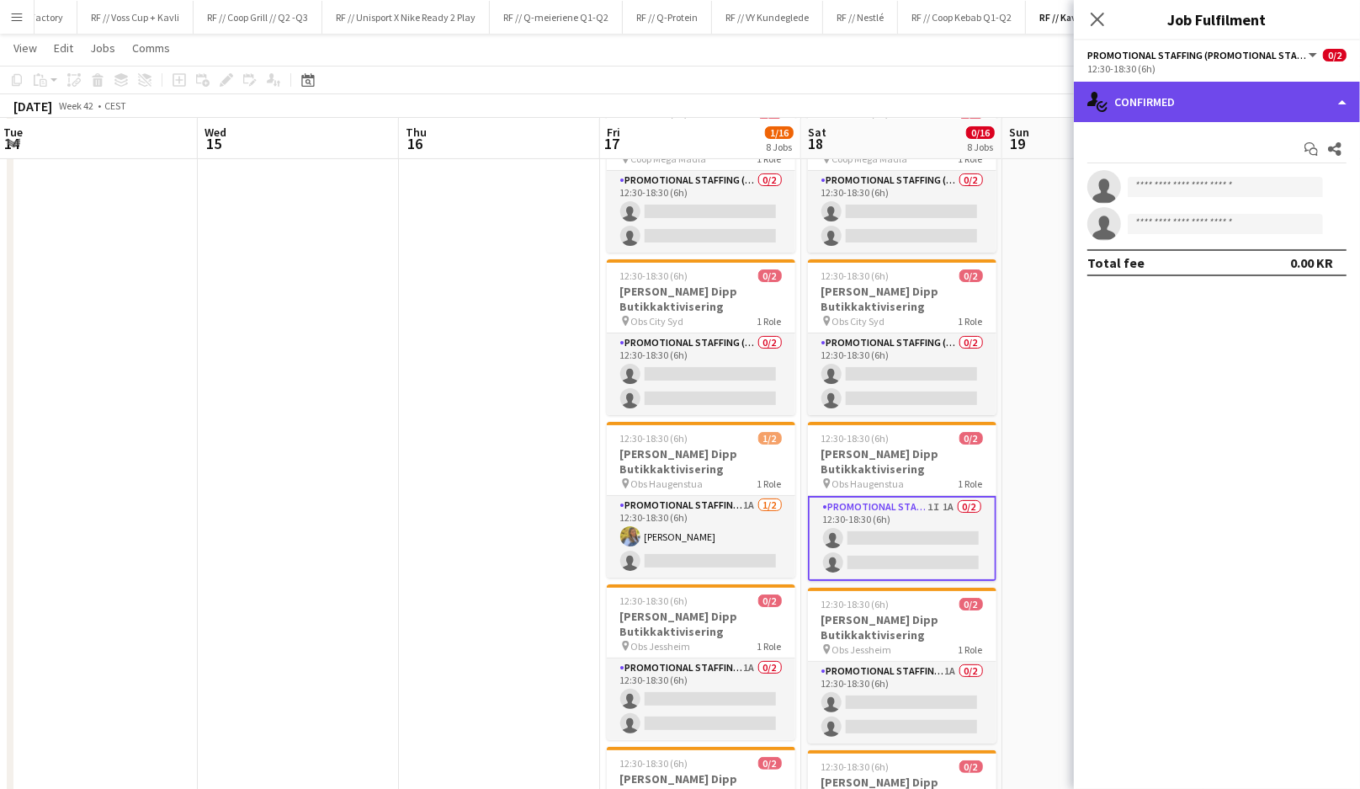
click at [1181, 103] on div "single-neutral-actions-check-2 Confirmed" at bounding box center [1217, 102] width 286 height 40
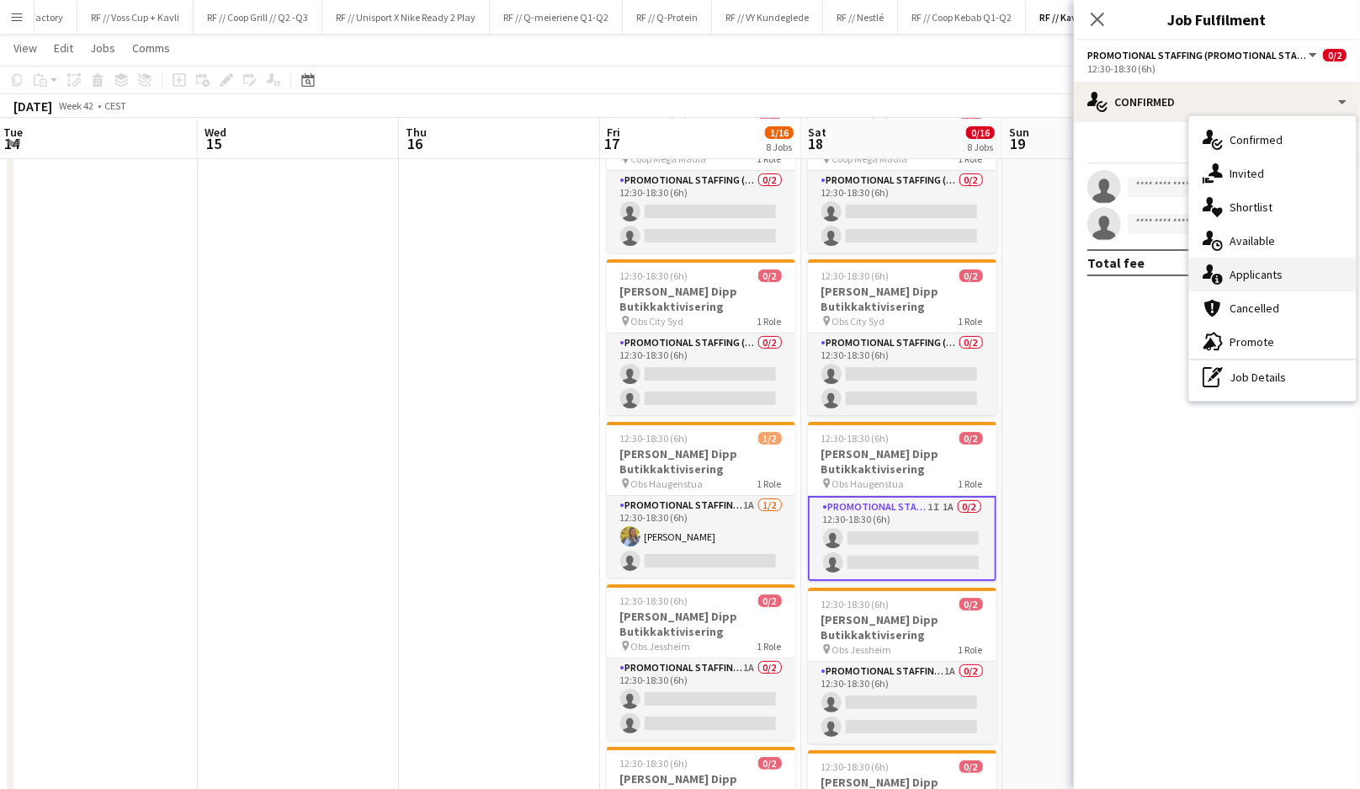
click at [1263, 285] on div "single-neutral-actions-information Applicants" at bounding box center [1272, 275] width 167 height 34
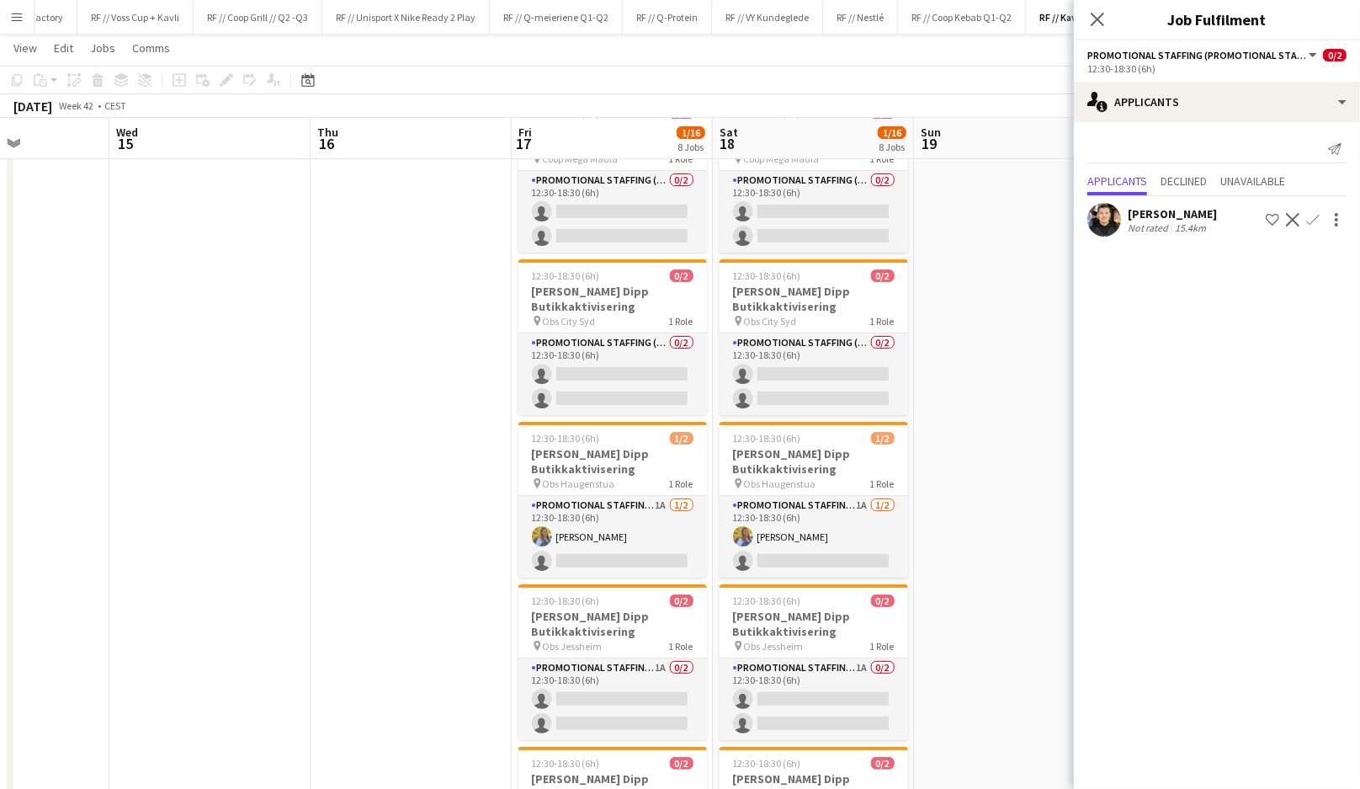
scroll to position [0, 0]
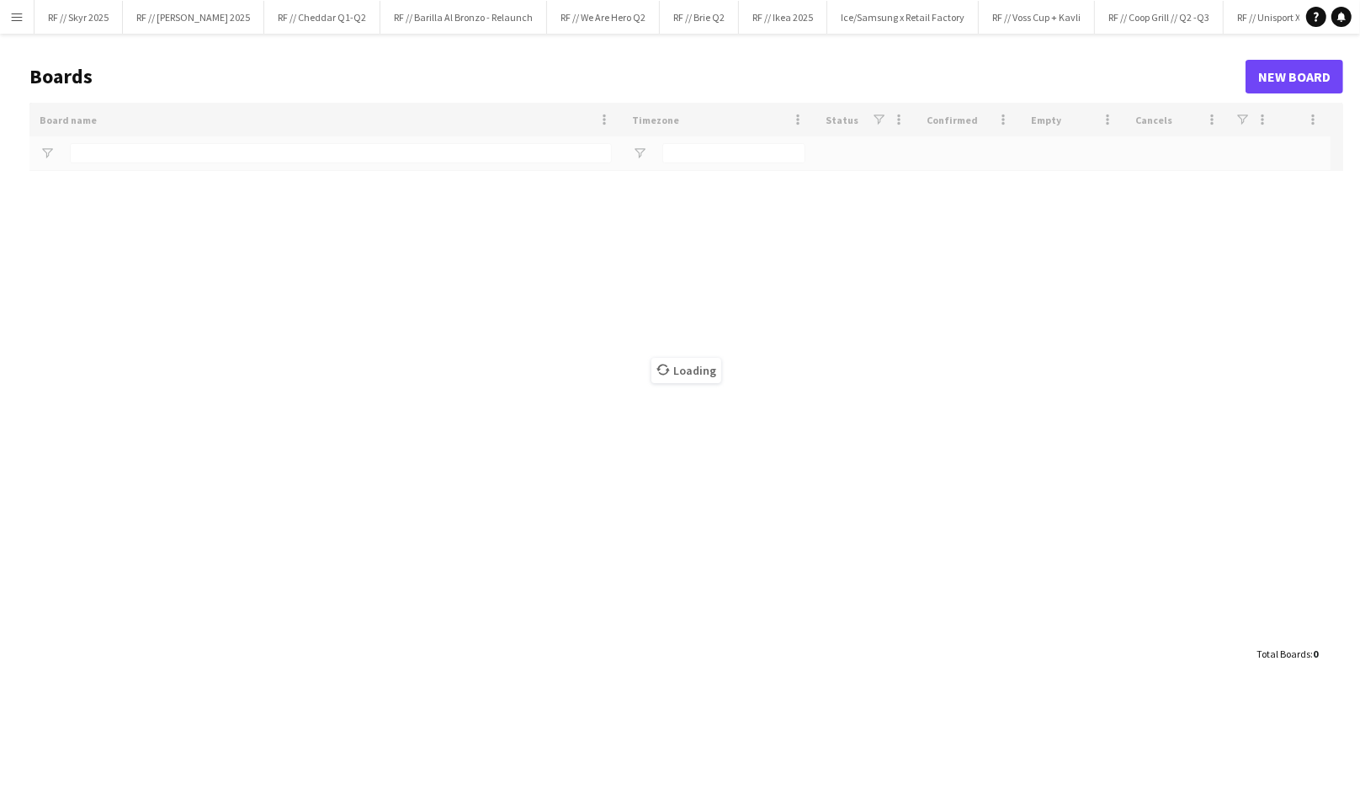
click at [19, 19] on app-icon "Menu" at bounding box center [16, 16] width 13 height 13
type input "***"
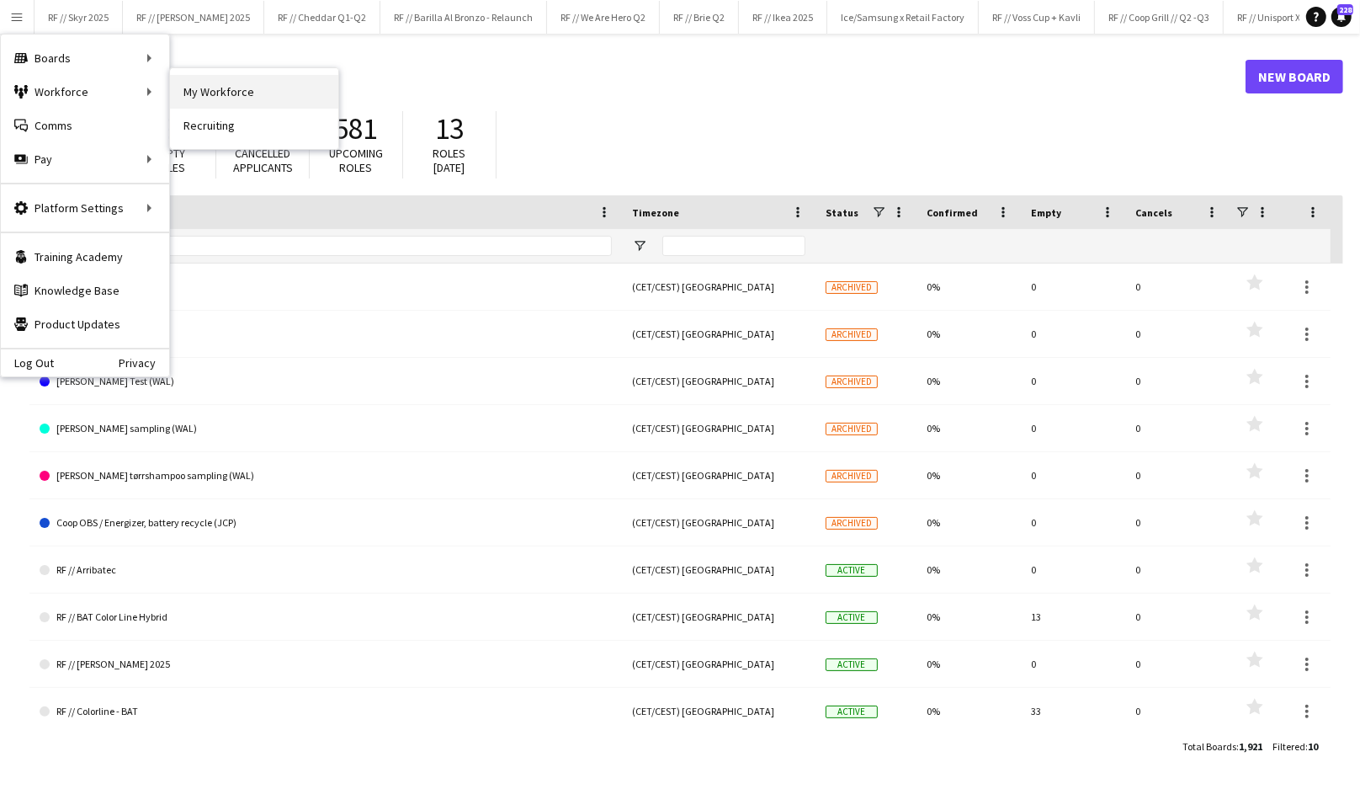
click at [206, 94] on link "My Workforce" at bounding box center [254, 92] width 168 height 34
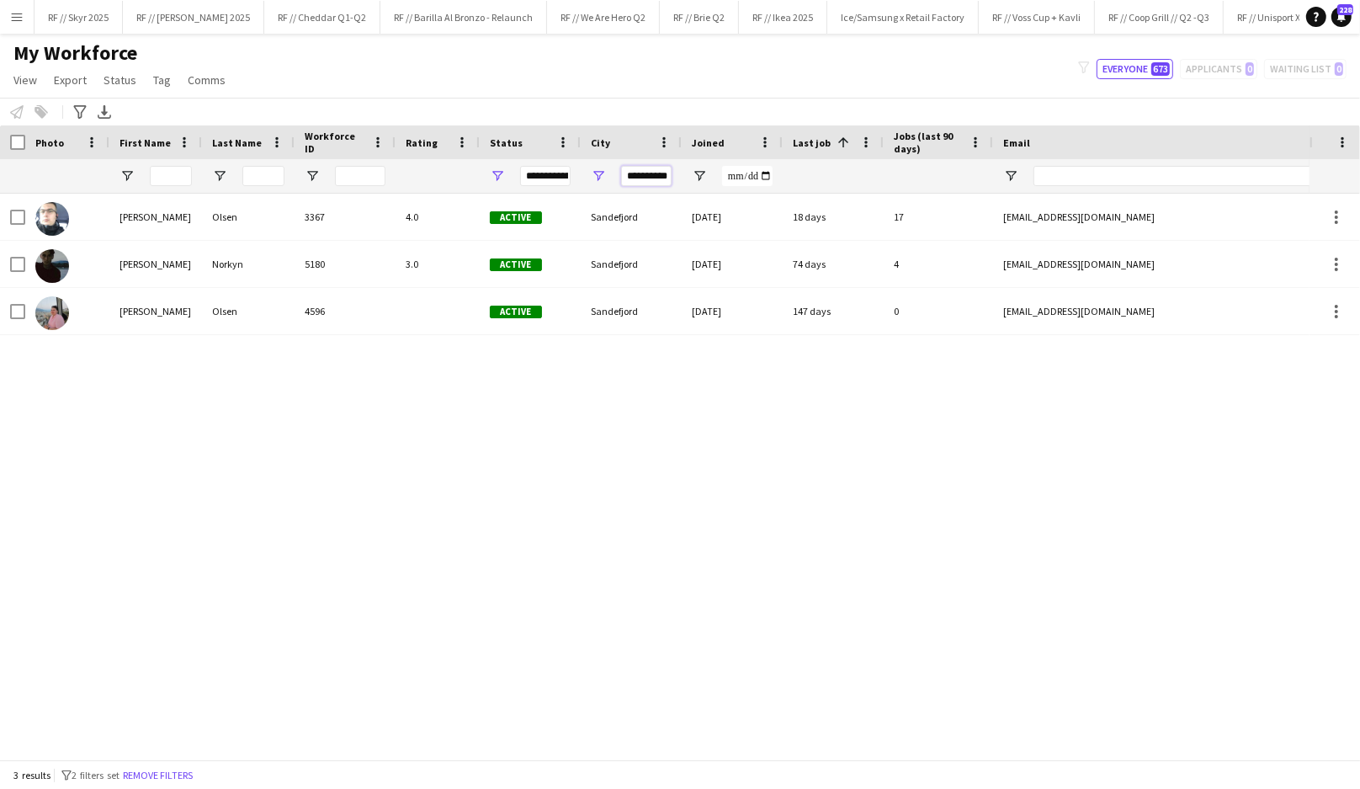
click at [646, 169] on input "**********" at bounding box center [646, 176] width 51 height 20
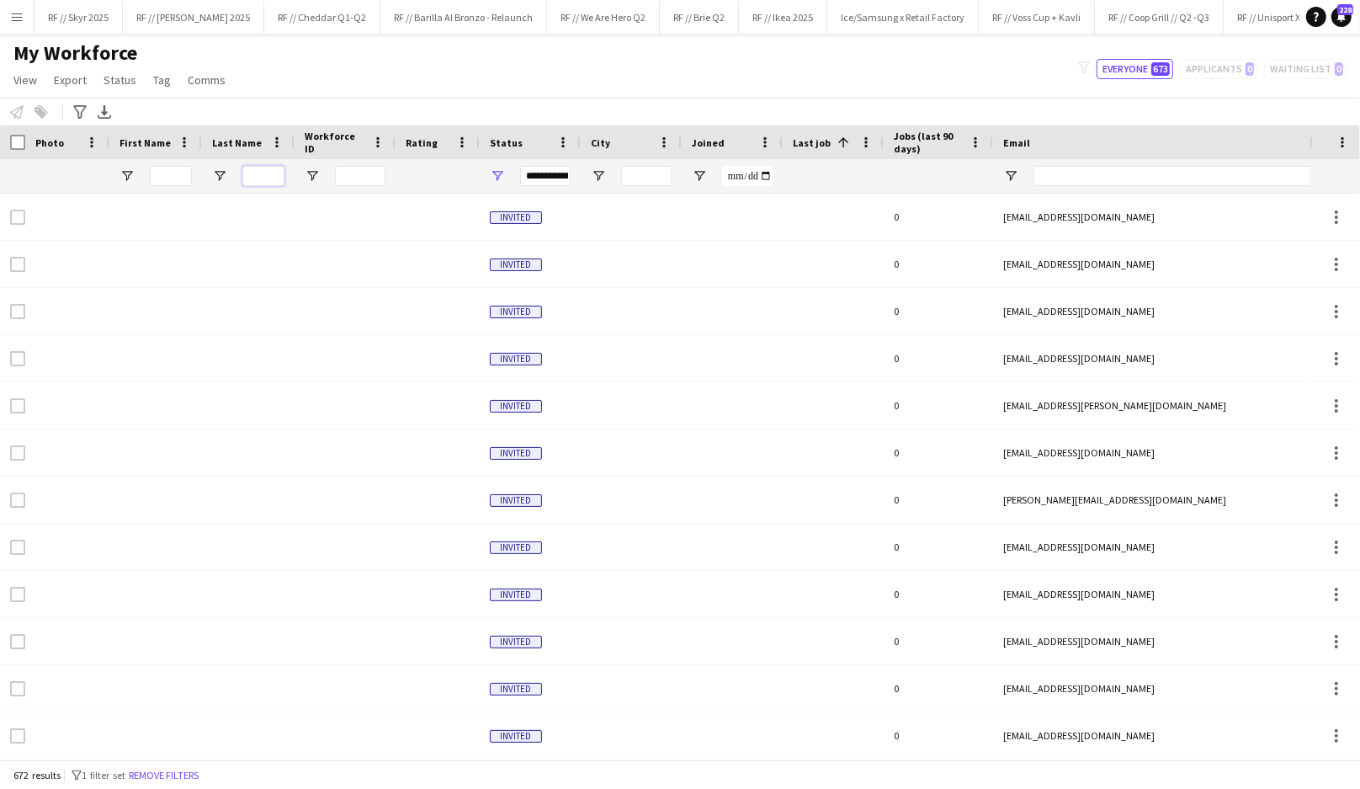
click at [268, 174] on input "Last Name Filter Input" at bounding box center [263, 176] width 42 height 20
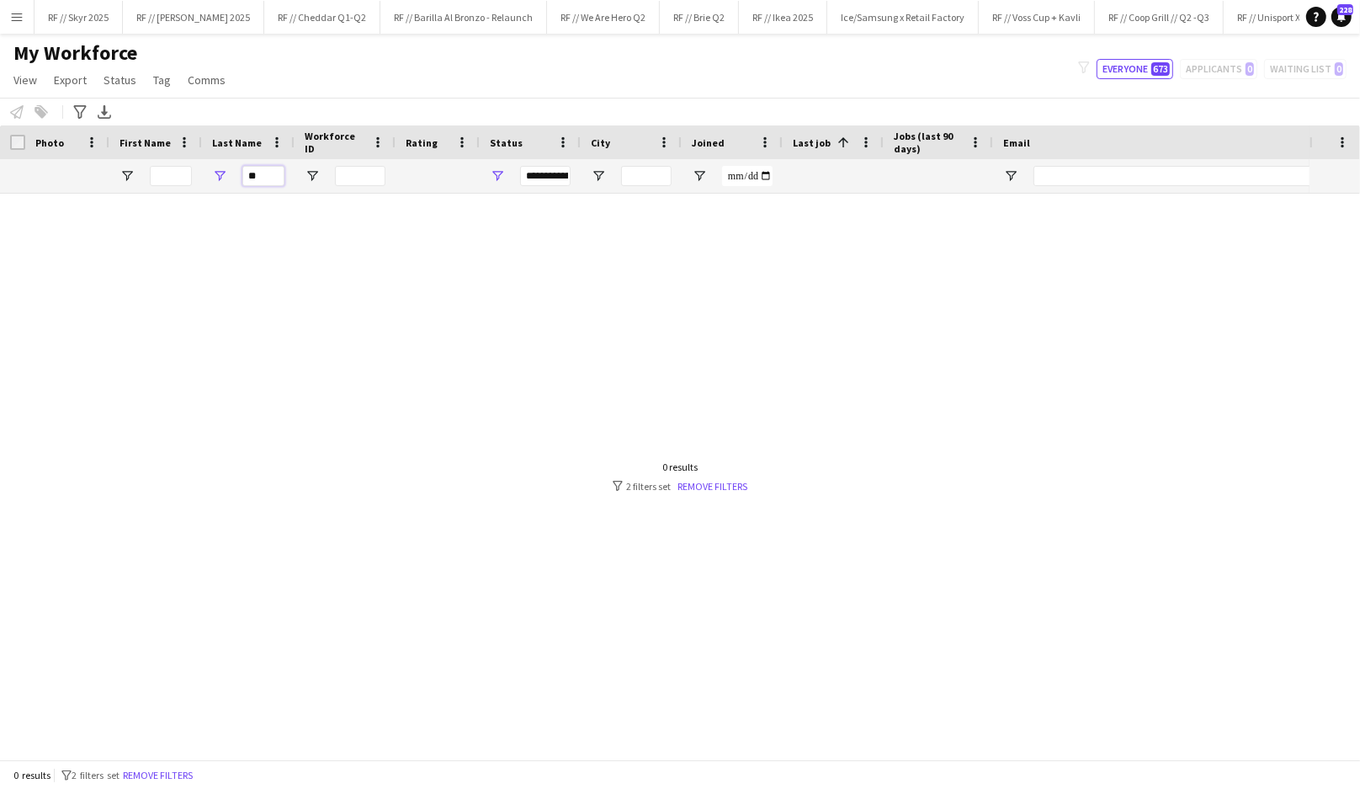
type input "*"
click at [185, 174] on input "First Name Filter Input" at bounding box center [171, 176] width 42 height 20
type input "*"
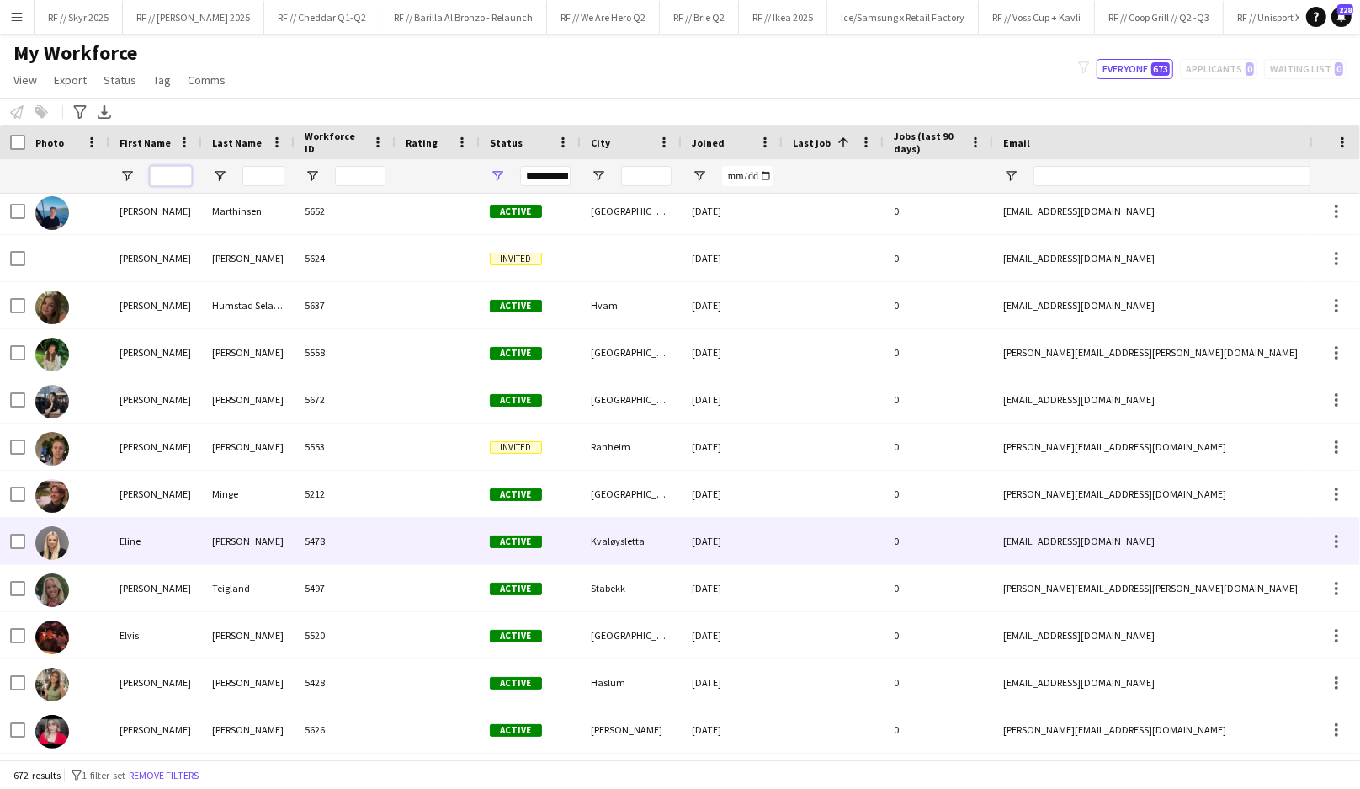
scroll to position [1941, 0]
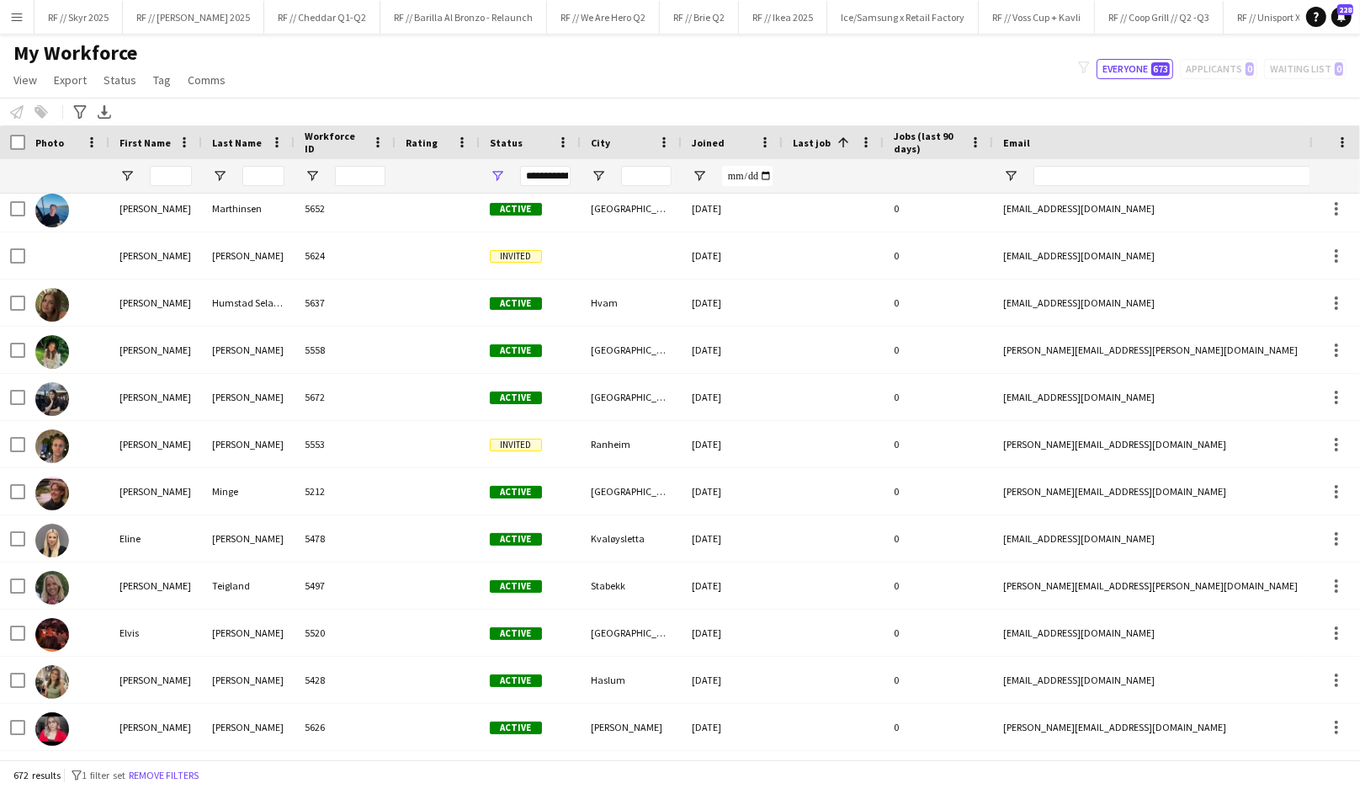
click at [703, 147] on span "Joined" at bounding box center [708, 142] width 33 height 13
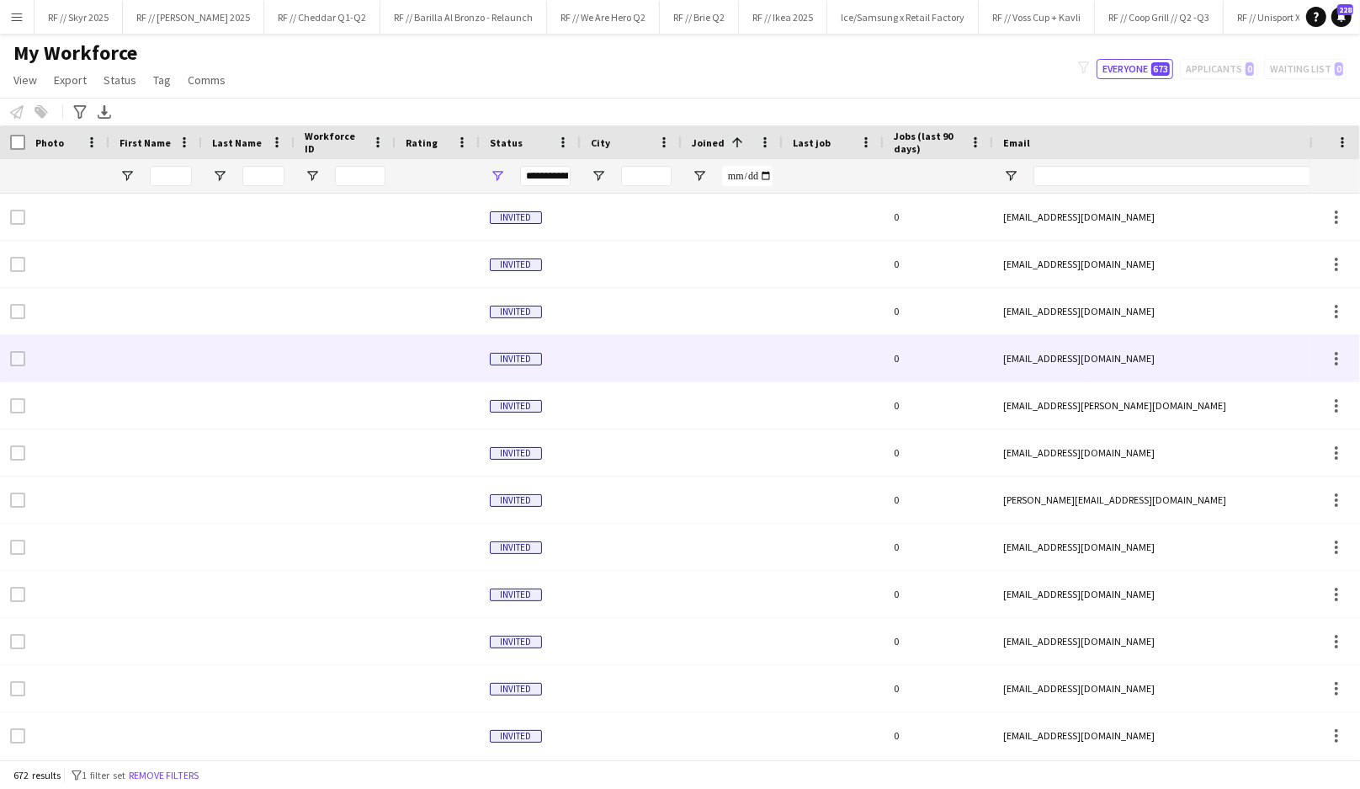
scroll to position [270, 0]
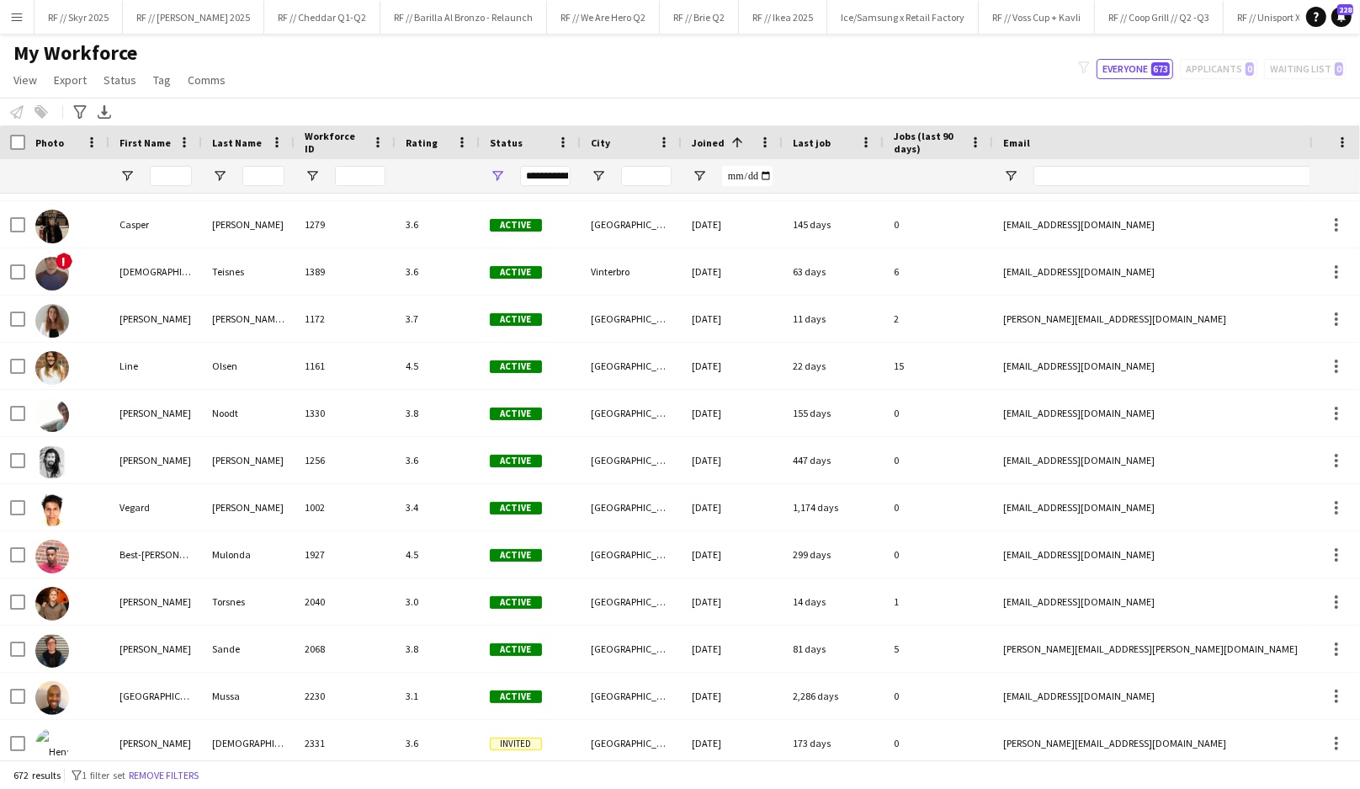
click at [725, 145] on span at bounding box center [735, 142] width 20 height 15
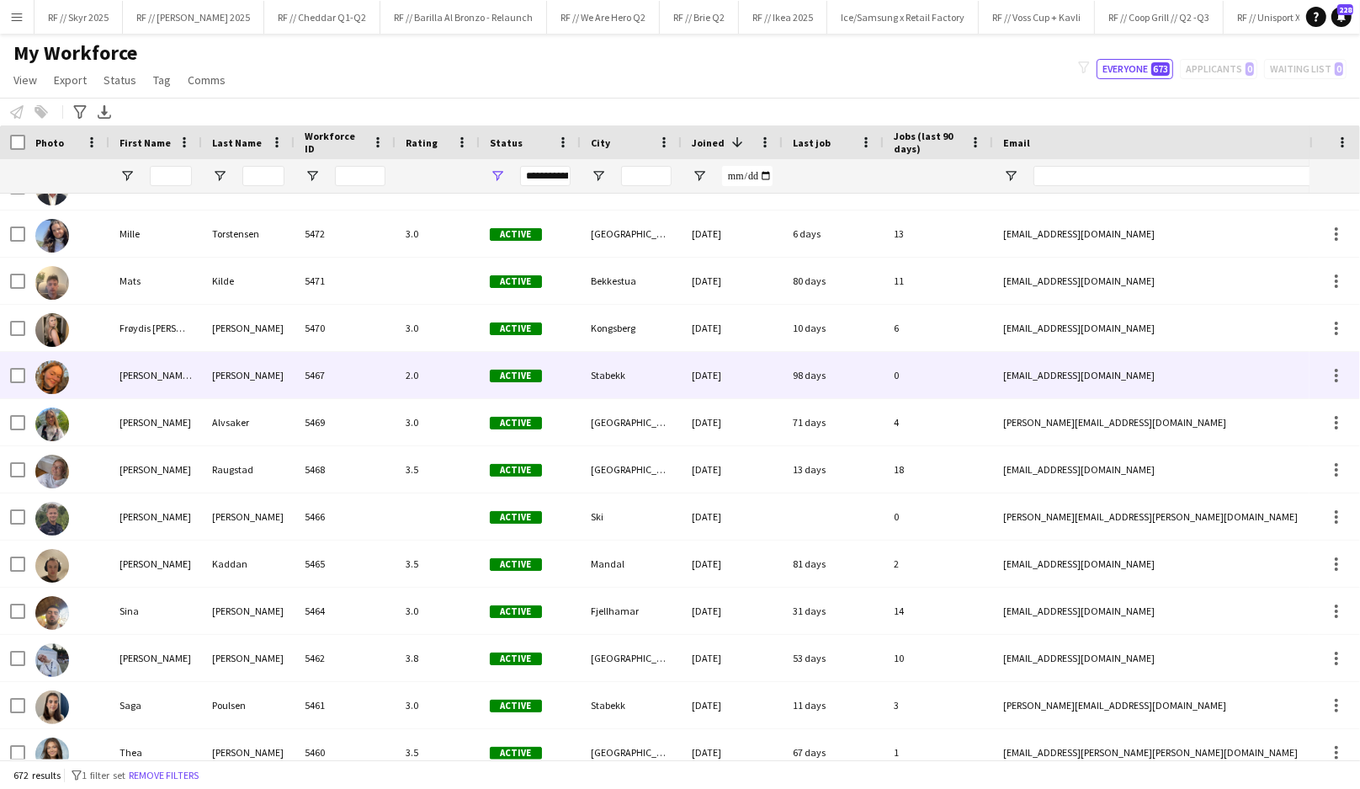
click at [388, 376] on div "5467" at bounding box center [345, 375] width 101 height 46
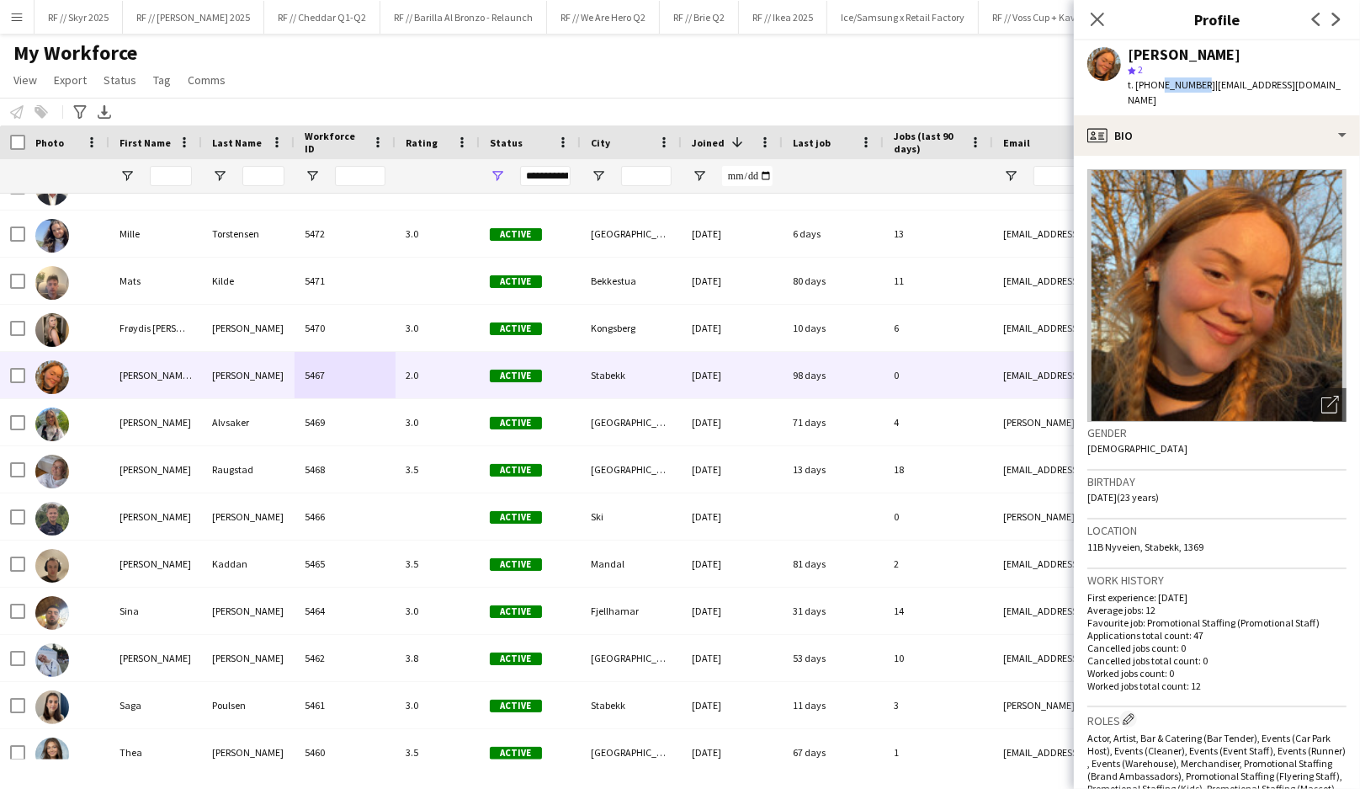
drag, startPoint x: 1193, startPoint y: 85, endPoint x: 1157, endPoint y: 85, distance: 36.2
click at [1157, 85] on div "t. +4740994057 | ingaingi@gmail.com" at bounding box center [1237, 92] width 219 height 30
click at [1191, 83] on span "t. +4740994057" at bounding box center [1172, 84] width 88 height 13
drag, startPoint x: 1191, startPoint y: 83, endPoint x: 1151, endPoint y: 84, distance: 40.4
click at [1151, 84] on span "t. +4740994057" at bounding box center [1172, 84] width 88 height 13
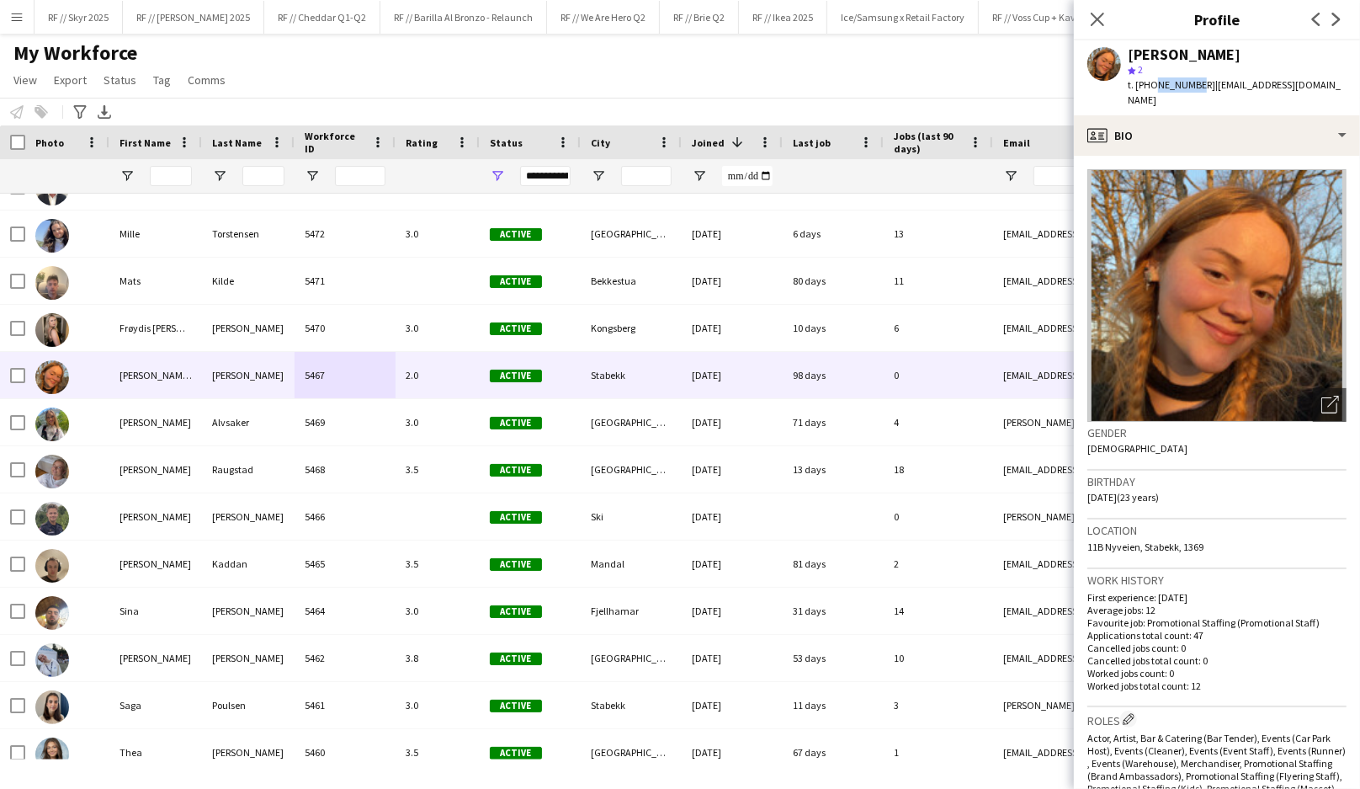
copy span "40994057"
click at [1098, 26] on icon "Close pop-in" at bounding box center [1097, 19] width 16 height 16
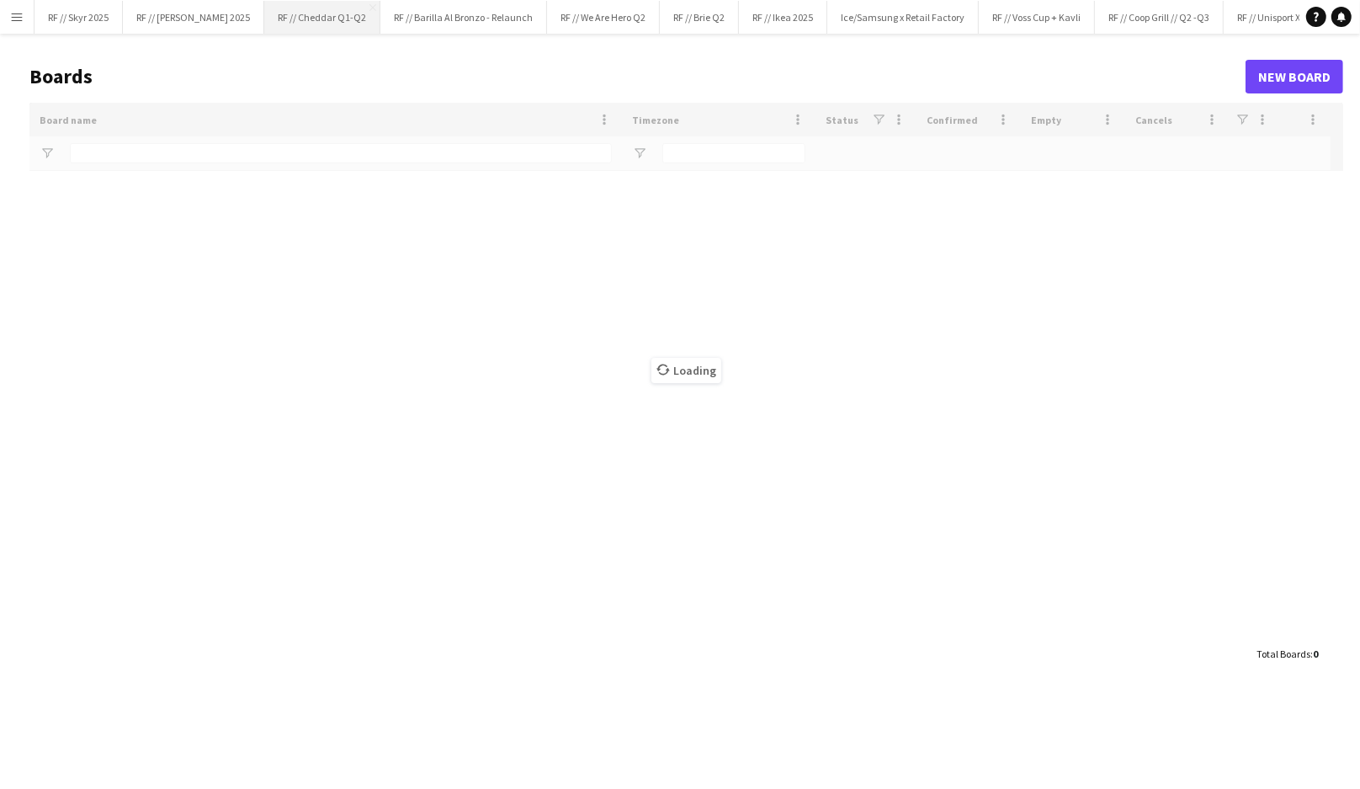
type input "***"
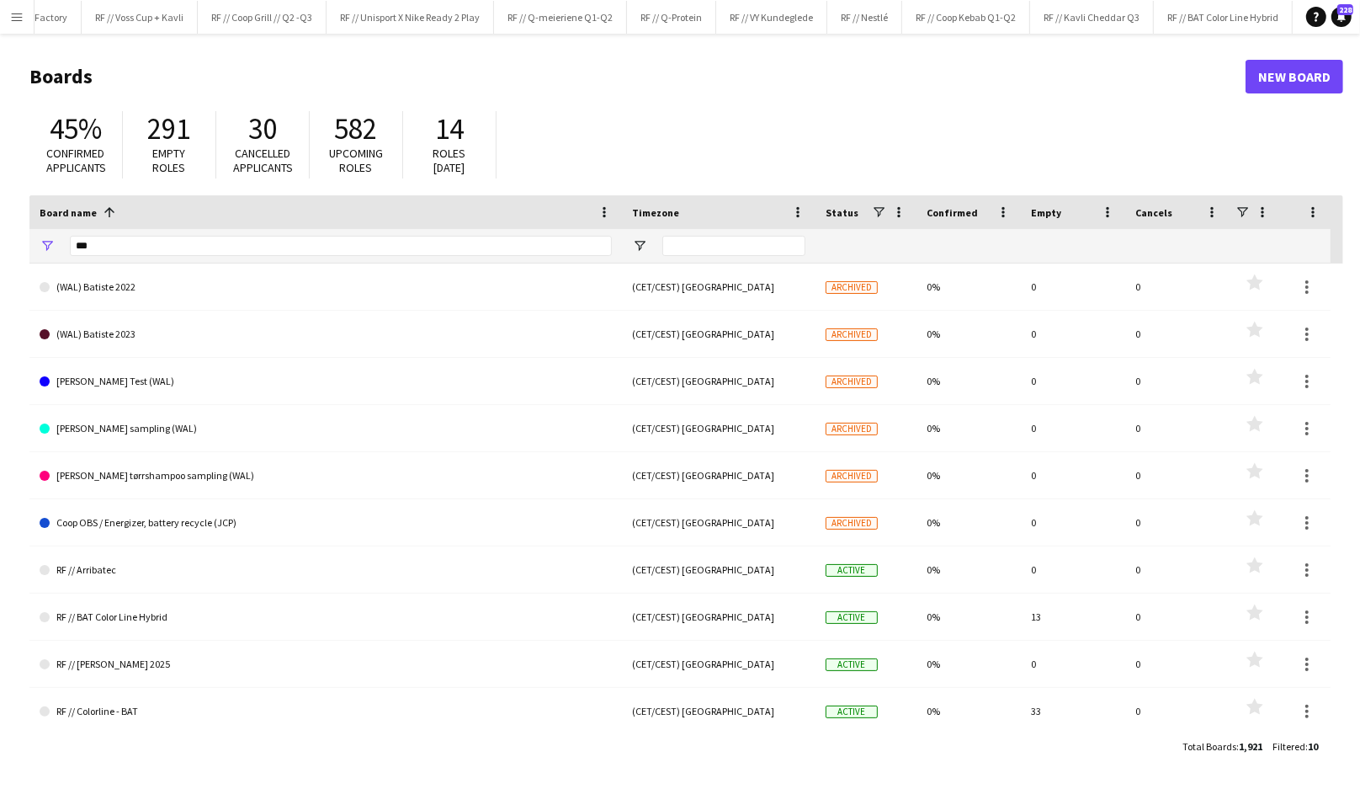
scroll to position [0, 902]
click at [735, 22] on button "RF // VY Kundeglede Close" at bounding box center [767, 17] width 111 height 33
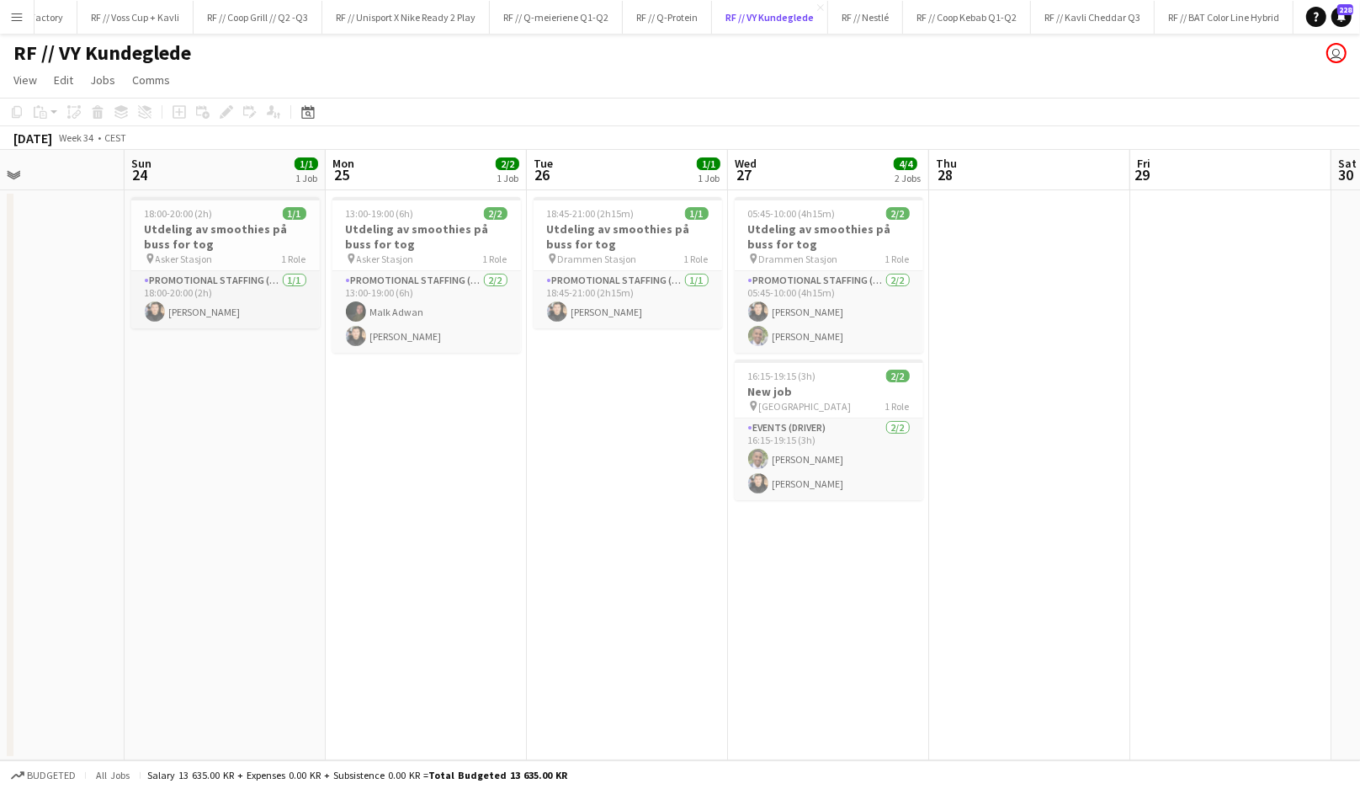
scroll to position [0, 470]
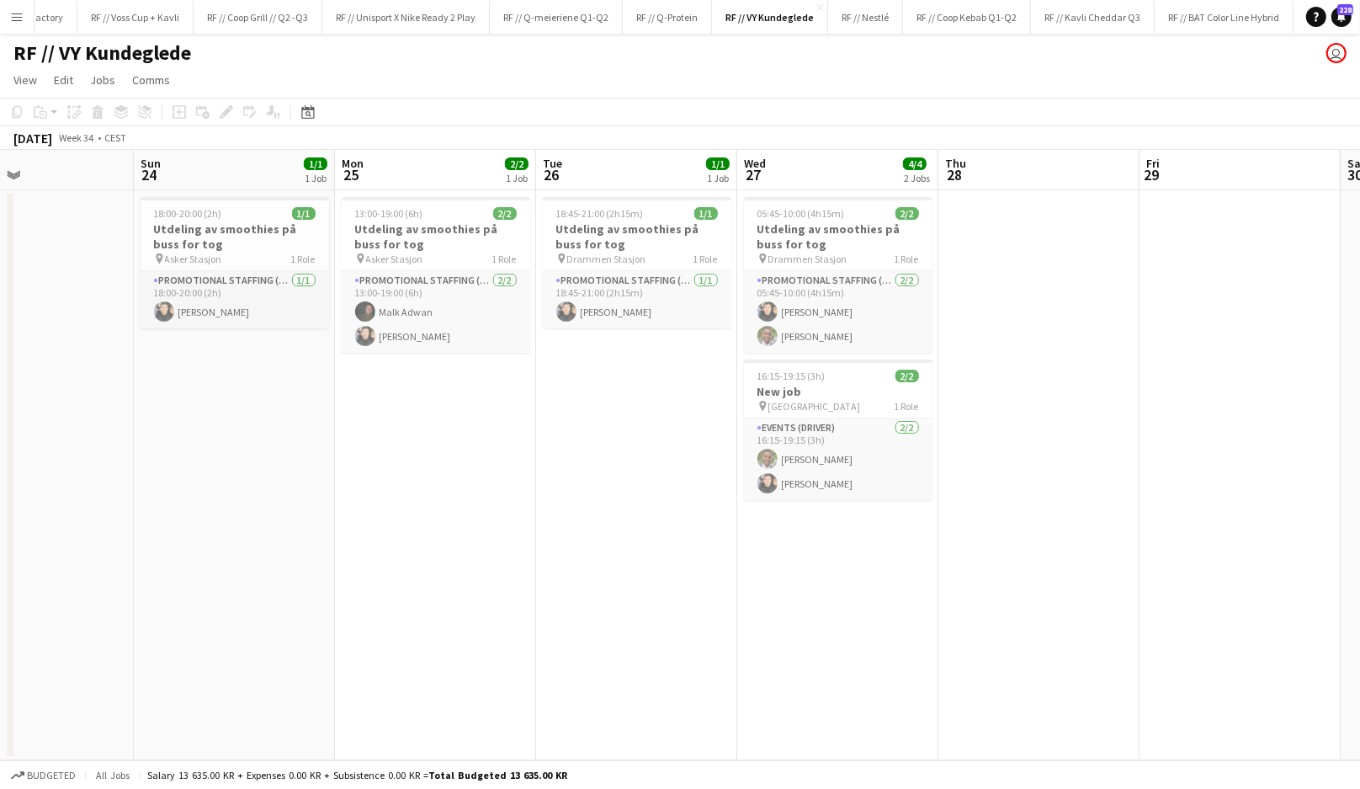
click at [571, 352] on app-date-cell "18:45-21:00 (2h15m) 1/1 Utdeling av smoothies på buss for tog pin Drammen Stasj…" at bounding box center [636, 475] width 201 height 570
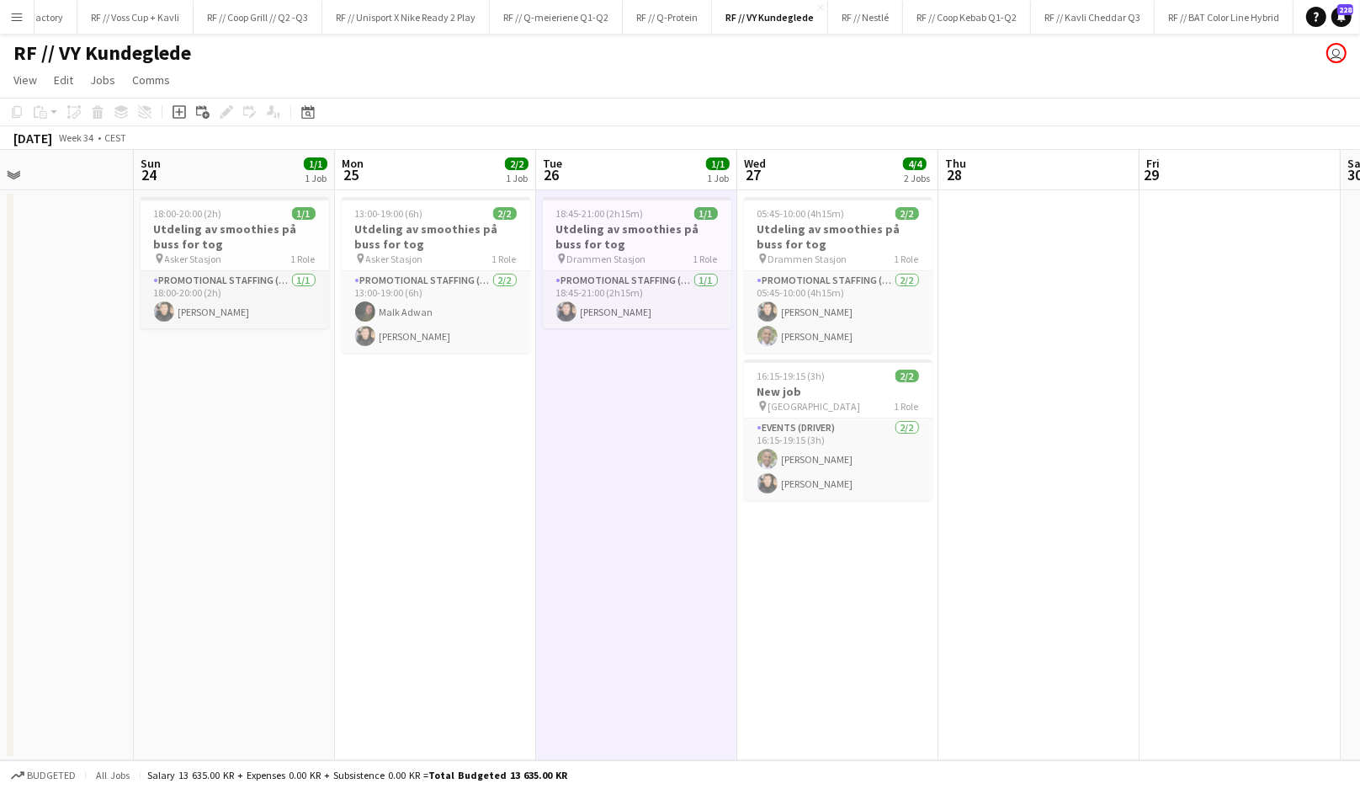
click at [571, 352] on app-date-cell "18:45-21:00 (2h15m) 1/1 Utdeling av smoothies på buss for tog pin Drammen Stasj…" at bounding box center [636, 475] width 201 height 570
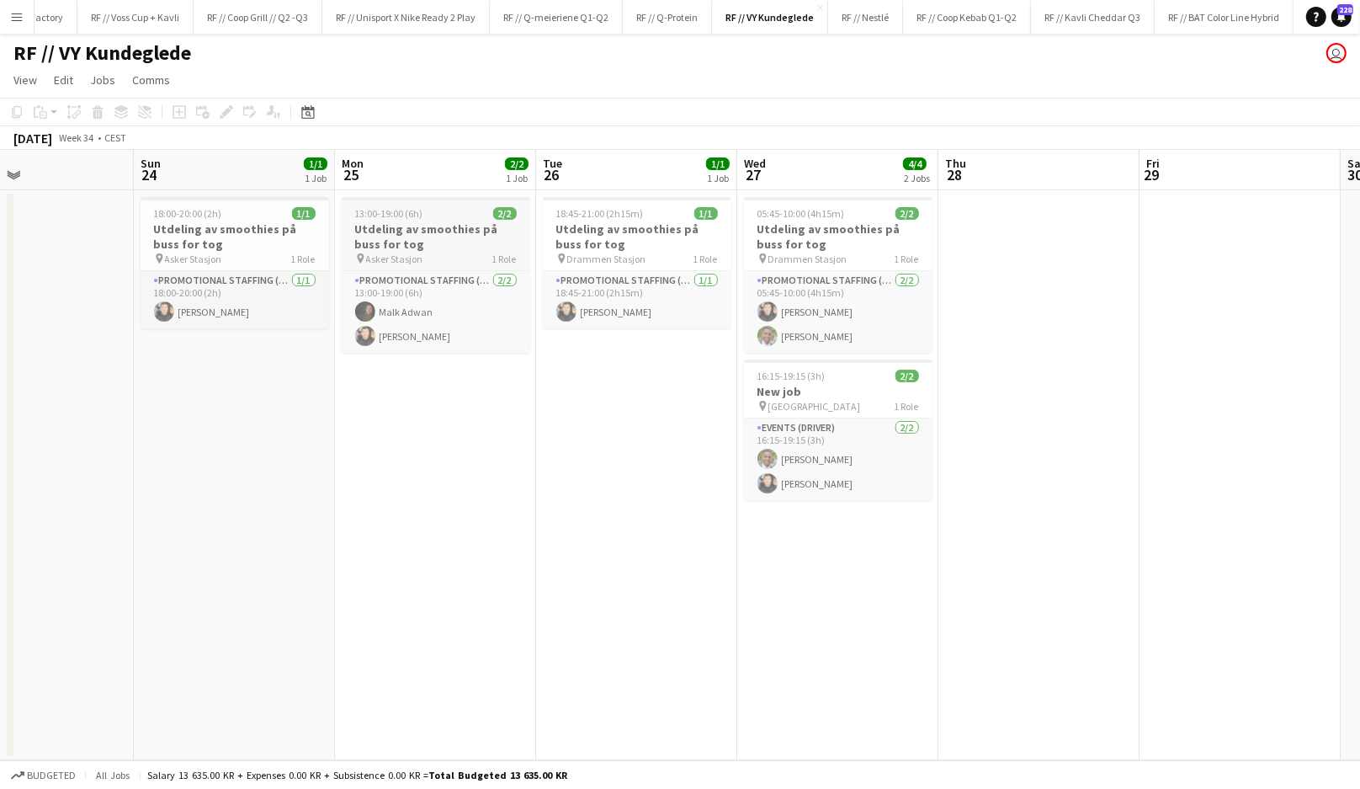
click at [421, 245] on h3 "Utdeling av smoothies på buss for tog" at bounding box center [436, 236] width 189 height 30
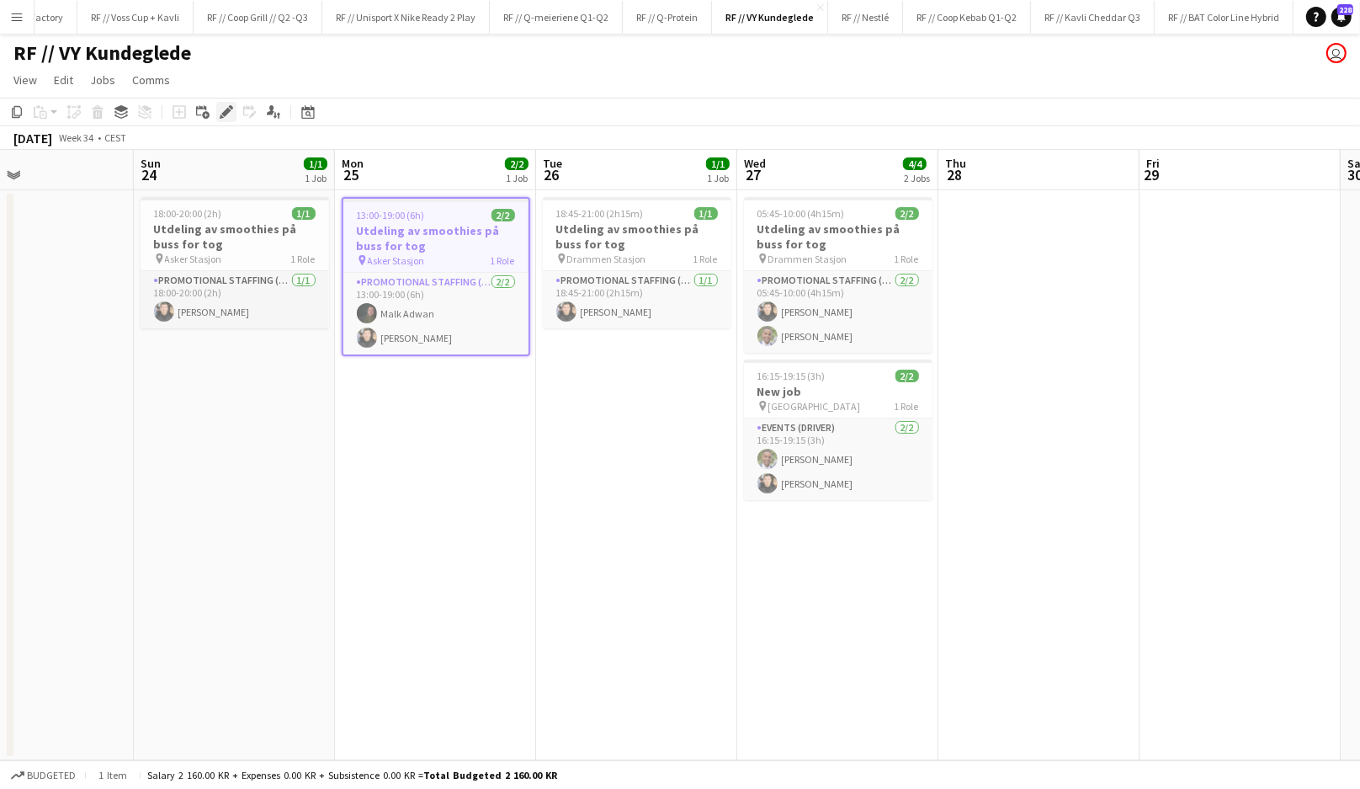
click at [227, 114] on icon "Edit" at bounding box center [226, 111] width 13 height 13
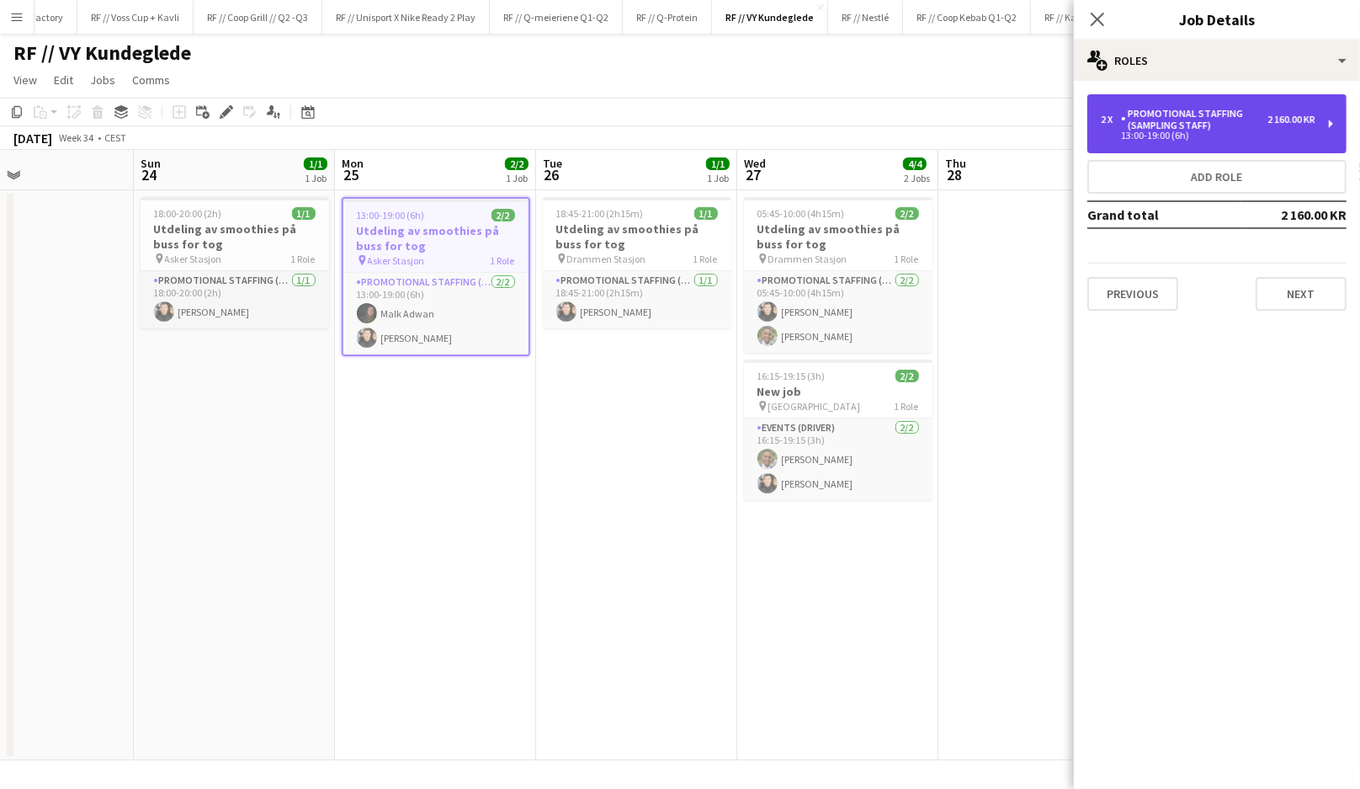
click at [1166, 133] on div "13:00-19:00 (6h)" at bounding box center [1208, 135] width 215 height 8
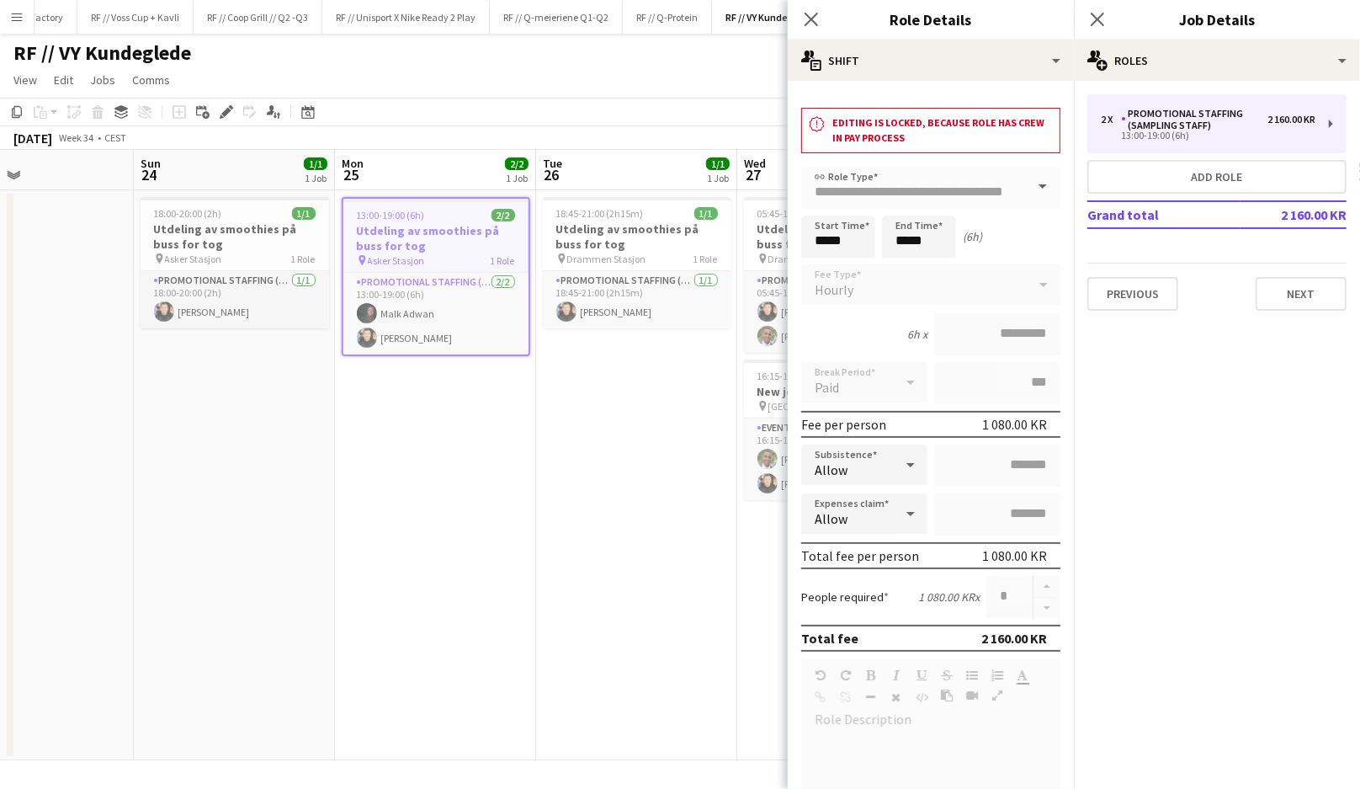
click at [610, 491] on app-date-cell "18:45-21:00 (2h15m) 1/1 Utdeling av smoothies på buss for tog pin Drammen Stasj…" at bounding box center [636, 475] width 201 height 570
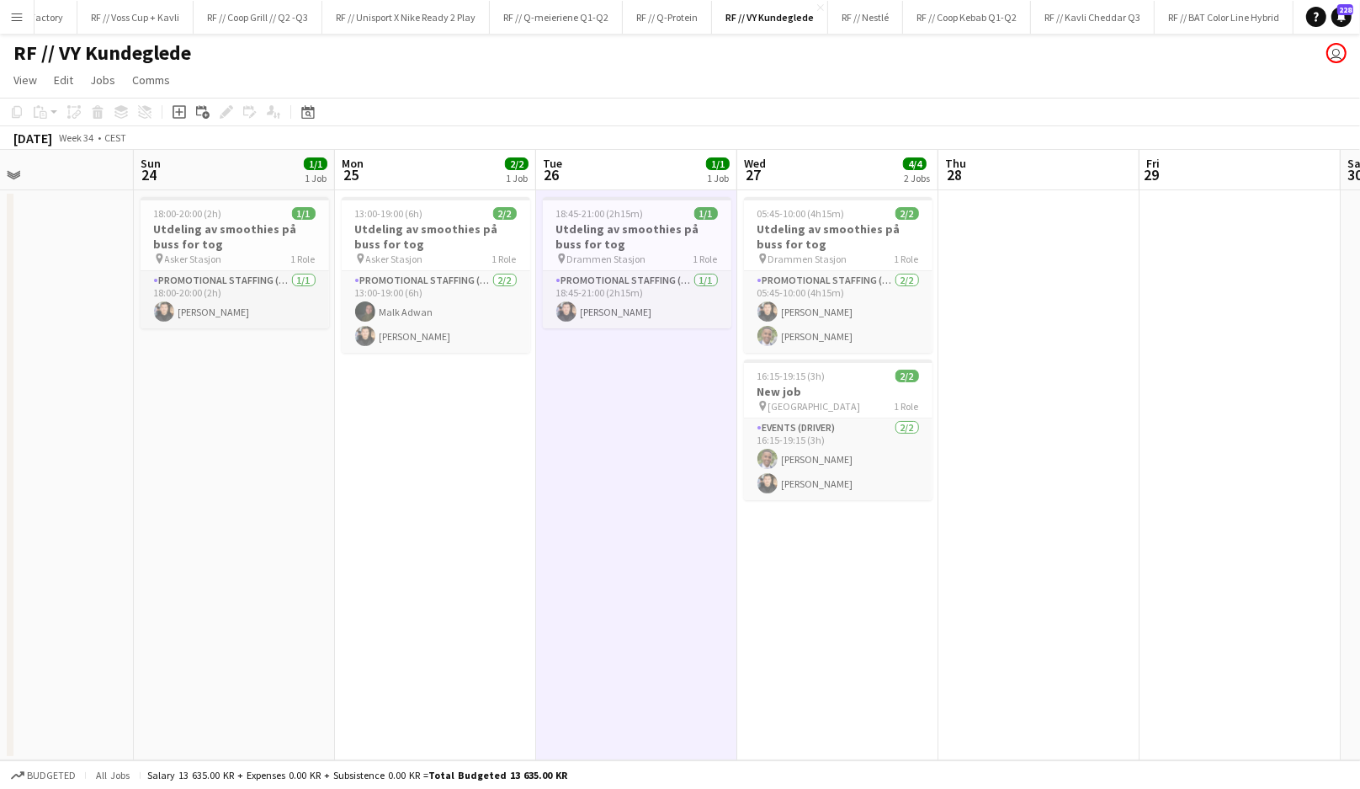
click at [21, 21] on app-icon "Menu" at bounding box center [16, 16] width 13 height 13
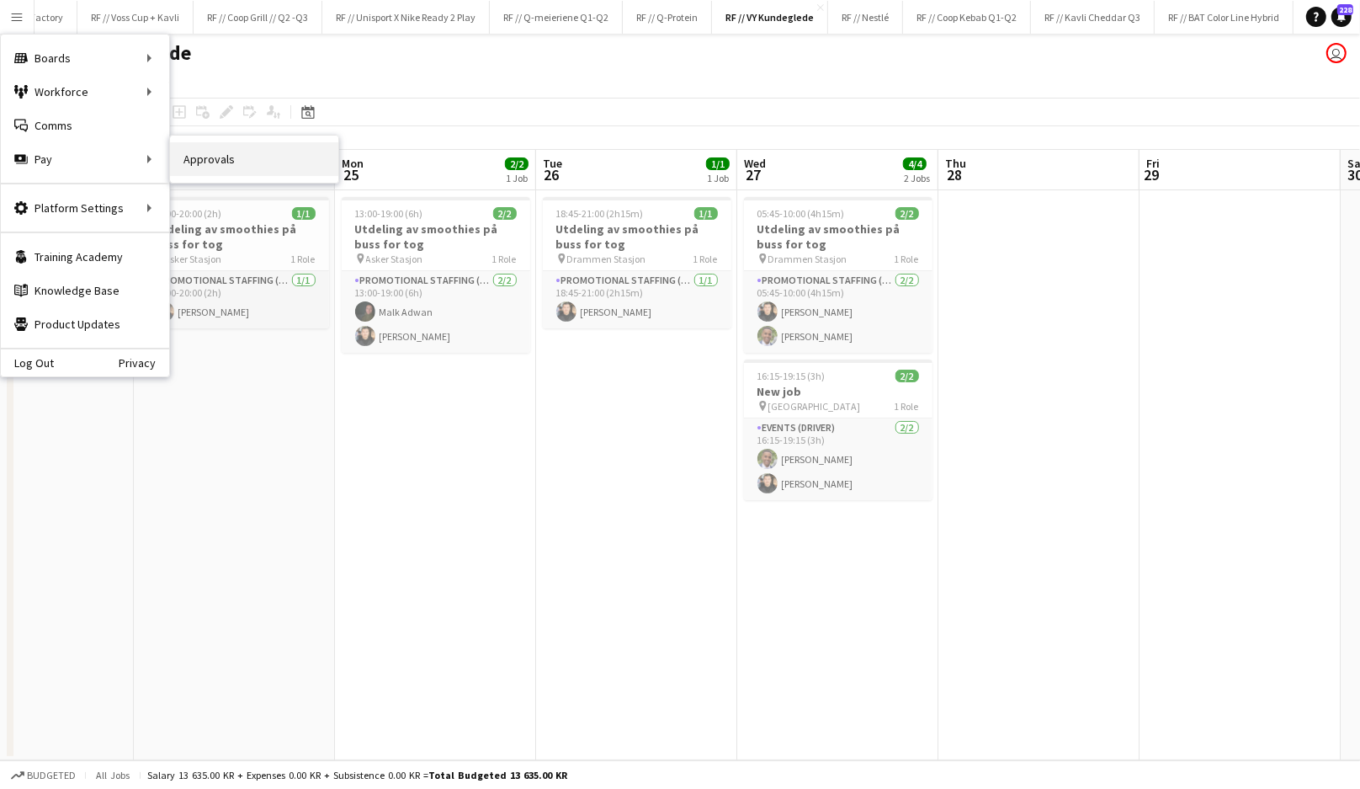
click at [189, 157] on link "Approvals" at bounding box center [254, 159] width 168 height 34
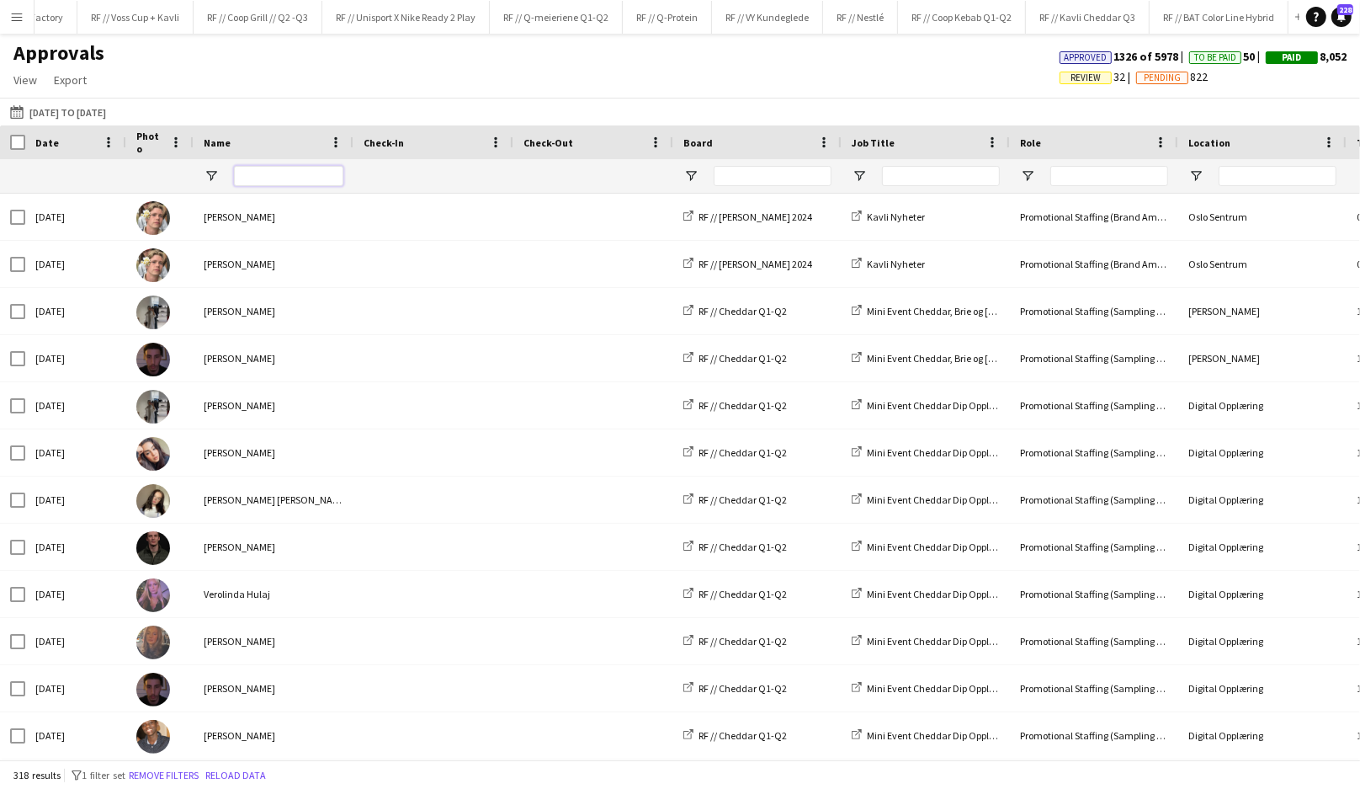
click at [285, 175] on input "Name Filter Input" at bounding box center [288, 176] width 109 height 20
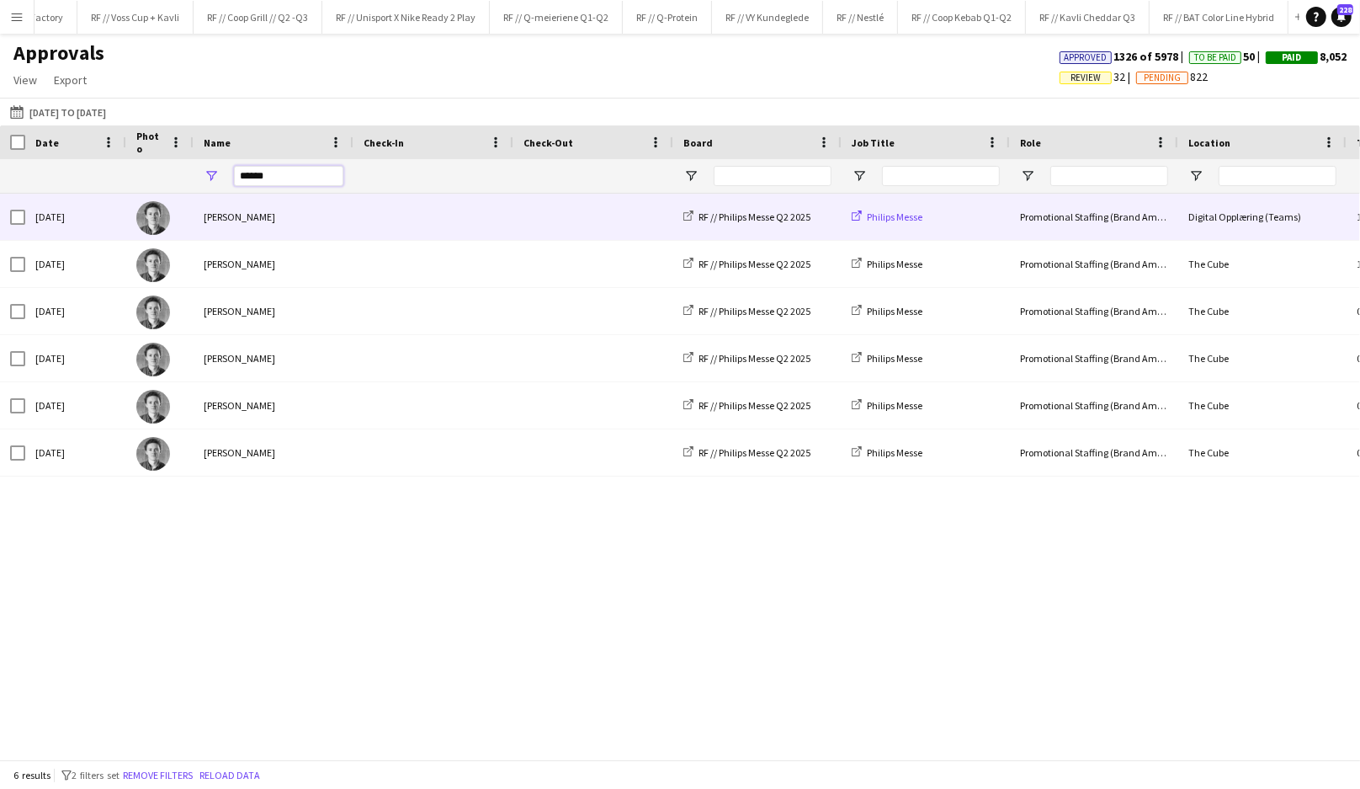
type input "******"
click at [880, 219] on span "Philips Messe" at bounding box center [895, 216] width 56 height 13
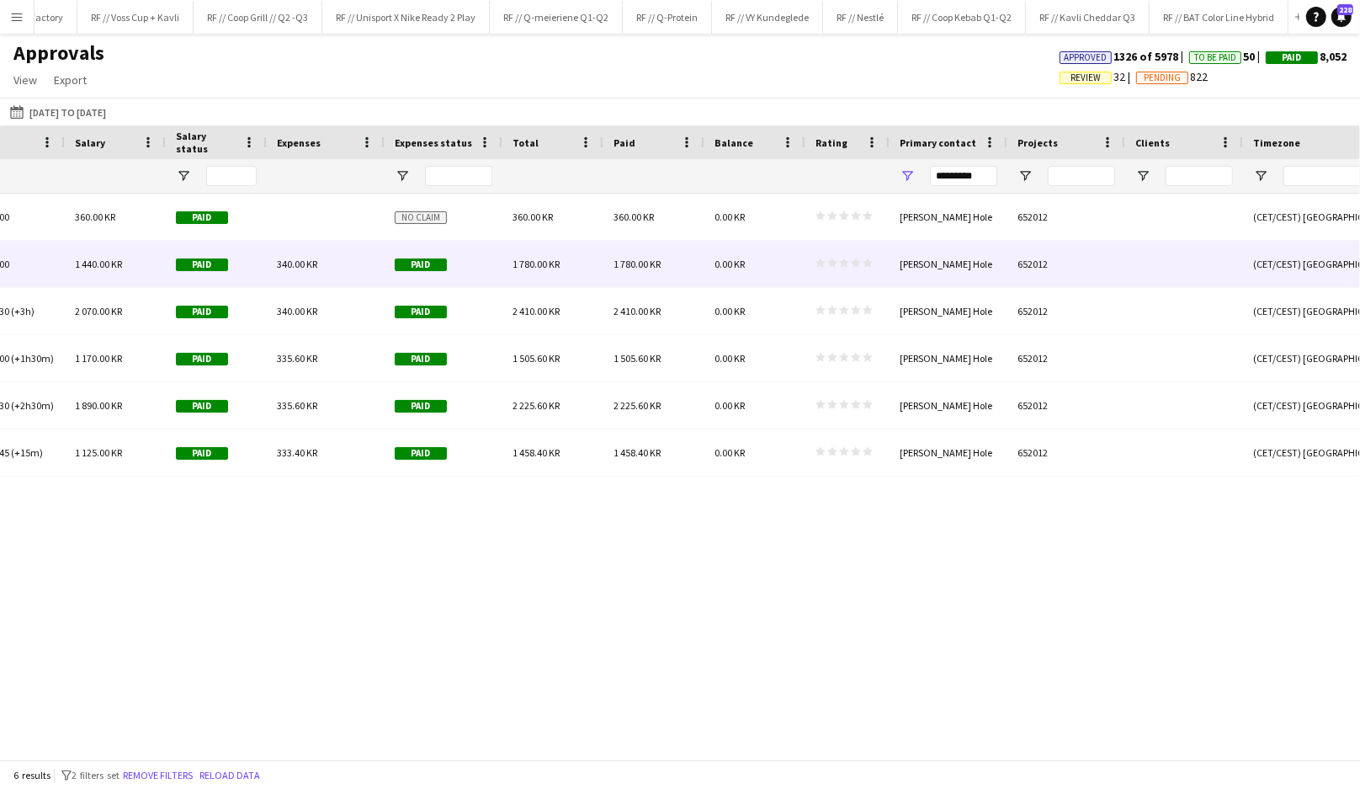
click at [314, 274] on div "340.00 KR" at bounding box center [326, 264] width 118 height 46
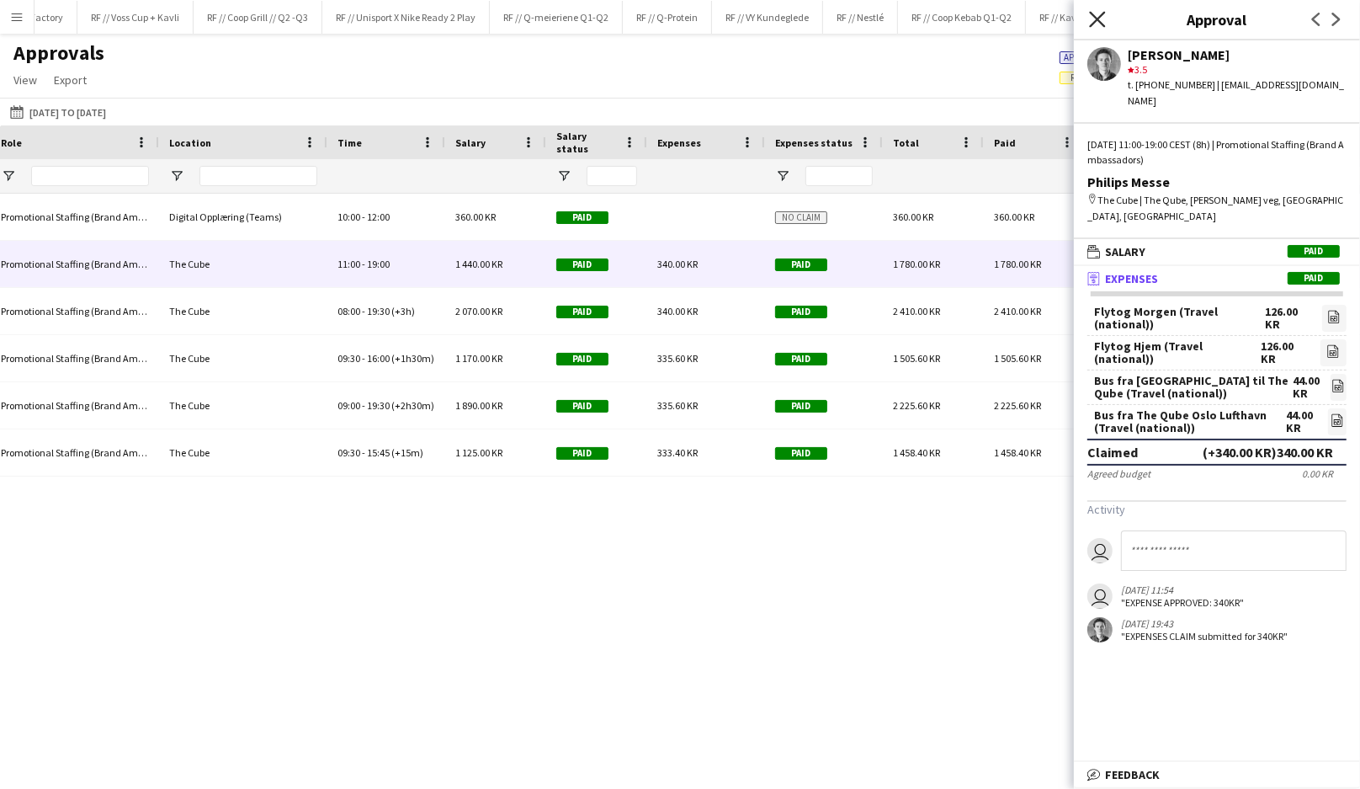
click at [1098, 17] on icon at bounding box center [1097, 19] width 16 height 16
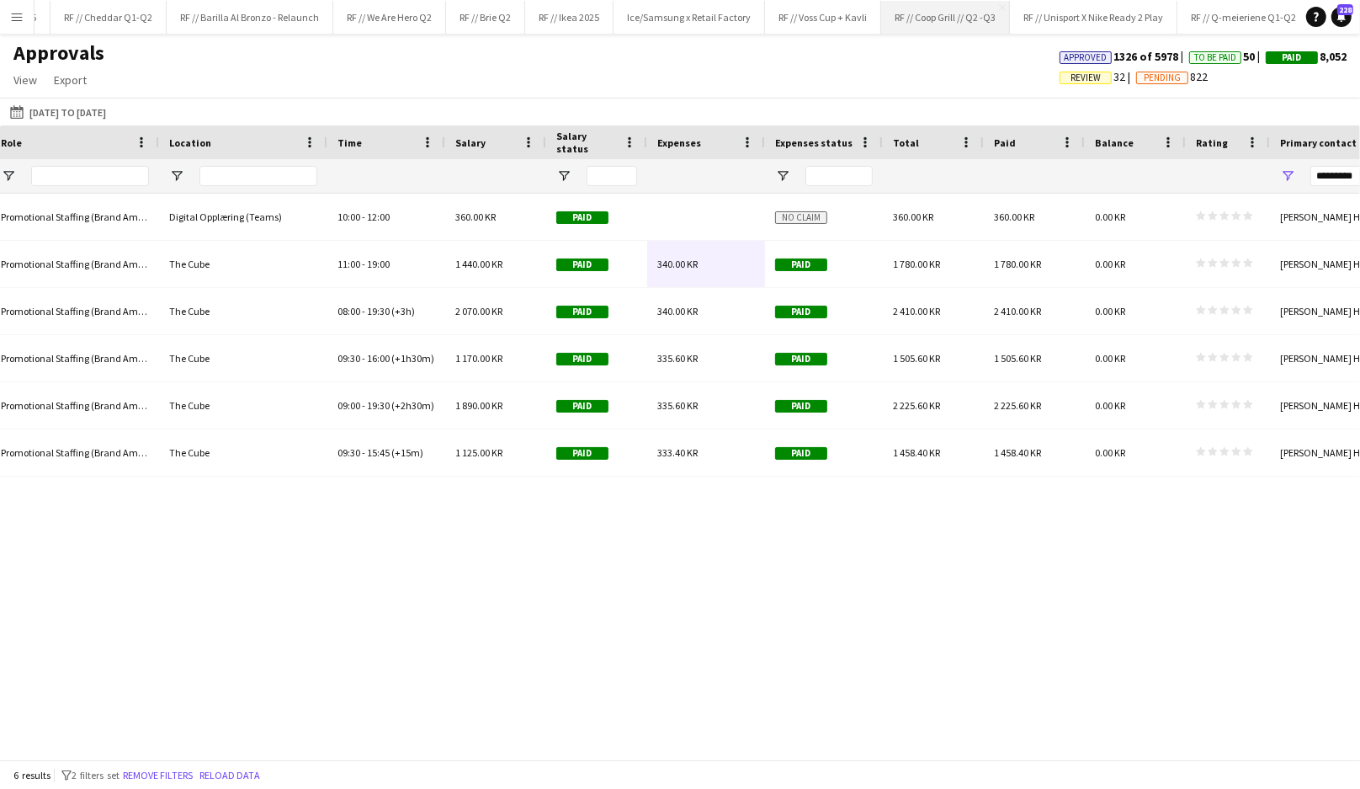
scroll to position [0, 199]
click at [568, 13] on button "RF // Ikea 2025 Close" at bounding box center [584, 17] width 88 height 33
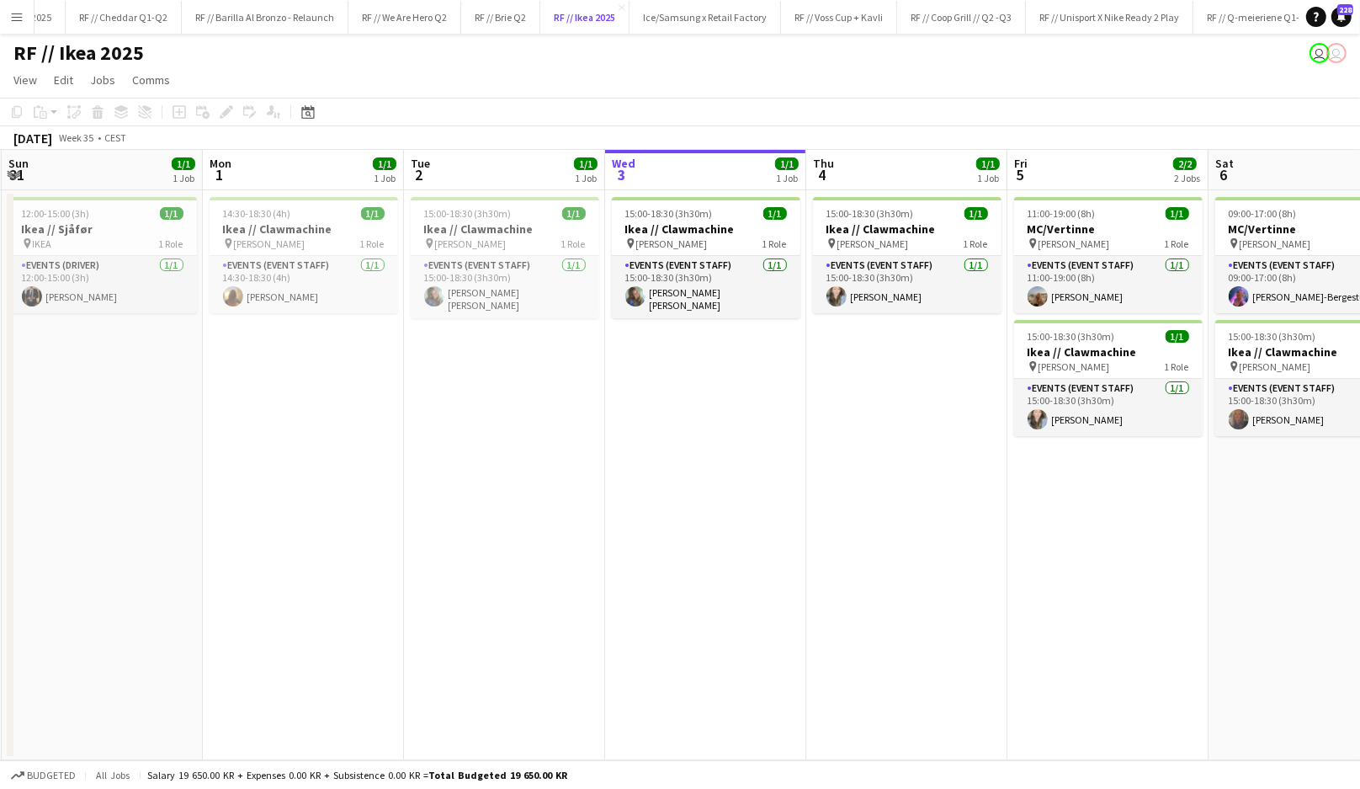
scroll to position [0, 399]
click at [682, 439] on app-date-cell "15:00-18:30 (3h30m) 1/1 Ikea // Clawmachine pin IKEA KARL JOHAN 1 Role Events (…" at bounding box center [707, 475] width 201 height 570
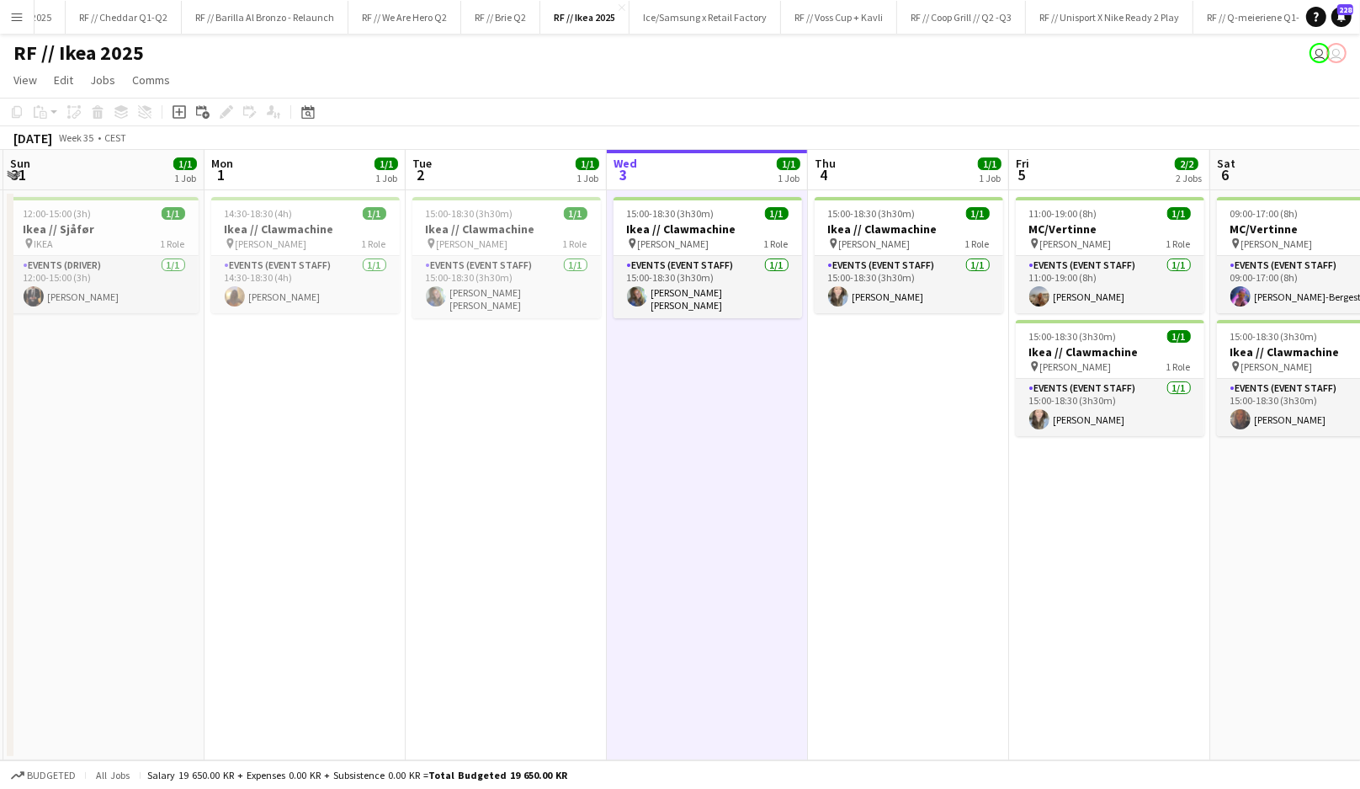
click at [682, 439] on app-date-cell "15:00-18:30 (3h30m) 1/1 Ikea // Clawmachine pin IKEA KARL JOHAN 1 Role Events (…" at bounding box center [707, 475] width 201 height 570
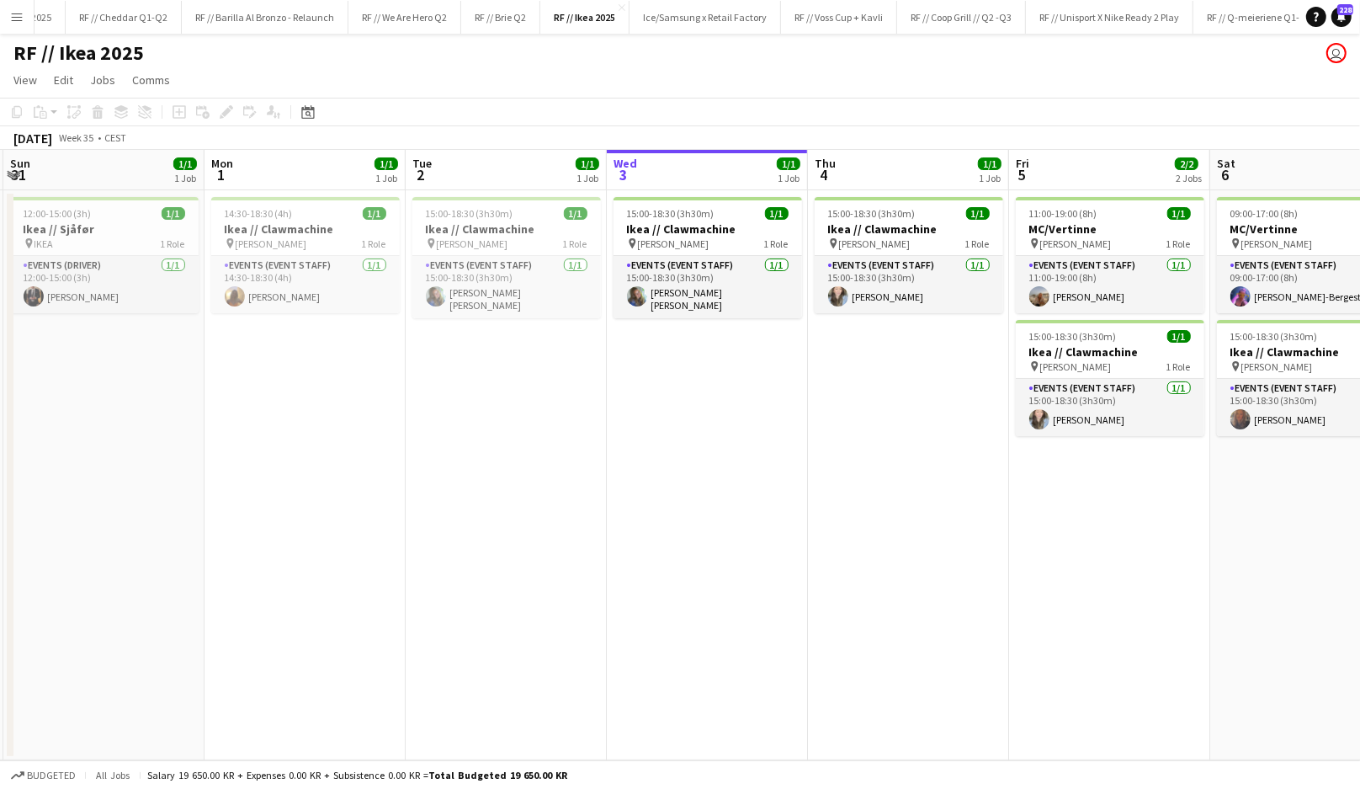
click at [830, 609] on app-date-cell "15:00-18:30 (3h30m) 1/1 Ikea // Clawmachine pin IKEA KARL JOHAN 1 Role Events (…" at bounding box center [908, 475] width 201 height 570
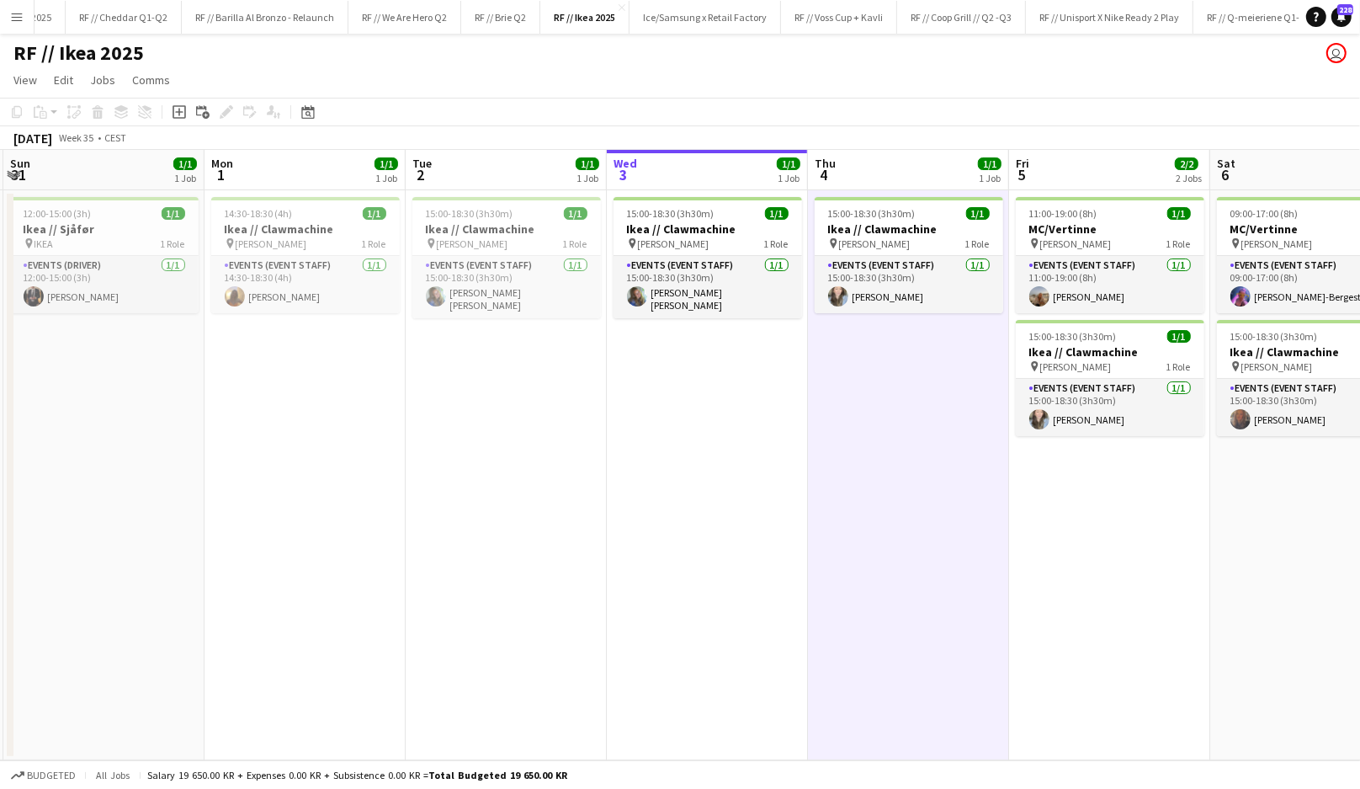
click at [880, 572] on app-date-cell "15:00-18:30 (3h30m) 1/1 Ikea // Clawmachine pin IKEA KARL JOHAN 1 Role Events (…" at bounding box center [908, 475] width 201 height 570
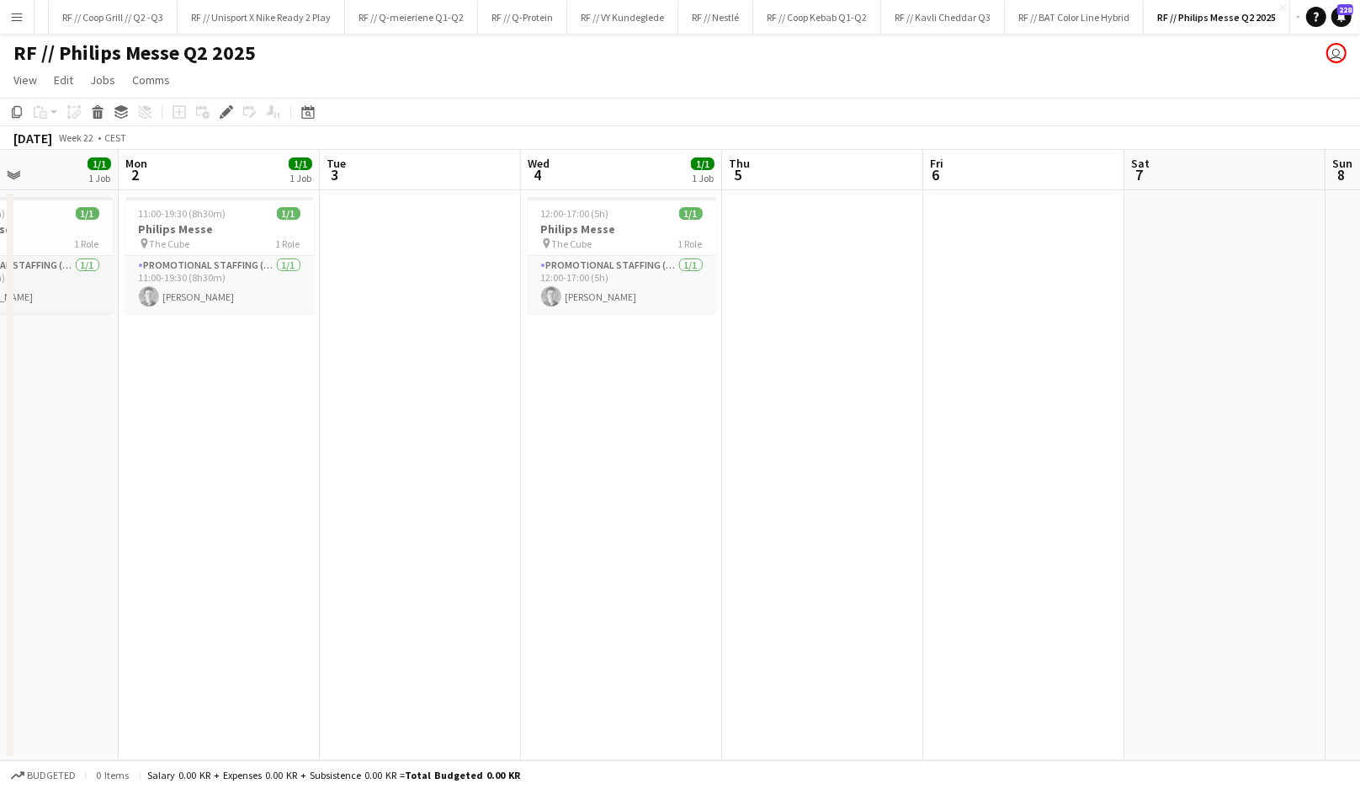
scroll to position [0, 484]
click at [614, 311] on app-card-role "Promotional Staffing (Brand Ambassadors) 1/1 12:00-17:00 (5h) George Wardwell" at bounding box center [623, 284] width 189 height 57
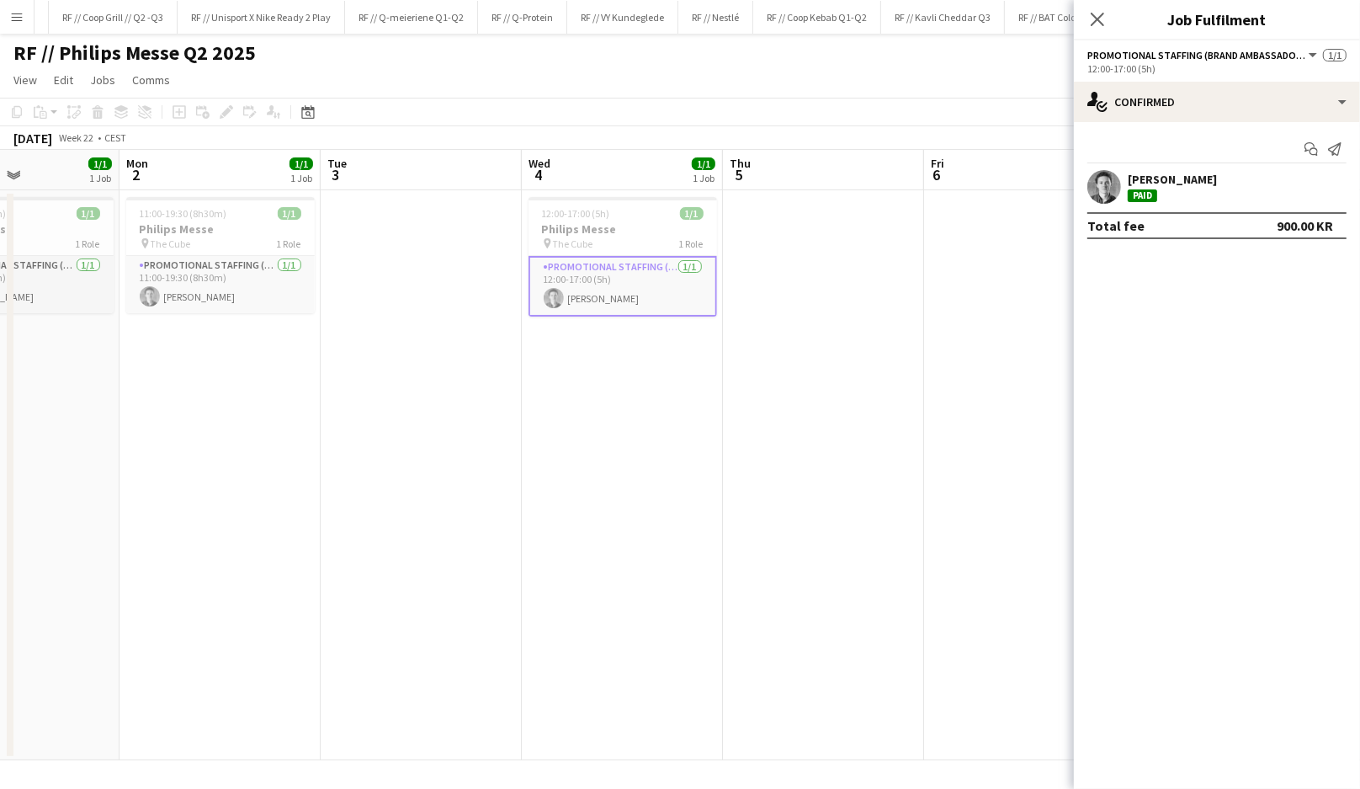
click at [1119, 181] on app-user-avatar at bounding box center [1105, 187] width 34 height 34
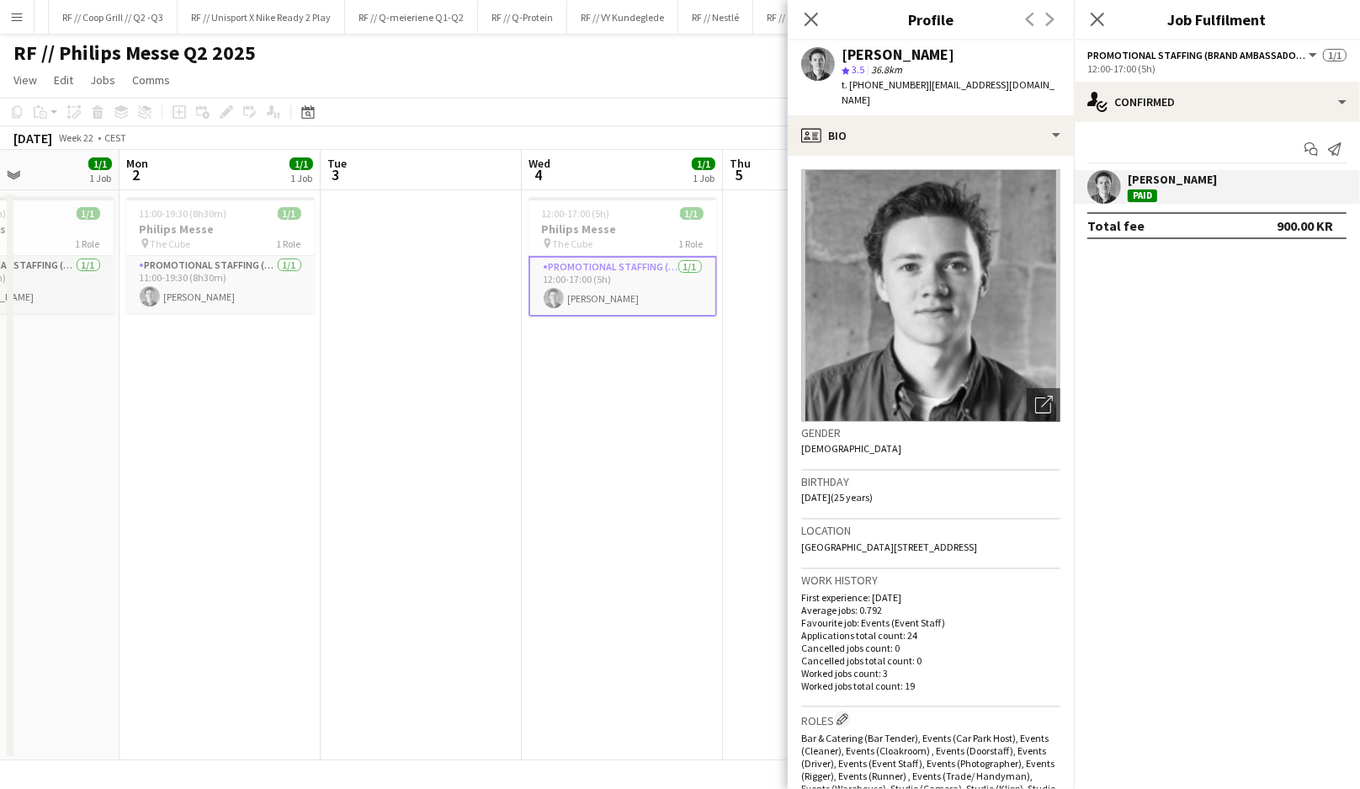
drag, startPoint x: 964, startPoint y: 532, endPoint x: 803, endPoint y: 534, distance: 160.8
click at [803, 534] on div "Location Thomas Heftyes gate, 47a, Oslo, 0267" at bounding box center [930, 543] width 259 height 49
copy span "Thomas Heftyes gate, 47a, Oslo, 0267"
